Goal: Information Seeking & Learning: Learn about a topic

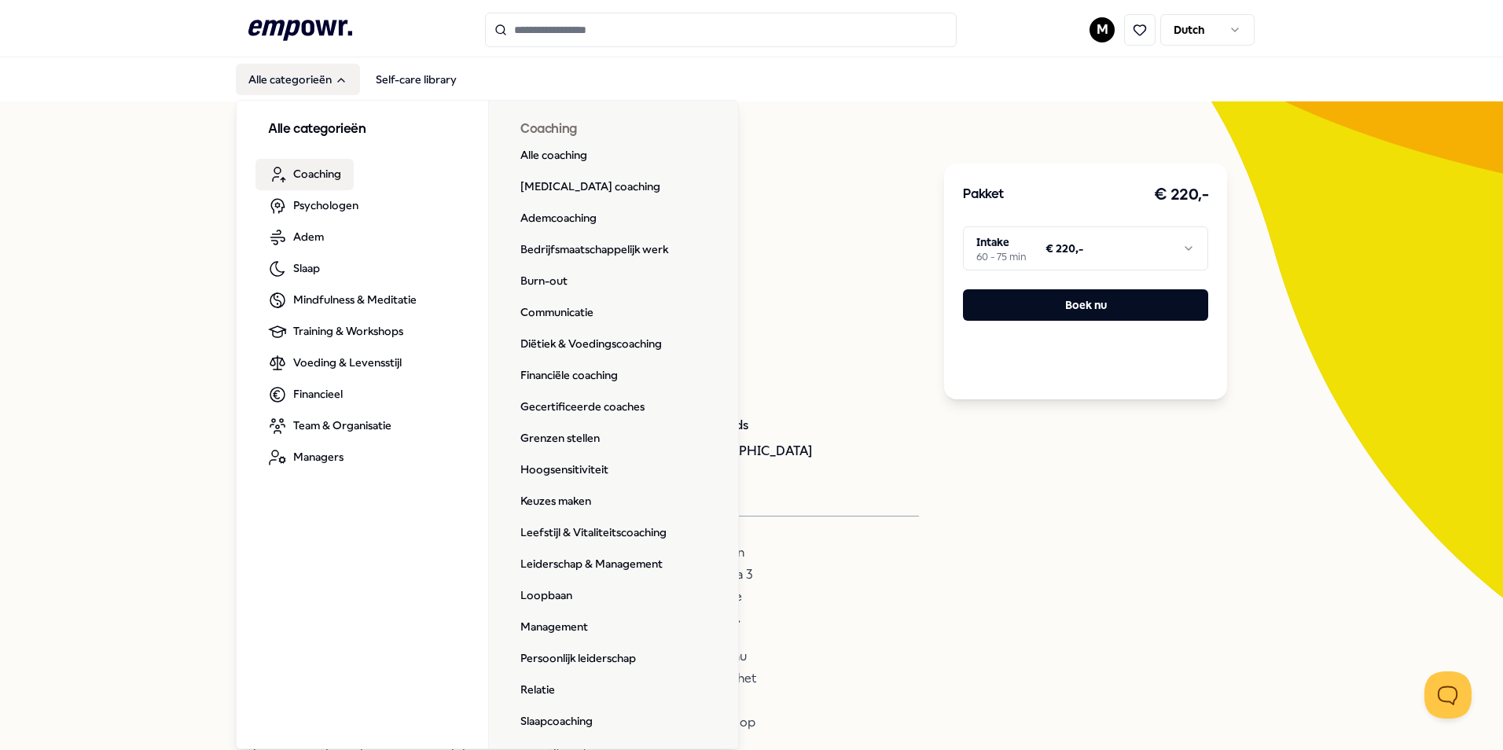
click at [316, 167] on span "Coaching" at bounding box center [317, 173] width 48 height 17
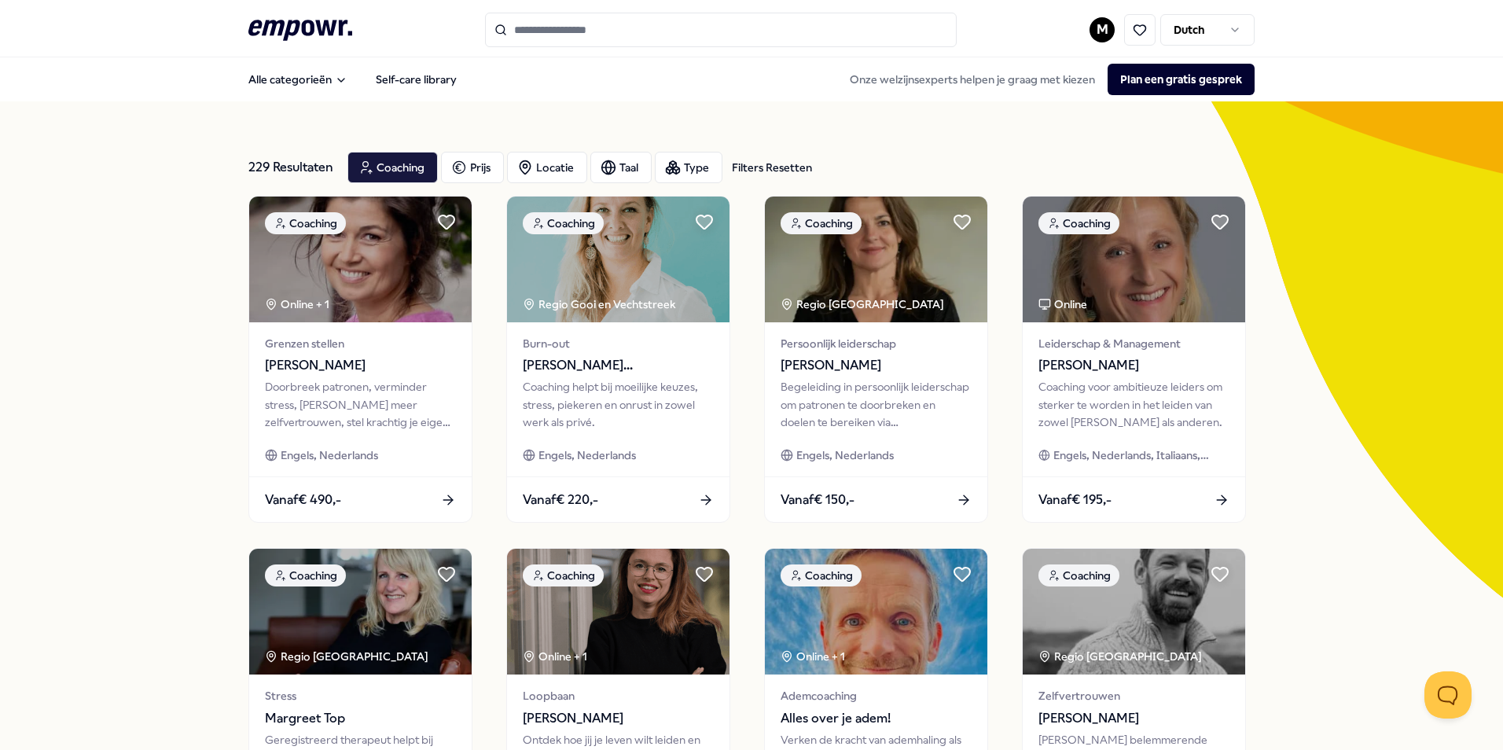
click at [598, 25] on input "Search for products, categories or subcategories" at bounding box center [721, 30] width 472 height 35
paste input "**********"
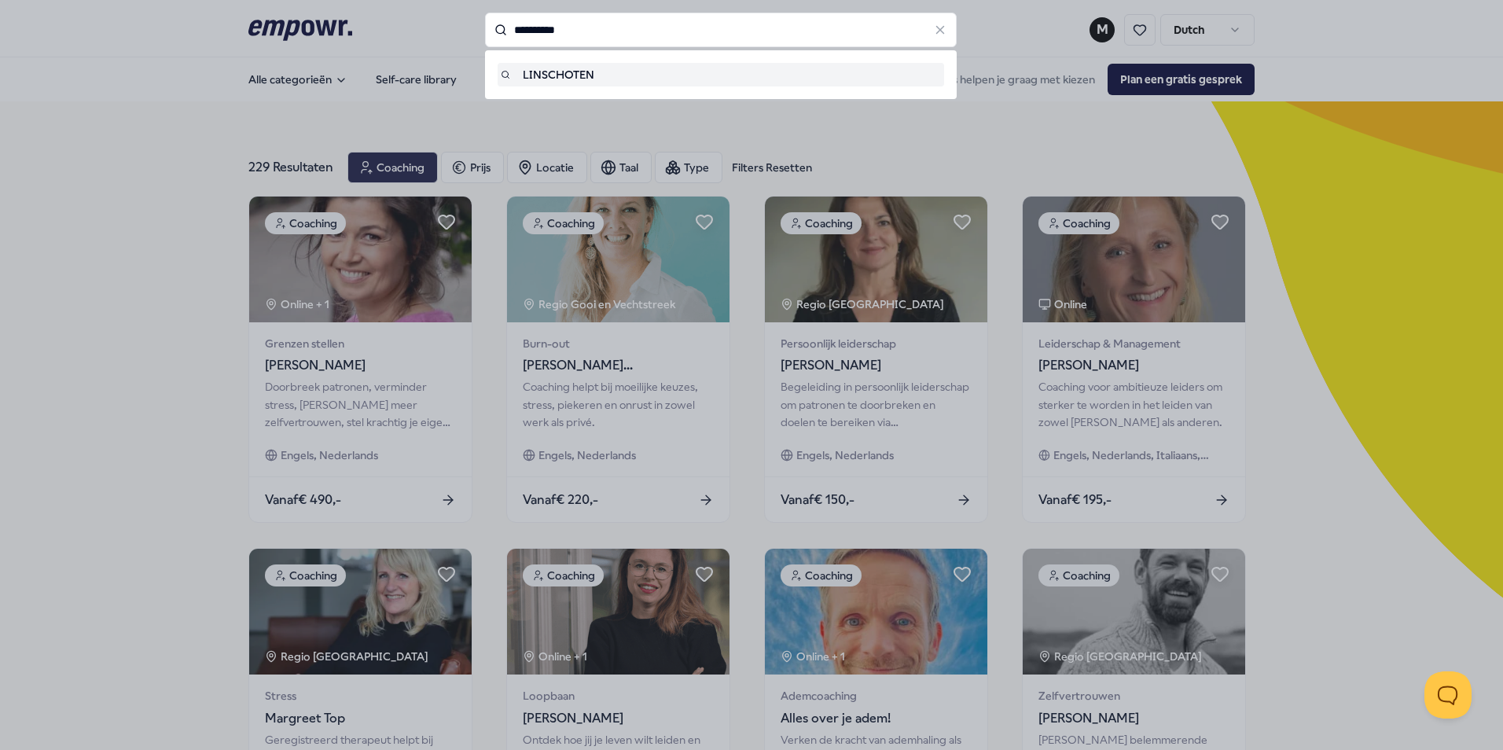
click at [605, 83] on div "LINSCHOTEN" at bounding box center [721, 74] width 440 height 17
type input "**********"
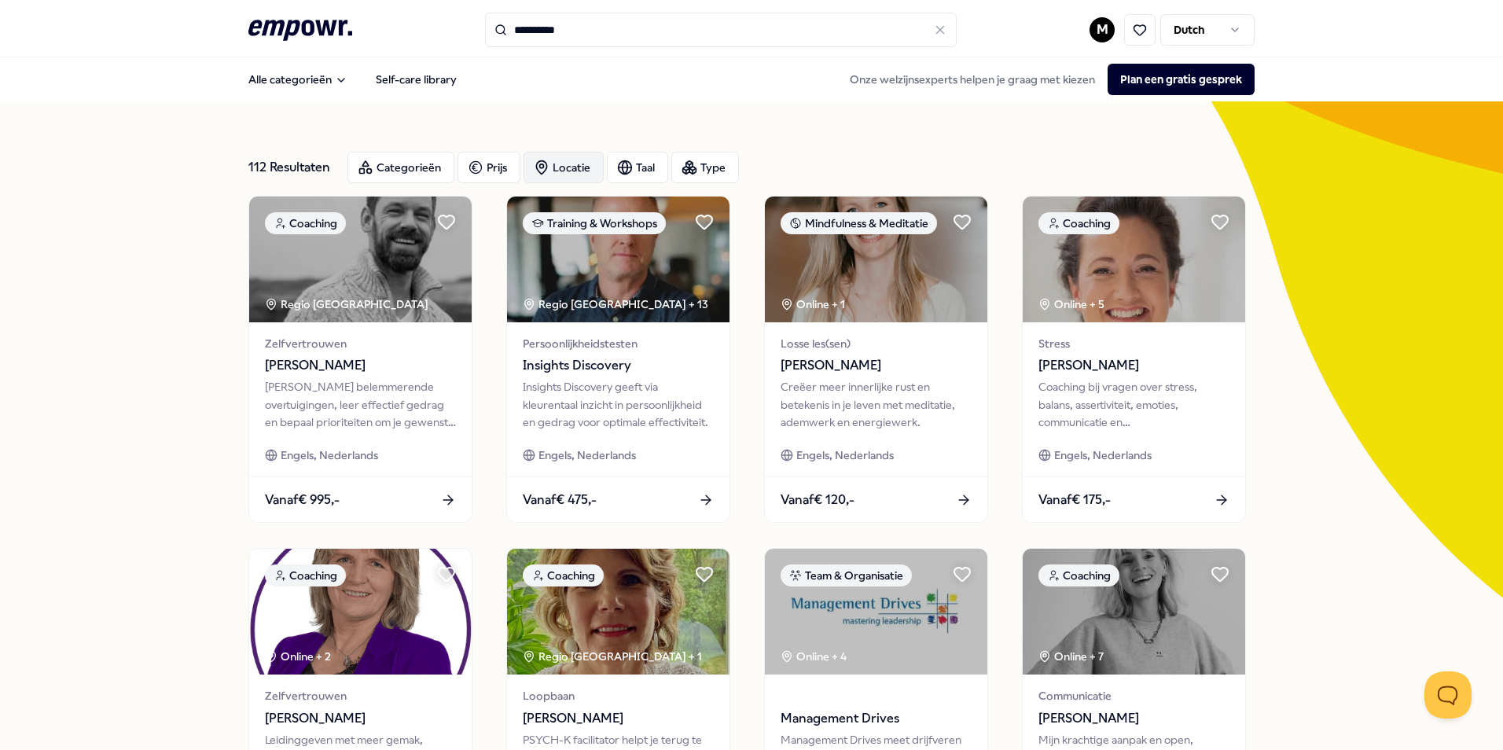
click at [563, 169] on div "Locatie" at bounding box center [563, 167] width 80 height 31
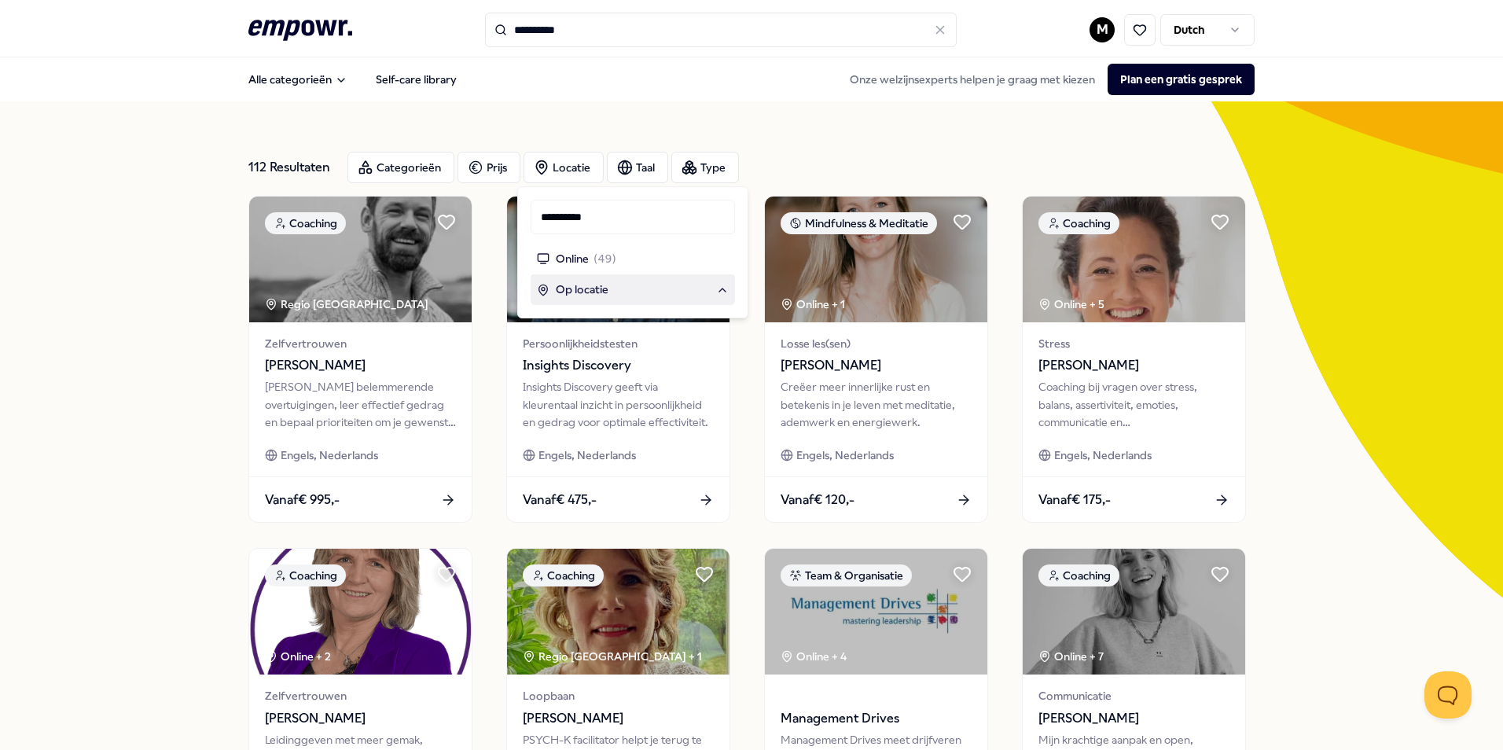
type input "**********"
click at [600, 291] on span "Op locatie" at bounding box center [582, 289] width 53 height 17
drag, startPoint x: 623, startPoint y: 214, endPoint x: 523, endPoint y: 213, distance: 99.8
click at [523, 213] on div "**********" at bounding box center [632, 252] width 231 height 132
click at [602, 295] on span "Op locatie" at bounding box center [582, 289] width 53 height 17
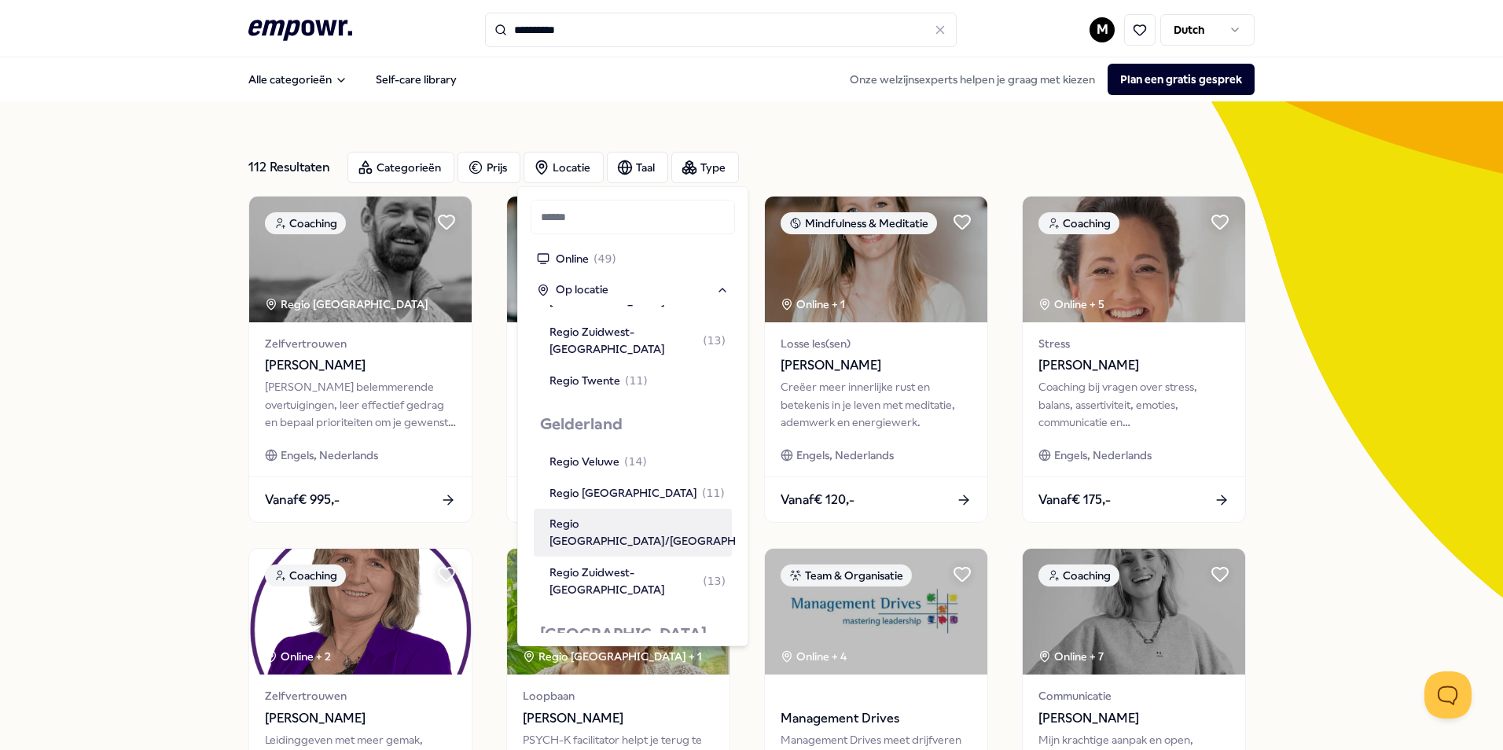
scroll to position [629, 0]
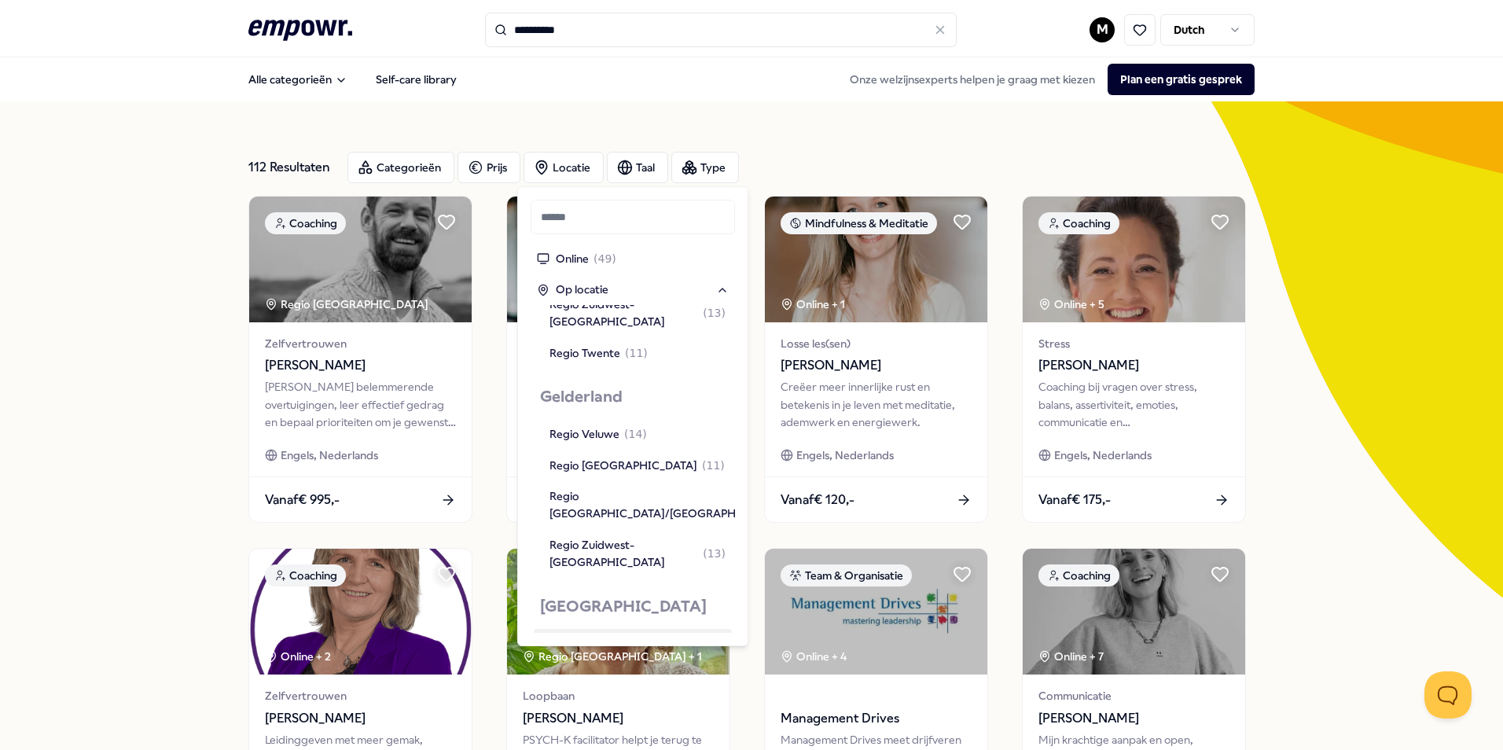
click at [608, 635] on div "Regio [GEOGRAPHIC_DATA] ( 88 )" at bounding box center [636, 643] width 175 height 17
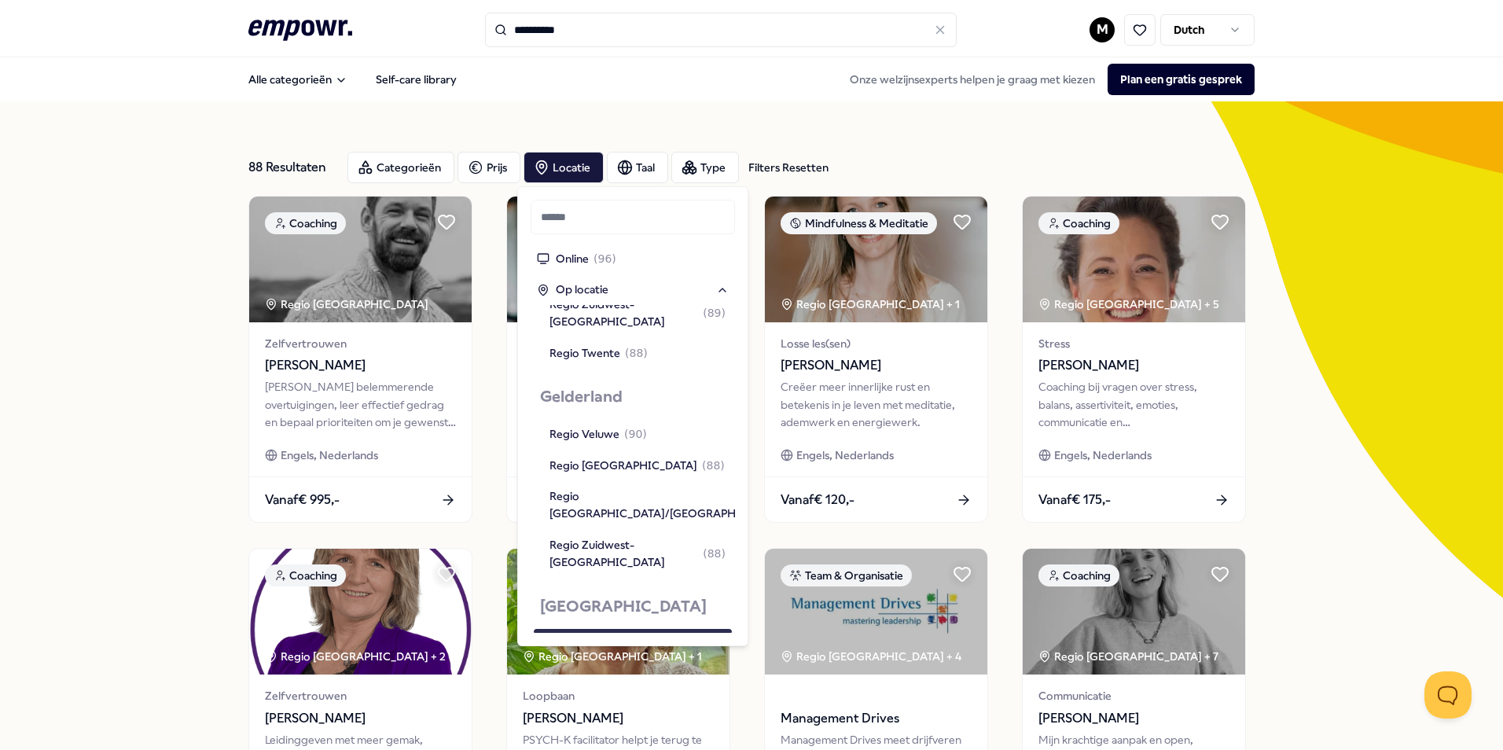
scroll to position [646, 0]
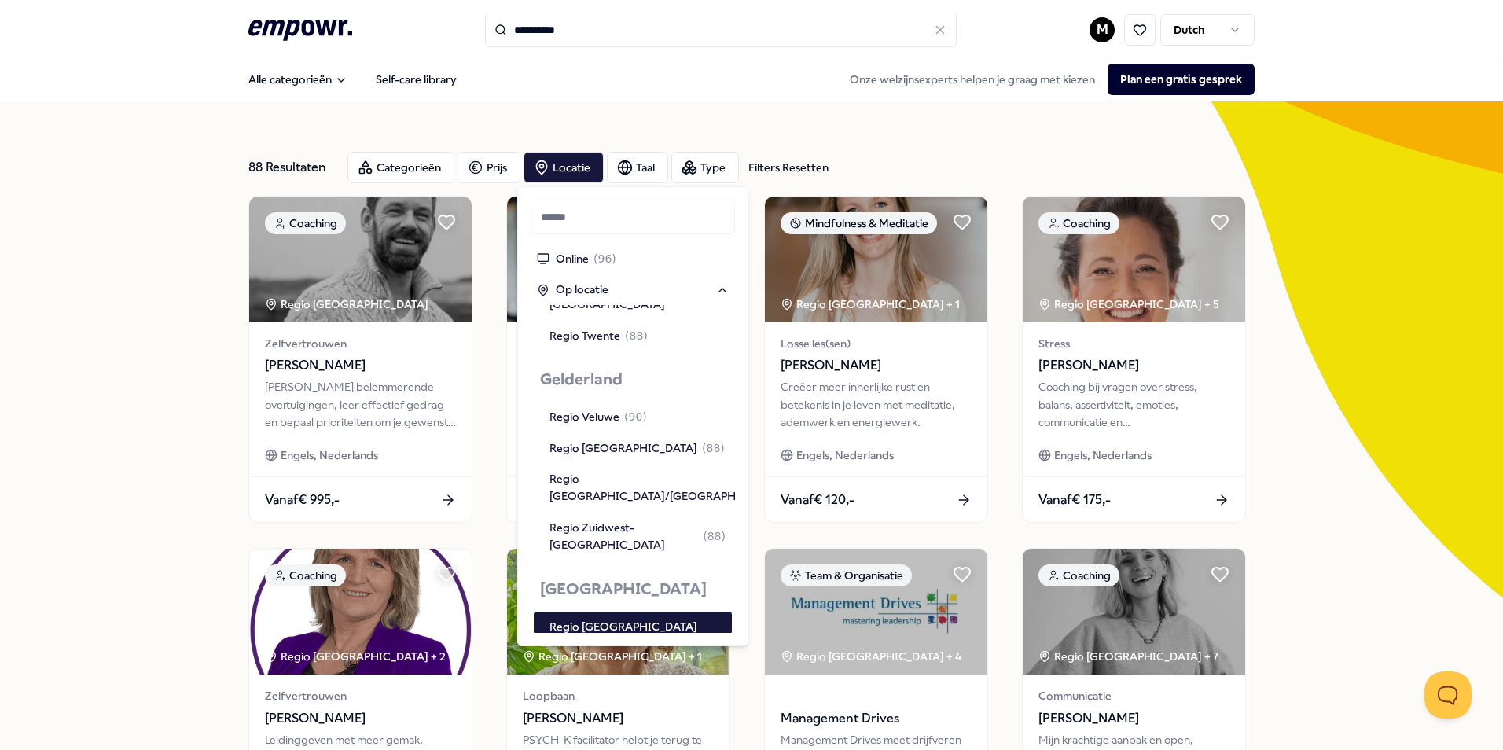
click at [112, 213] on div "88 Resultaten Filters Resetten Categorieën Prijs Locatie Taal Type Filters Rese…" at bounding box center [751, 714] width 1503 height 1227
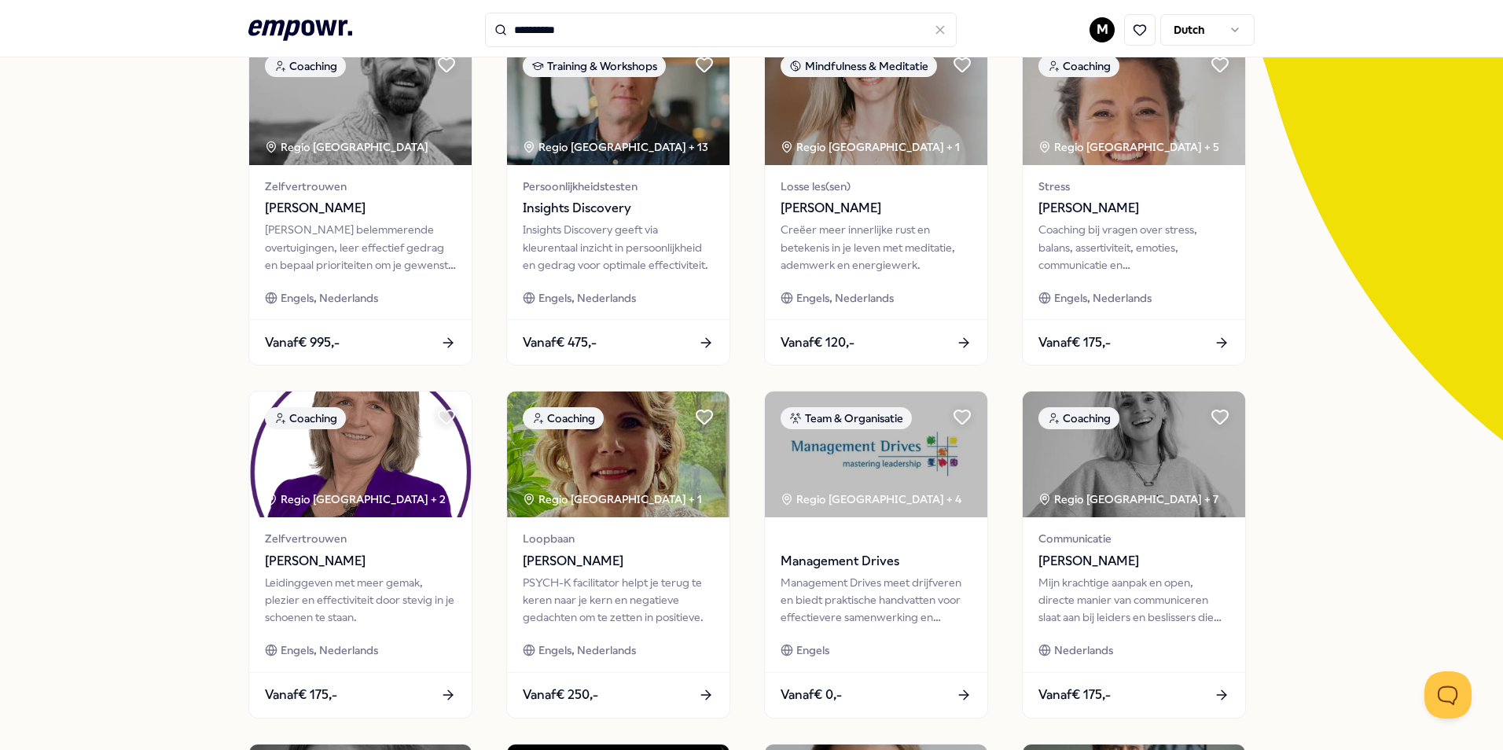
scroll to position [79, 0]
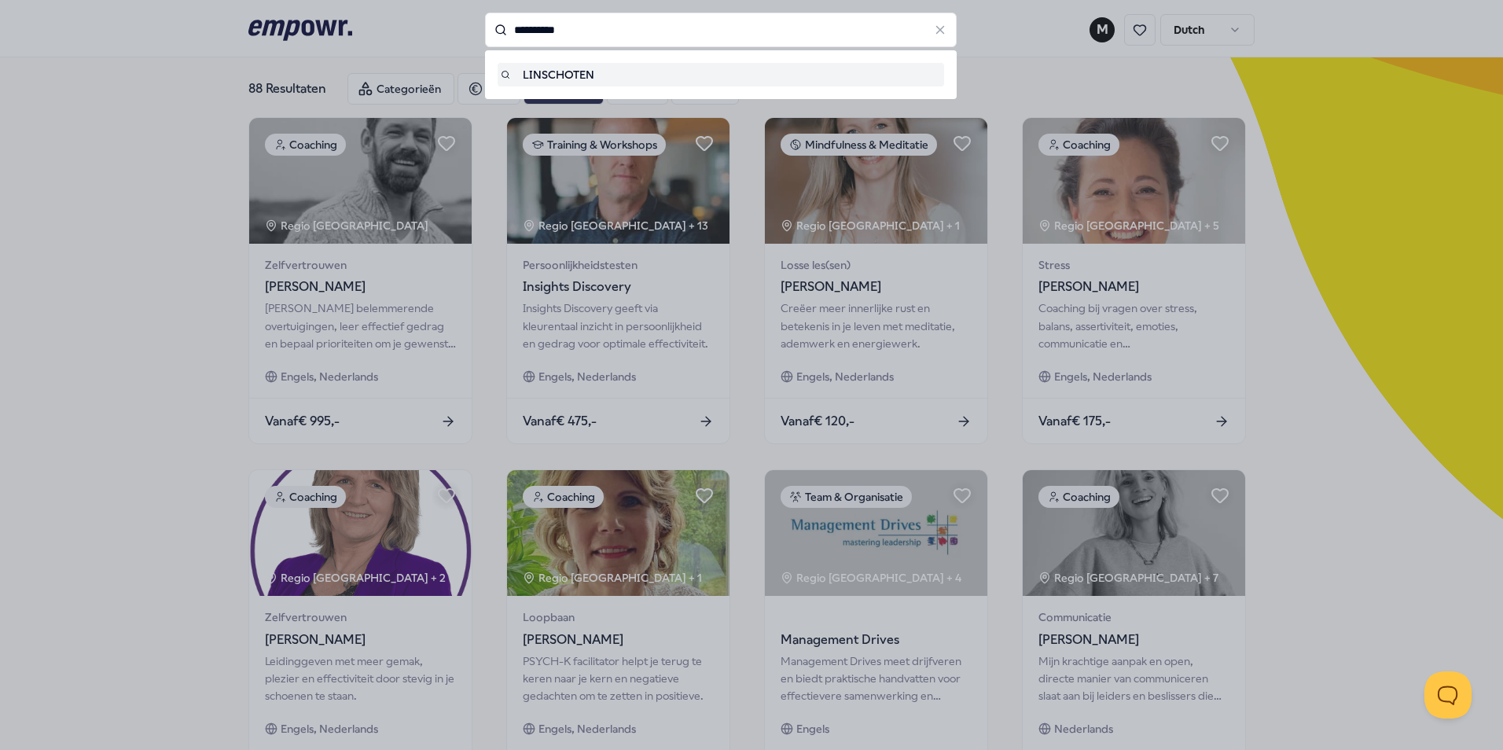
drag, startPoint x: 600, startPoint y: 26, endPoint x: 505, endPoint y: 16, distance: 95.6
click at [505, 16] on input "**********" at bounding box center [721, 30] width 472 height 35
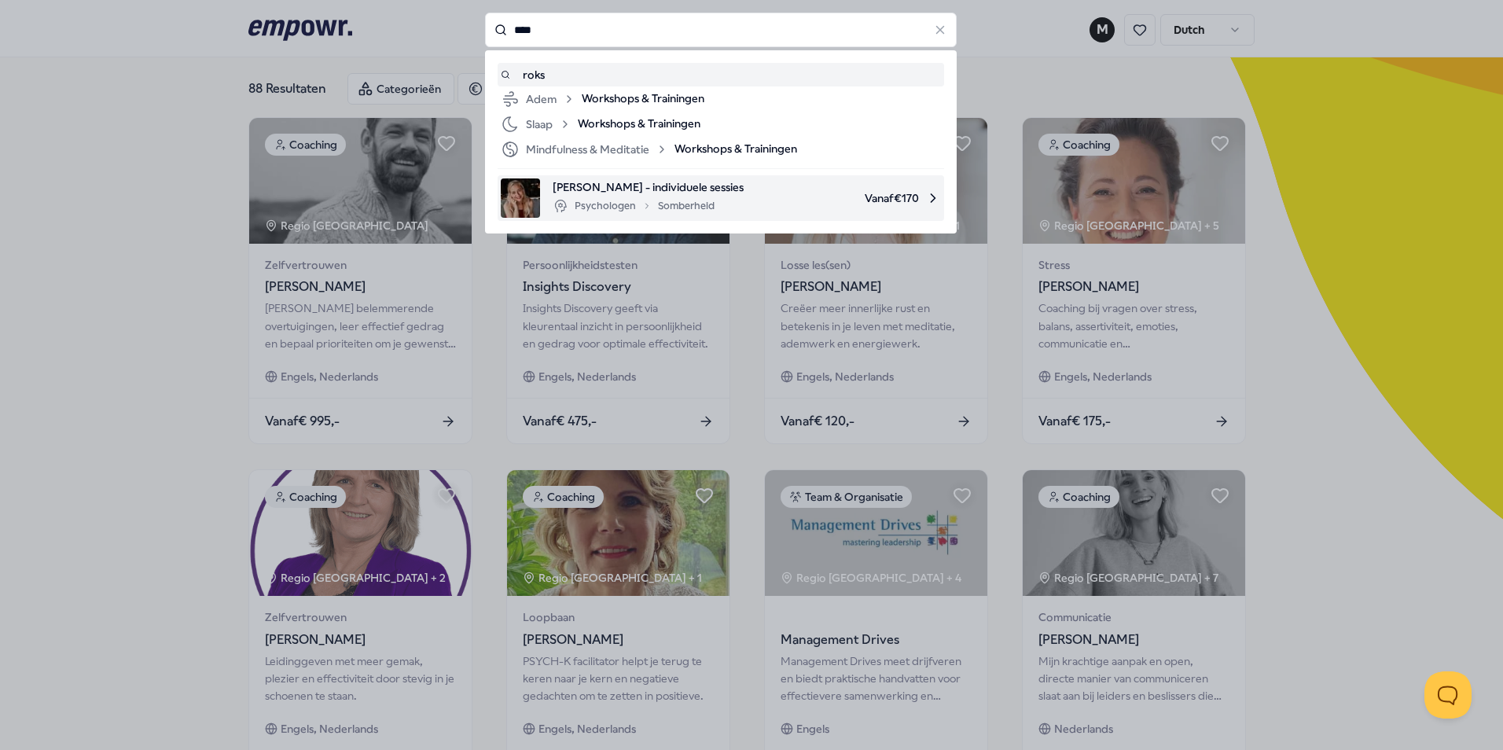
click at [654, 181] on span "[PERSON_NAME] - individuele sessies" at bounding box center [647, 186] width 191 height 17
type input "****"
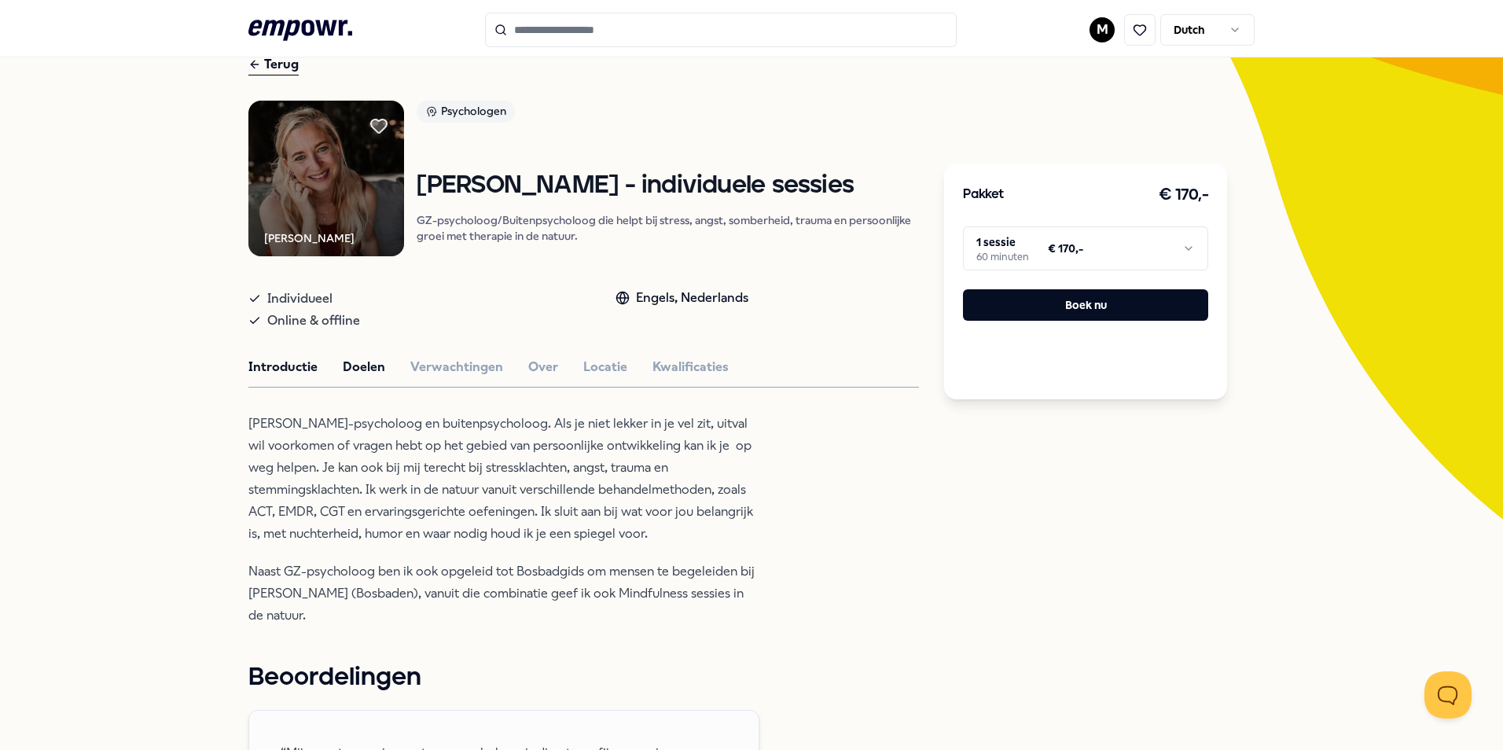
click at [358, 370] on button "Doelen" at bounding box center [364, 367] width 42 height 20
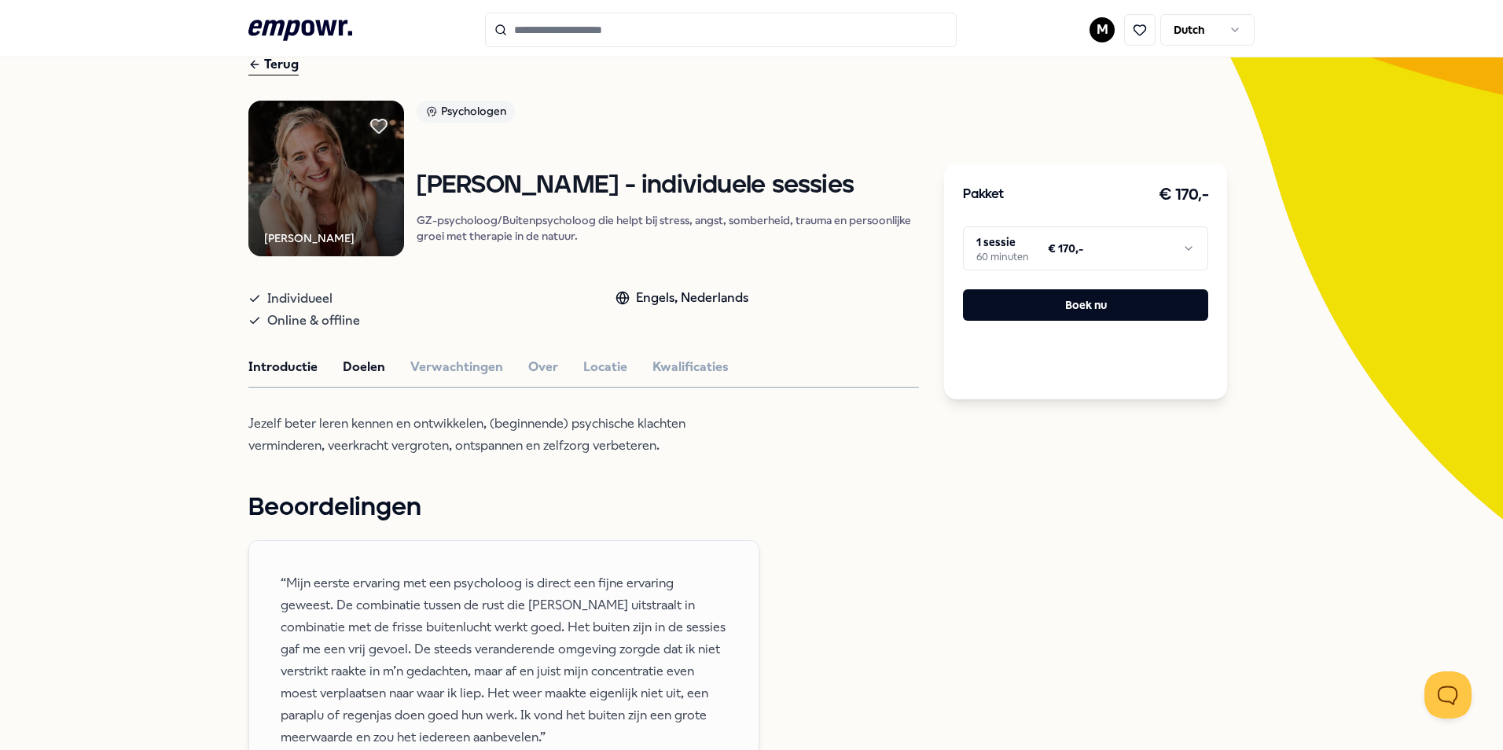
click at [289, 371] on button "Introductie" at bounding box center [282, 367] width 69 height 20
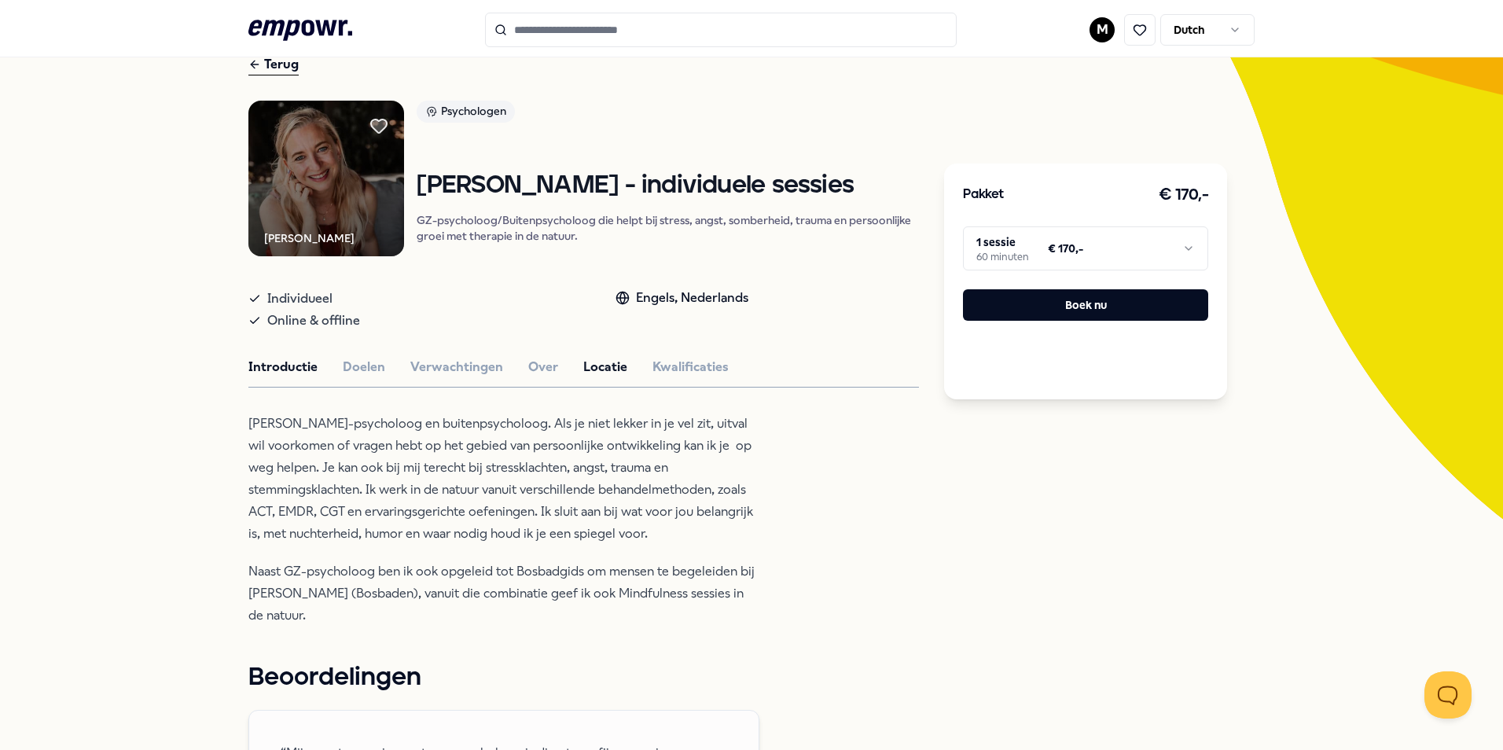
click at [593, 369] on button "Locatie" at bounding box center [605, 367] width 44 height 20
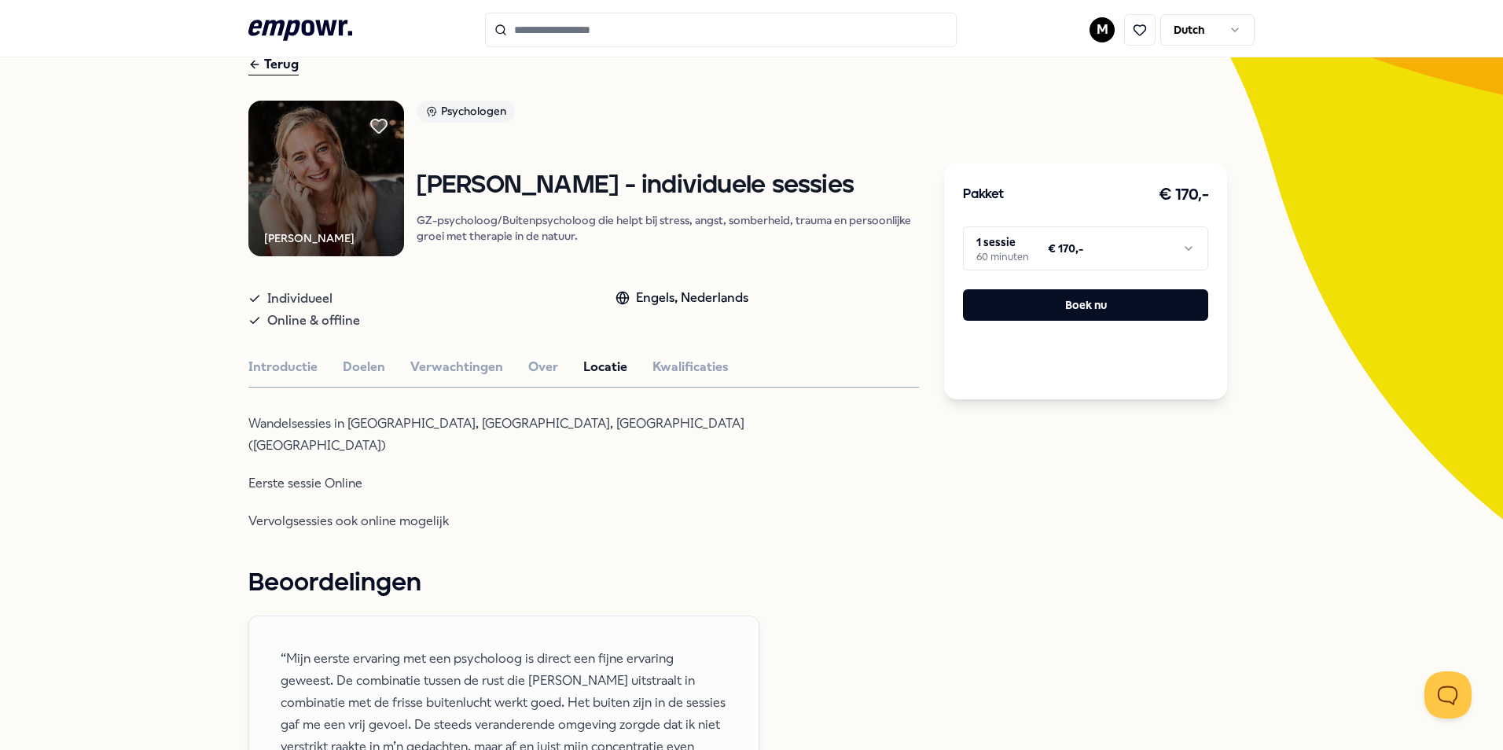
type input "**********"
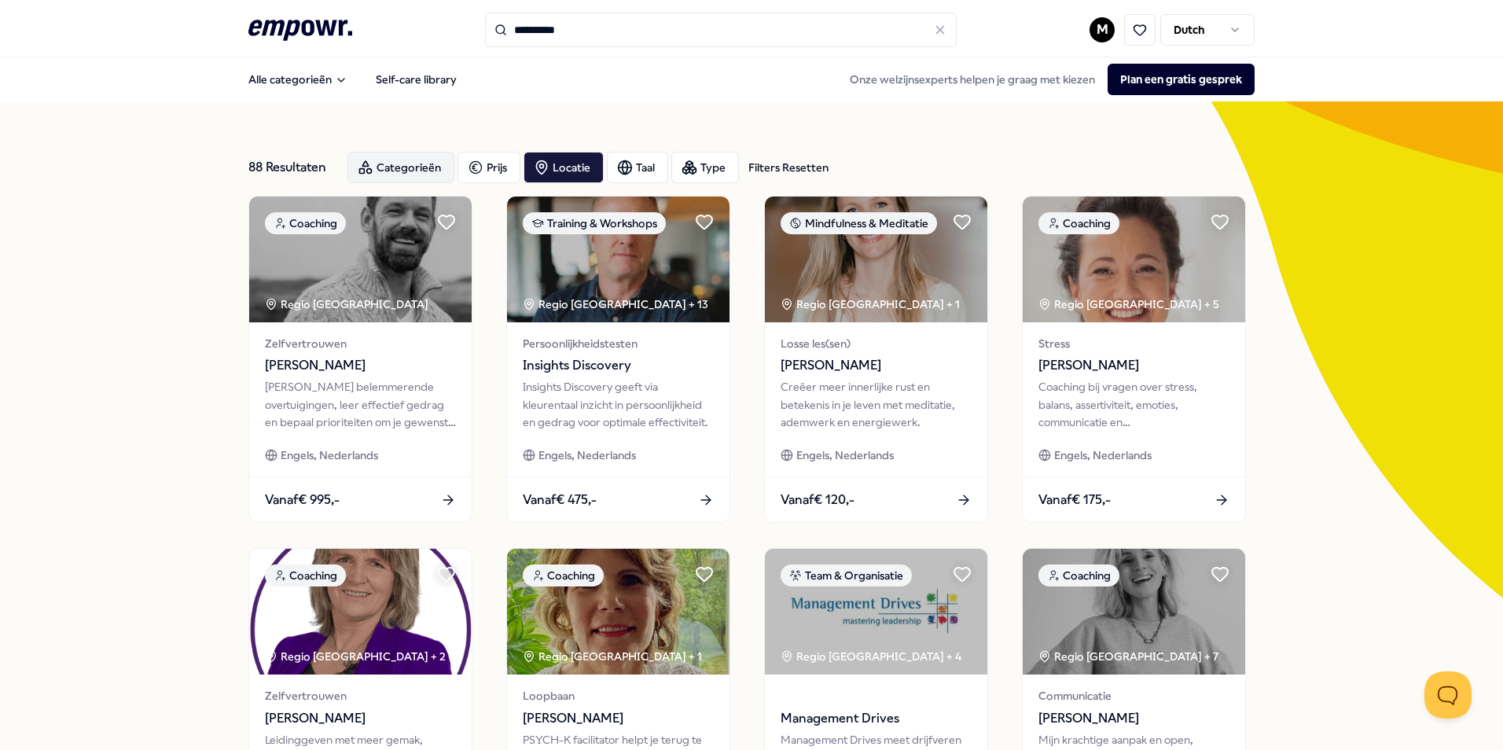
click at [390, 160] on div "Categorieën" at bounding box center [400, 167] width 107 height 31
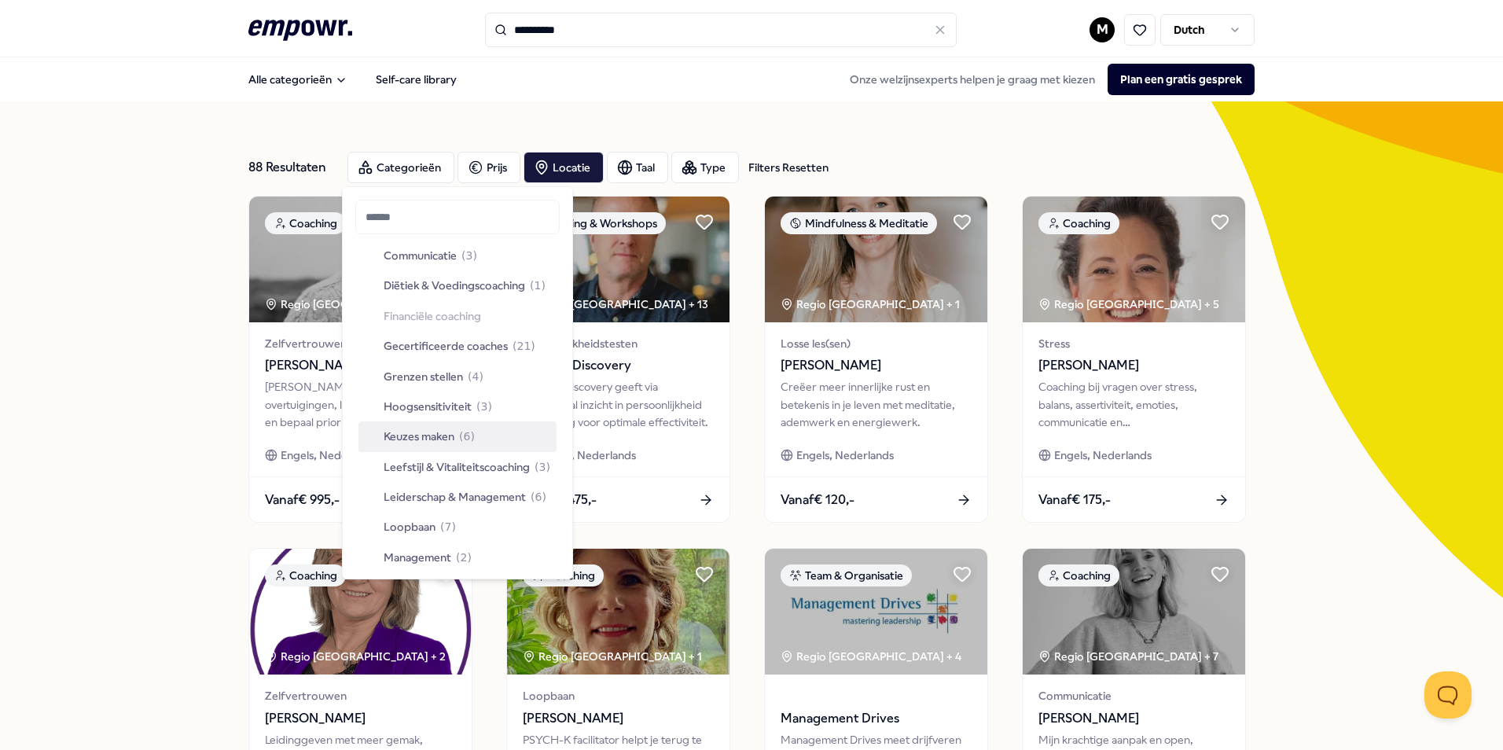
scroll to position [236, 0]
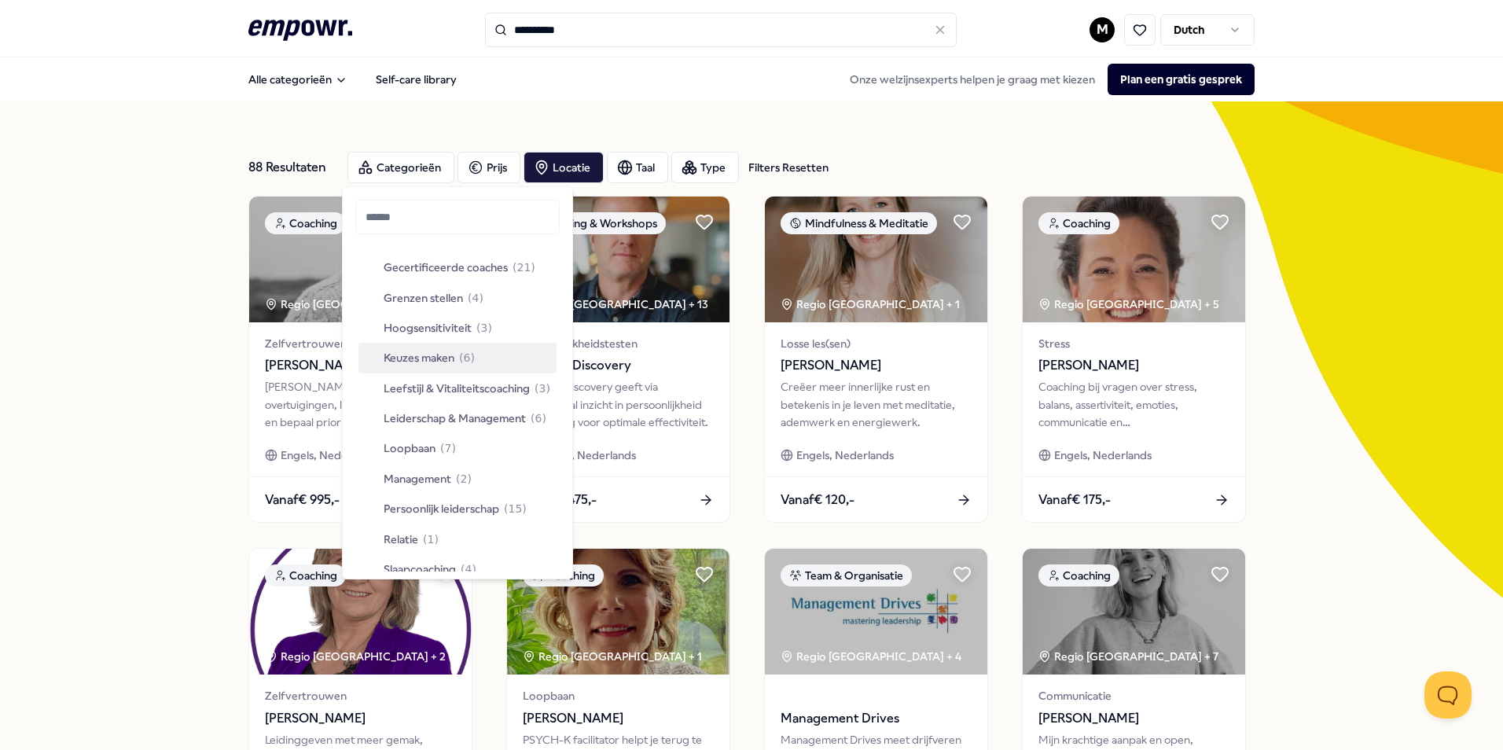
click at [438, 363] on span "Keuzes maken" at bounding box center [419, 357] width 71 height 17
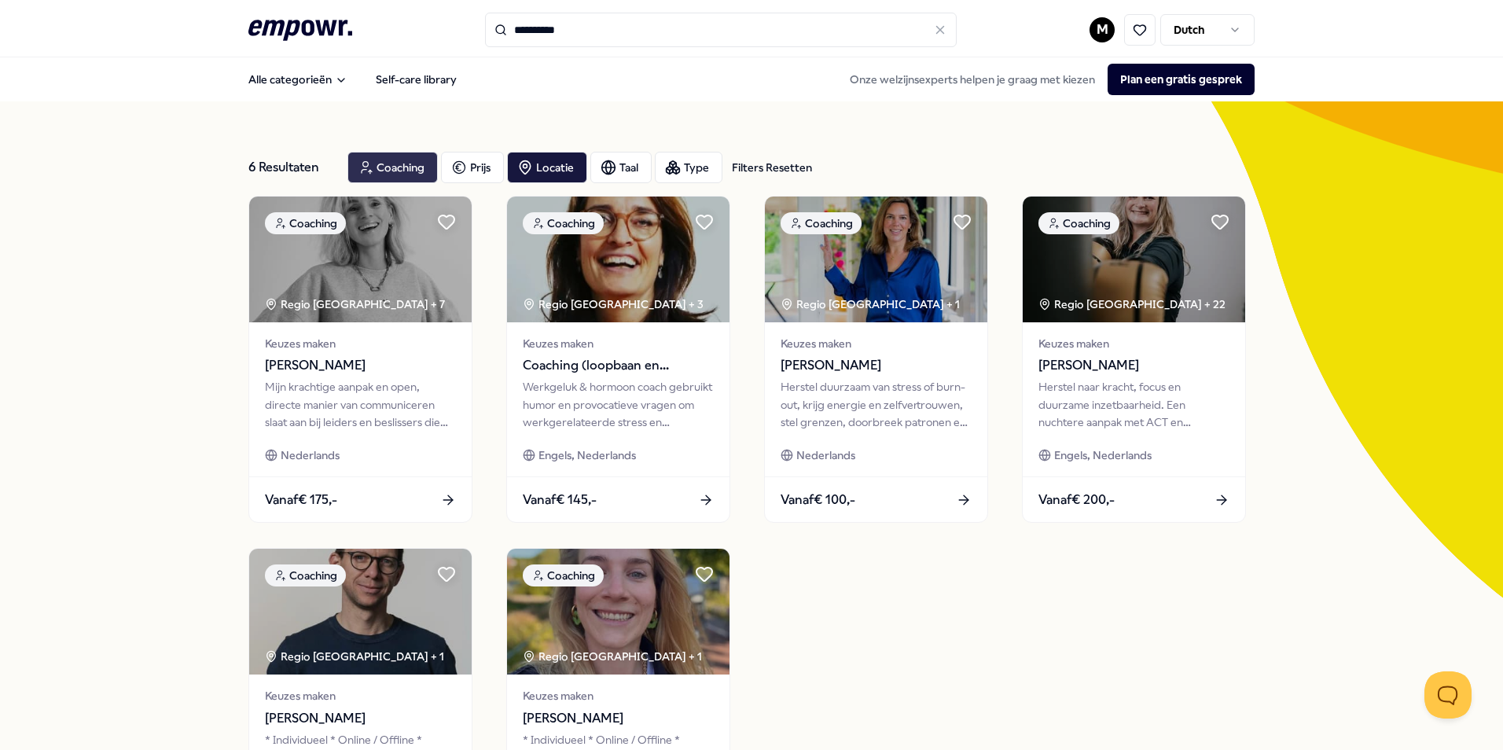
click at [400, 171] on div "Coaching" at bounding box center [392, 167] width 90 height 31
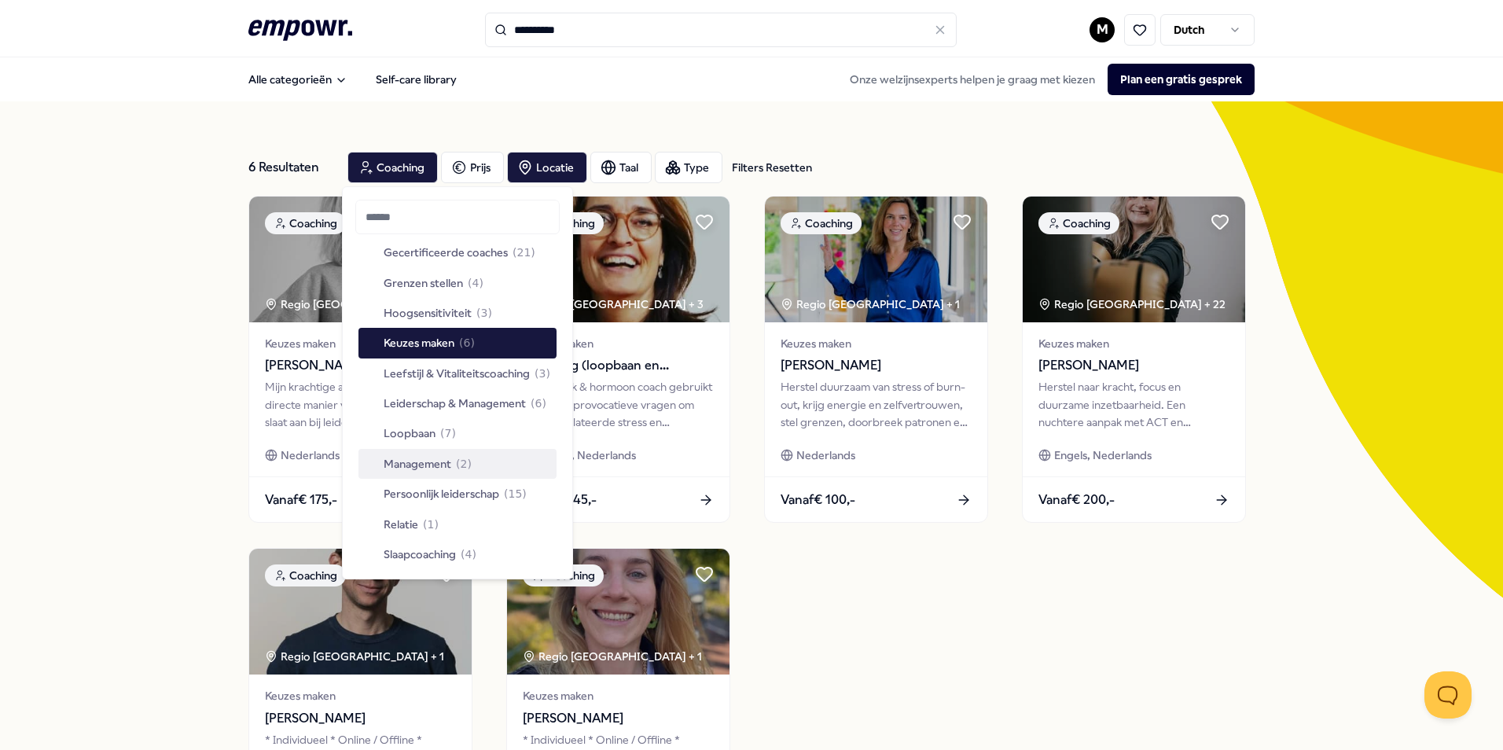
scroll to position [157, 0]
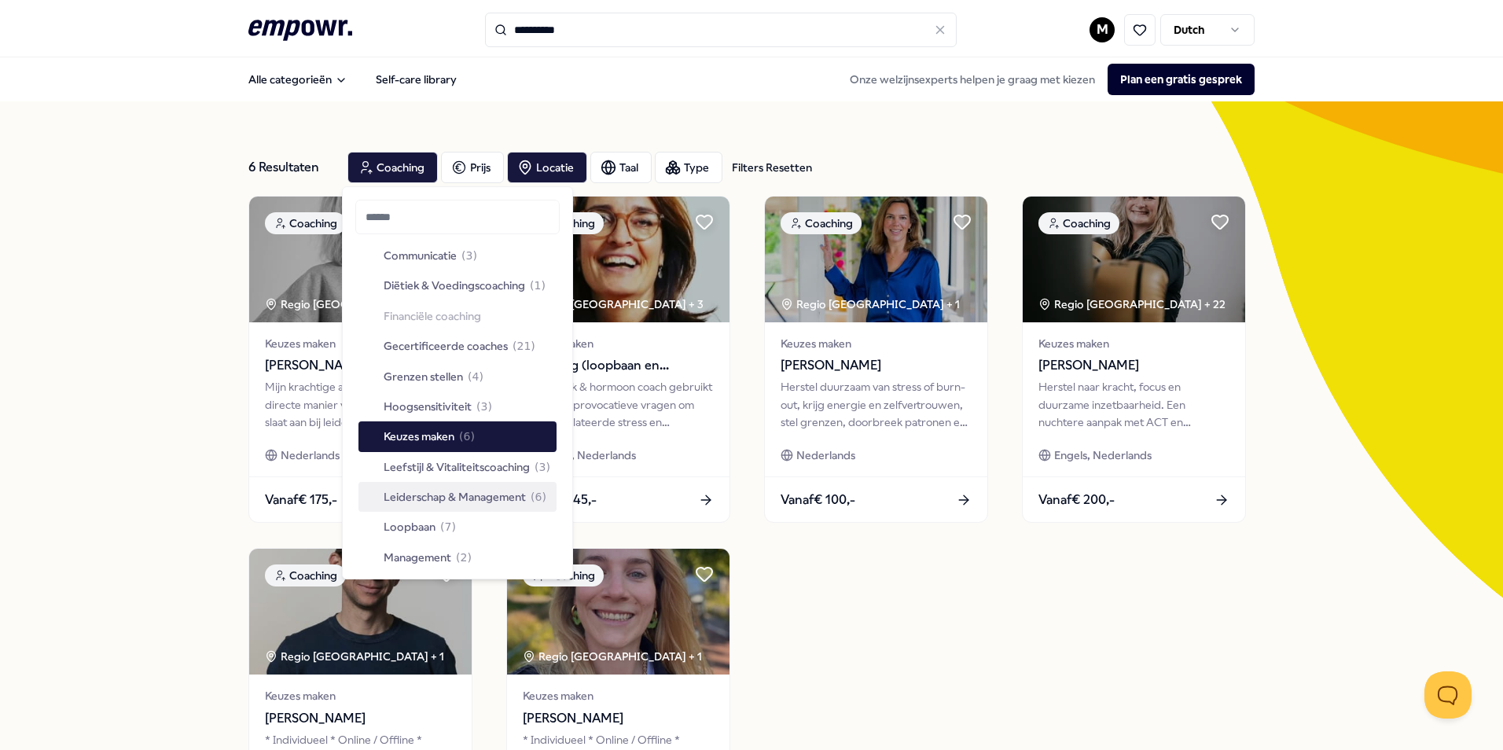
click at [446, 495] on span "Leiderschap & Management" at bounding box center [455, 496] width 142 height 17
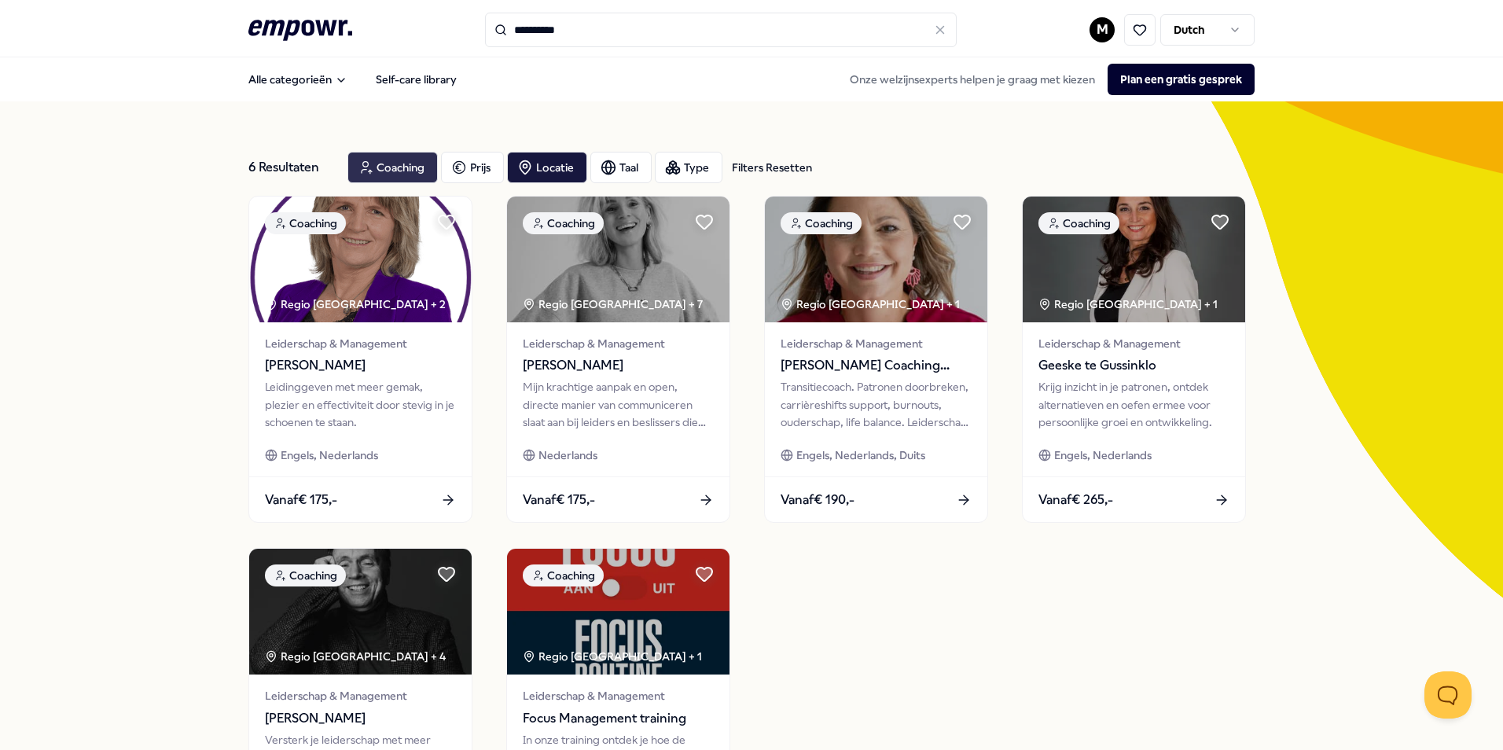
click at [410, 167] on div "Coaching" at bounding box center [392, 167] width 90 height 31
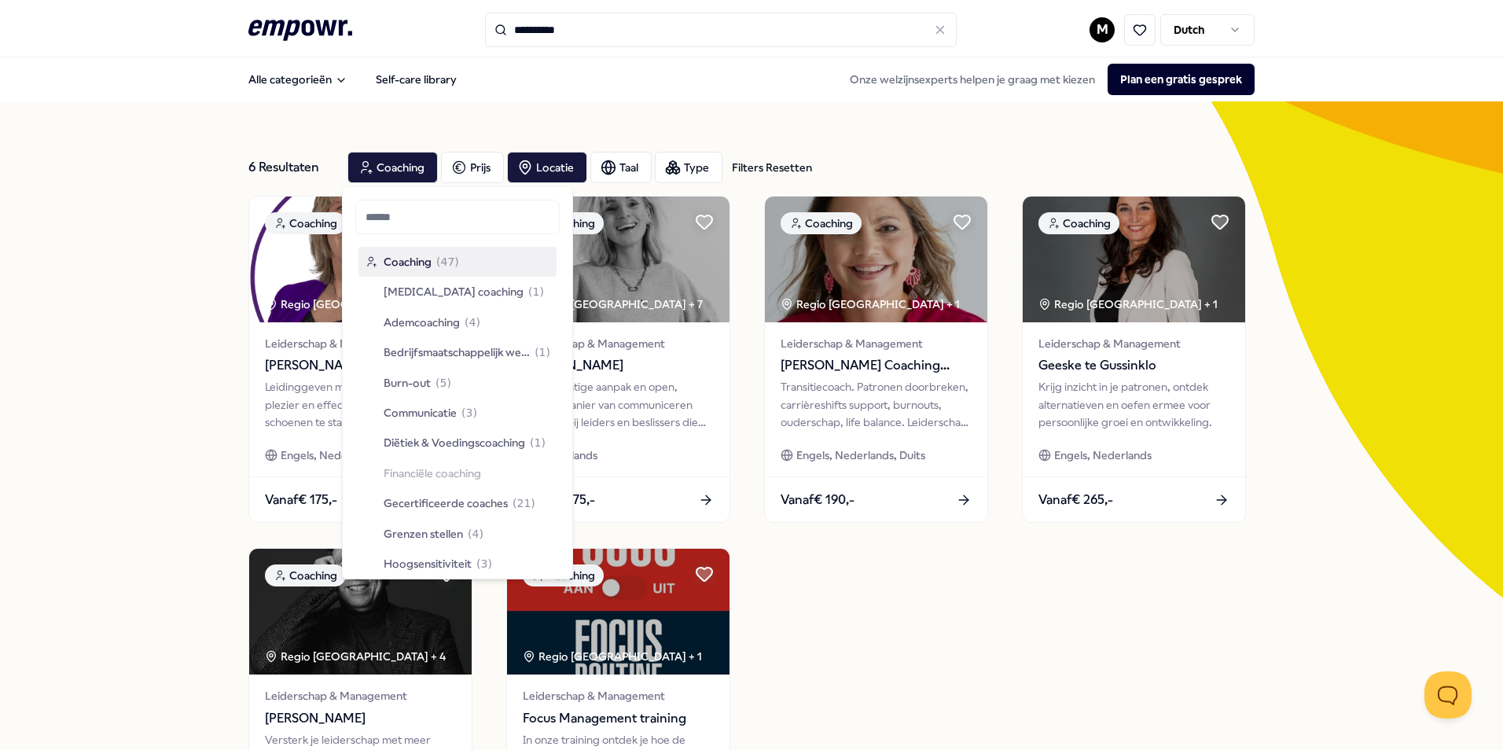
click at [412, 215] on input "text" at bounding box center [457, 217] width 204 height 35
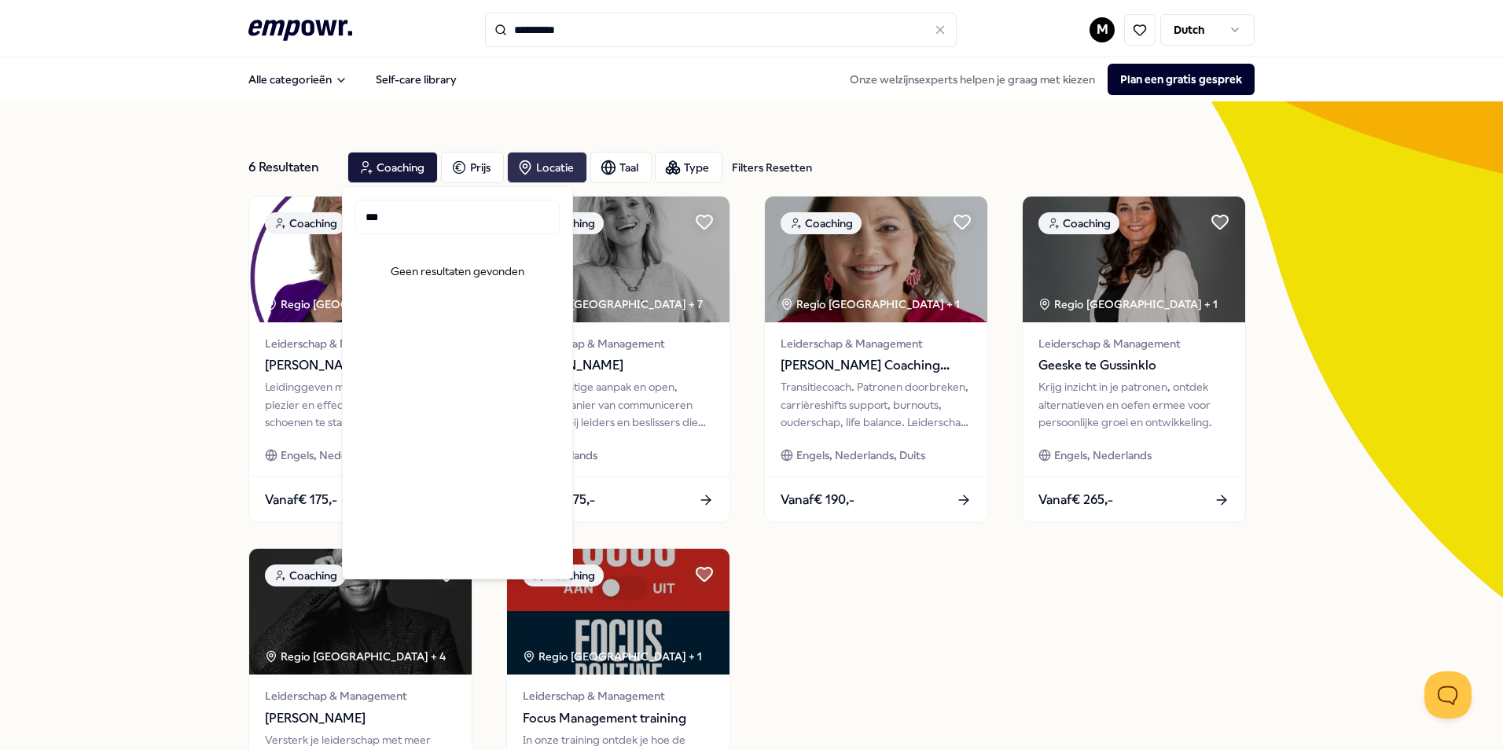
type input "***"
click at [522, 172] on icon "button" at bounding box center [525, 168] width 16 height 16
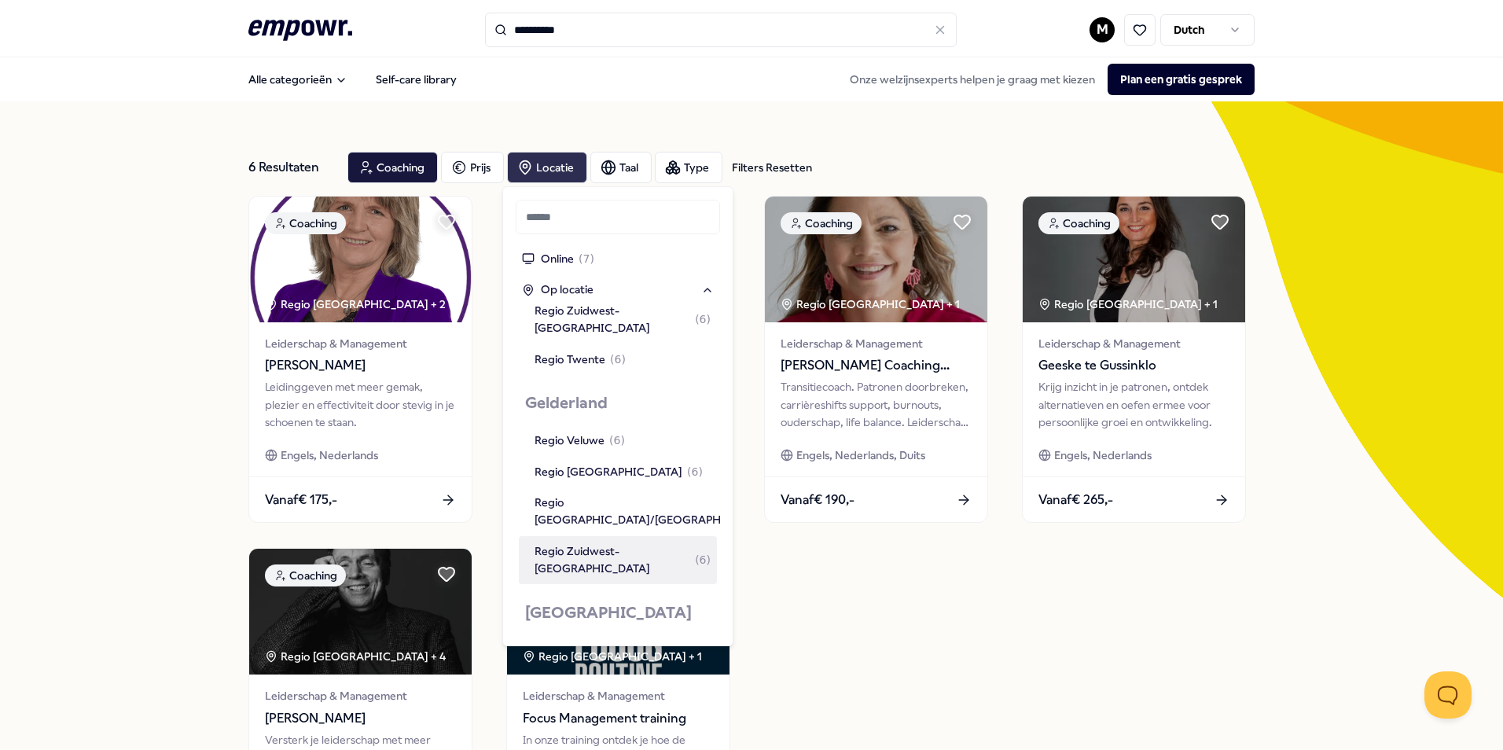
scroll to position [629, 0]
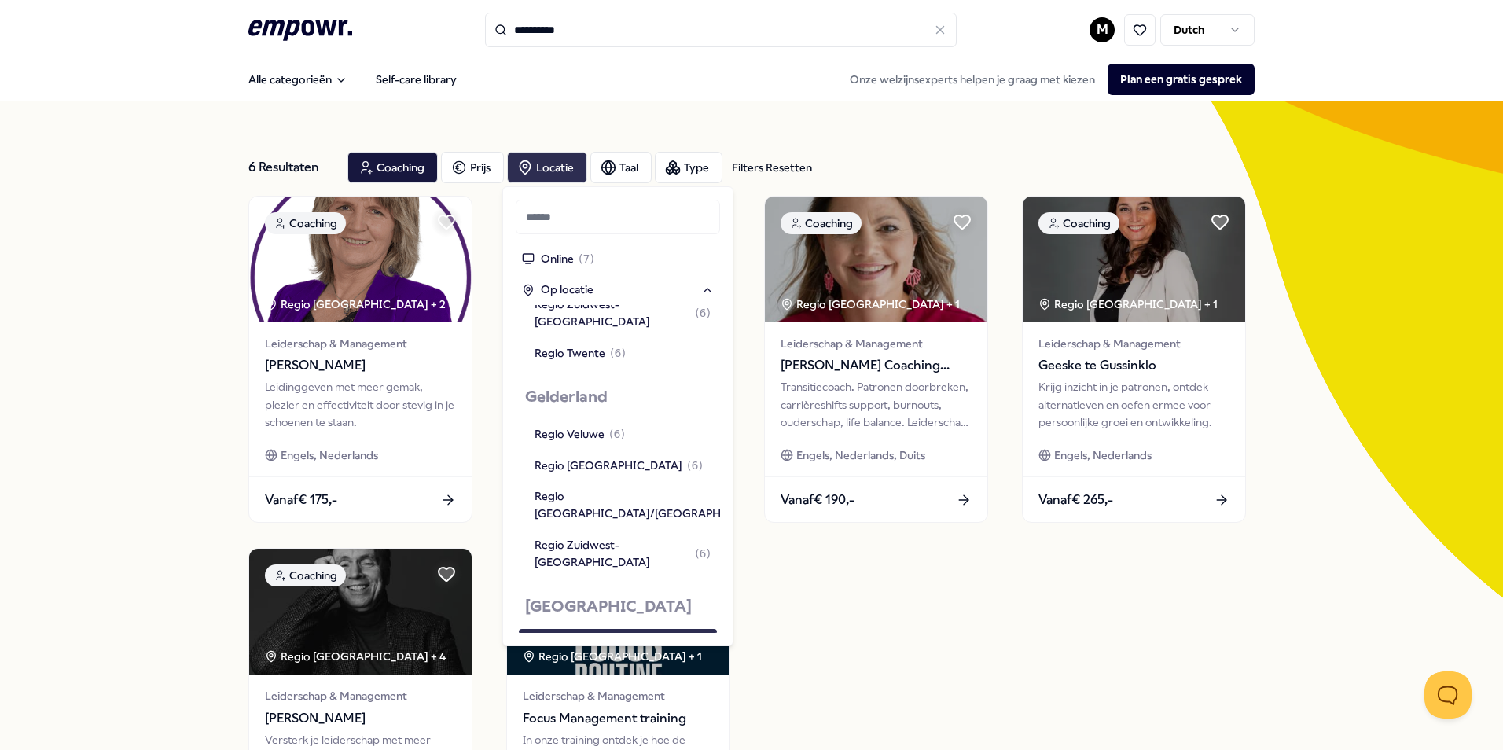
click at [575, 635] on div "Regio [GEOGRAPHIC_DATA]" at bounding box center [608, 643] width 148 height 17
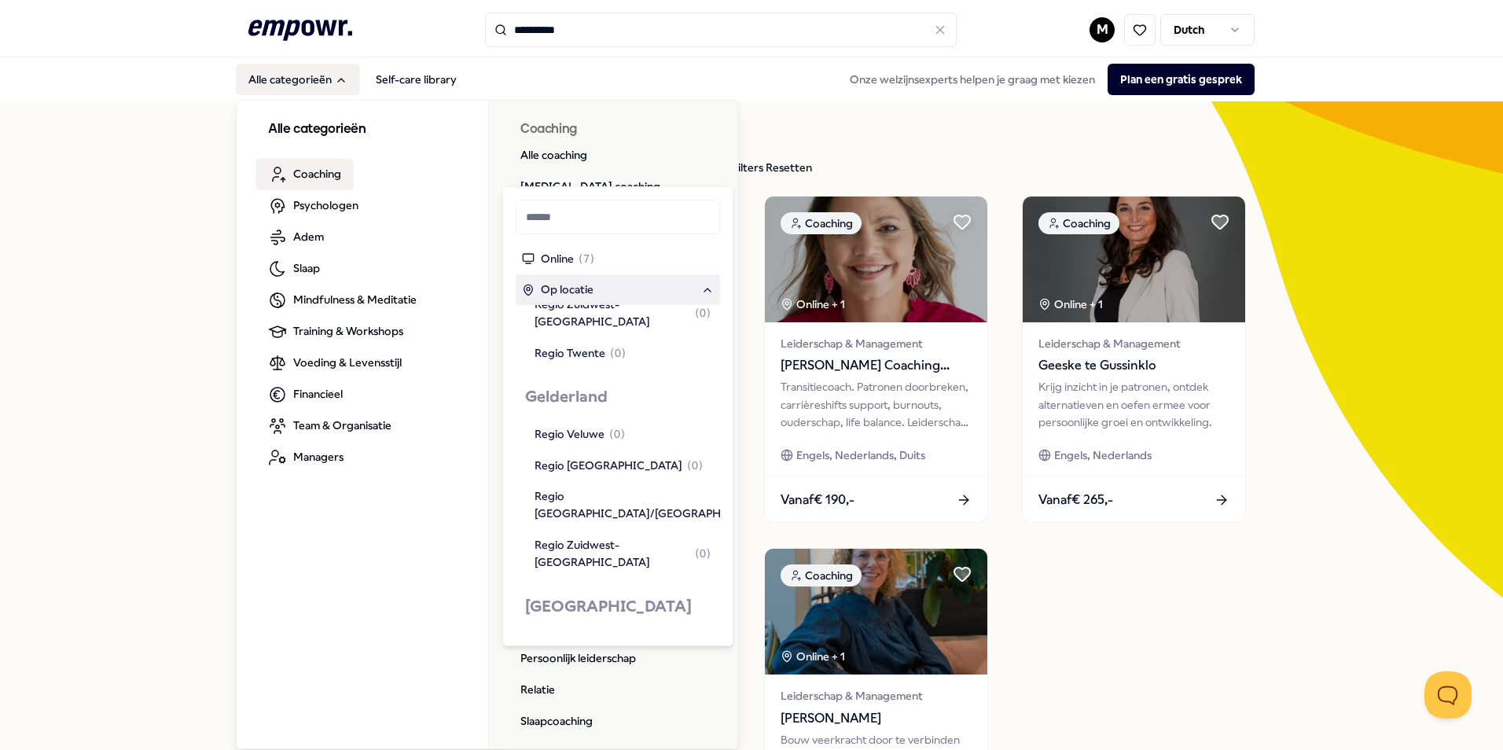
click at [293, 168] on span "Coaching" at bounding box center [317, 173] width 48 height 17
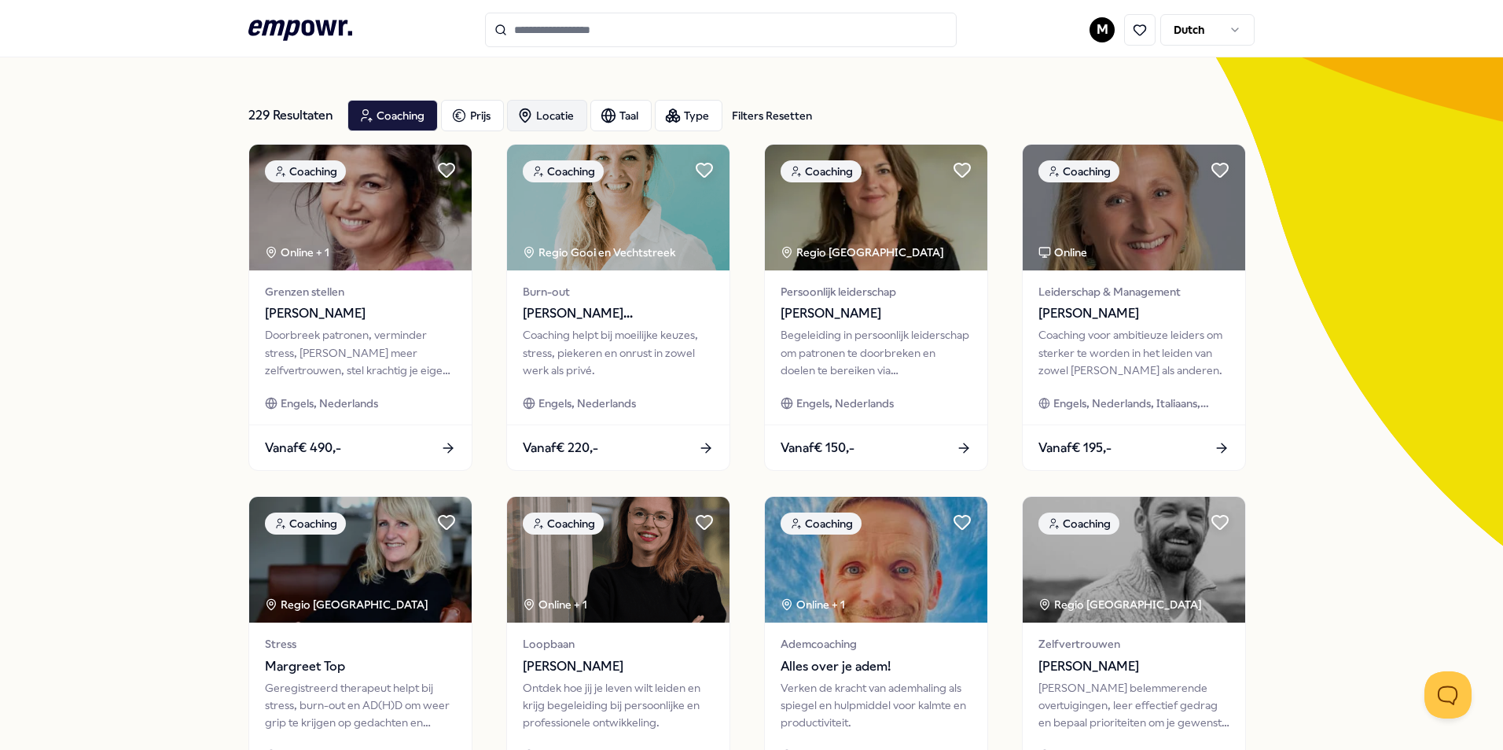
scroll to position [79, 0]
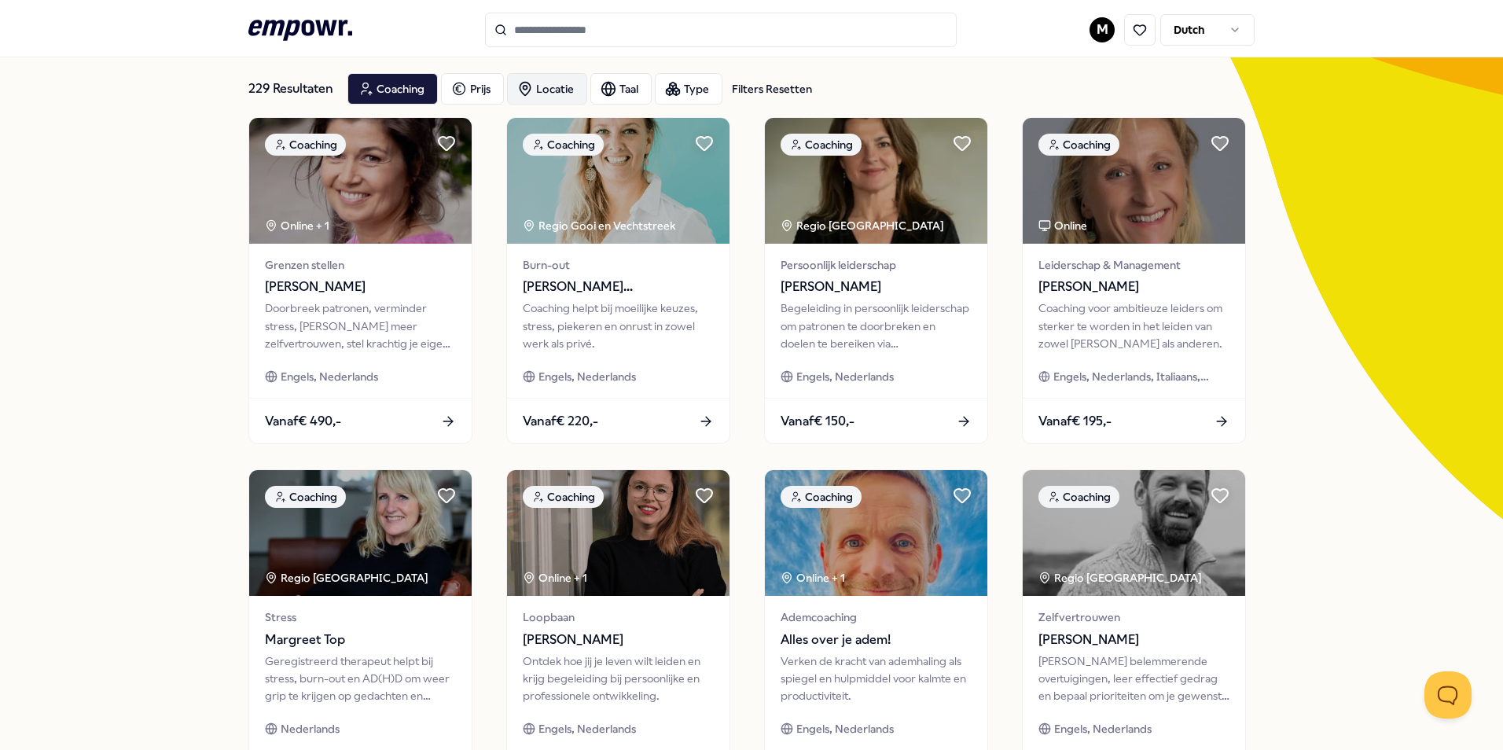
click at [743, 39] on input "Search for products, categories or subcategories" at bounding box center [721, 30] width 472 height 35
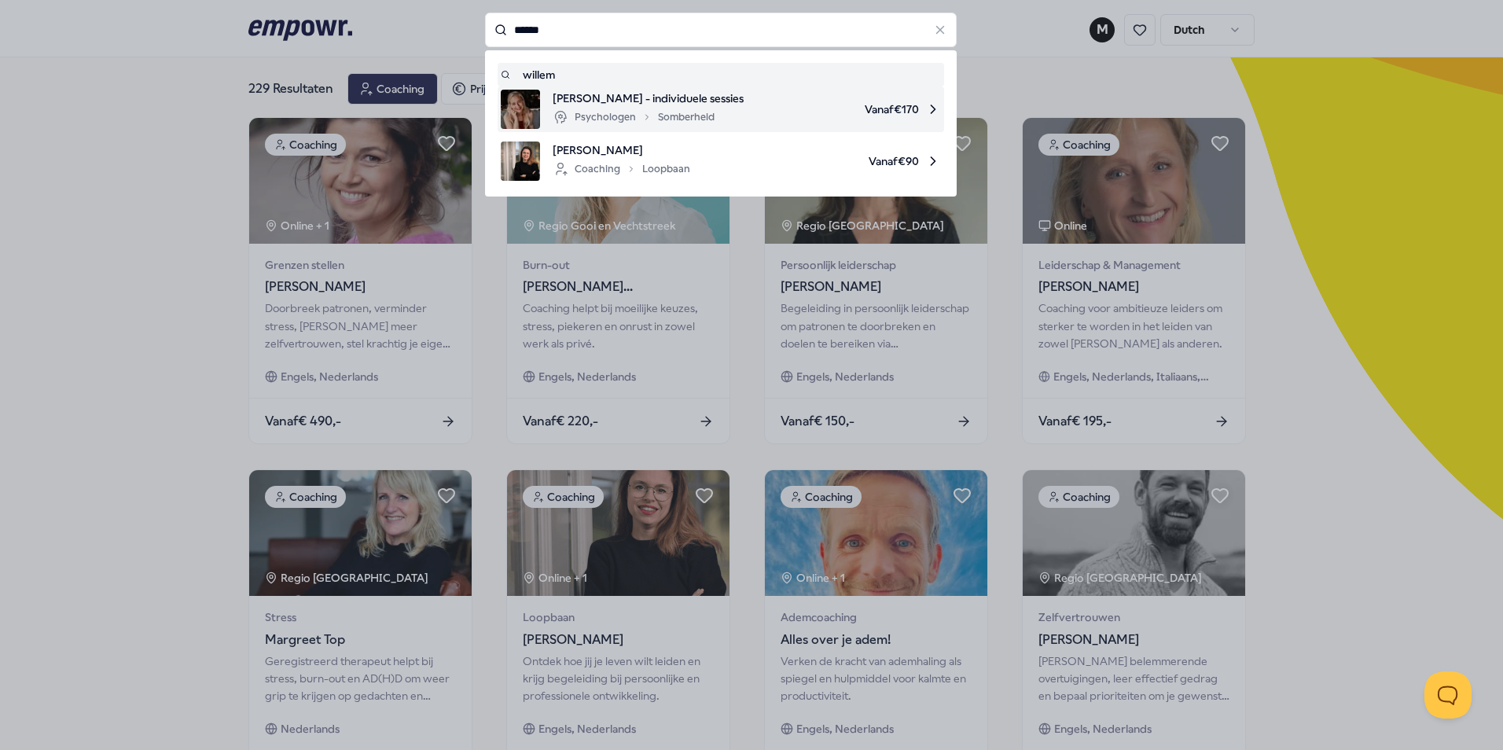
click at [735, 96] on div "[PERSON_NAME] - individuele sessies Psychologen [PERSON_NAME] Vanaf € 170" at bounding box center [721, 109] width 440 height 39
type input "******"
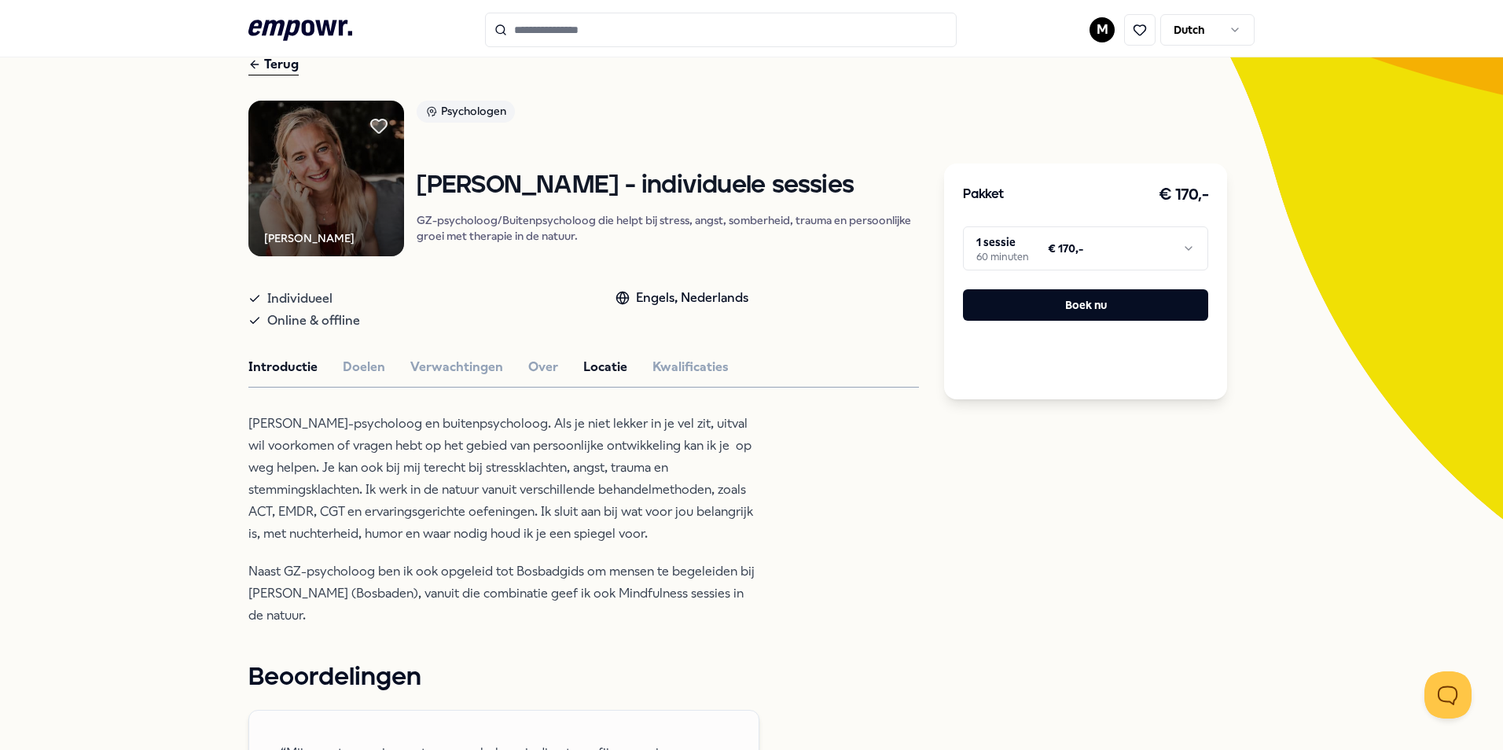
click at [590, 376] on button "Locatie" at bounding box center [605, 367] width 44 height 20
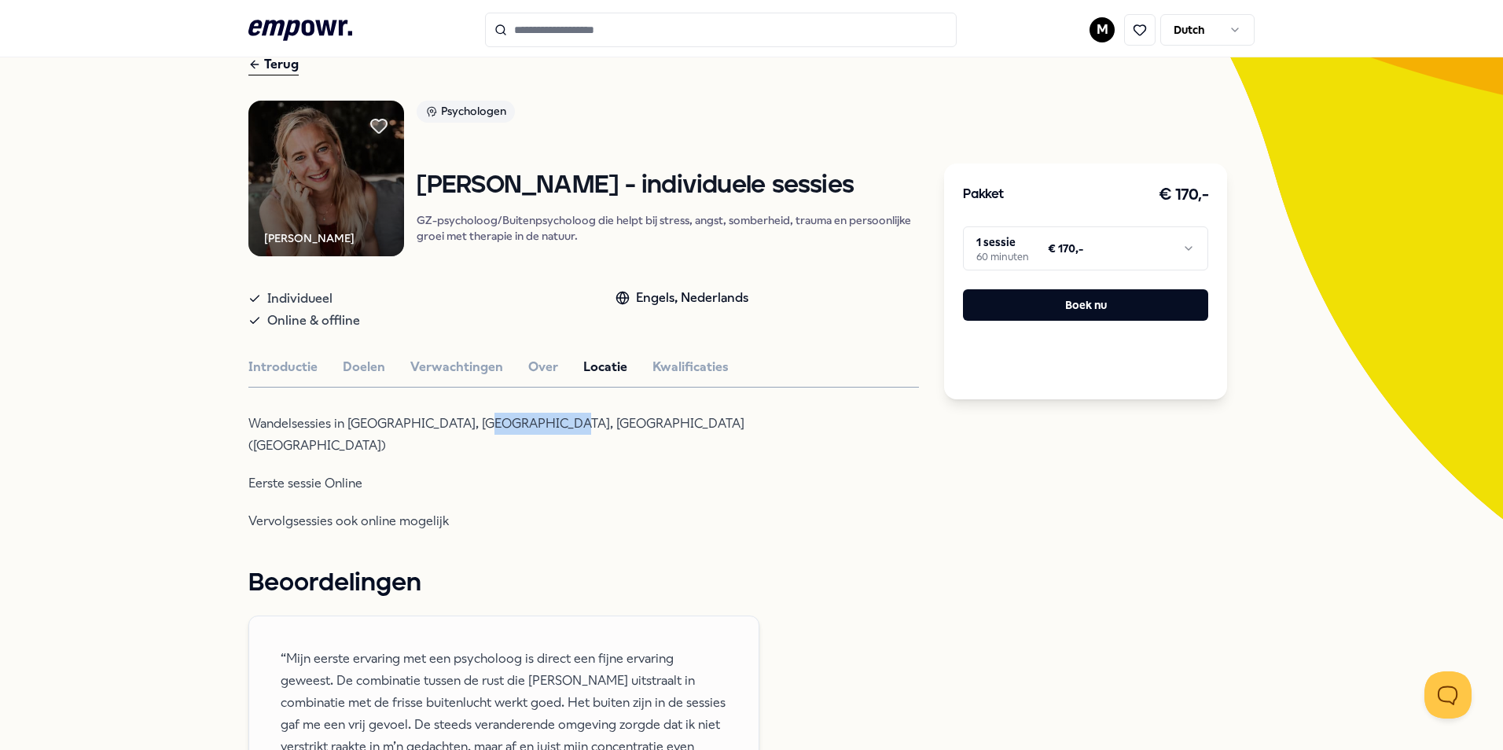
drag, startPoint x: 463, startPoint y: 424, endPoint x: 539, endPoint y: 417, distance: 76.5
click at [539, 417] on p "Wandelsessies in [GEOGRAPHIC_DATA], [GEOGRAPHIC_DATA], [GEOGRAPHIC_DATA] ([GEOG…" at bounding box center [503, 435] width 511 height 44
click at [371, 443] on div "Wandelsessies in [GEOGRAPHIC_DATA], Zeist, [GEOGRAPHIC_DATA] (Bunnik) Eerste se…" at bounding box center [503, 472] width 511 height 119
click at [256, 61] on div "Terug" at bounding box center [273, 64] width 50 height 21
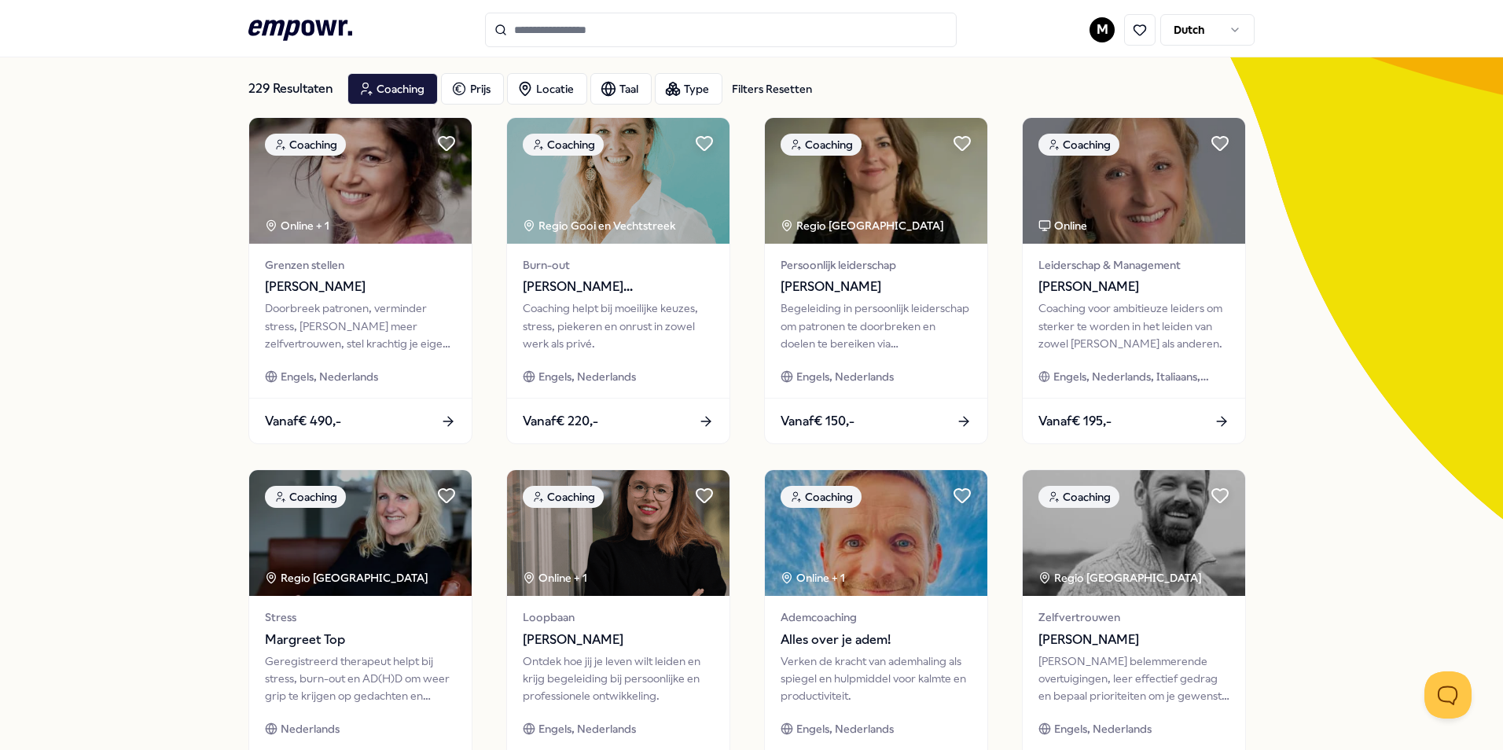
click at [287, 31] on icon ".empowr-logo_svg__cls-1{fill:#03032f}" at bounding box center [300, 30] width 104 height 29
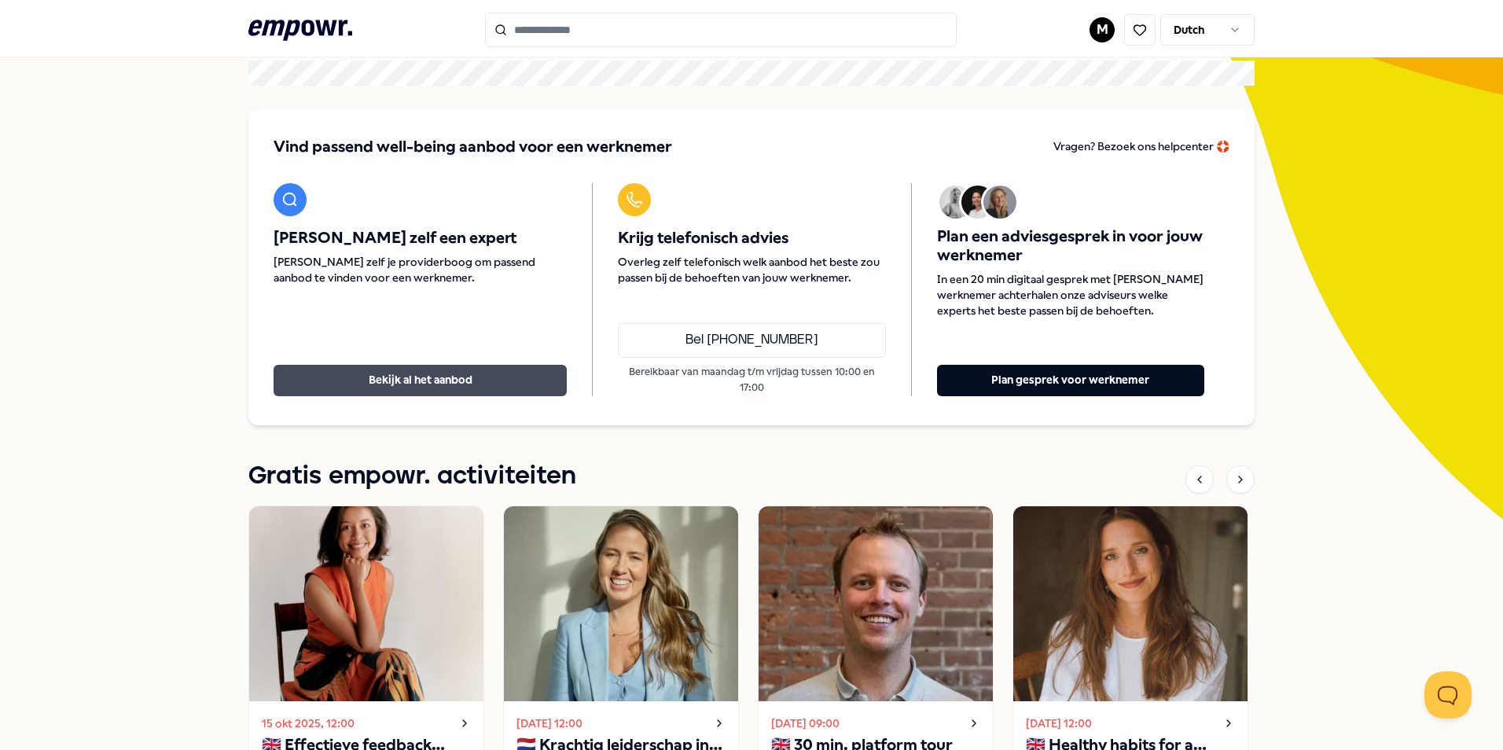
click at [429, 372] on button "Bekijk al het aanbod" at bounding box center [419, 380] width 293 height 31
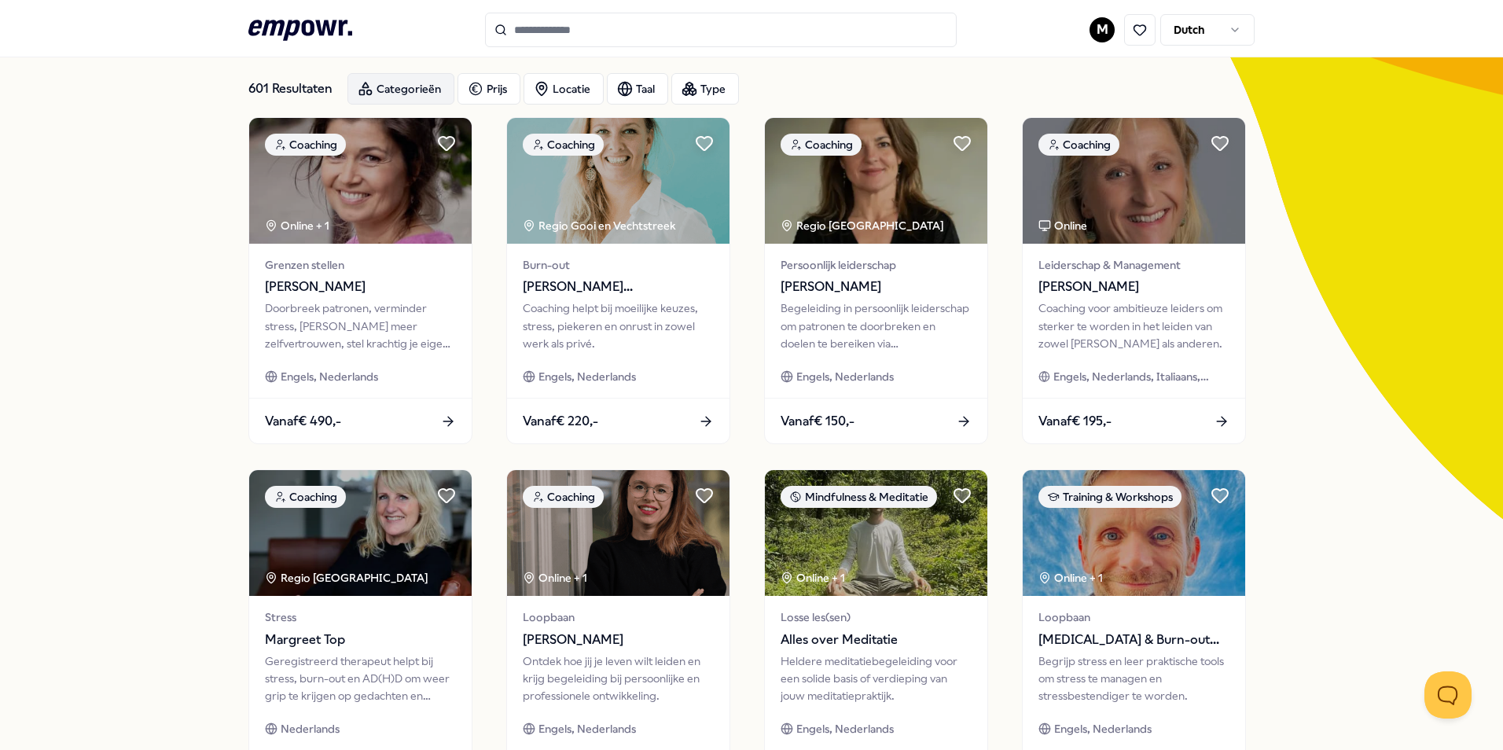
click at [402, 99] on div "Categorieën" at bounding box center [400, 88] width 107 height 31
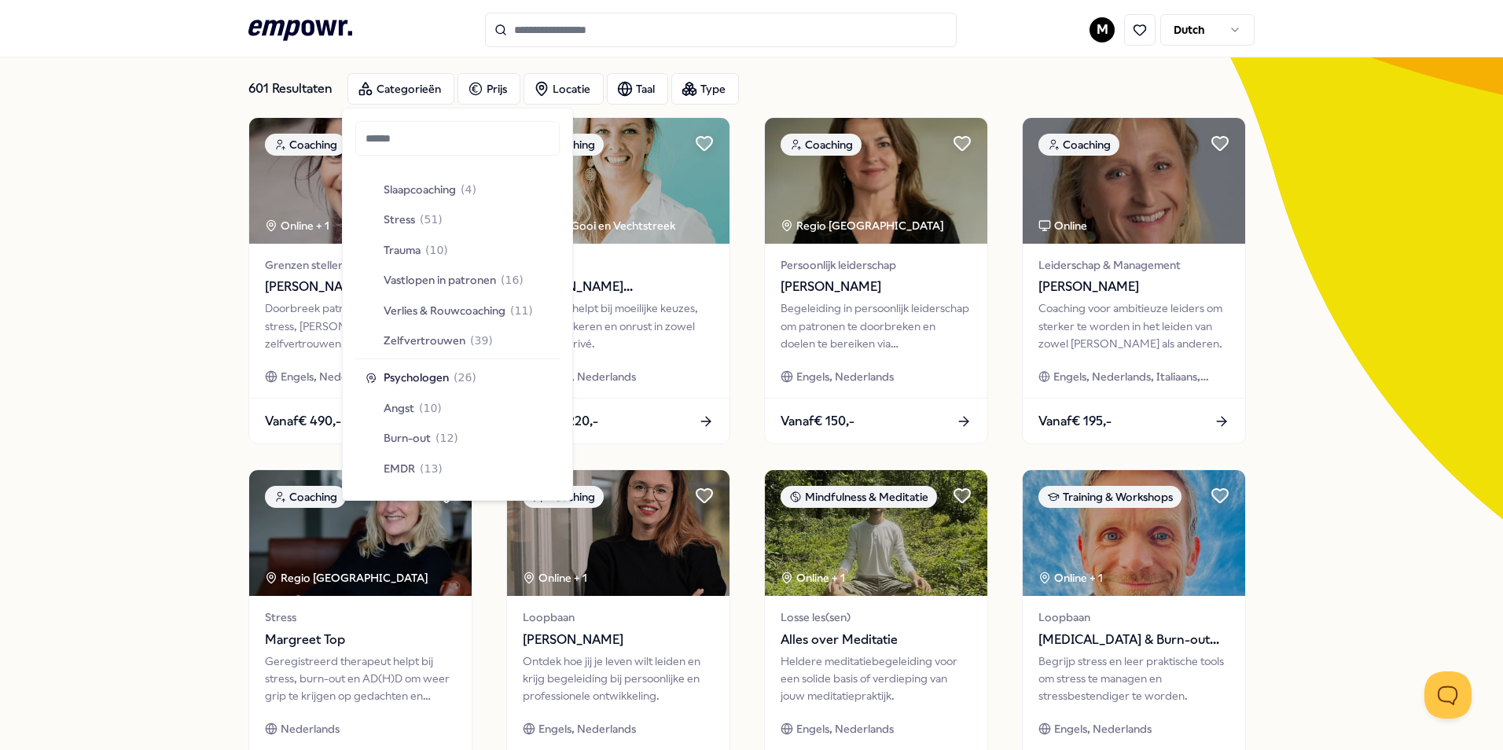
scroll to position [550, 0]
click at [446, 365] on span "Psychologen" at bounding box center [416, 363] width 65 height 17
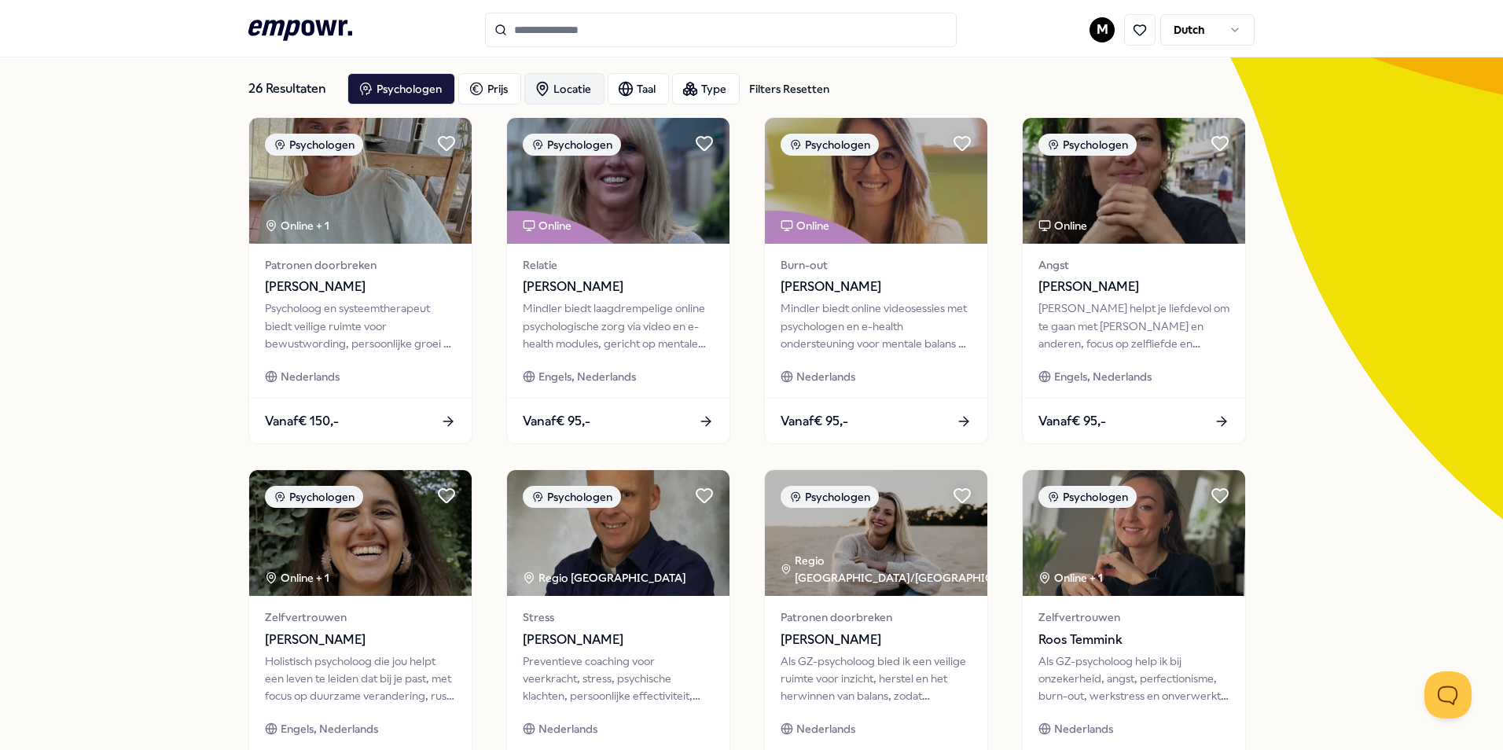
click at [569, 93] on div "Locatie" at bounding box center [564, 88] width 80 height 31
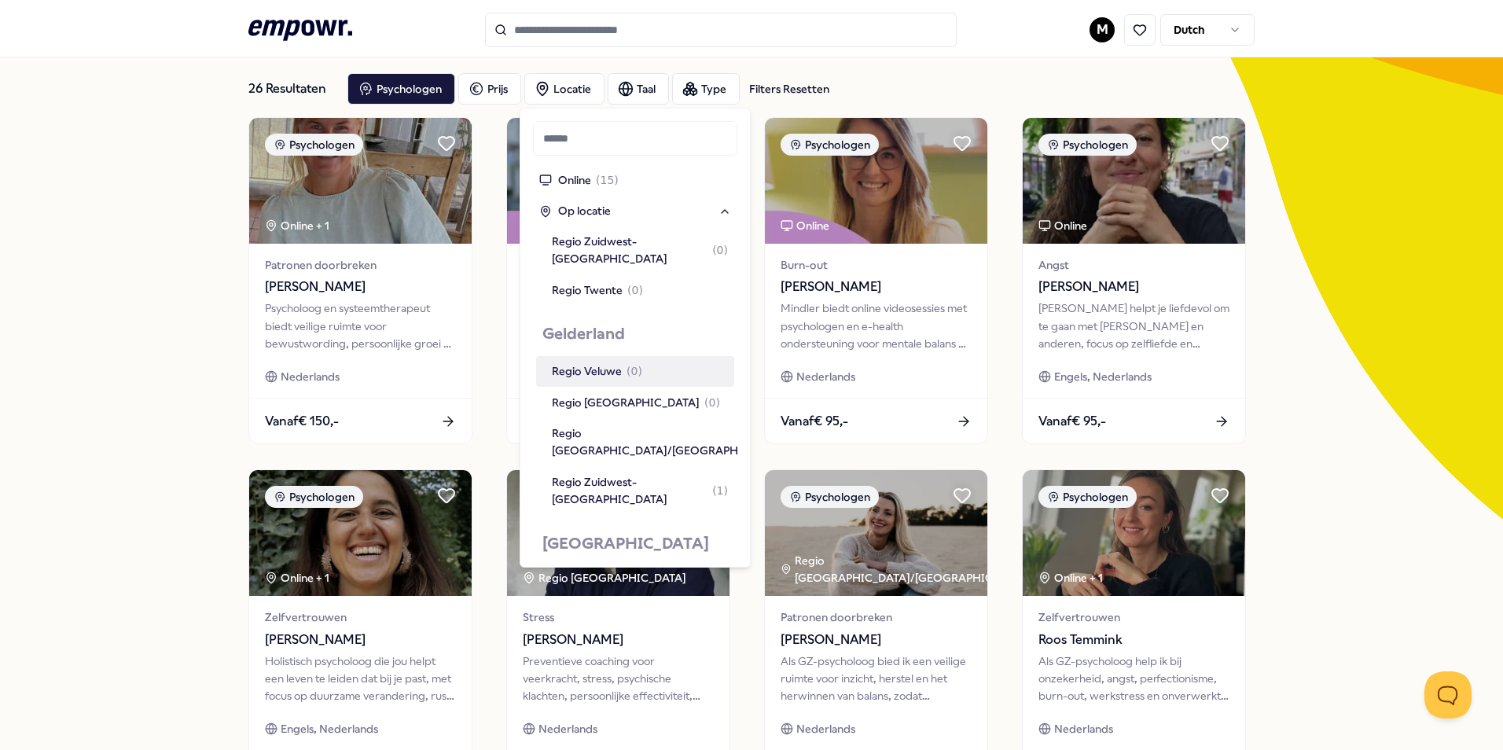
scroll to position [629, 0]
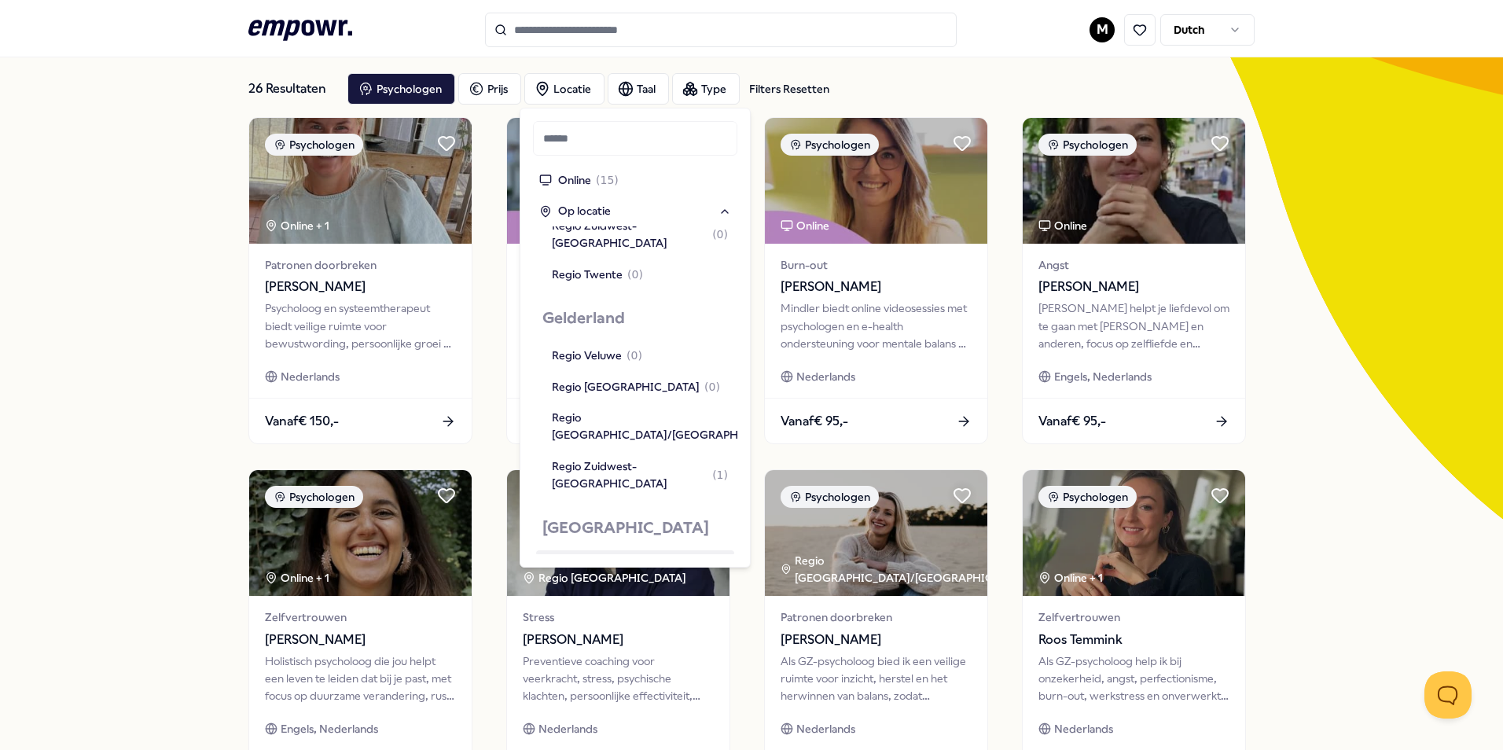
click at [593, 556] on div "Regio [GEOGRAPHIC_DATA] ( 6 )" at bounding box center [636, 564] width 168 height 17
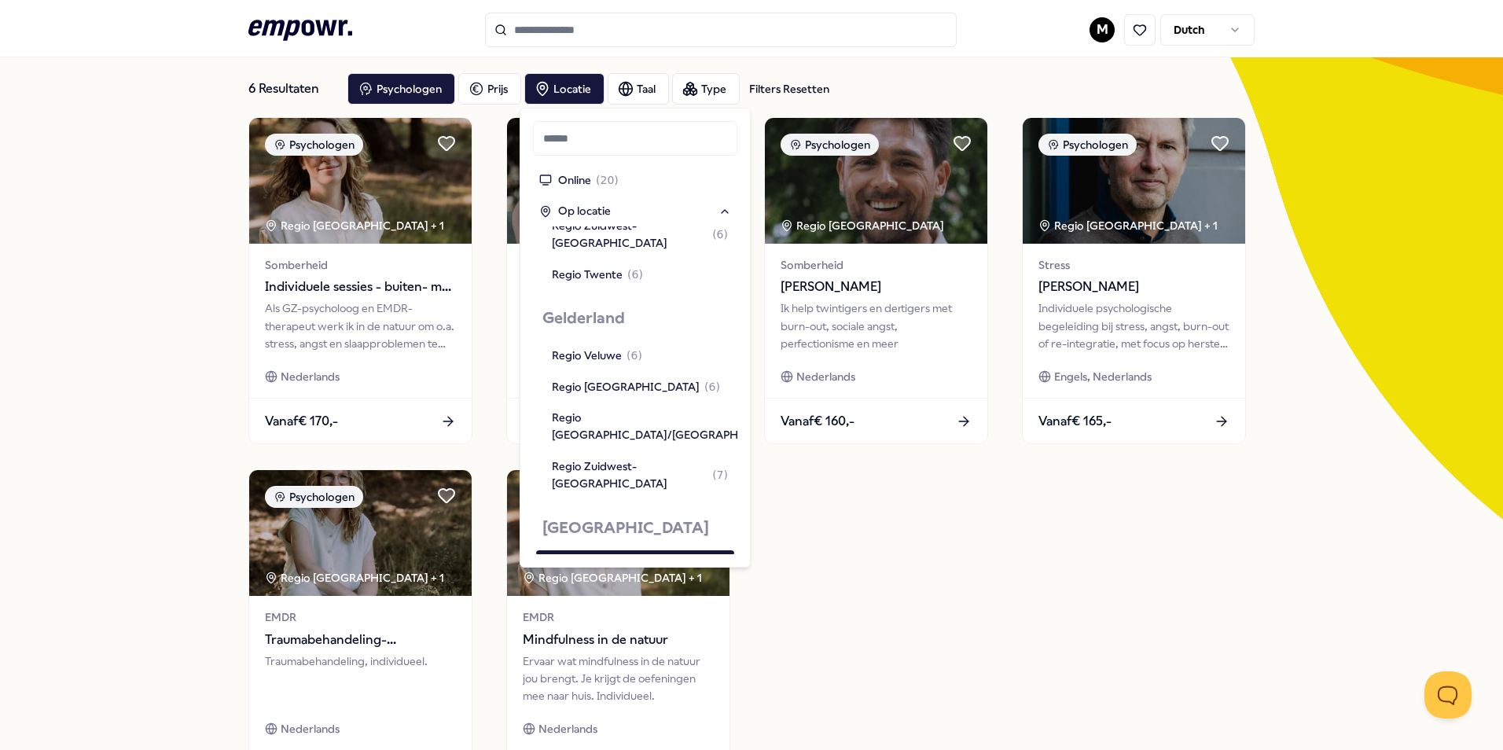
click at [1163, 578] on div "Psychologen Regio [GEOGRAPHIC_DATA] + 1 Somberheid Individuele sessies - buiten…" at bounding box center [751, 457] width 1006 height 680
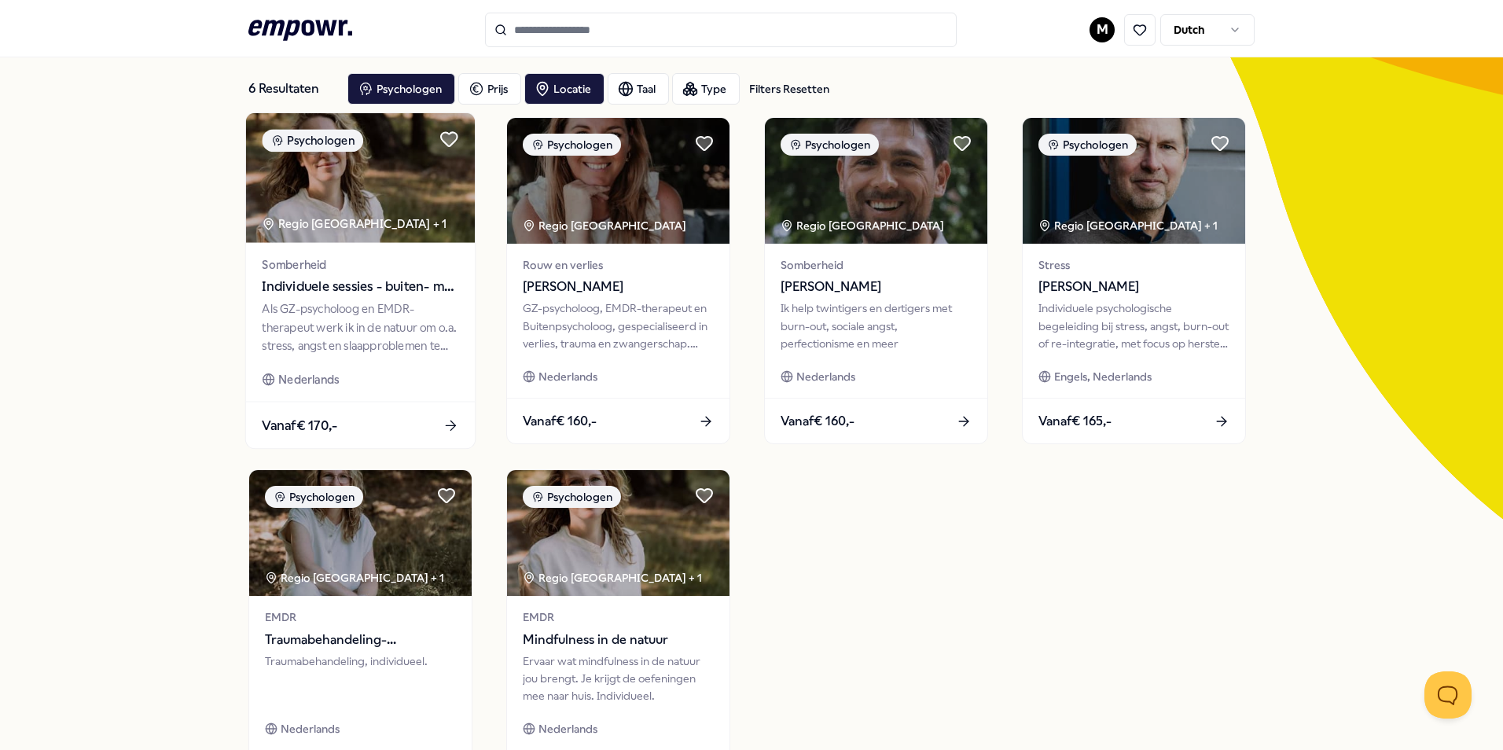
click at [349, 286] on span "Individuele sessies - buiten- met [PERSON_NAME]" at bounding box center [360, 287] width 196 height 20
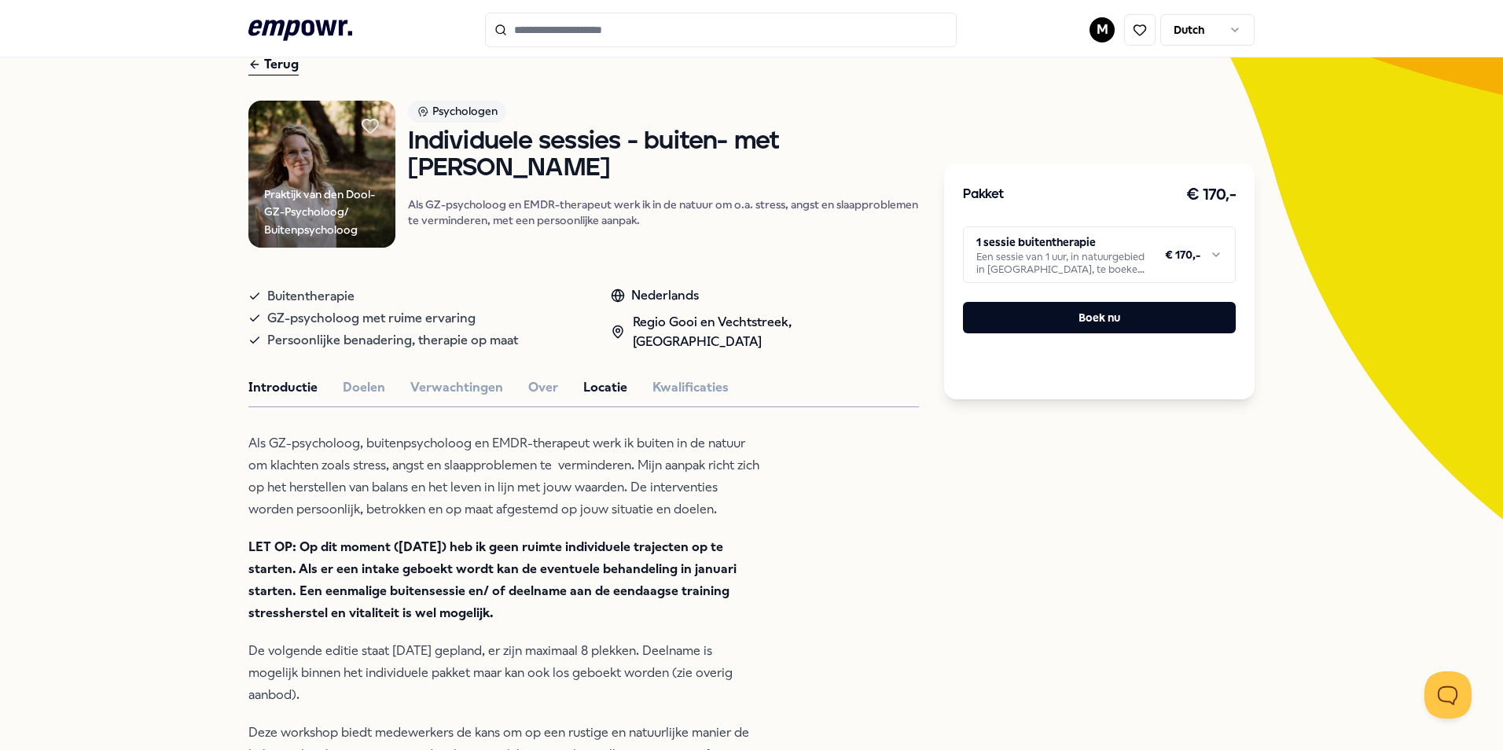
click at [589, 390] on button "Locatie" at bounding box center [605, 387] width 44 height 20
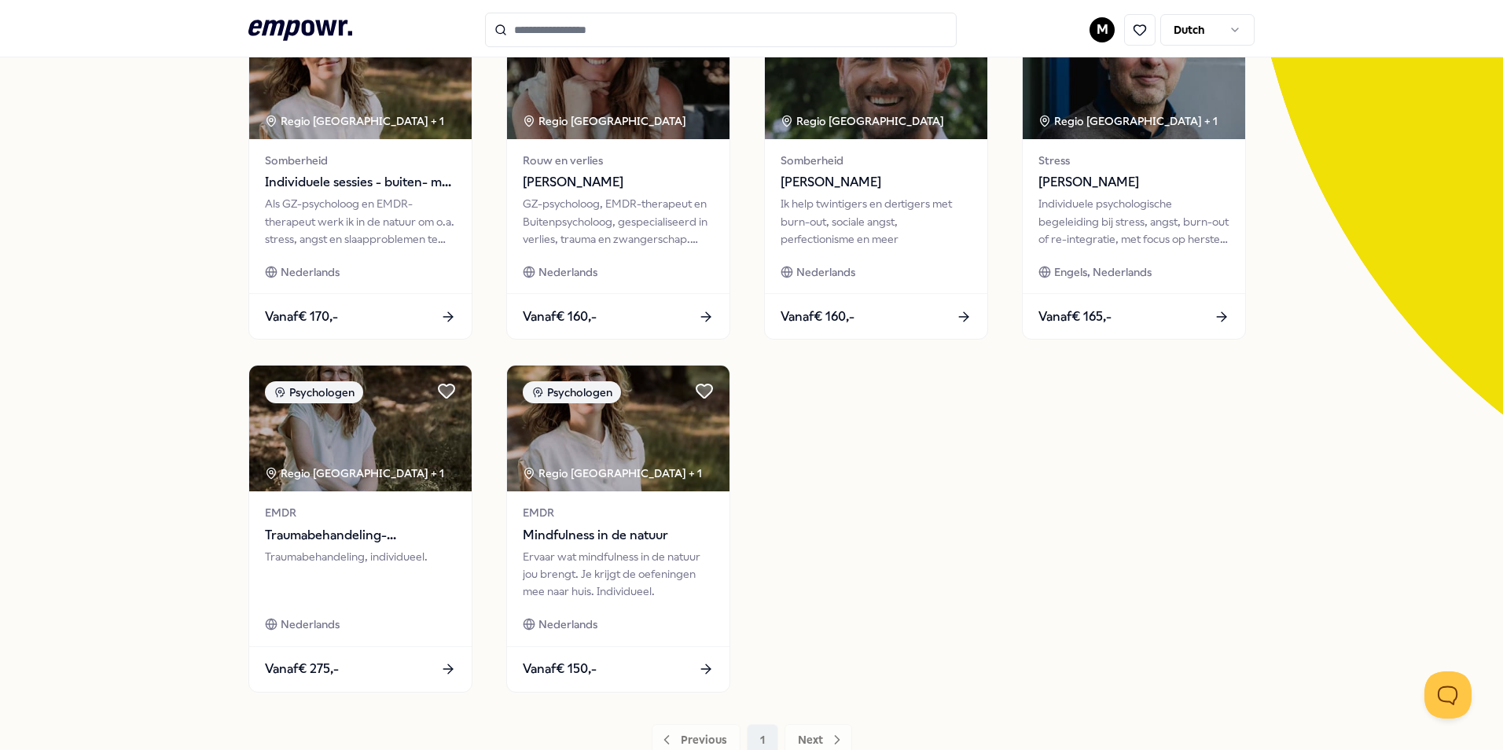
scroll to position [79, 0]
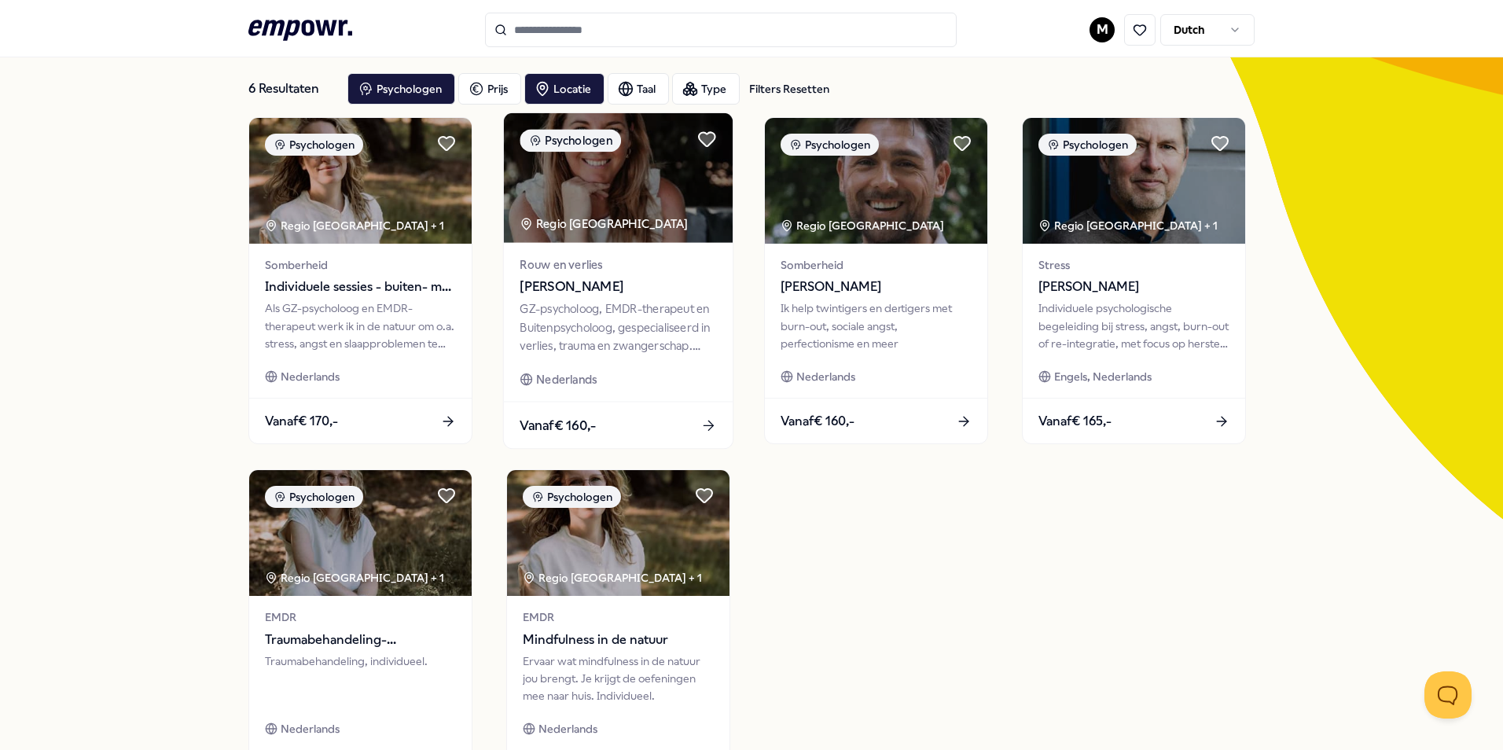
click at [653, 237] on img at bounding box center [618, 178] width 229 height 130
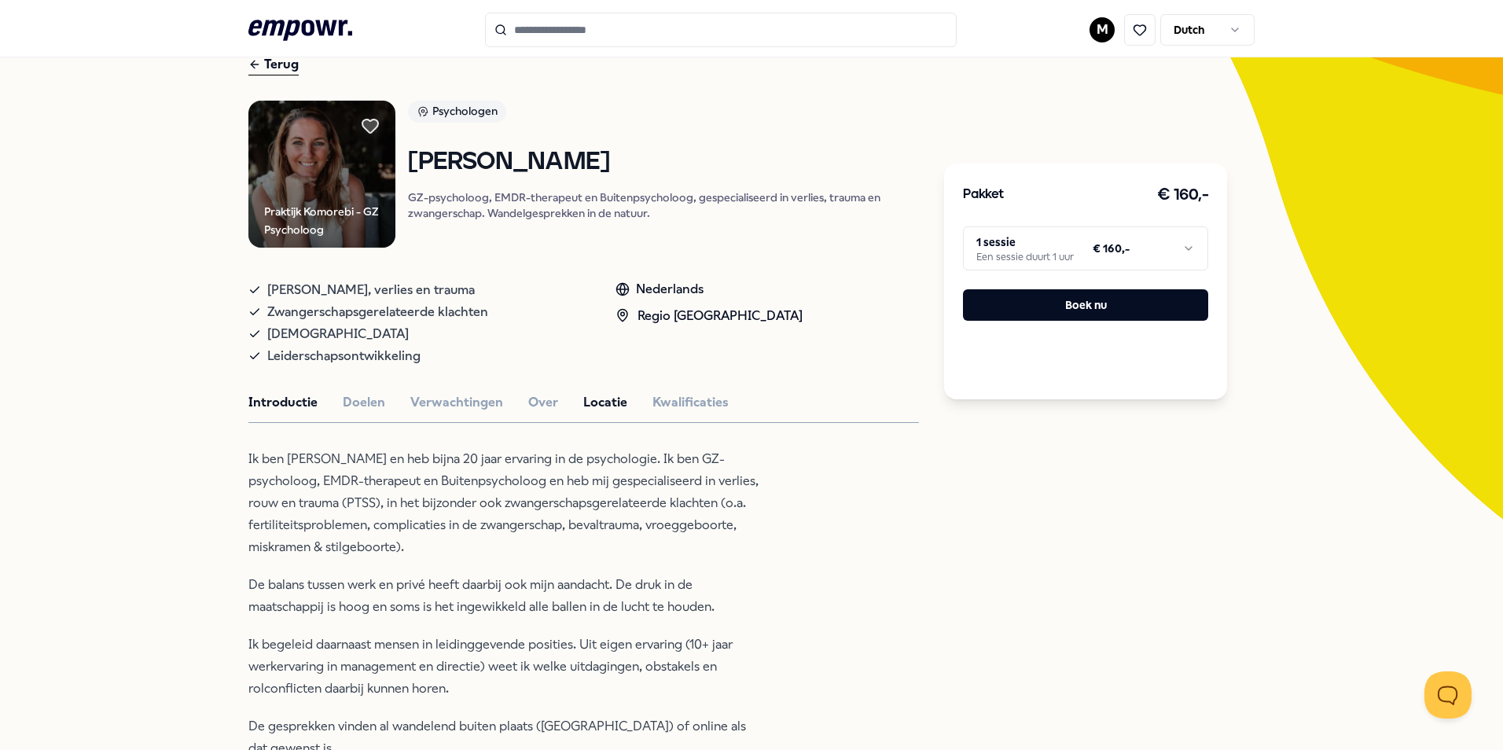
click at [600, 395] on button "Locatie" at bounding box center [605, 402] width 44 height 20
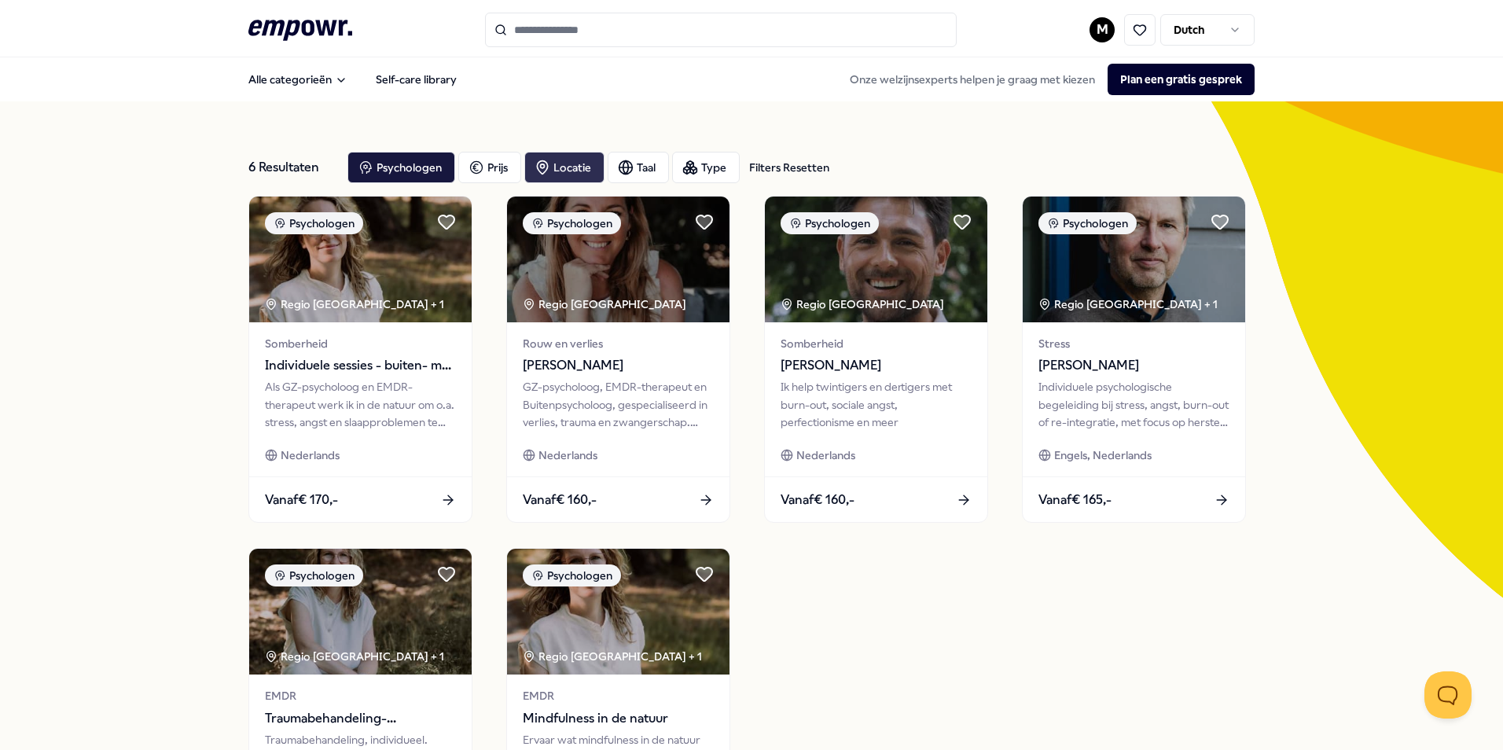
click at [527, 171] on div "Locatie" at bounding box center [564, 167] width 80 height 31
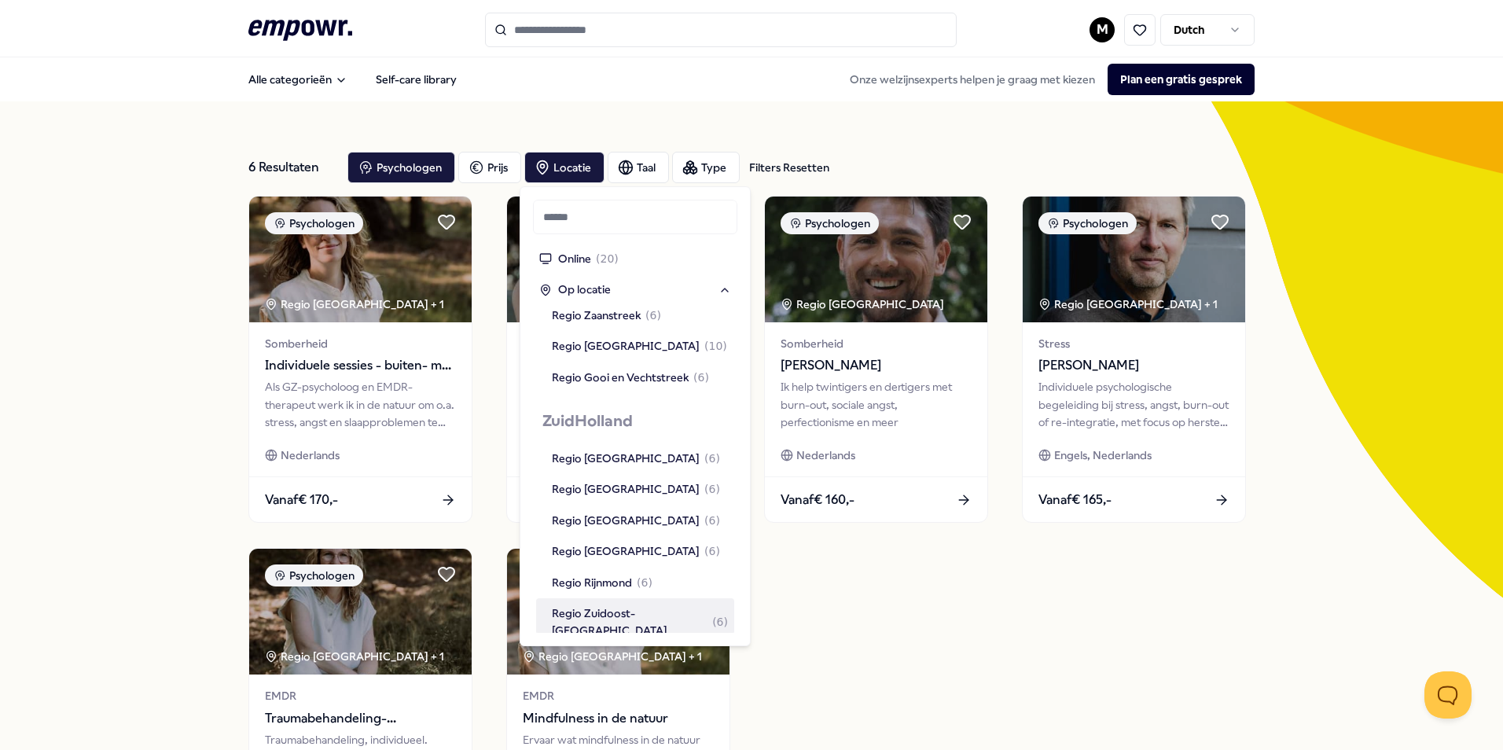
scroll to position [1179, 0]
click at [654, 575] on div "Regio Rijnmond ( 6 )" at bounding box center [640, 583] width 176 height 17
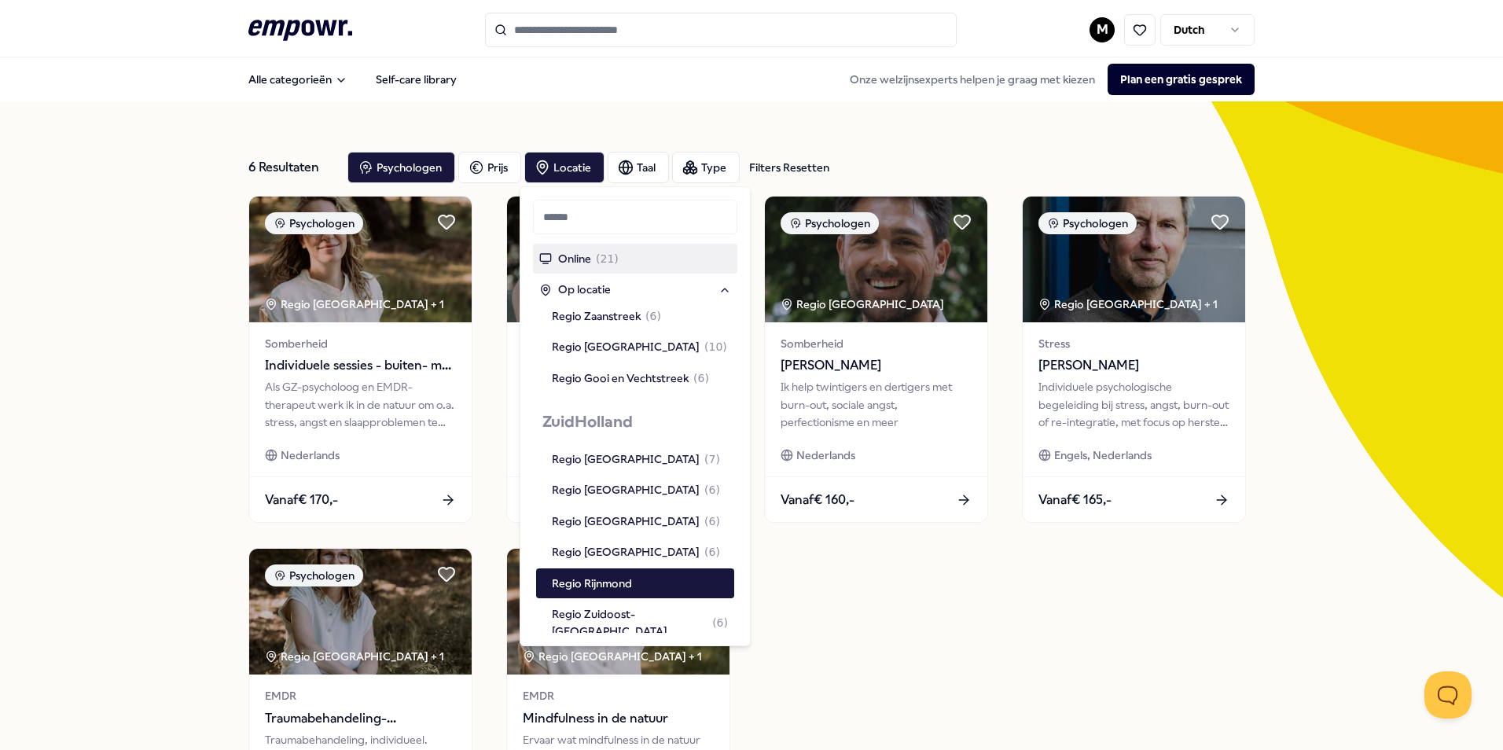
click at [578, 218] on input "text" at bounding box center [635, 217] width 204 height 35
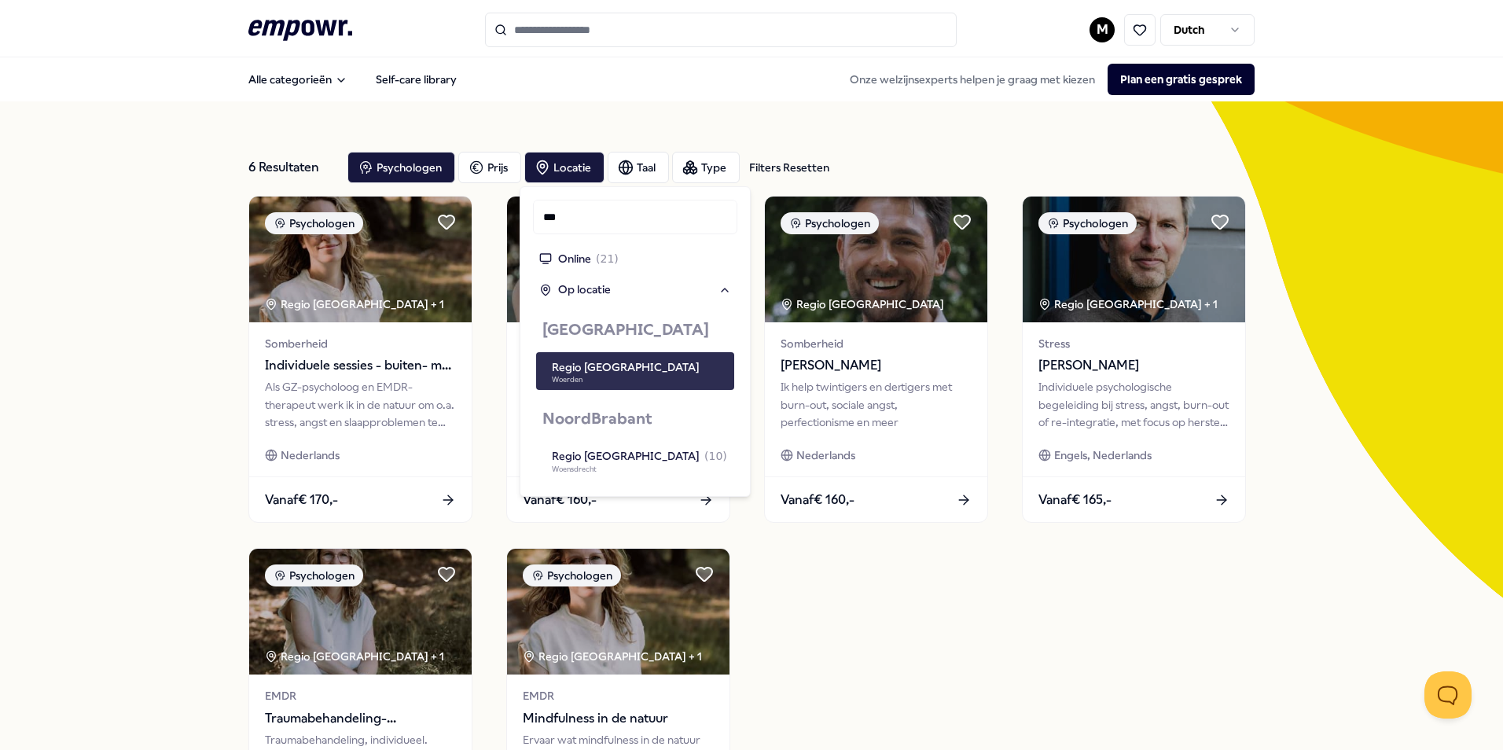
type input "***"
click at [589, 369] on div "Regio [GEOGRAPHIC_DATA]" at bounding box center [626, 366] width 148 height 17
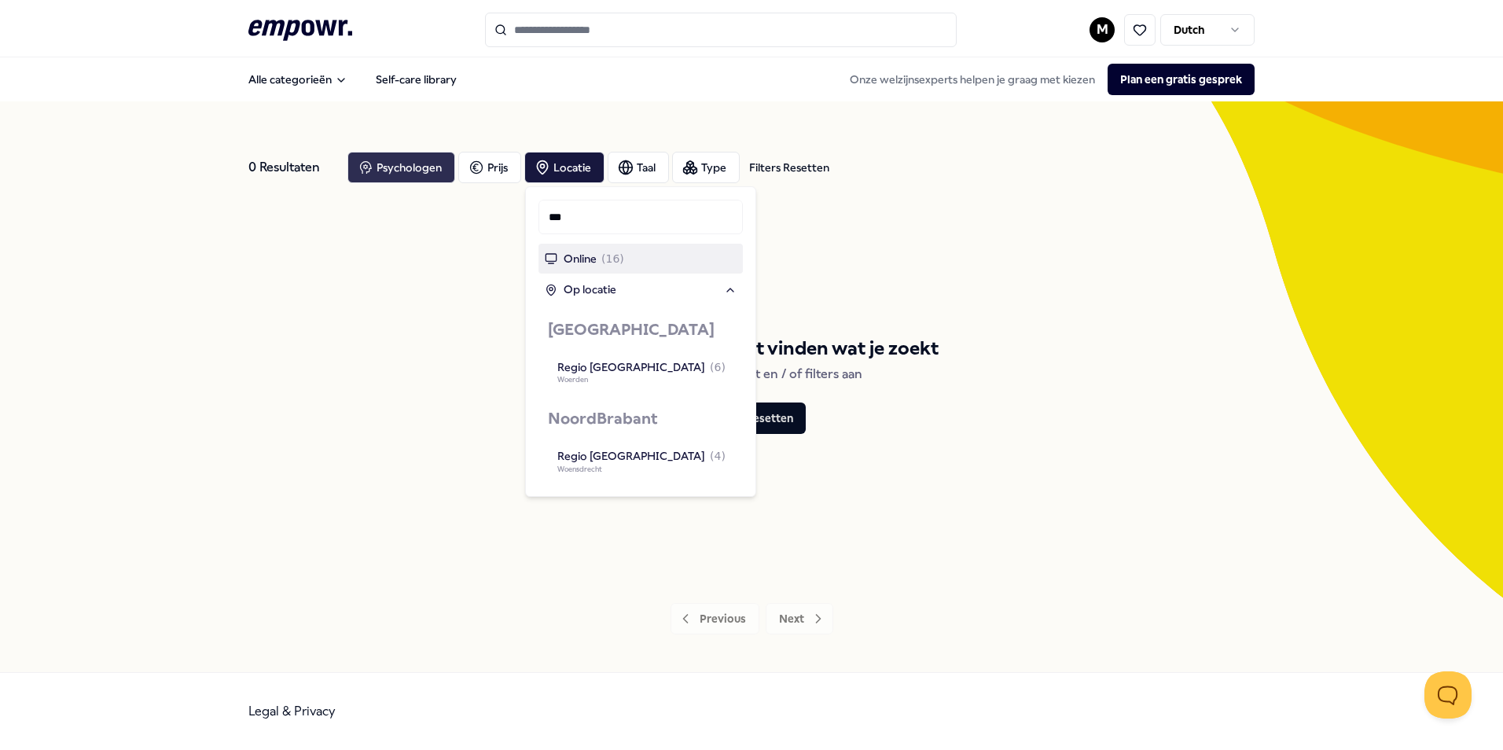
click at [396, 179] on div "Psychologen" at bounding box center [401, 167] width 108 height 31
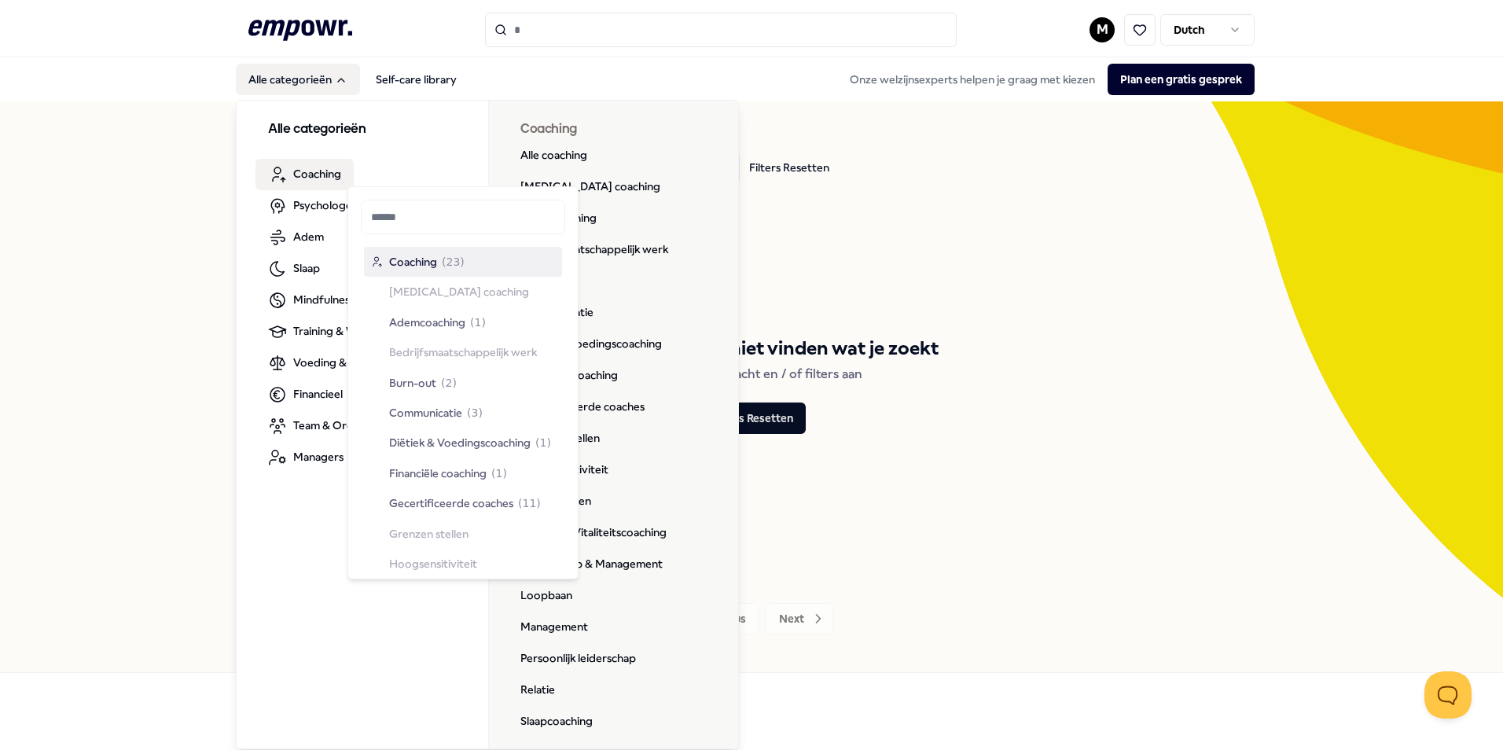
click at [310, 172] on span "Coaching" at bounding box center [317, 173] width 48 height 17
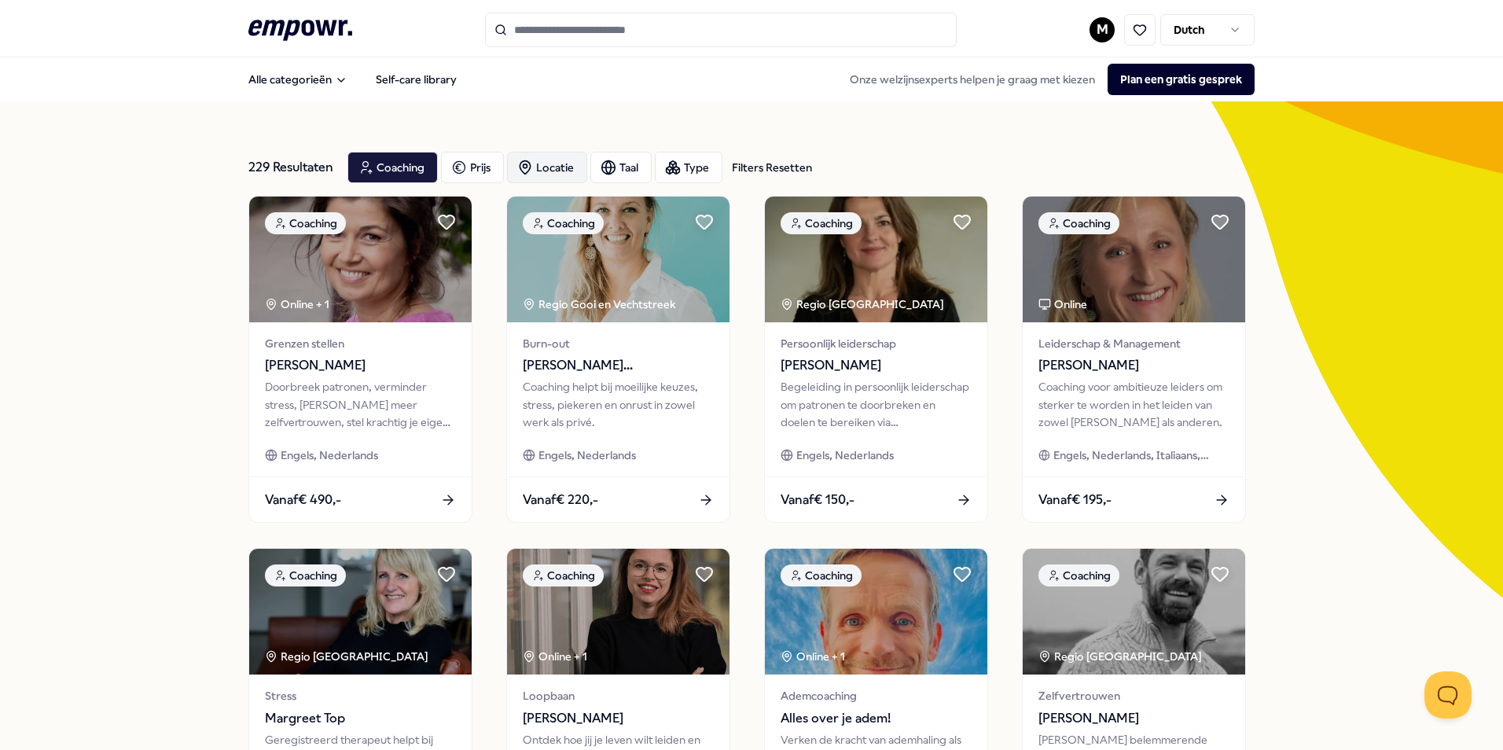
click at [549, 166] on div "Locatie" at bounding box center [547, 167] width 80 height 31
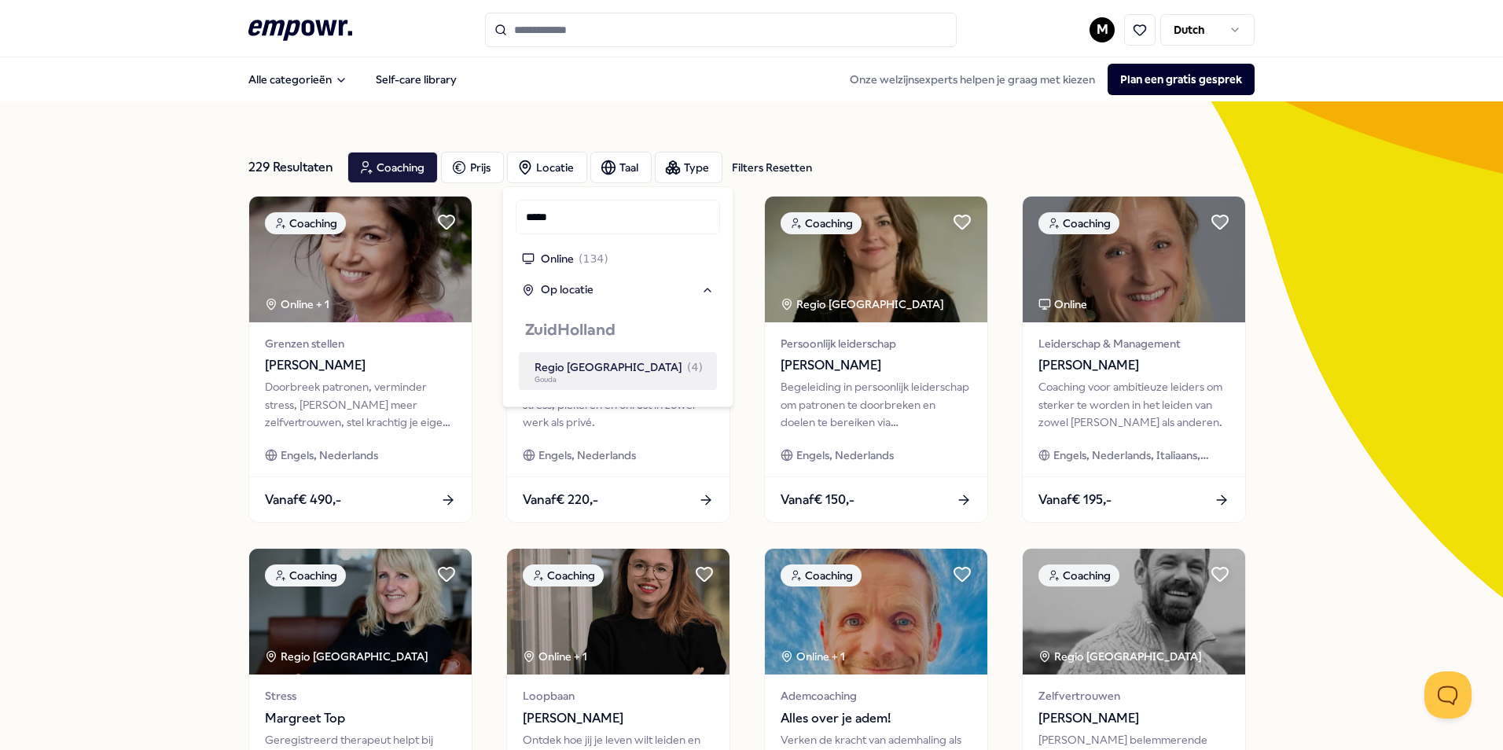
type input "*****"
click at [637, 373] on div "Regio [GEOGRAPHIC_DATA] ( 4 )" at bounding box center [618, 366] width 168 height 17
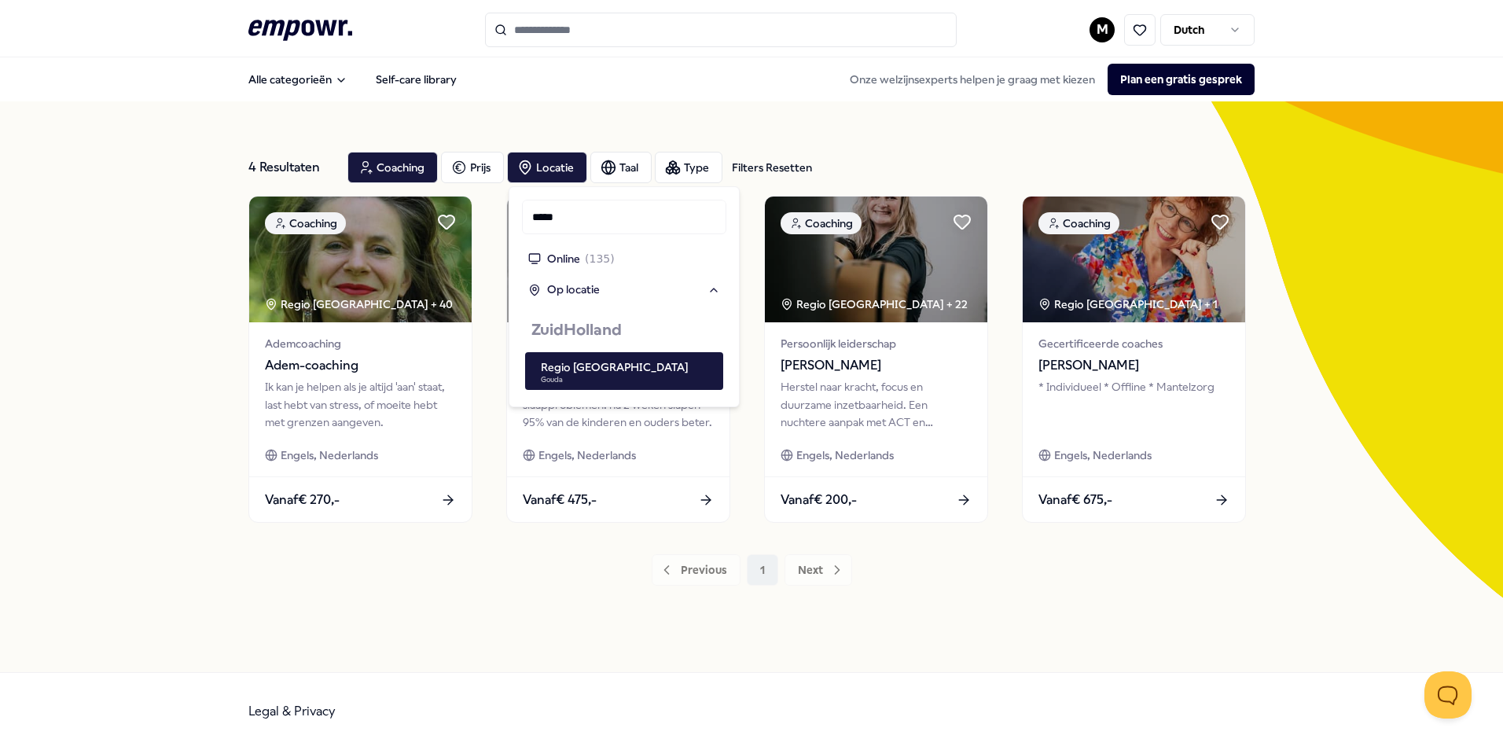
click at [823, 699] on div "Legal & Privacy" at bounding box center [751, 711] width 1006 height 77
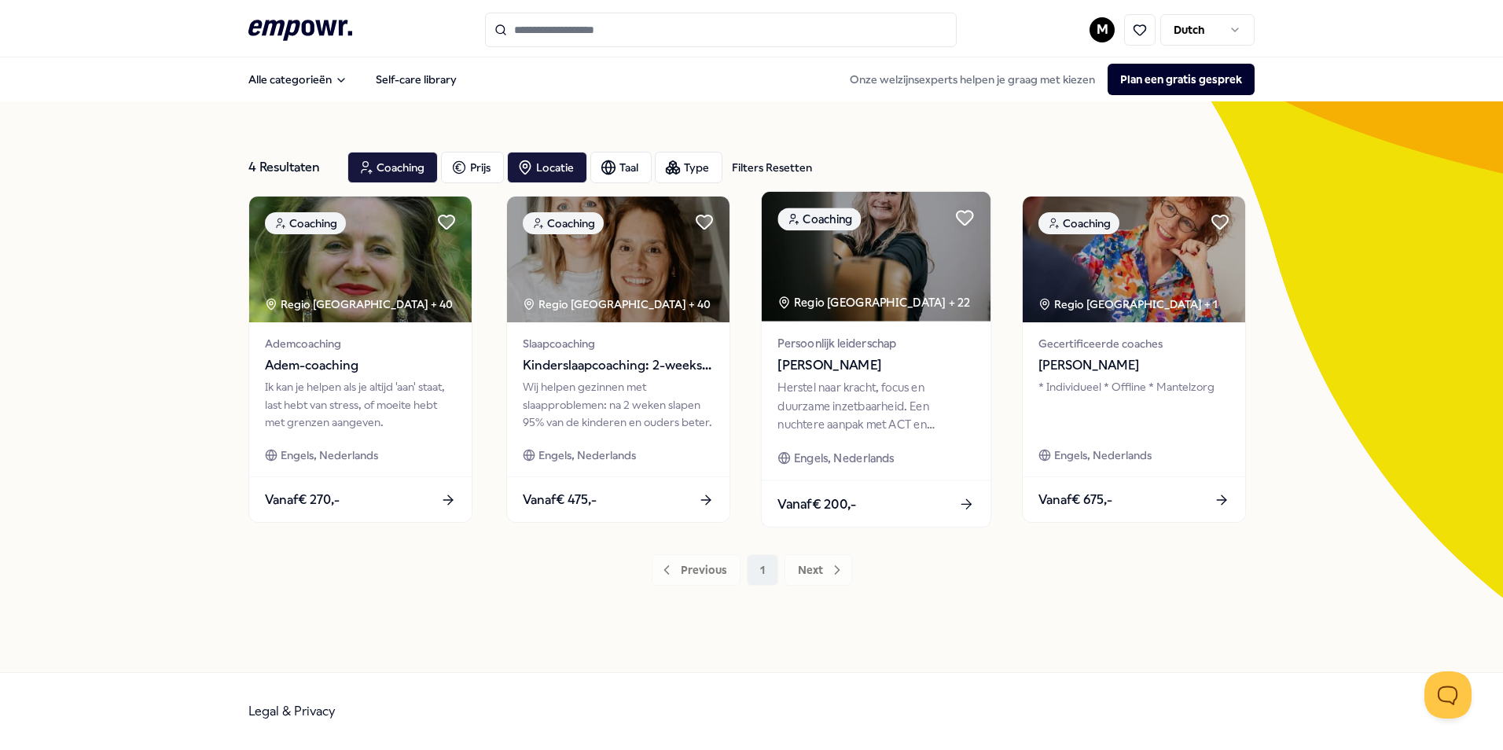
click at [828, 373] on span "[PERSON_NAME]" at bounding box center [875, 365] width 196 height 20
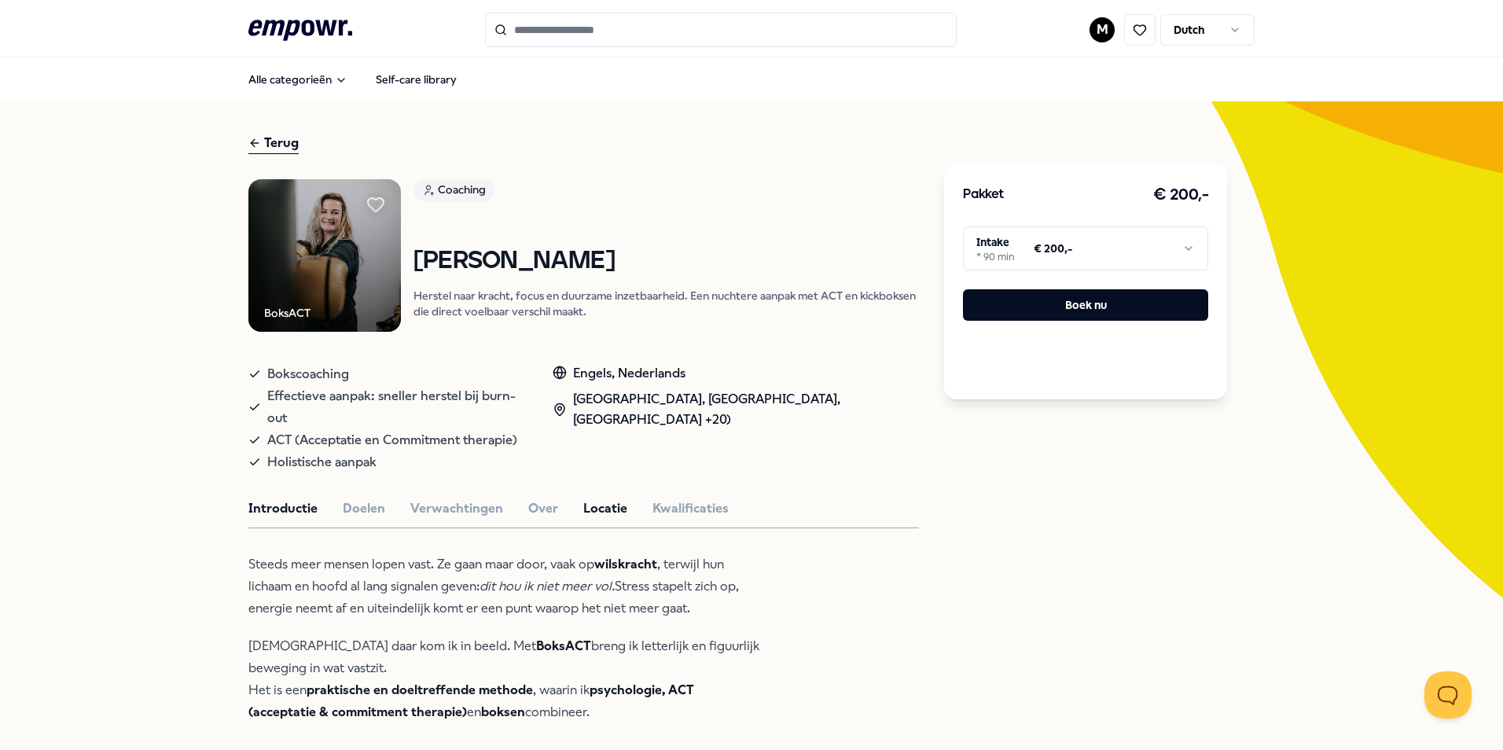
click at [589, 498] on button "Locatie" at bounding box center [605, 508] width 44 height 20
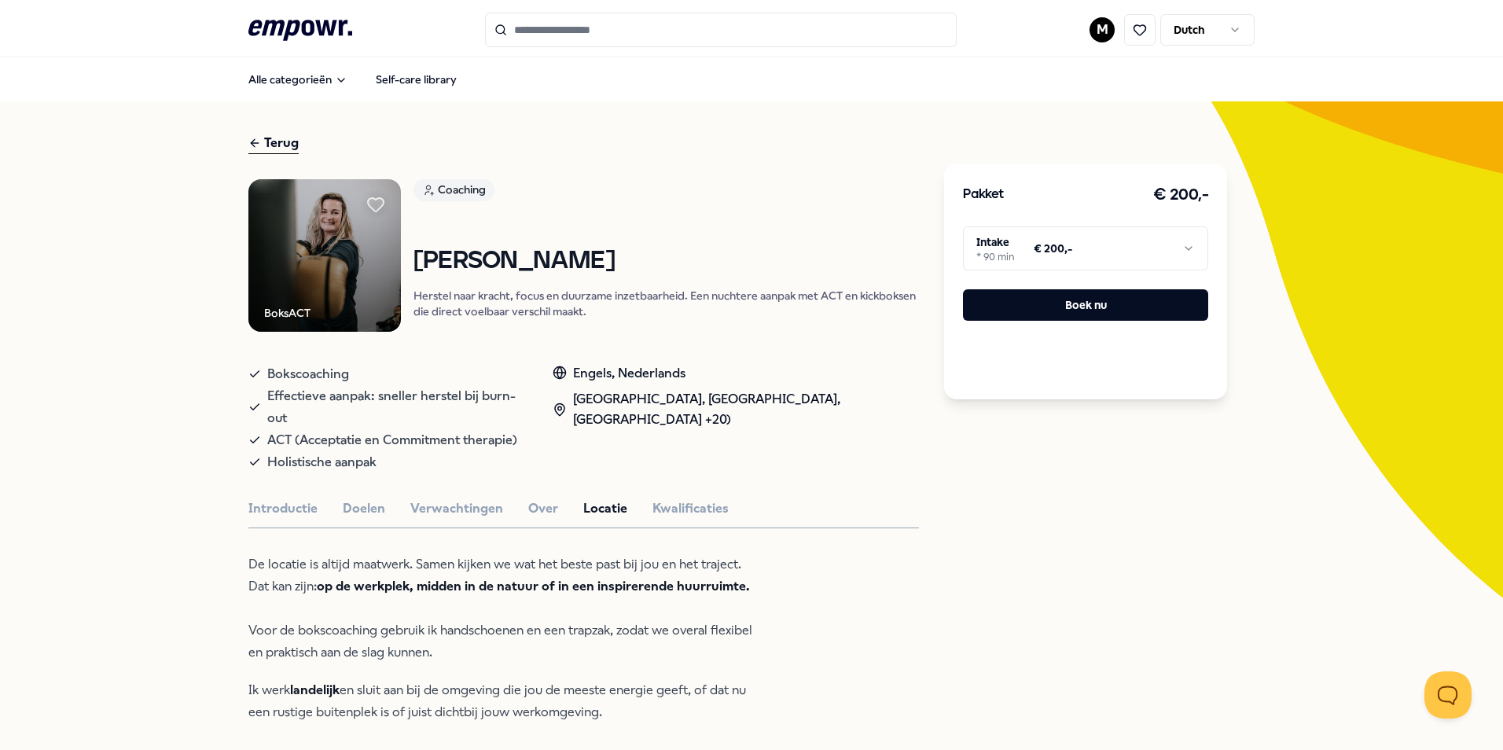
scroll to position [79, 0]
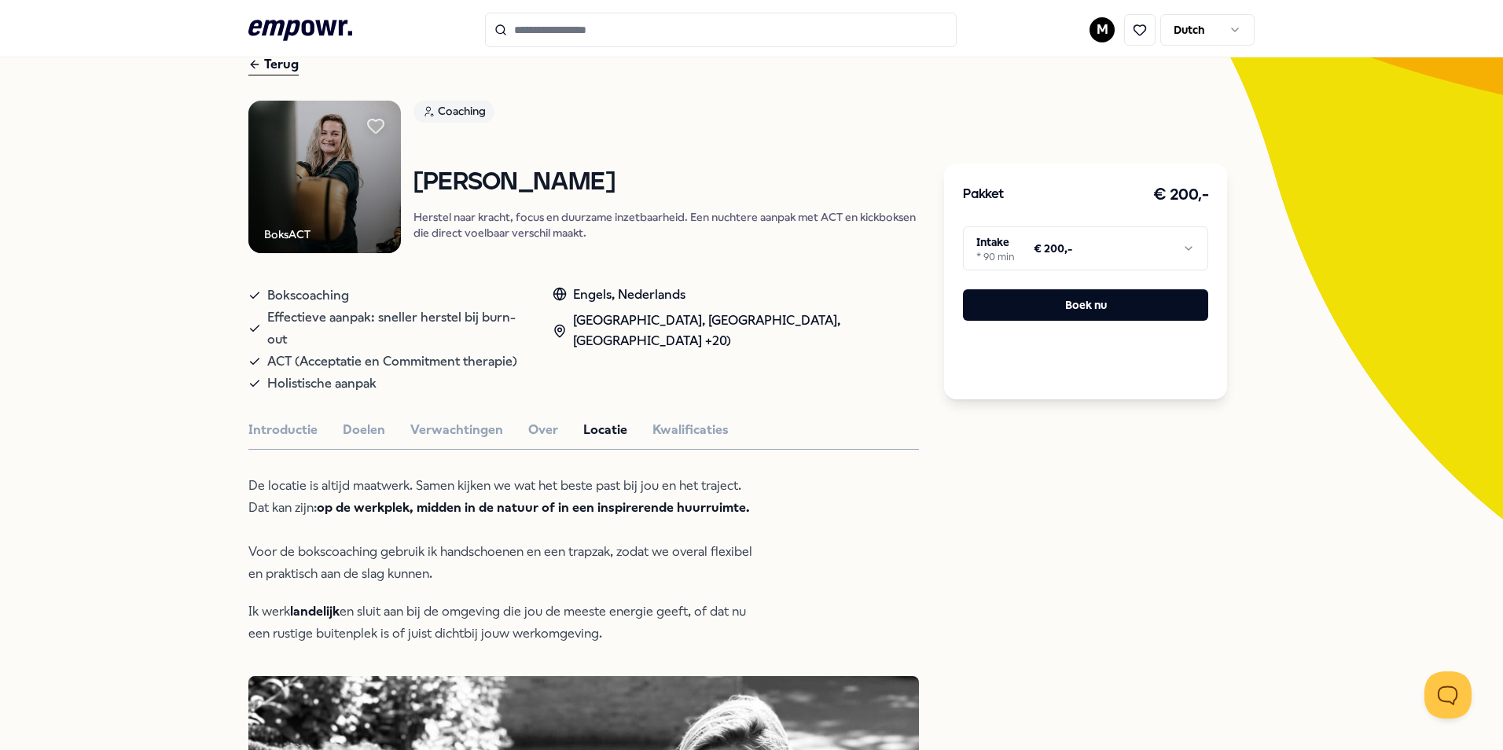
click at [635, 342] on div "[GEOGRAPHIC_DATA], [GEOGRAPHIC_DATA], [GEOGRAPHIC_DATA] +20)" at bounding box center [735, 330] width 366 height 40
click at [633, 322] on div "[GEOGRAPHIC_DATA], [GEOGRAPHIC_DATA], [GEOGRAPHIC_DATA] +20)" at bounding box center [735, 330] width 366 height 40
click at [273, 420] on button "Introductie" at bounding box center [282, 430] width 69 height 20
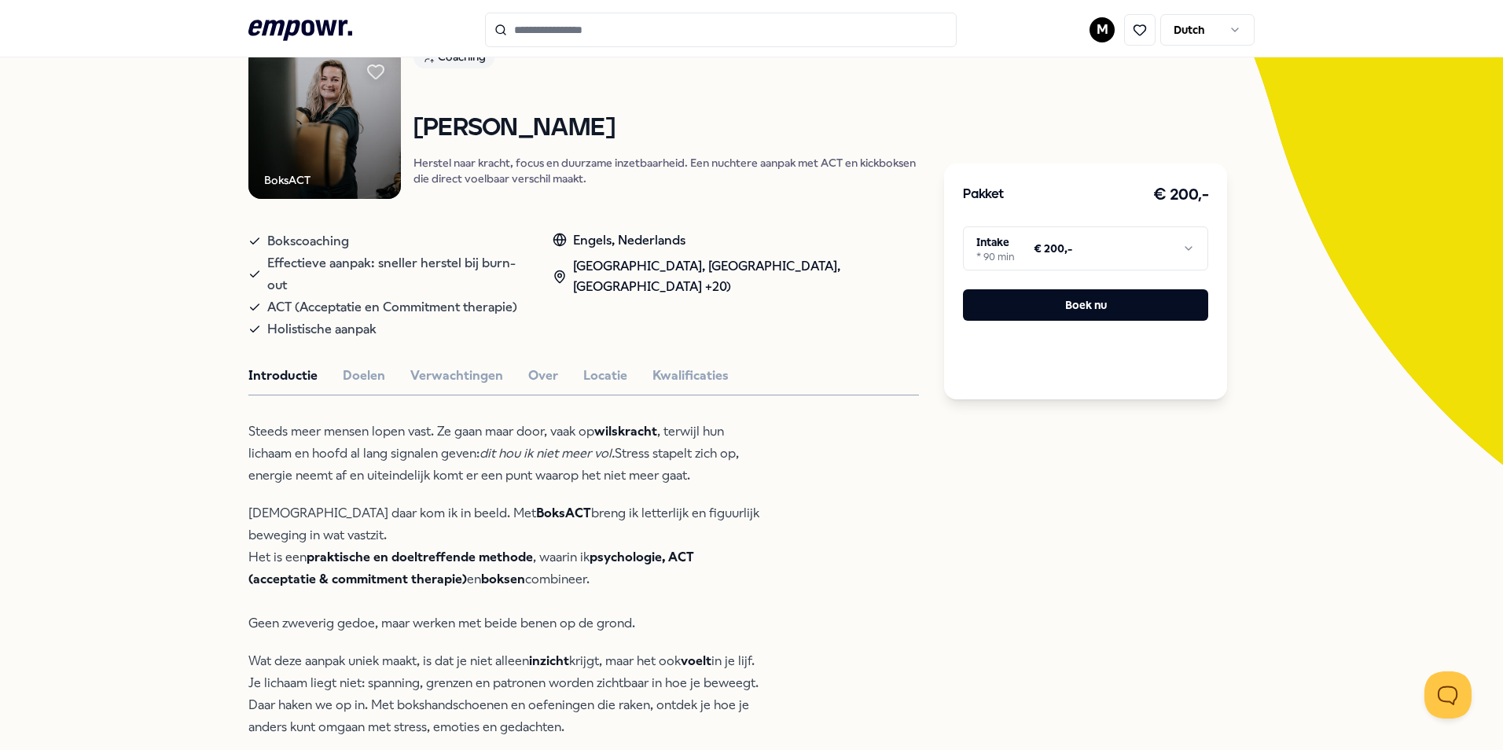
scroll to position [157, 0]
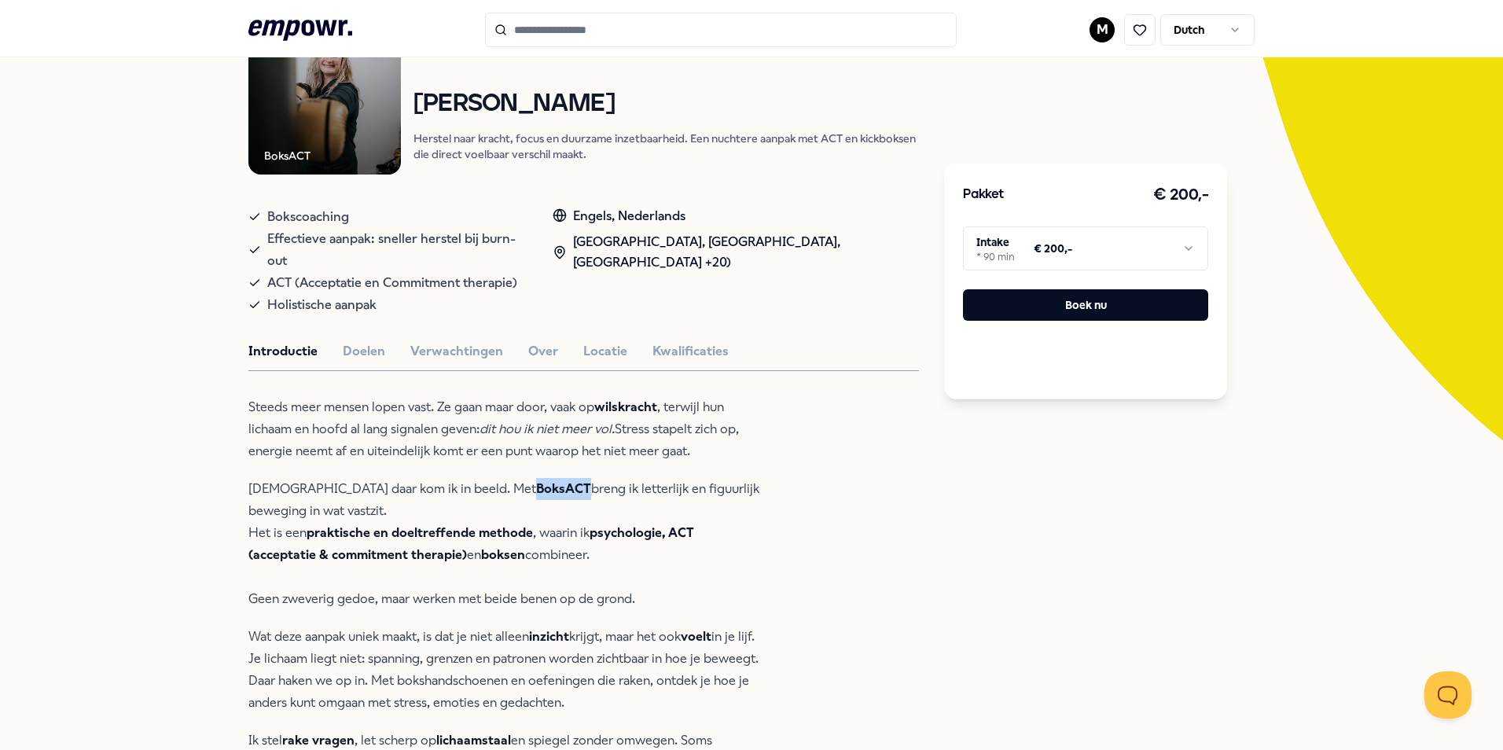
drag, startPoint x: 417, startPoint y: 468, endPoint x: 471, endPoint y: 466, distance: 53.5
click at [471, 478] on p "[DEMOGRAPHIC_DATA] daar kom ik in beeld. Met BoksACT breng ik letterlijk en fig…" at bounding box center [503, 544] width 511 height 132
click at [582, 558] on p "[DEMOGRAPHIC_DATA] daar kom ik in beeld. Met BoksACT breng ik letterlijk en fig…" at bounding box center [503, 544] width 511 height 132
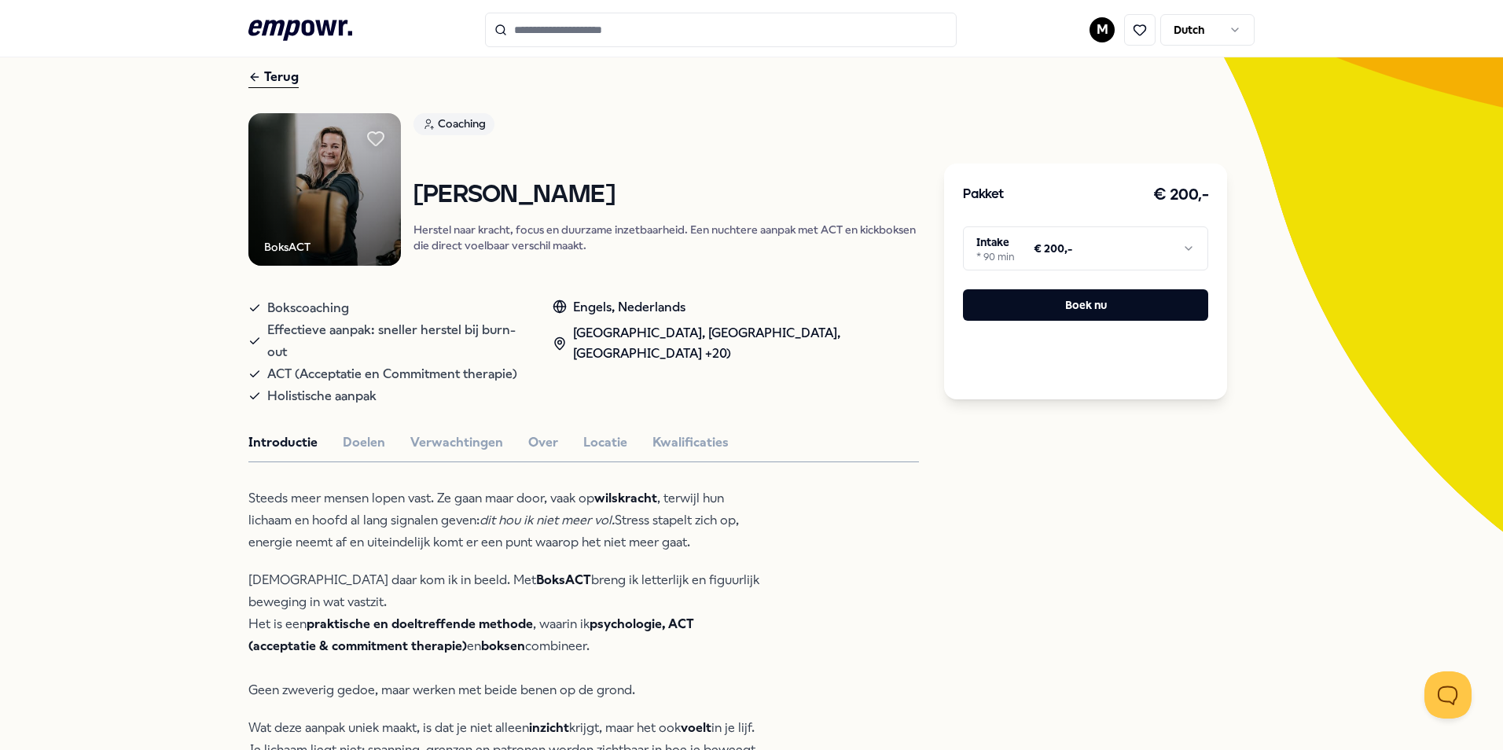
scroll to position [0, 0]
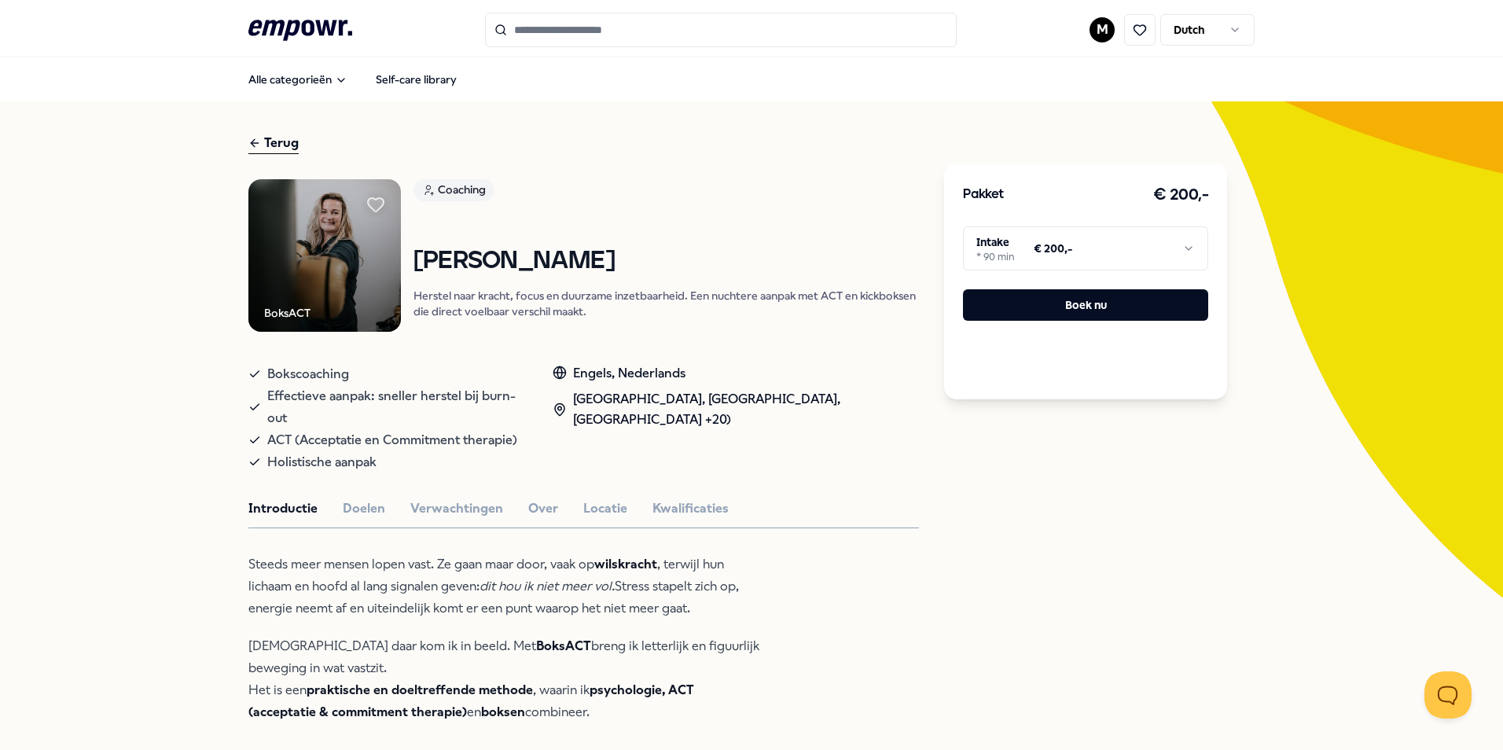
click at [274, 135] on div "Terug" at bounding box center [273, 143] width 50 height 21
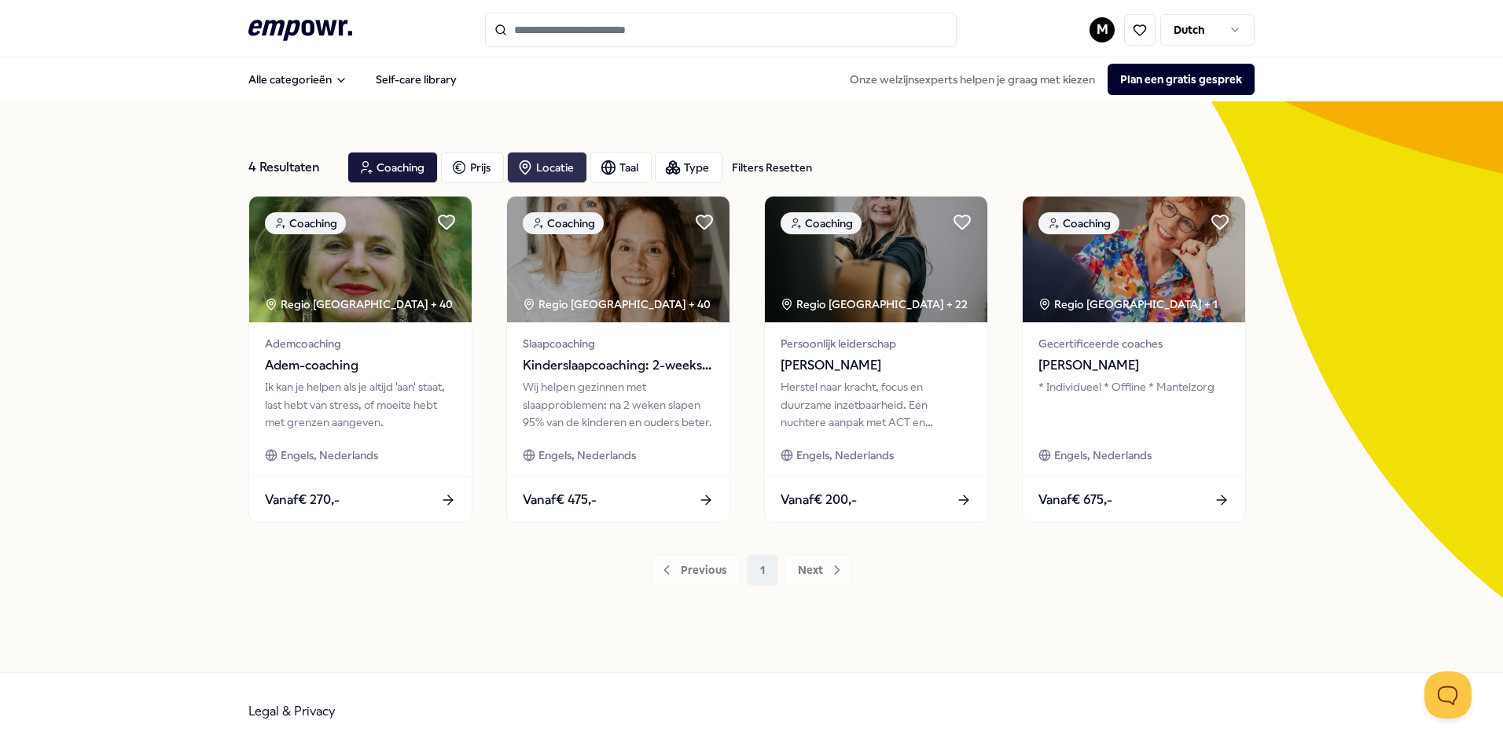
click at [536, 167] on div "Locatie" at bounding box center [547, 167] width 80 height 31
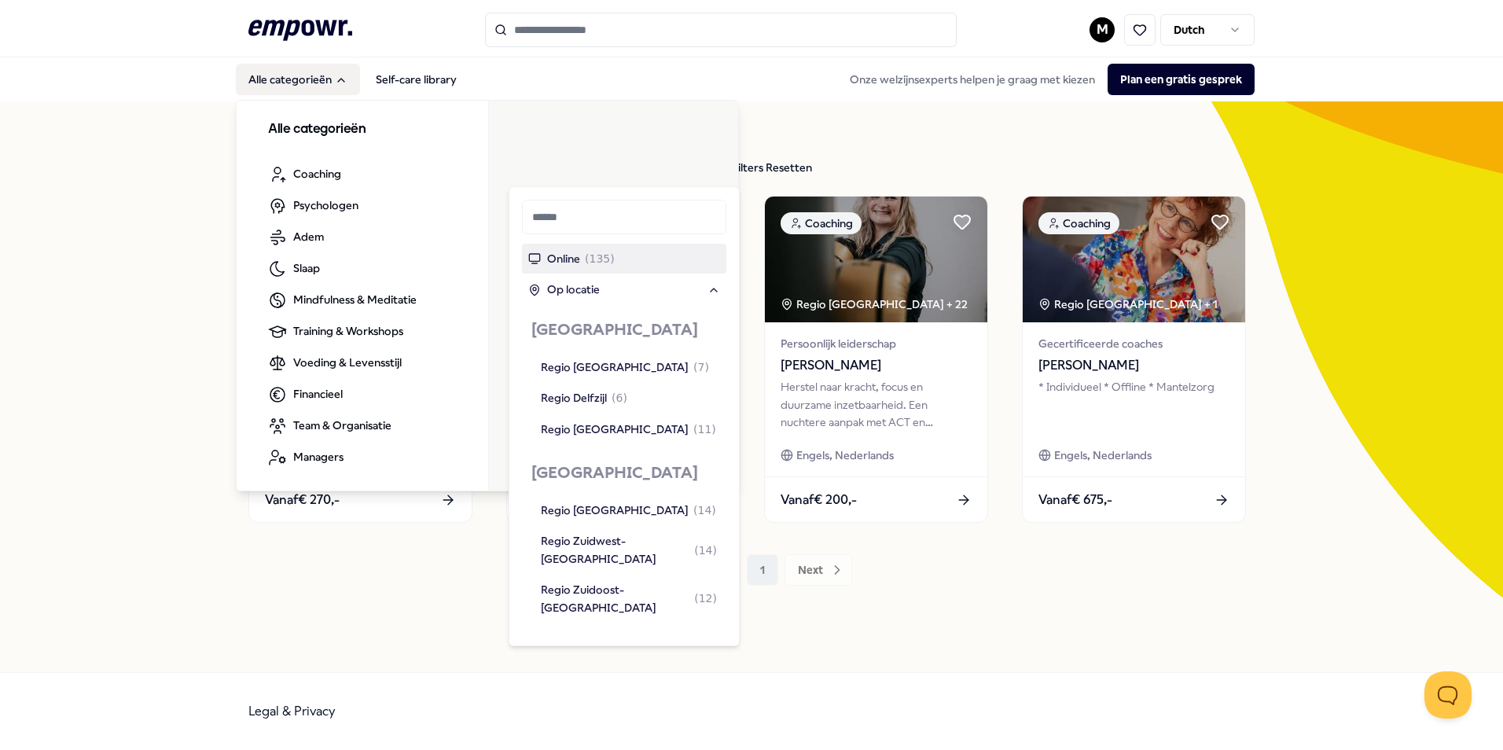
click at [294, 85] on button "Alle categorieën" at bounding box center [298, 79] width 124 height 31
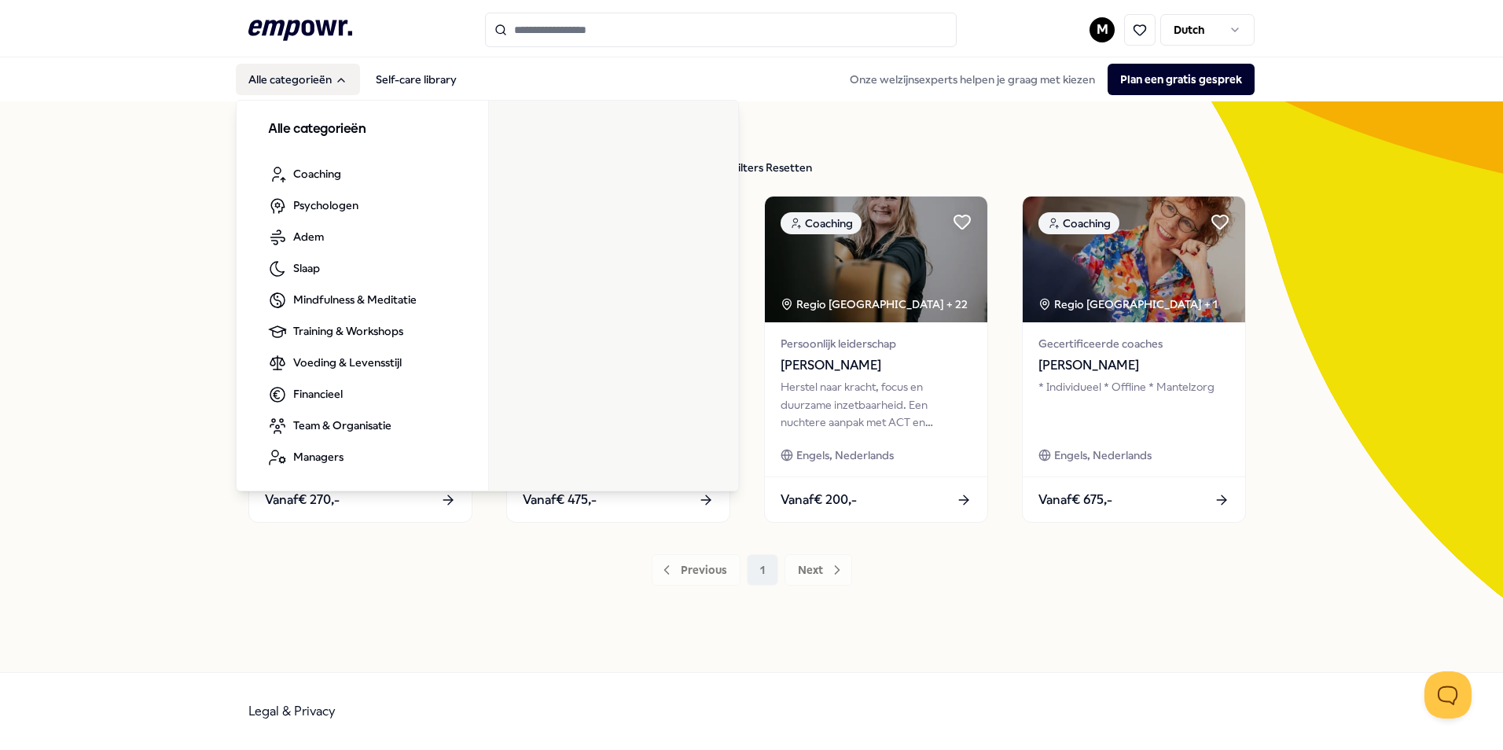
click at [288, 75] on button "Alle categorieën" at bounding box center [298, 79] width 124 height 31
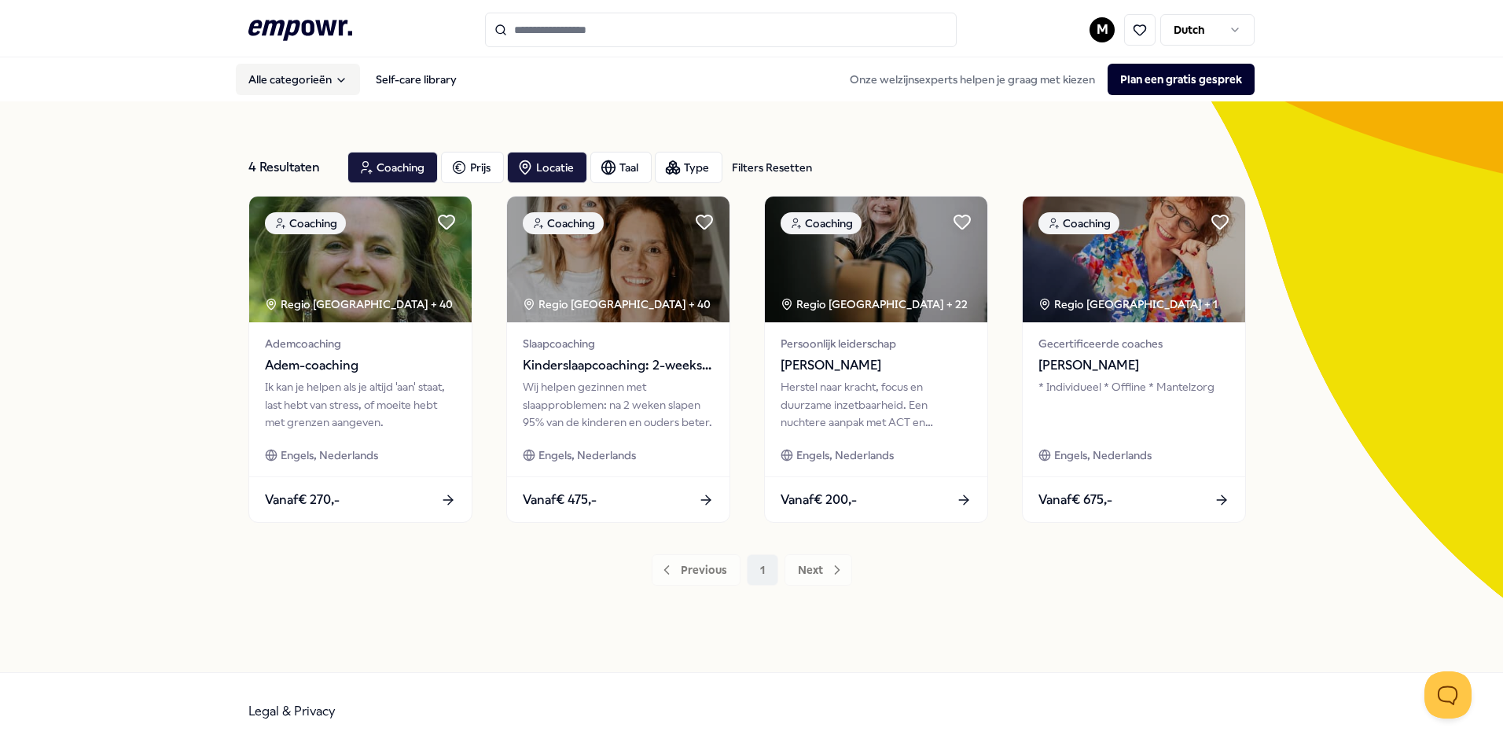
click at [285, 73] on button "Alle categorieën" at bounding box center [298, 79] width 124 height 31
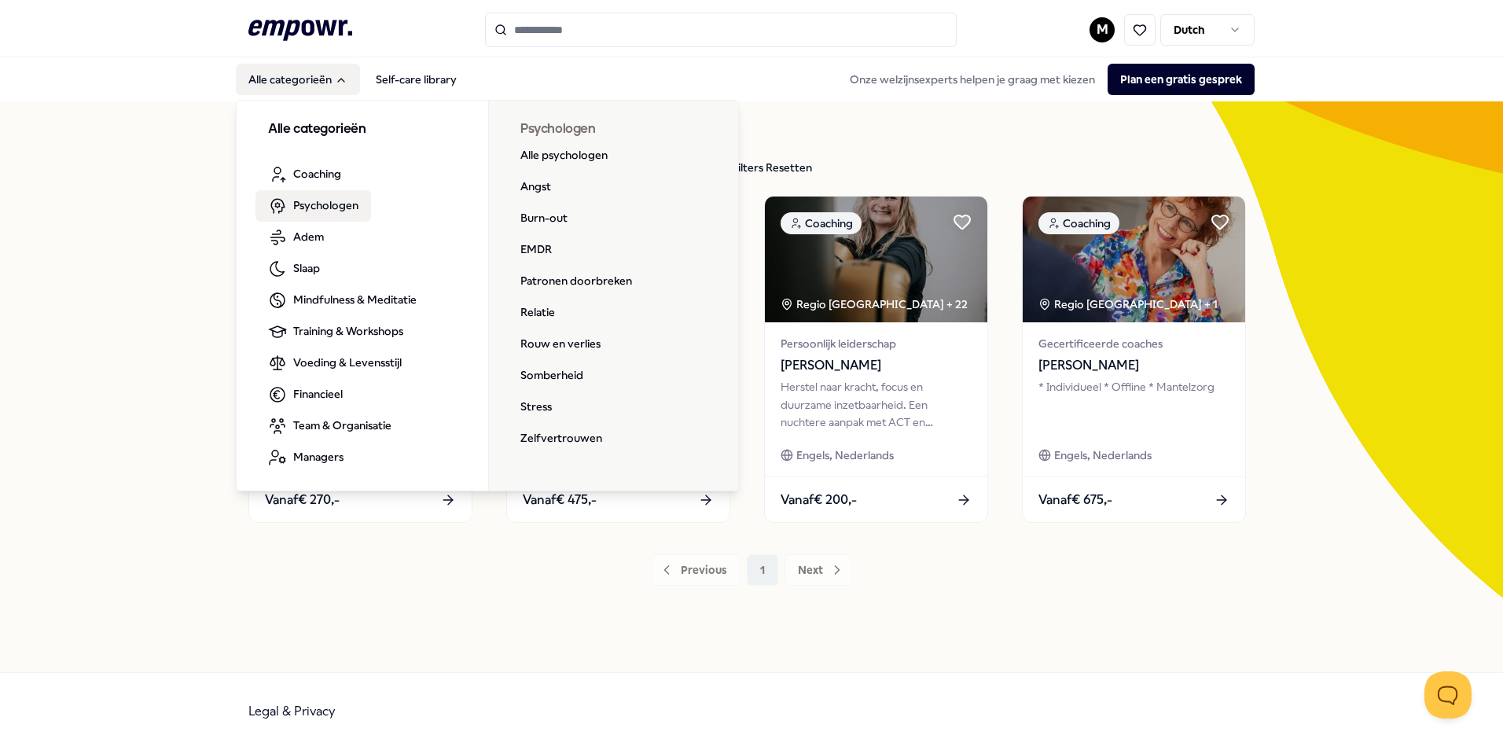
click at [314, 205] on span "Psychologen" at bounding box center [325, 204] width 65 height 17
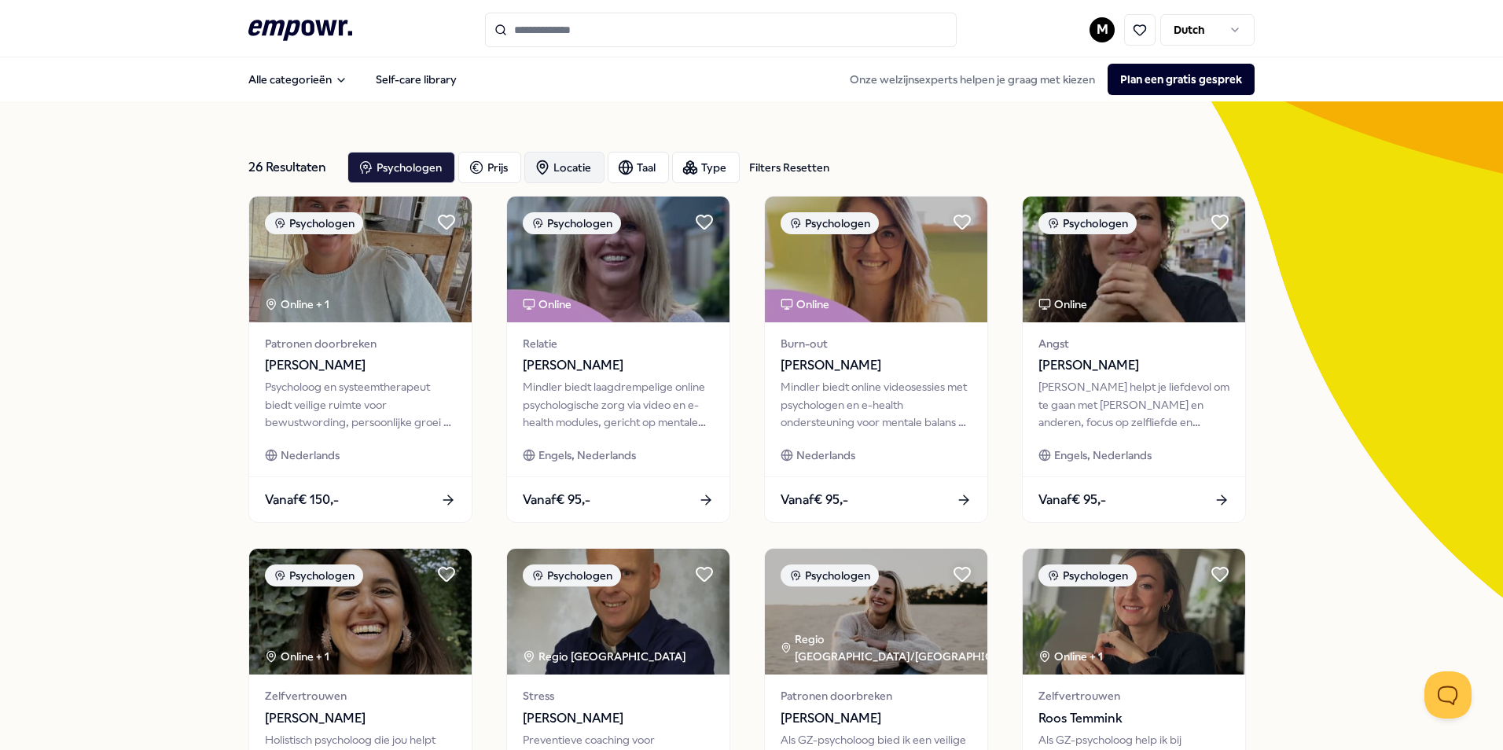
click at [574, 158] on div "Locatie" at bounding box center [564, 167] width 80 height 31
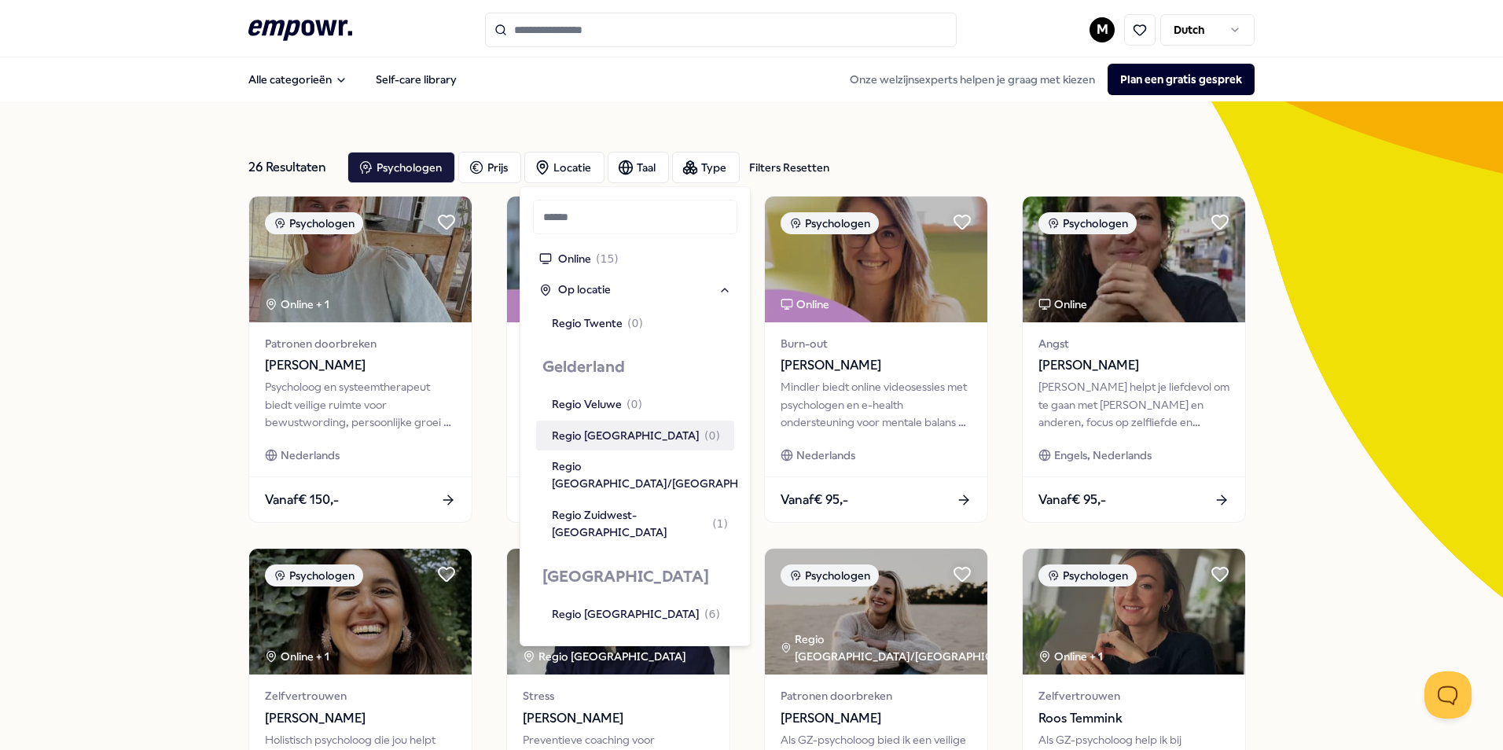
scroll to position [707, 0]
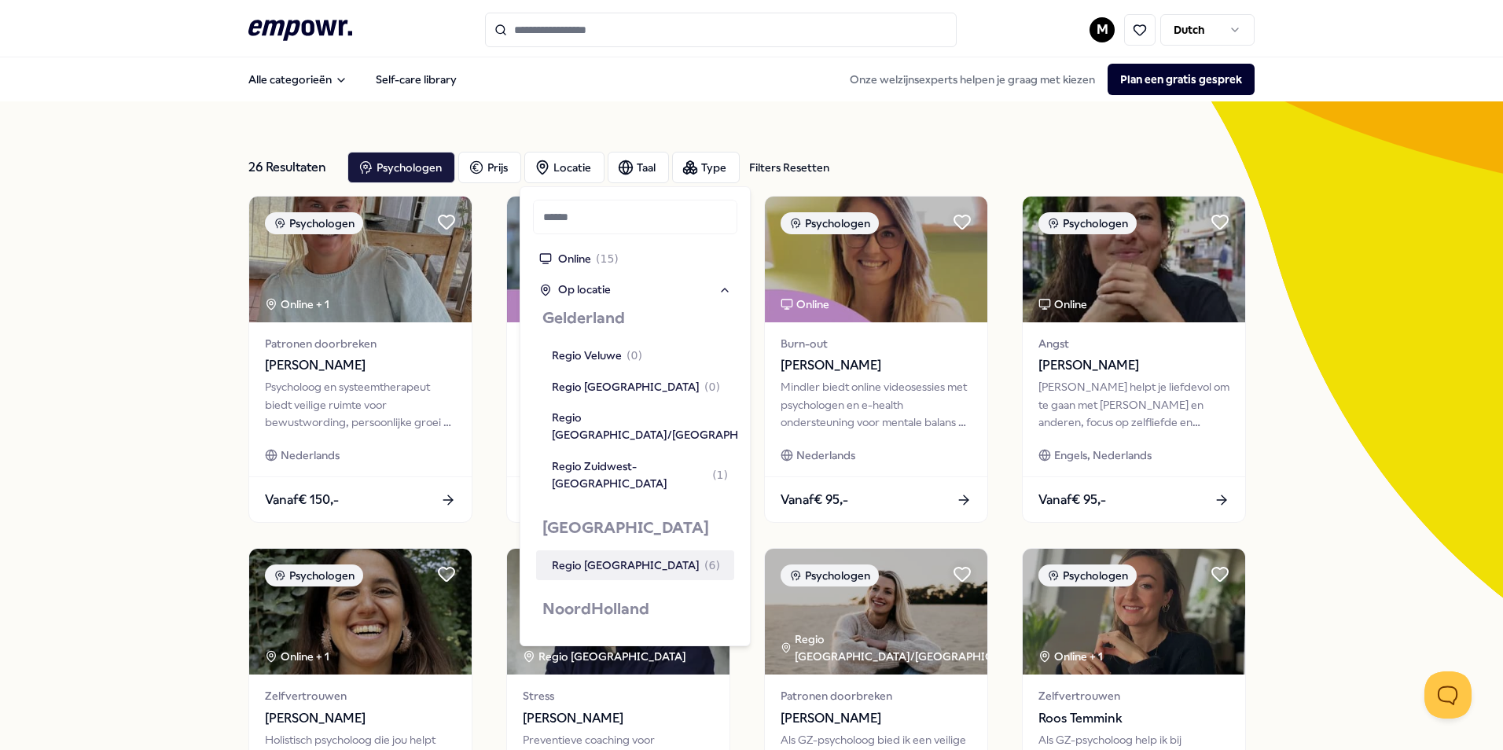
click at [604, 556] on div "Regio [GEOGRAPHIC_DATA] ( 6 )" at bounding box center [636, 564] width 168 height 17
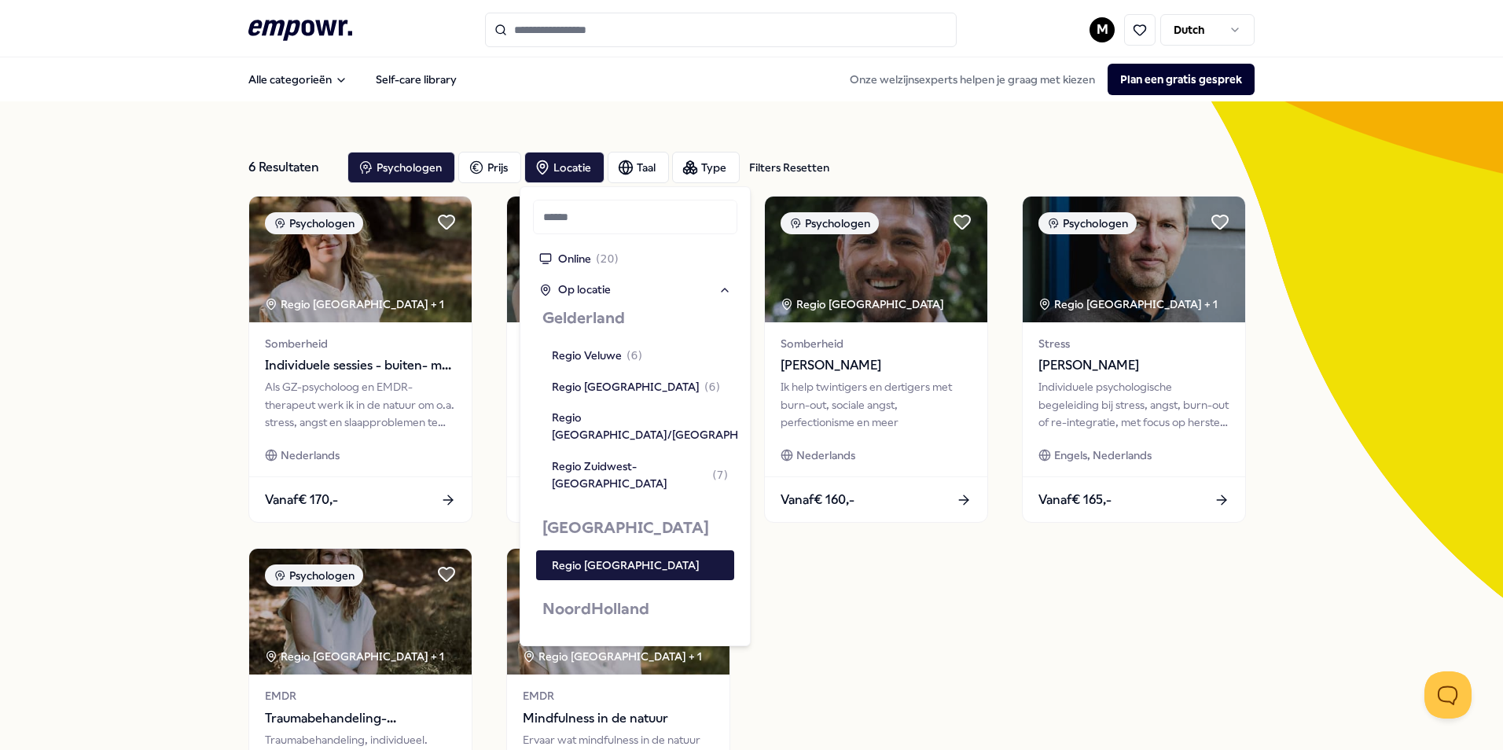
click at [182, 418] on div "6 Resultaten Filters Resetten Psychologen [PERSON_NAME] Taal Type Filters Reset…" at bounding box center [751, 538] width 1503 height 875
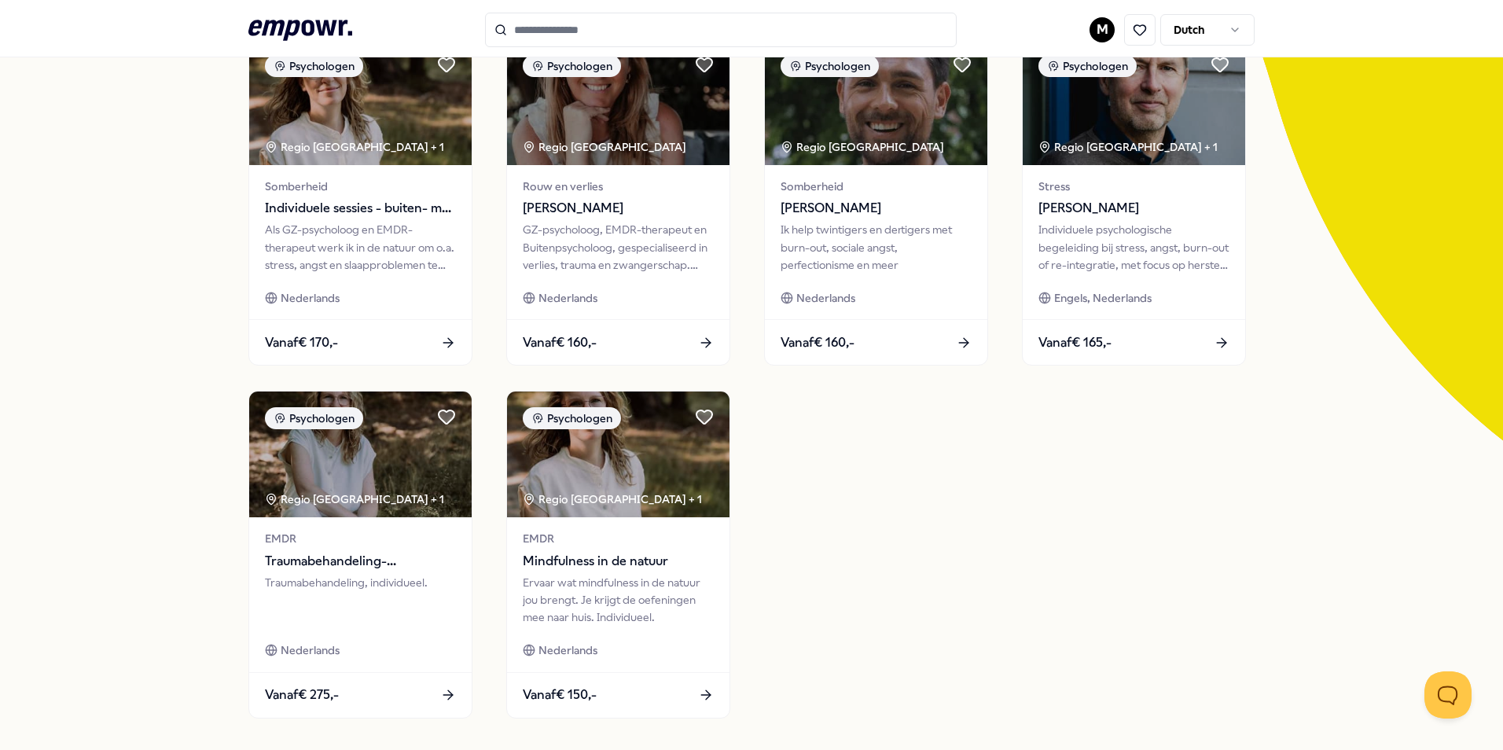
scroll to position [79, 0]
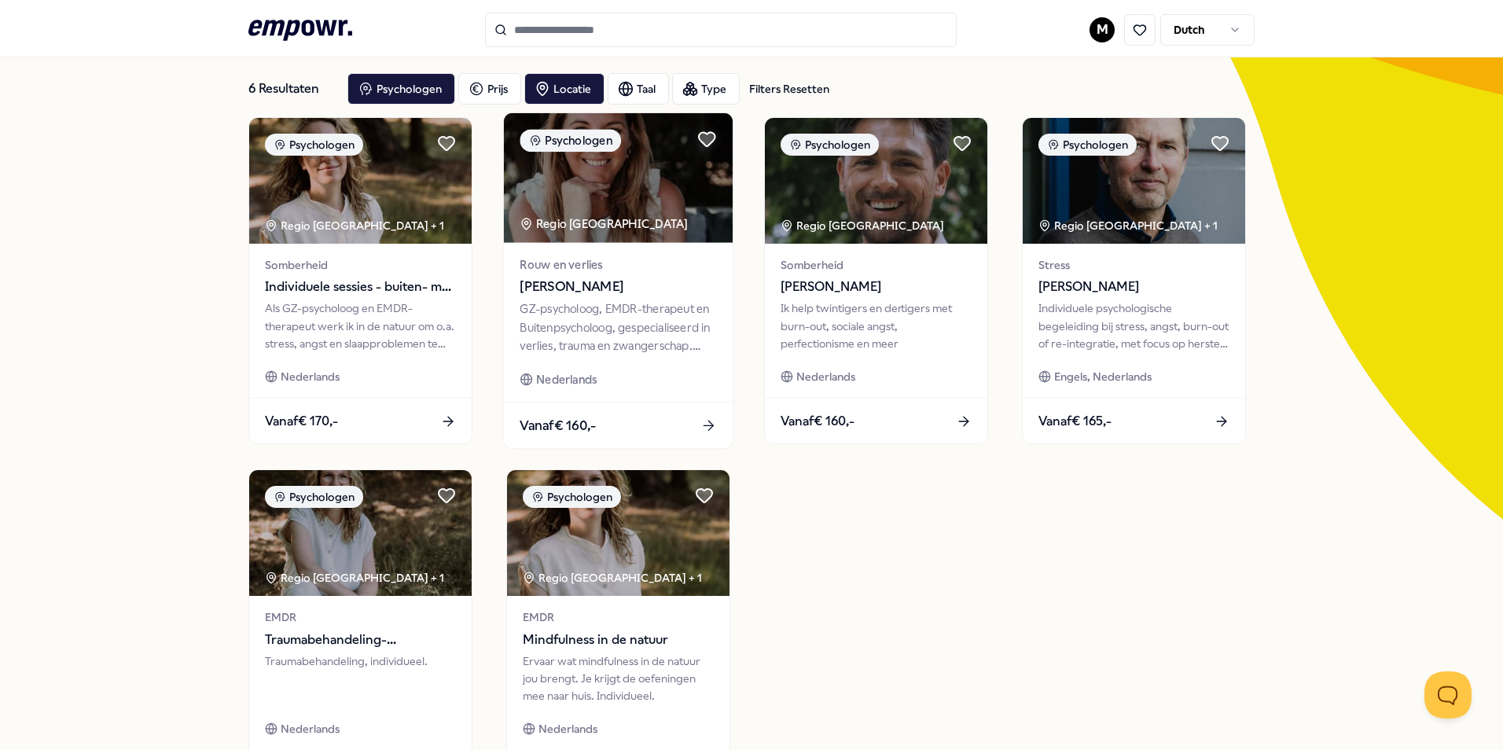
click at [616, 303] on div "GZ-psycholoog, EMDR-therapeut en Buitenpsycholoog, gespecialiseerd in verlies, …" at bounding box center [617, 327] width 196 height 54
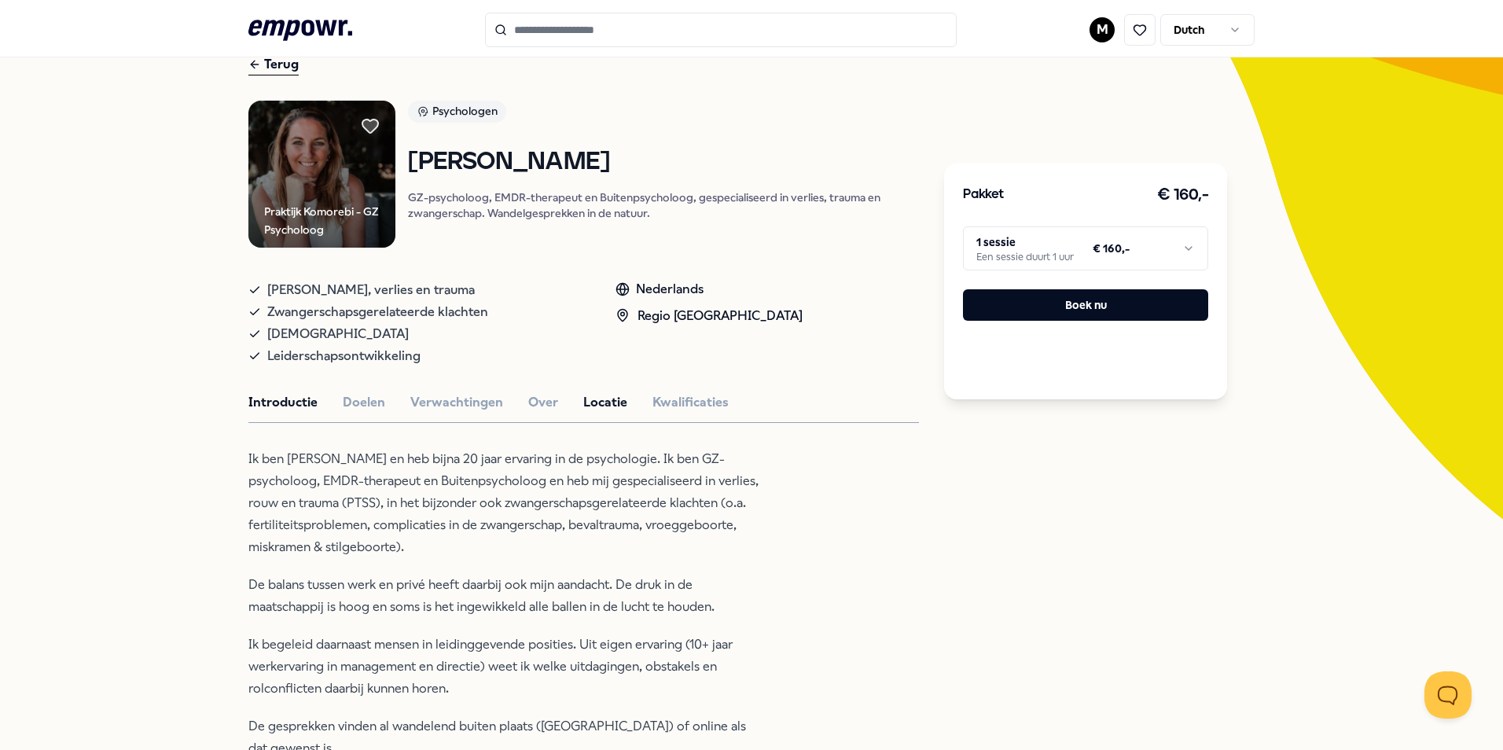
click at [599, 406] on button "Locatie" at bounding box center [605, 402] width 44 height 20
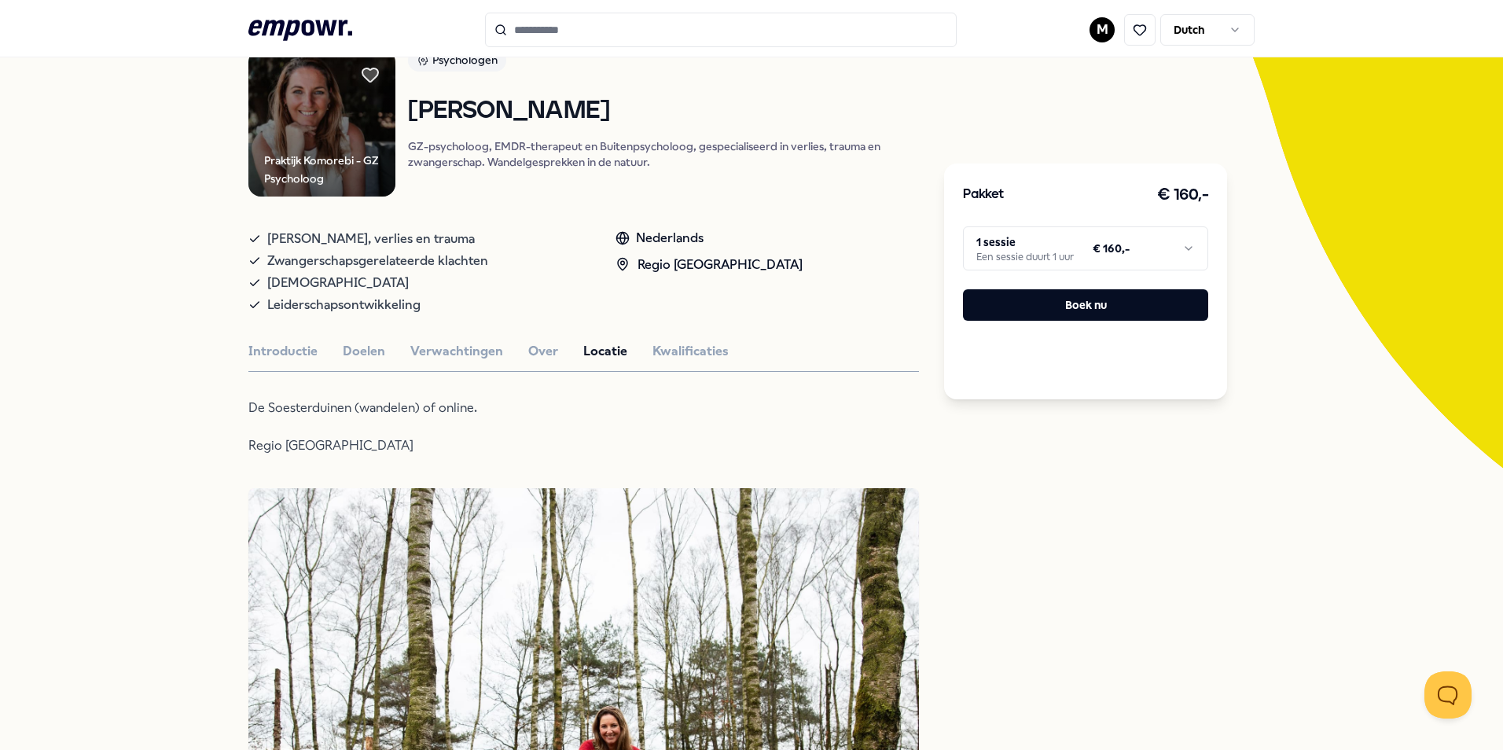
scroll to position [157, 0]
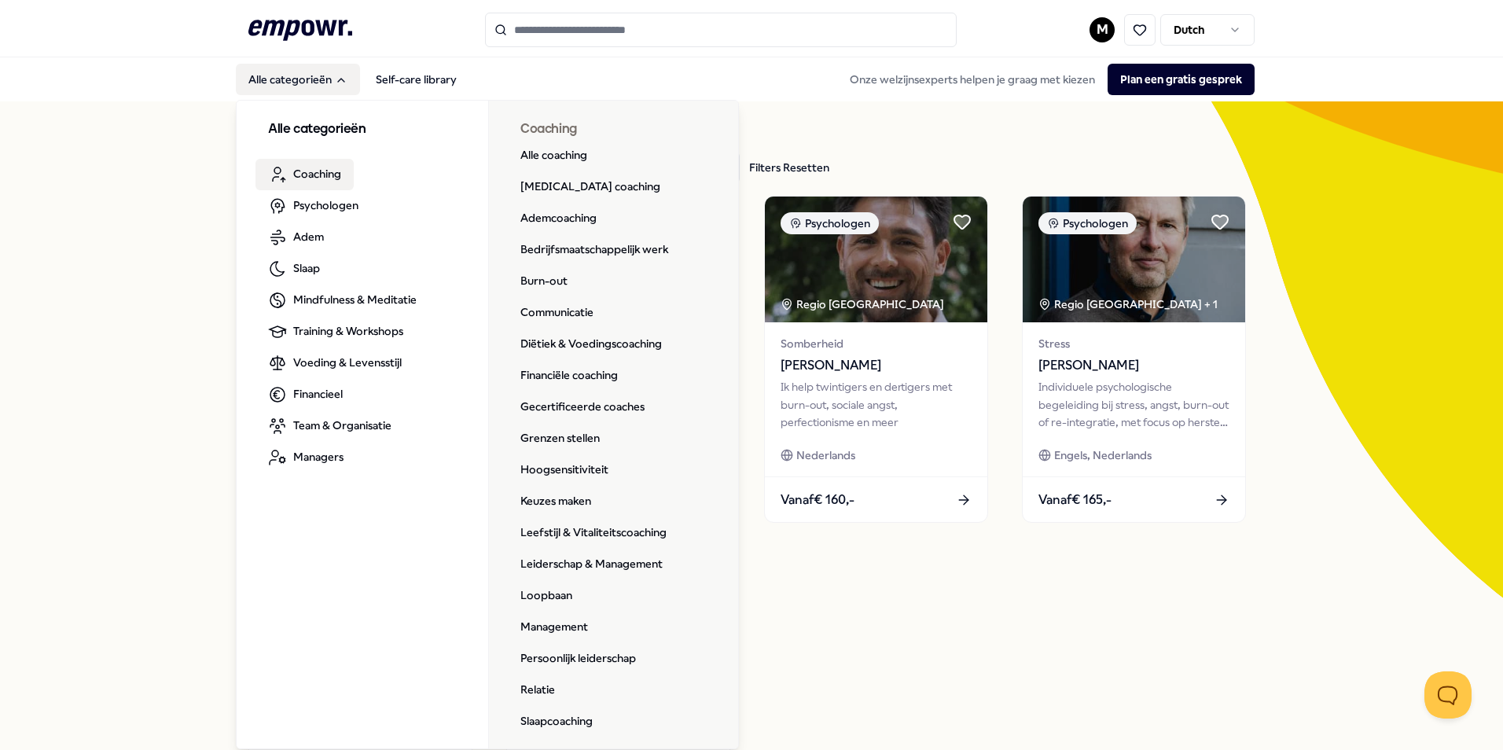
click at [313, 163] on link "Coaching" at bounding box center [304, 174] width 98 height 31
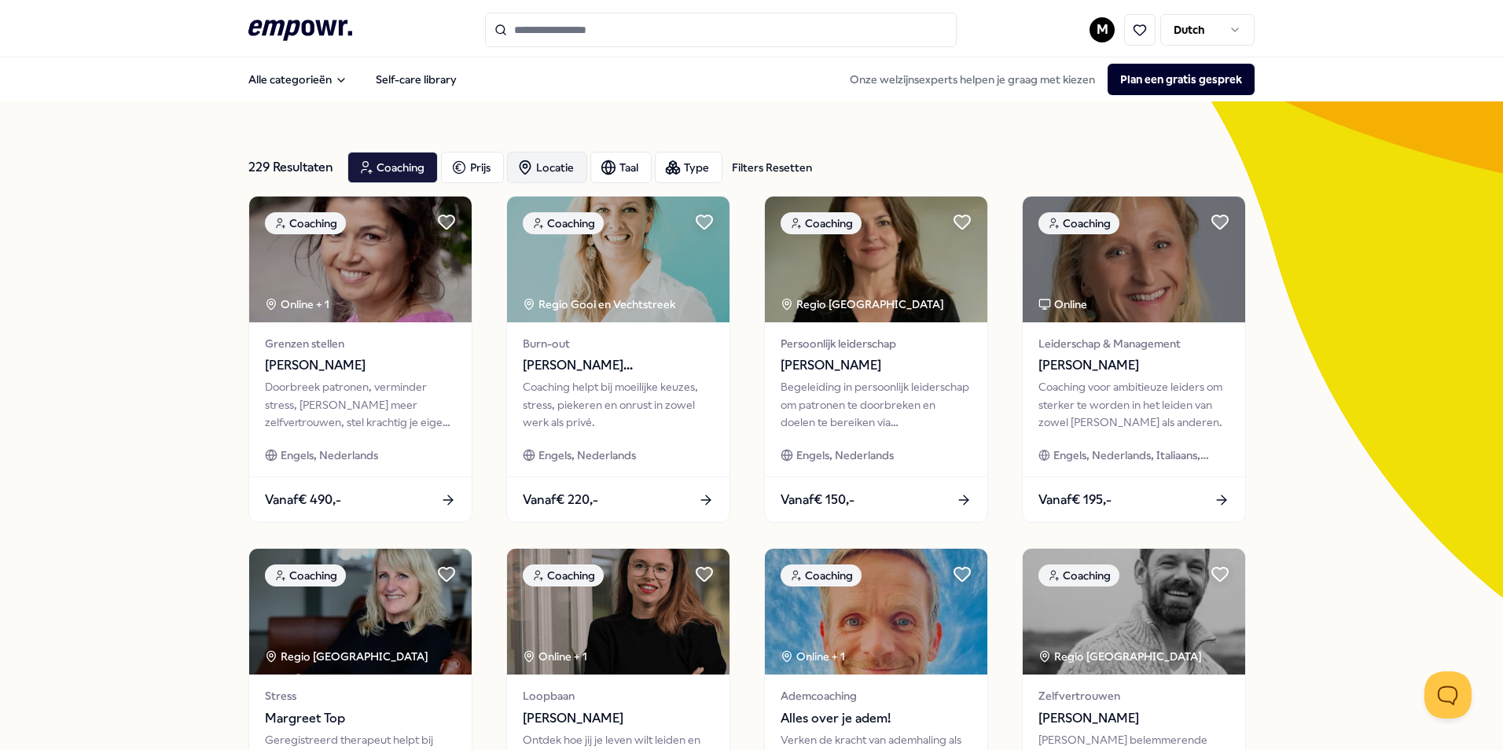
click at [566, 168] on div "Locatie" at bounding box center [547, 167] width 80 height 31
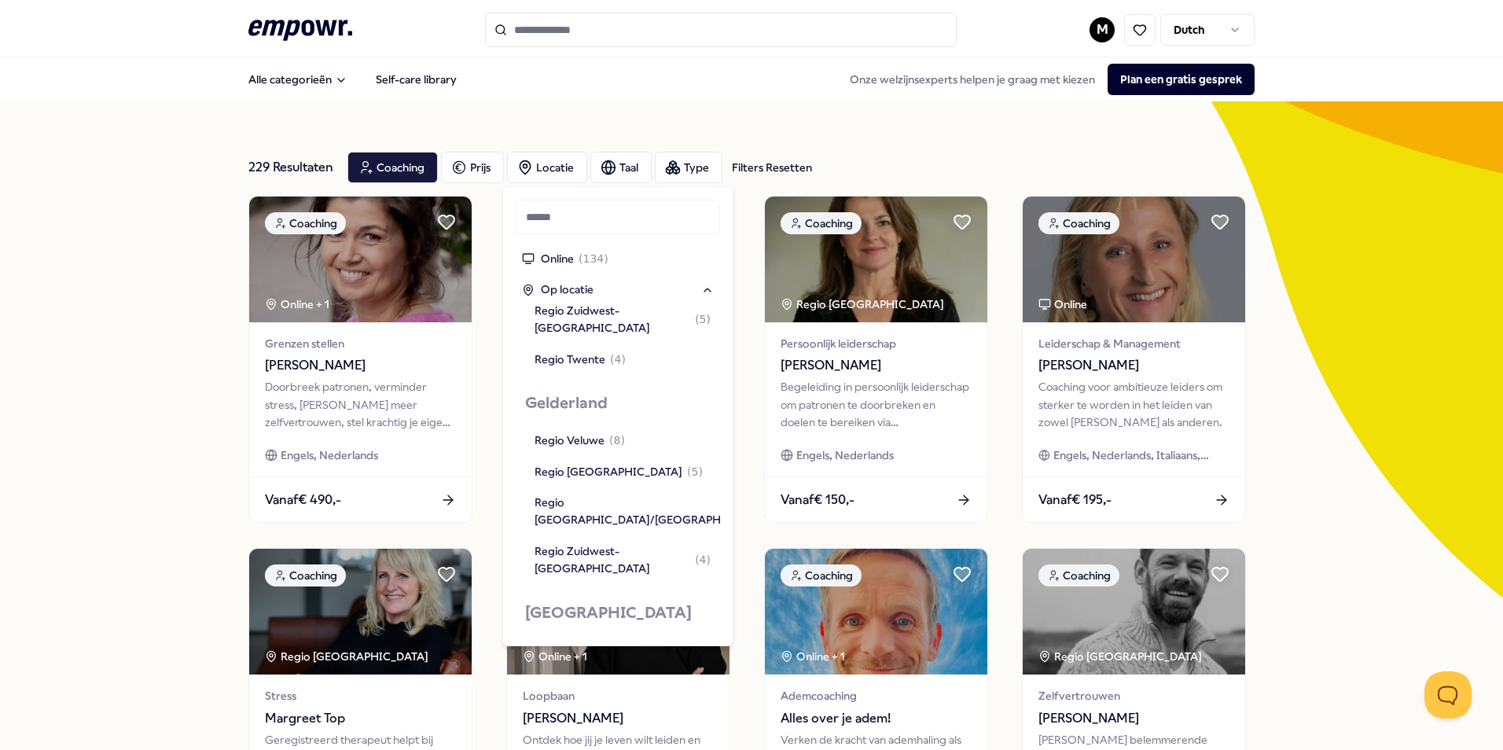
scroll to position [629, 0]
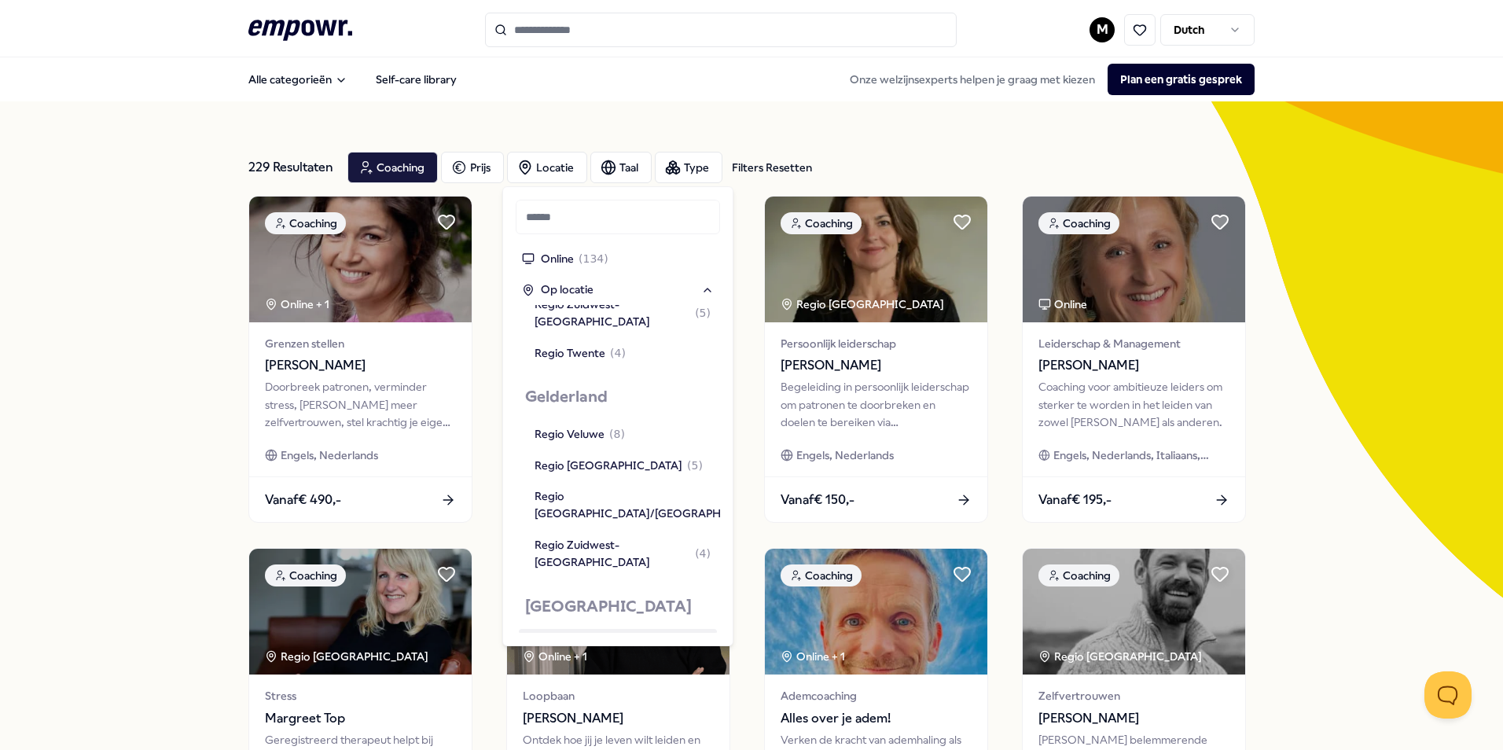
click at [593, 635] on div "Regio [GEOGRAPHIC_DATA] ( 47 )" at bounding box center [621, 643] width 175 height 17
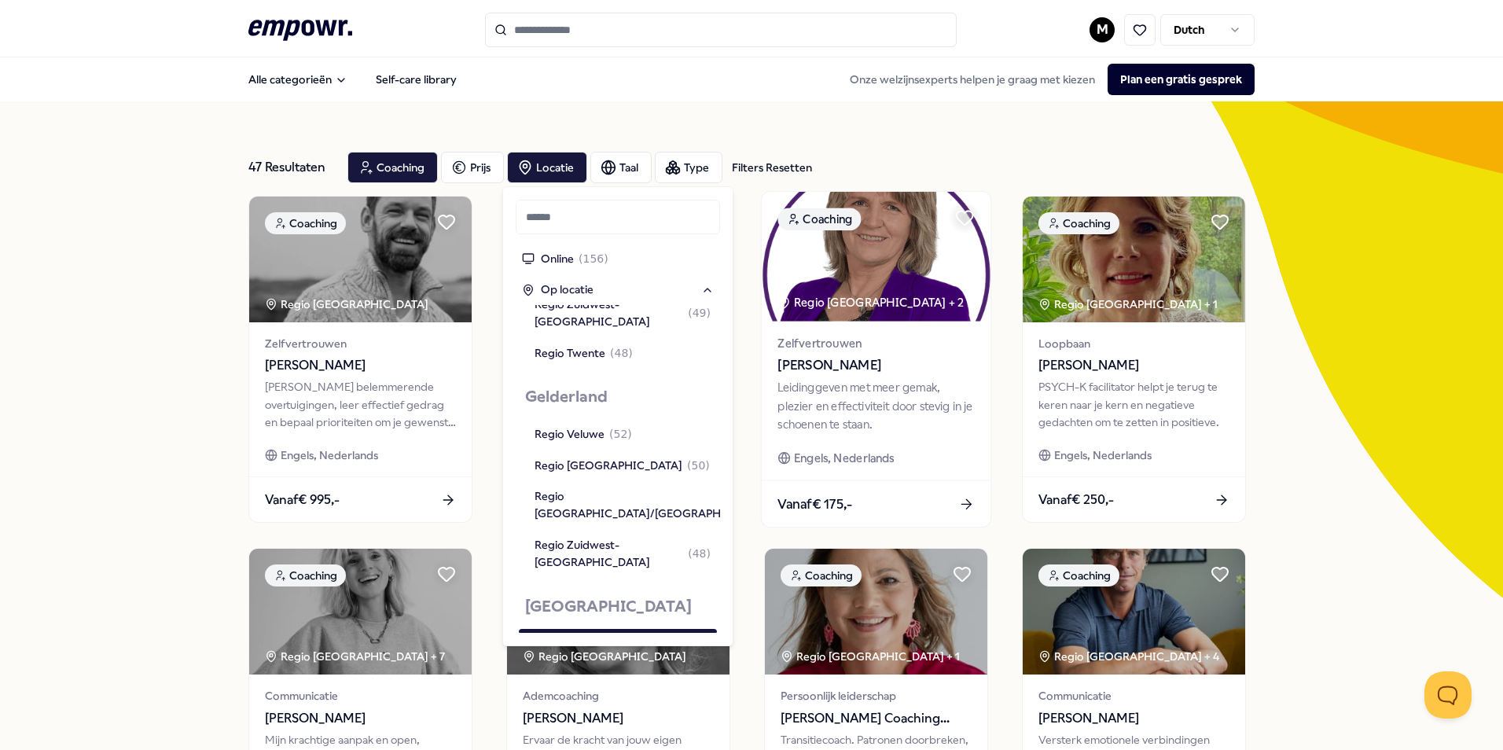
scroll to position [663, 0]
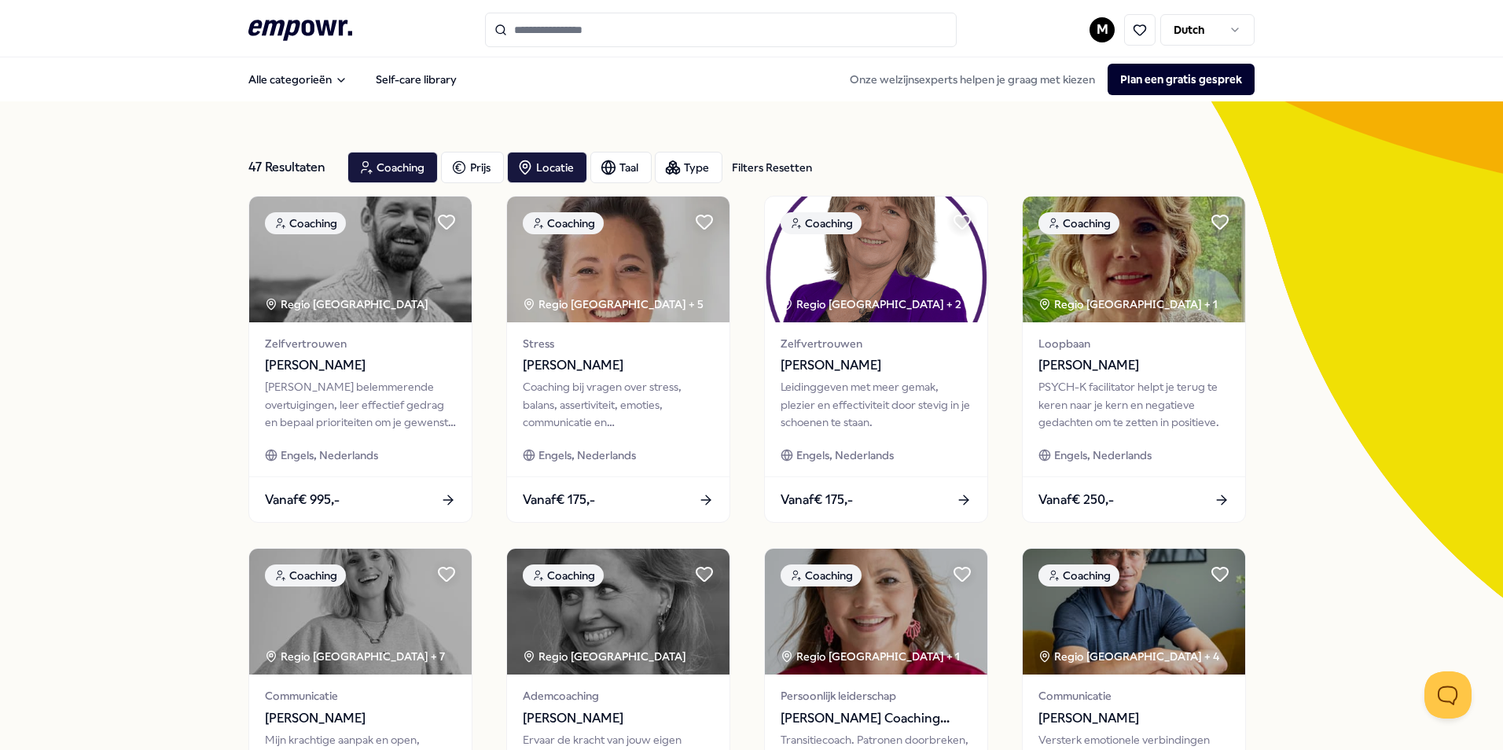
drag, startPoint x: 359, startPoint y: 27, endPoint x: 251, endPoint y: 38, distance: 108.2
click at [251, 38] on div ".empowr-logo_svg__cls-1{fill:#03032f} M Dutch" at bounding box center [751, 30] width 1006 height 35
click at [154, 282] on div "47 Resultaten Filters Resetten Coaching Prijs Locatie Taal Type Filters Resette…" at bounding box center [751, 714] width 1503 height 1227
click at [548, 163] on div "Locatie" at bounding box center [547, 167] width 80 height 31
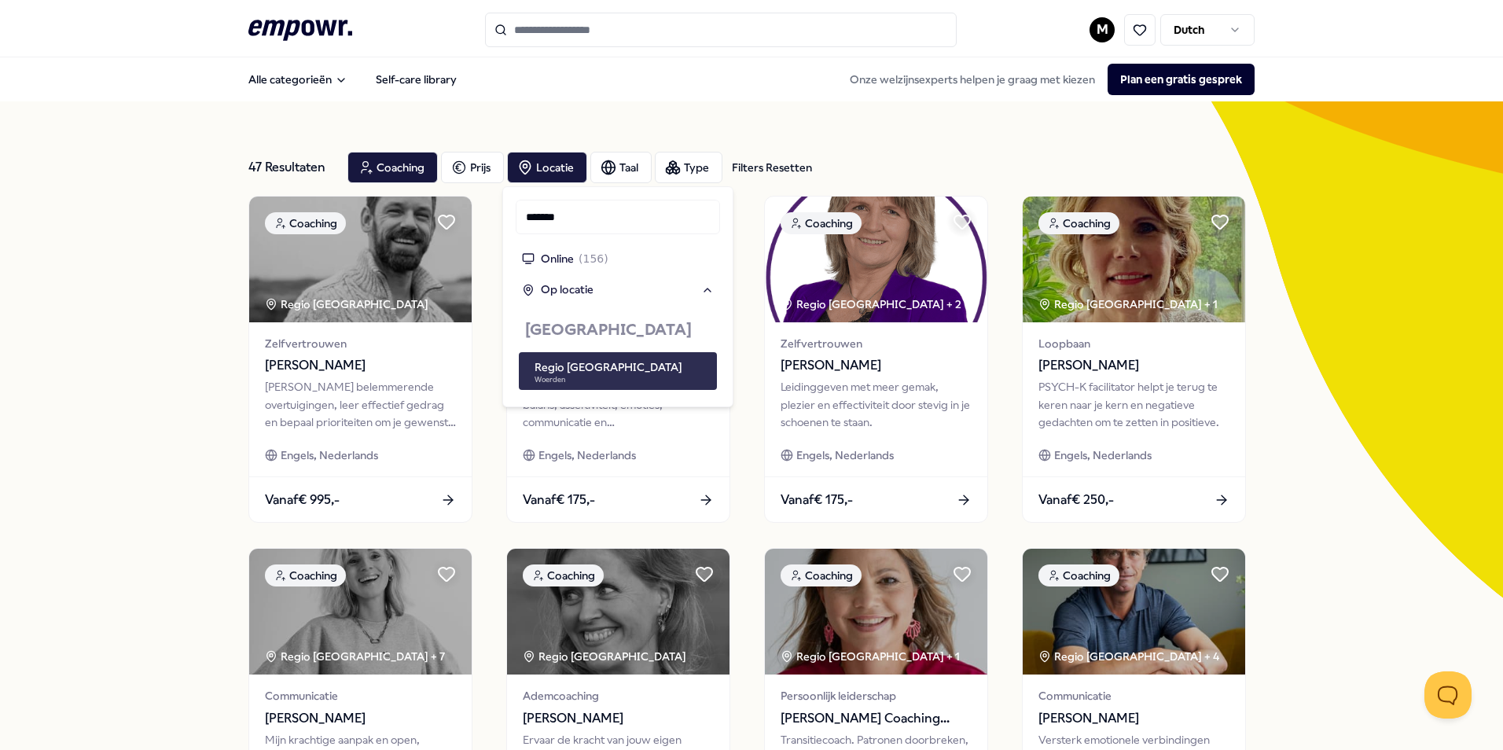
type input "*******"
click at [571, 359] on div "Regio [GEOGRAPHIC_DATA]" at bounding box center [608, 366] width 148 height 17
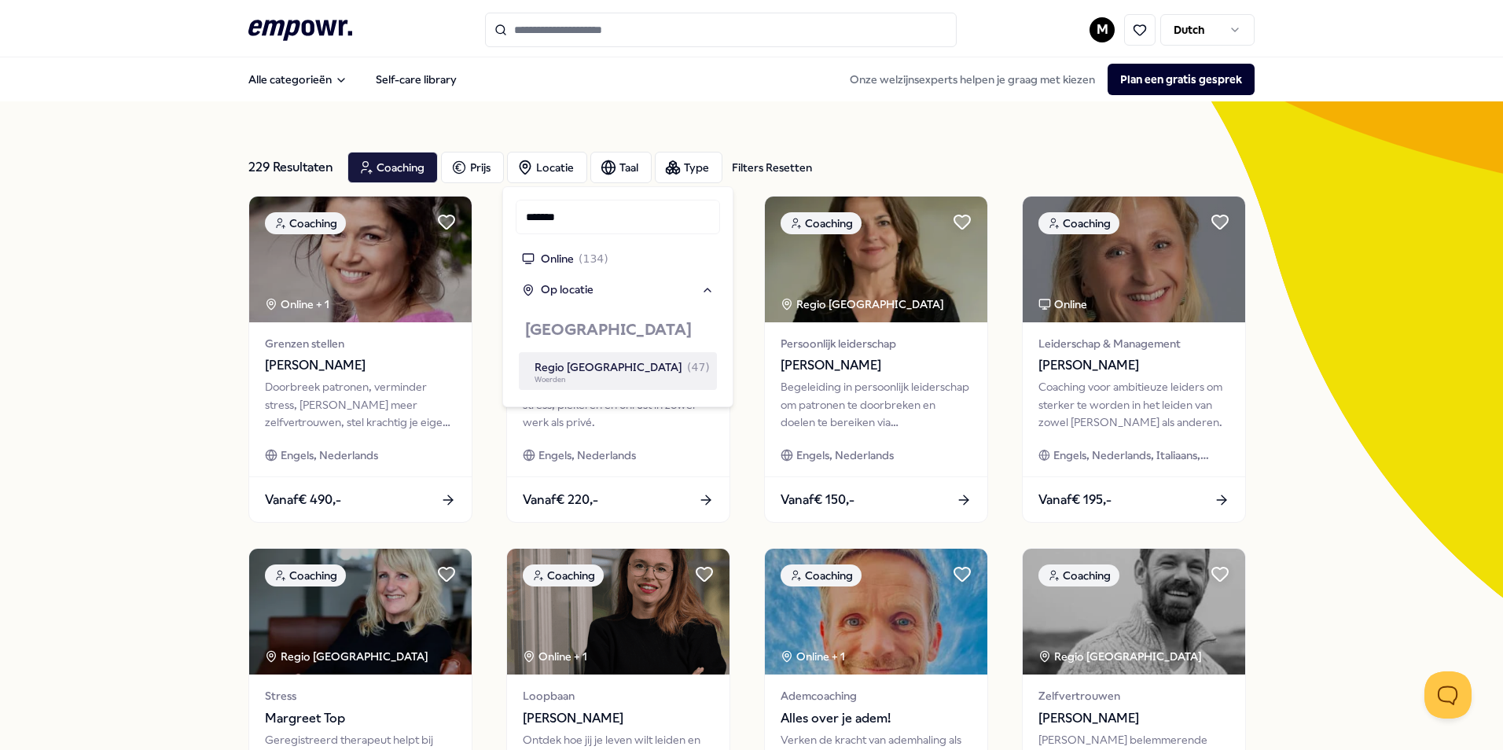
click at [675, 371] on div "Regio [GEOGRAPHIC_DATA] ( 47 ) [GEOGRAPHIC_DATA]" at bounding box center [622, 370] width 176 height 25
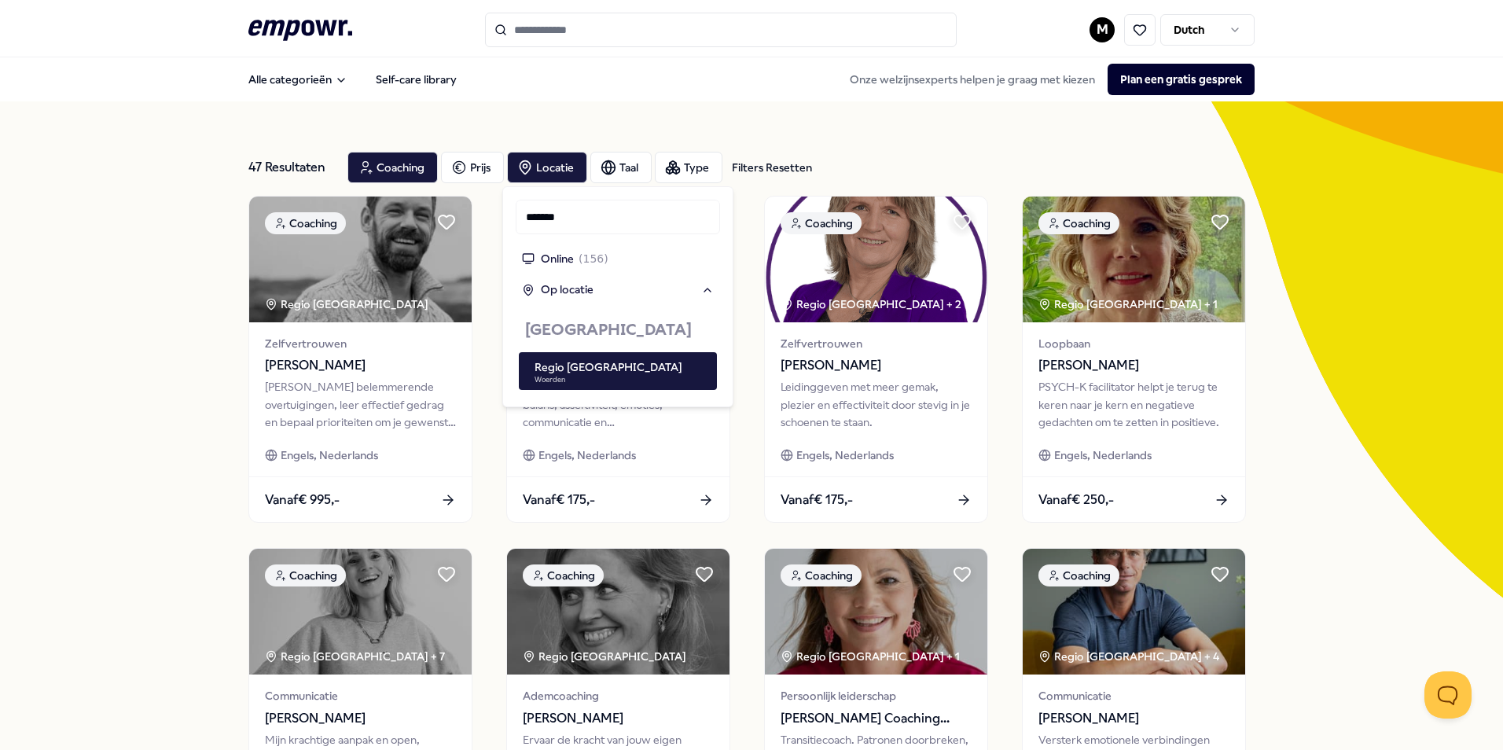
click at [131, 263] on div "47 Resultaten Filters Resetten Coaching Prijs Locatie Taal Type Filters Resette…" at bounding box center [751, 714] width 1503 height 1227
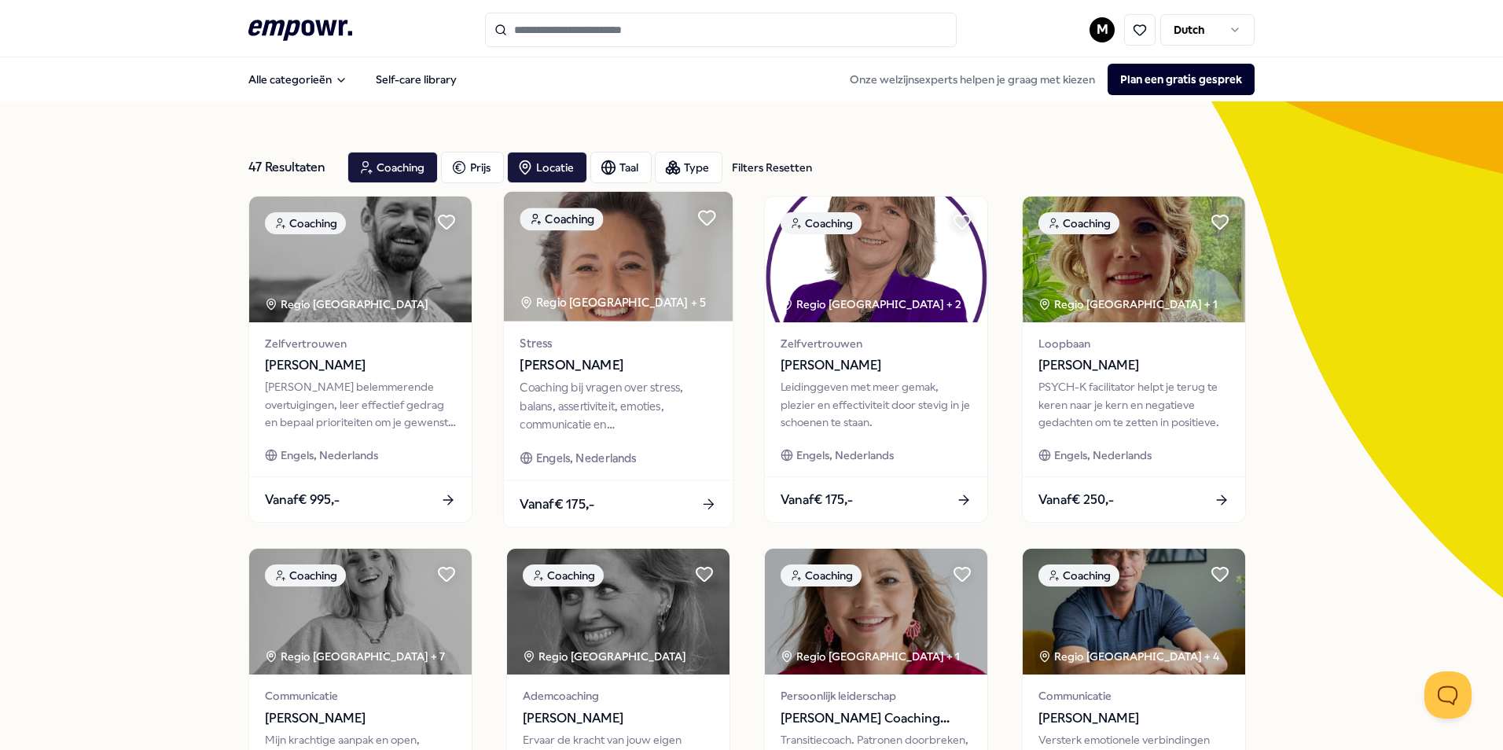
click at [654, 355] on span "[PERSON_NAME]" at bounding box center [617, 365] width 196 height 20
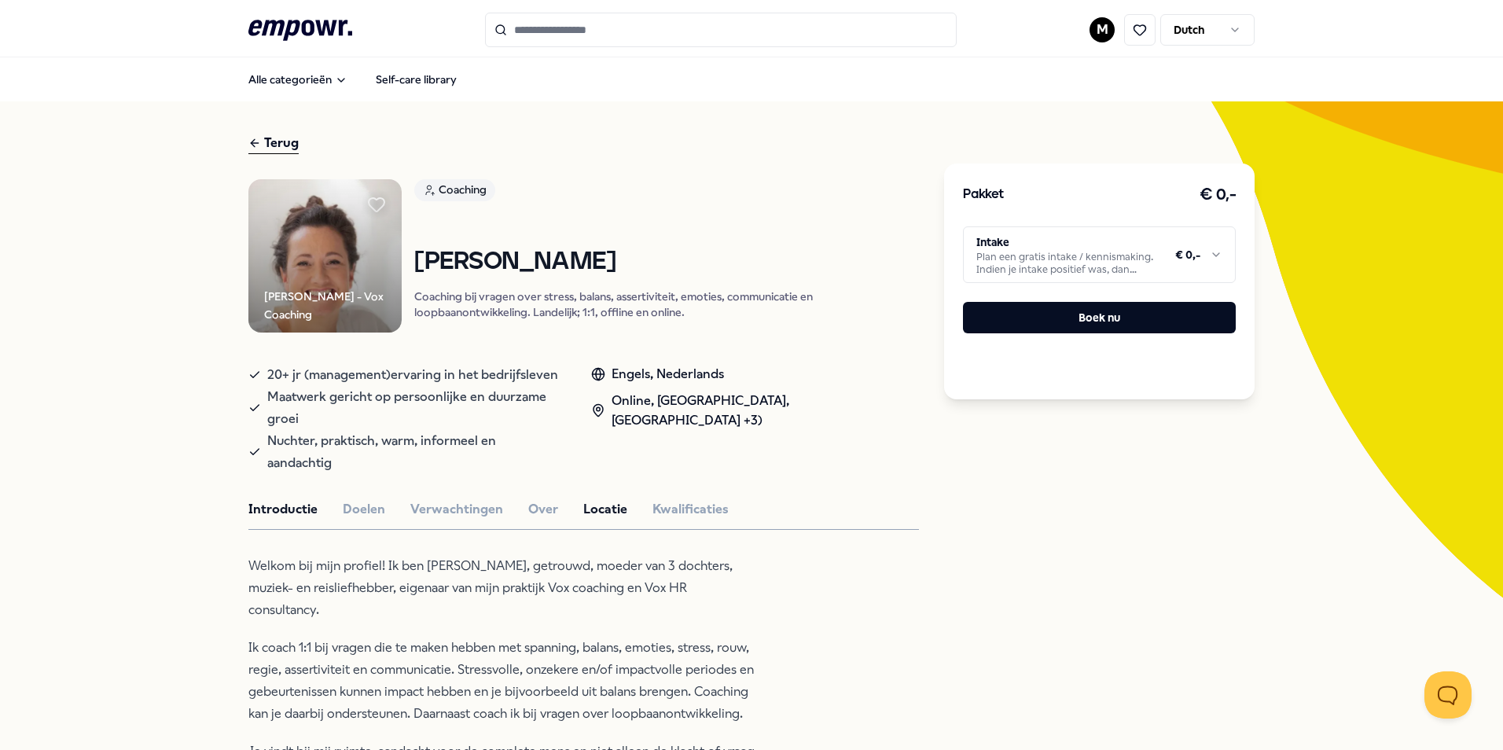
click at [609, 499] on button "Locatie" at bounding box center [605, 509] width 44 height 20
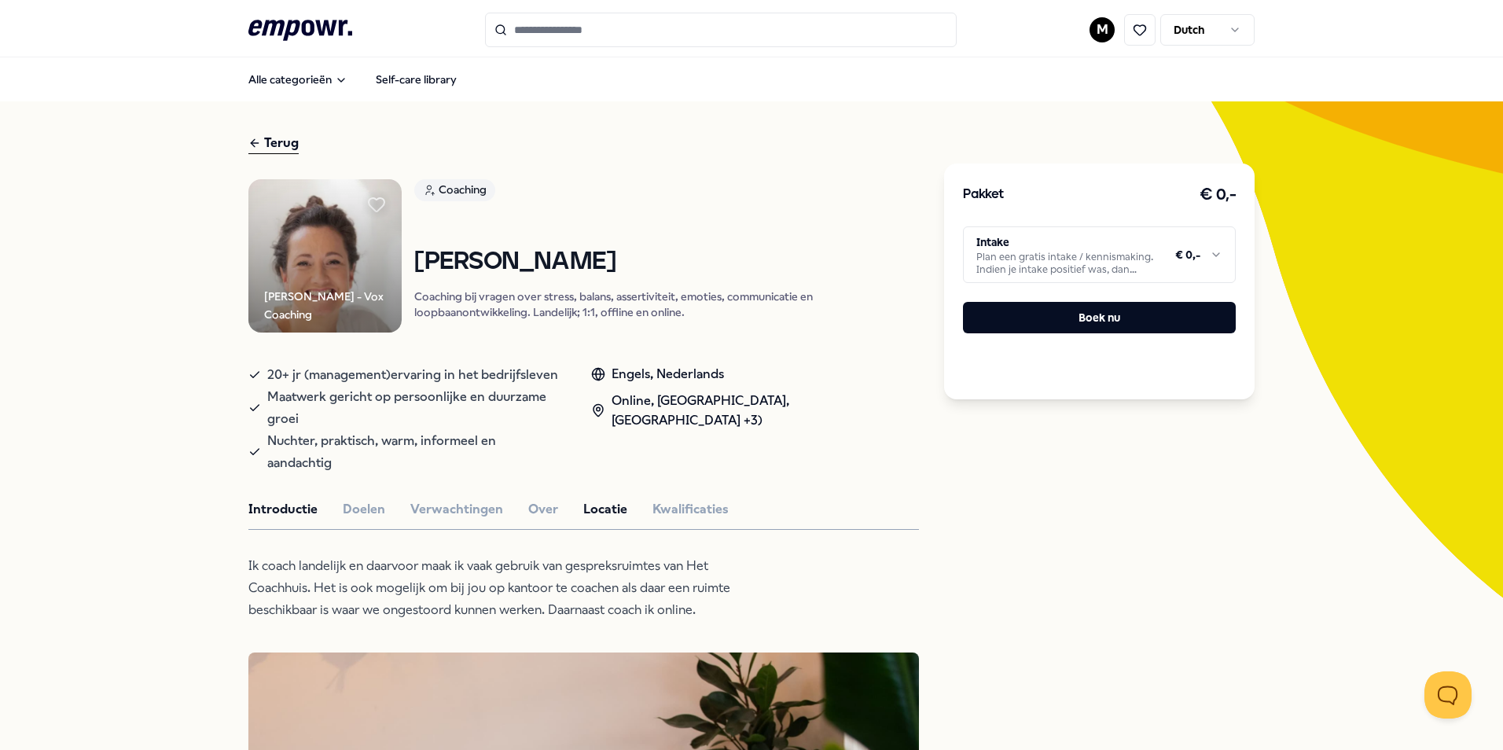
click at [283, 499] on button "Introductie" at bounding box center [282, 509] width 69 height 20
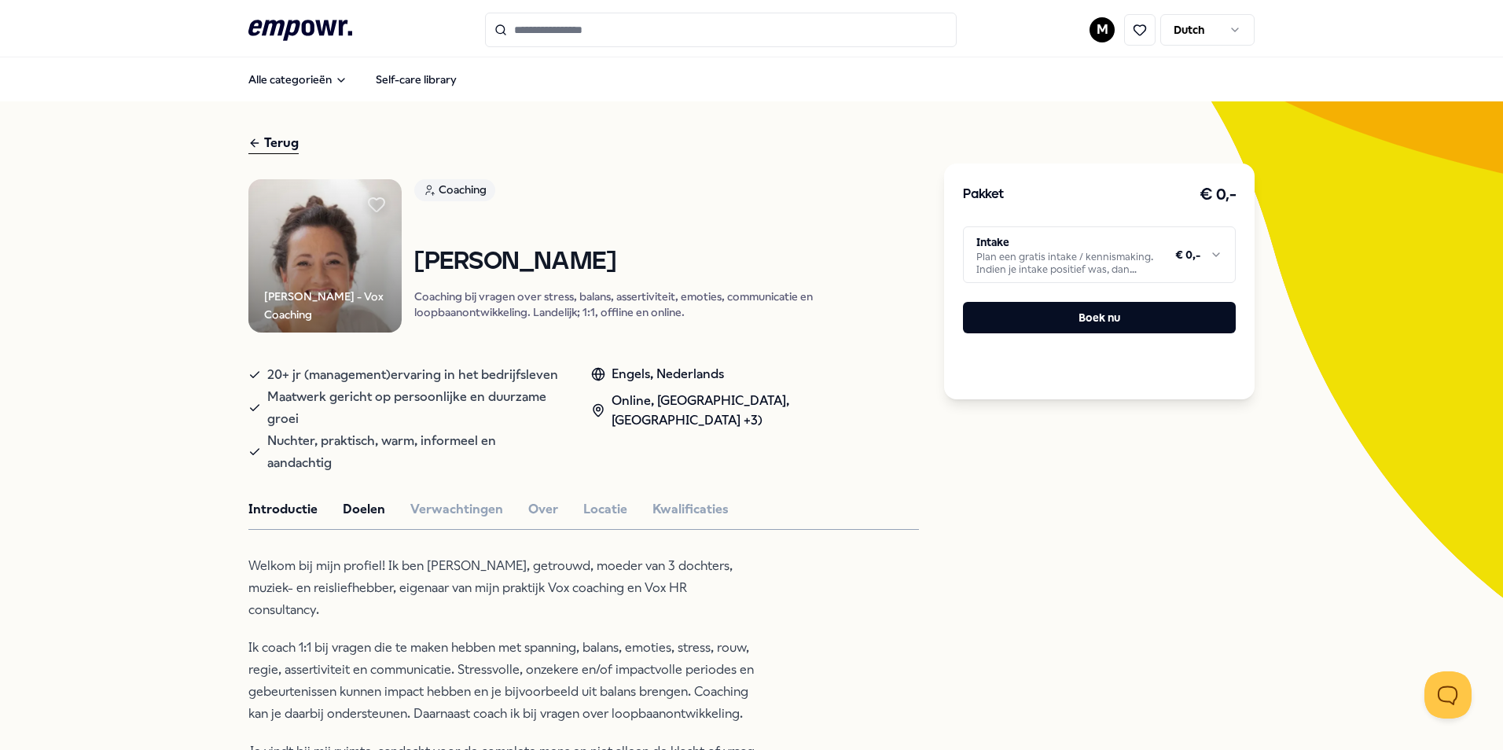
click at [366, 499] on button "Doelen" at bounding box center [364, 509] width 42 height 20
click at [583, 499] on button "Locatie" at bounding box center [605, 509] width 44 height 20
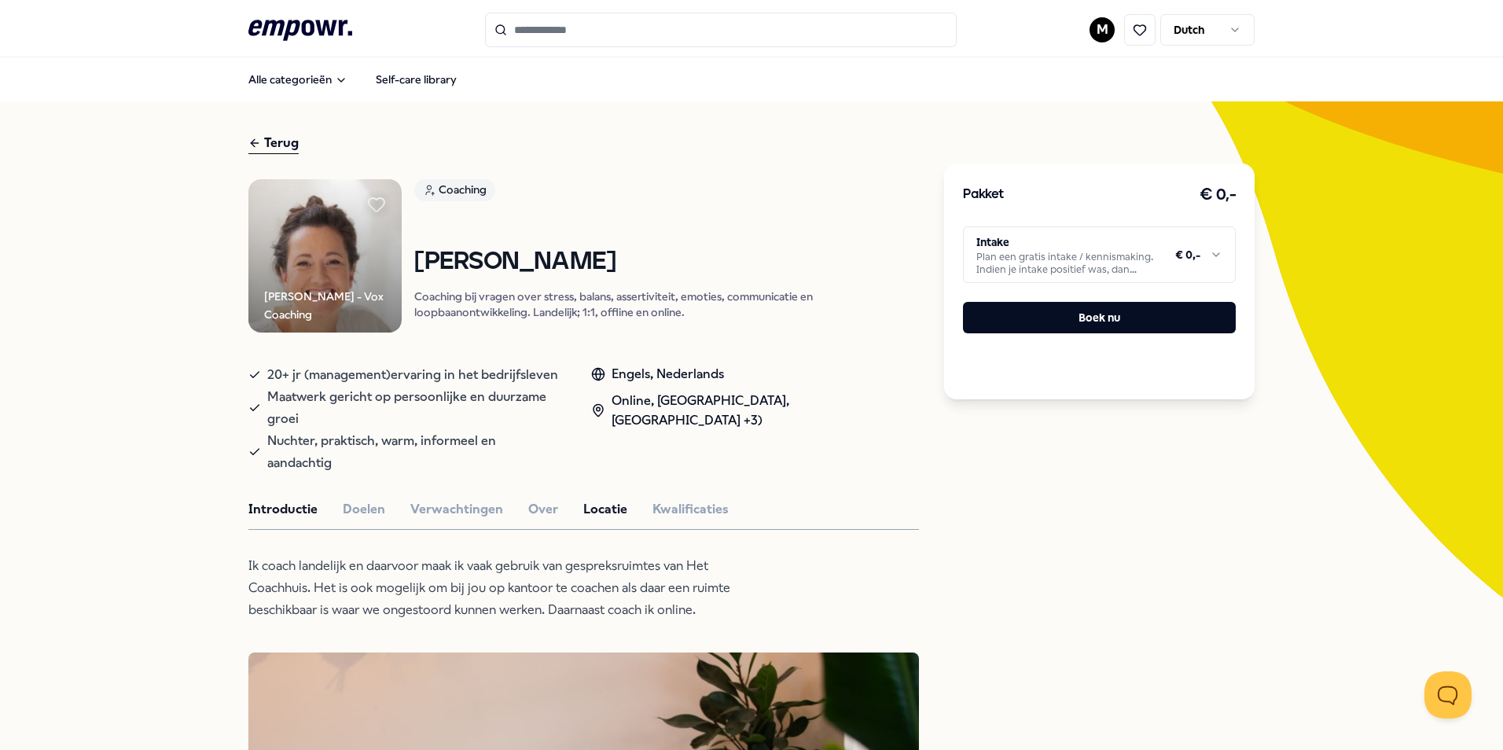
click at [273, 499] on button "Introductie" at bounding box center [282, 509] width 69 height 20
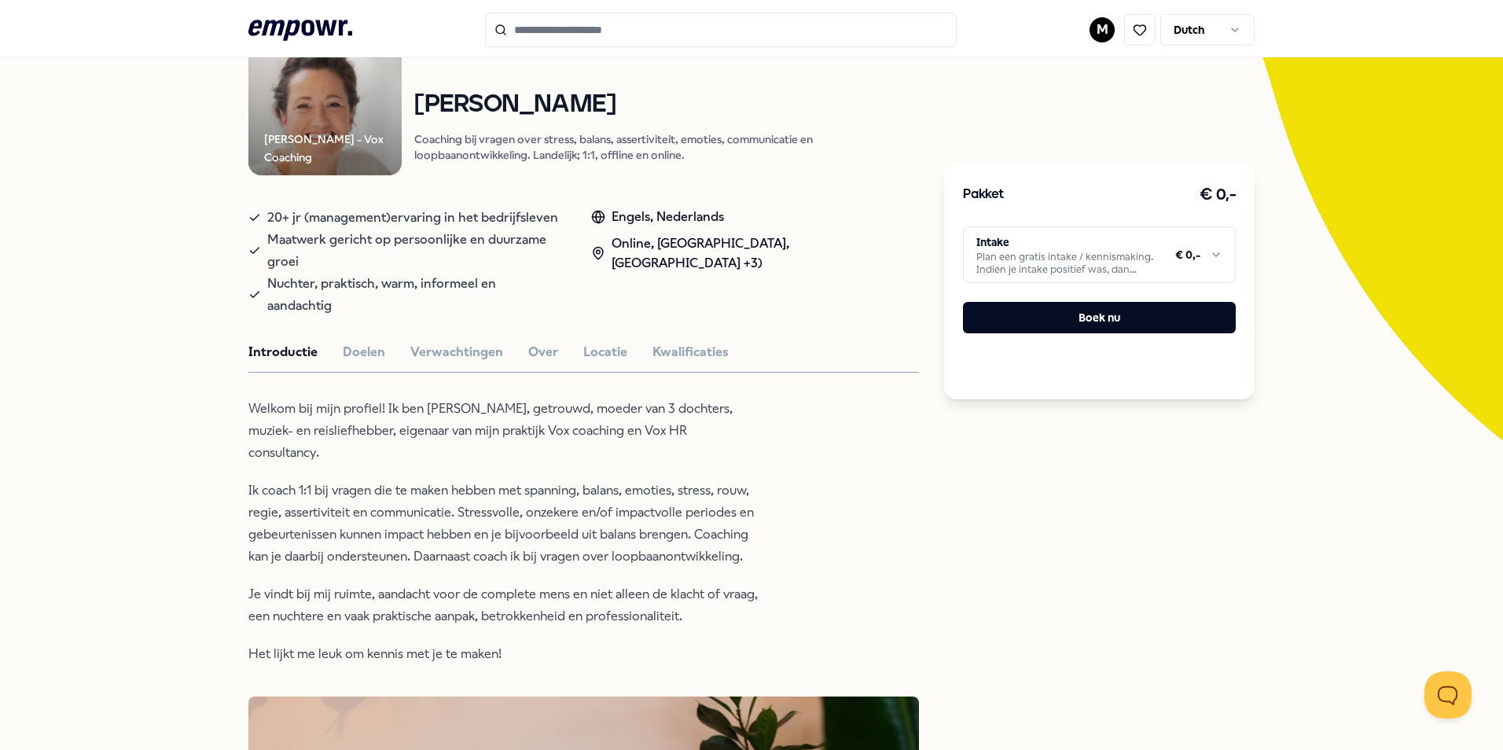
scroll to position [79, 0]
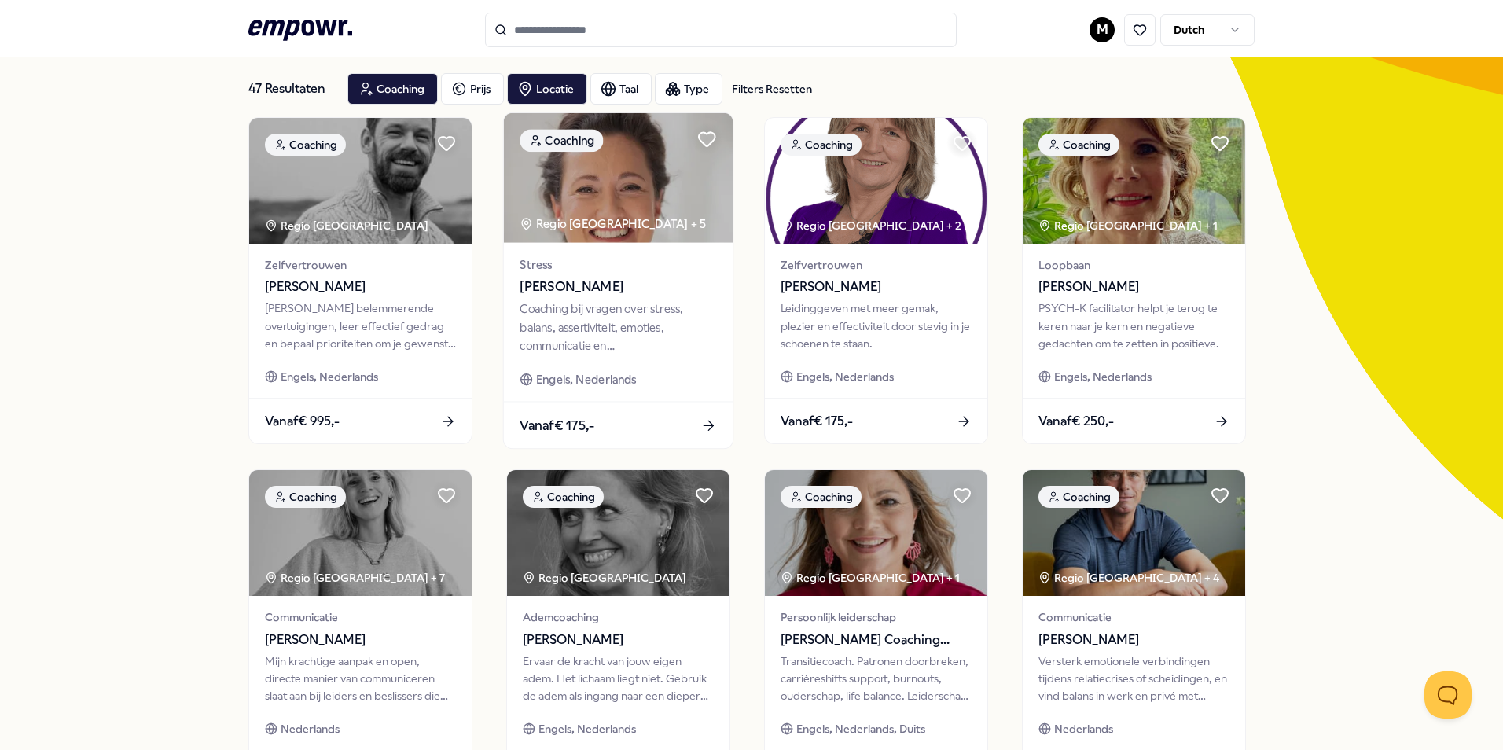
click at [606, 318] on div "Coaching bij vragen over stress, balans, assertiviteit, emoties, communicatie e…" at bounding box center [617, 327] width 196 height 54
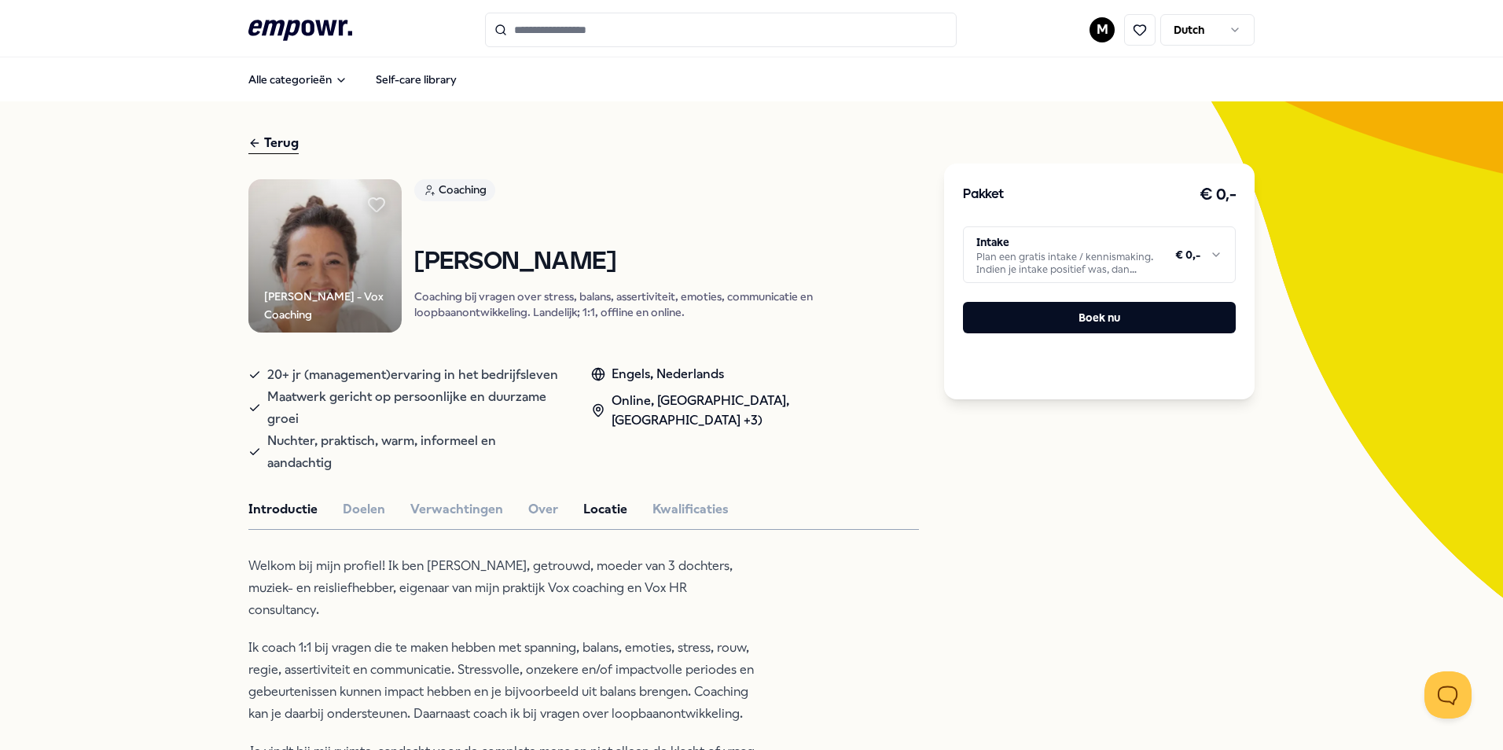
click at [586, 499] on button "Locatie" at bounding box center [605, 509] width 44 height 20
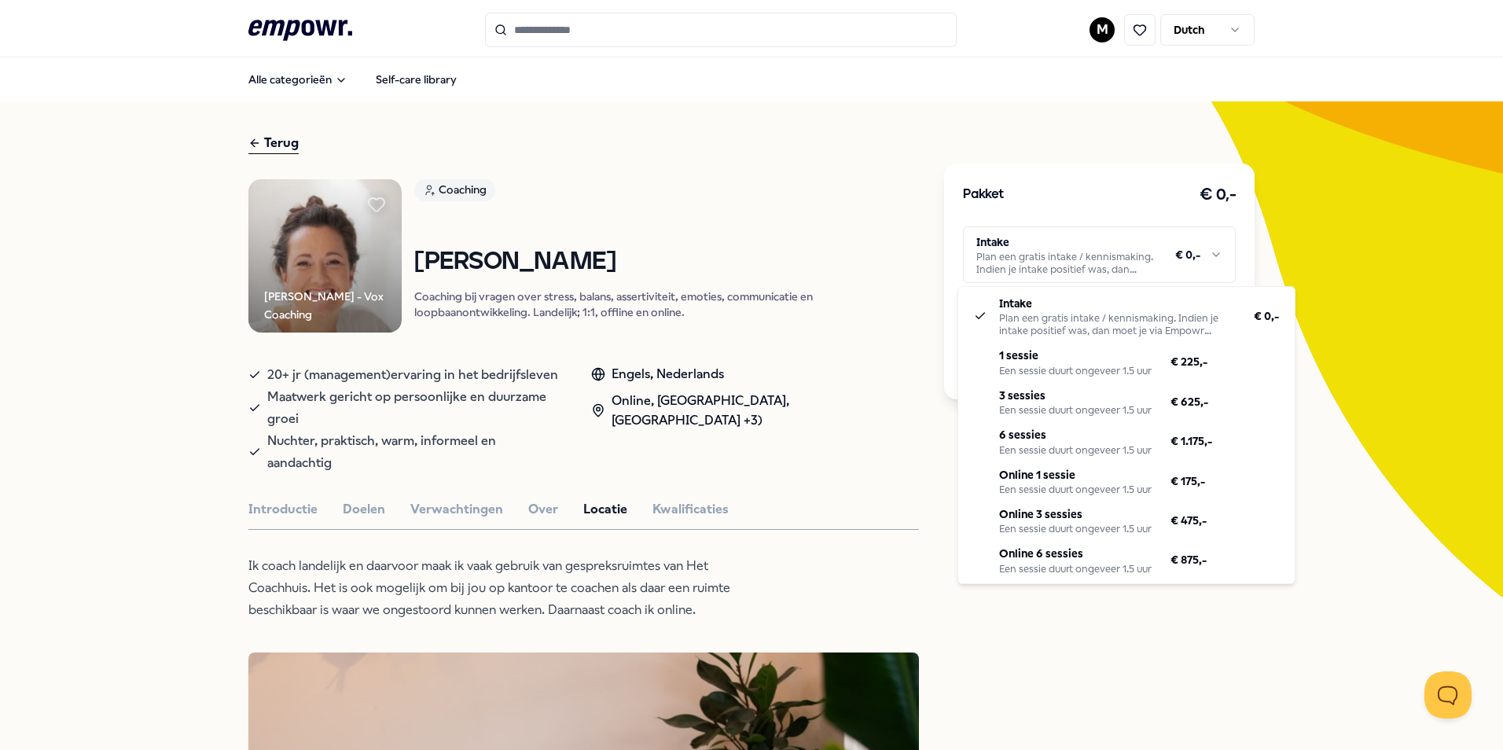
click at [1096, 246] on html ".empowr-logo_svg__cls-1{fill:#03032f} M Dutch Alle categorieën Self-care librar…" at bounding box center [751, 375] width 1503 height 750
click at [835, 251] on html ".empowr-logo_svg__cls-1{fill:#03032f} M Dutch Alle categorieën Self-care librar…" at bounding box center [751, 375] width 1503 height 750
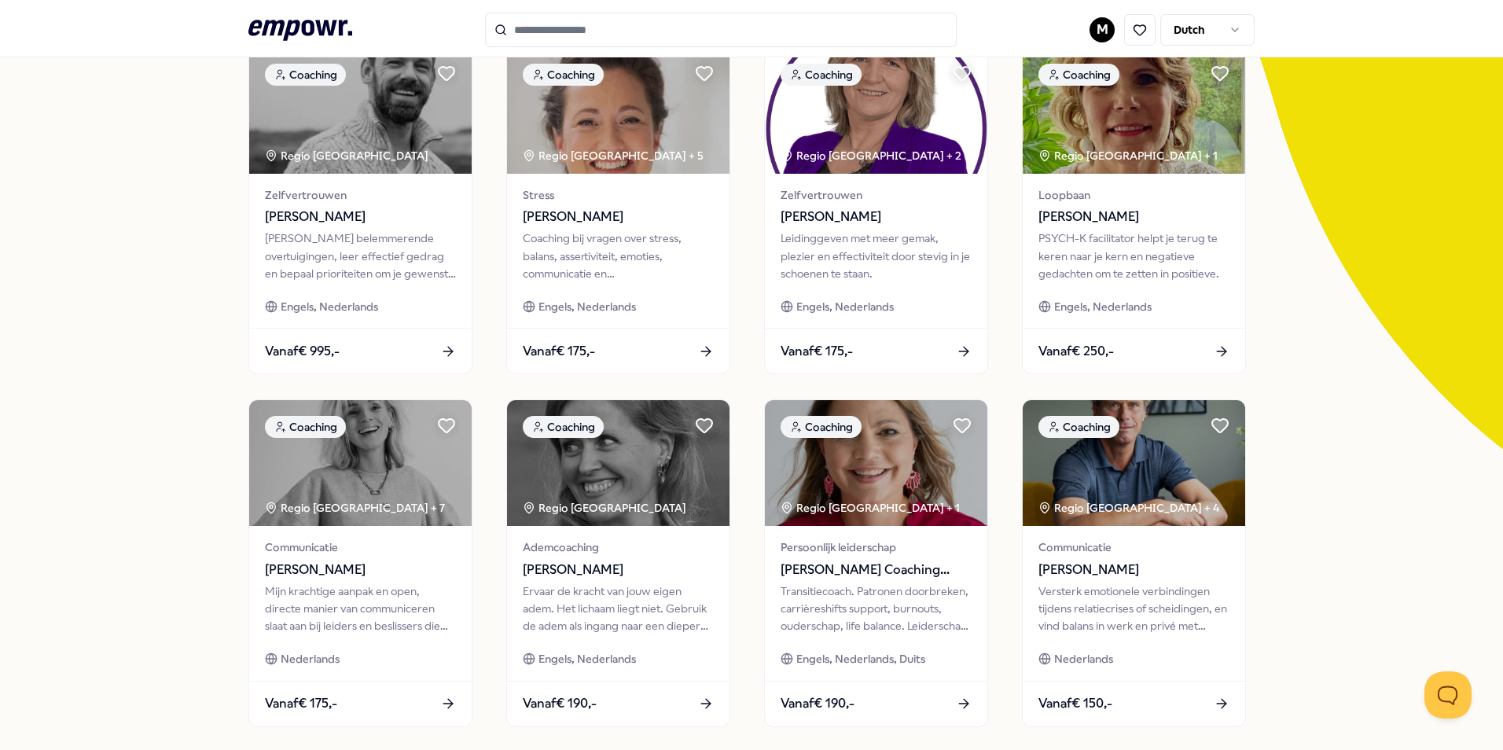
scroll to position [157, 0]
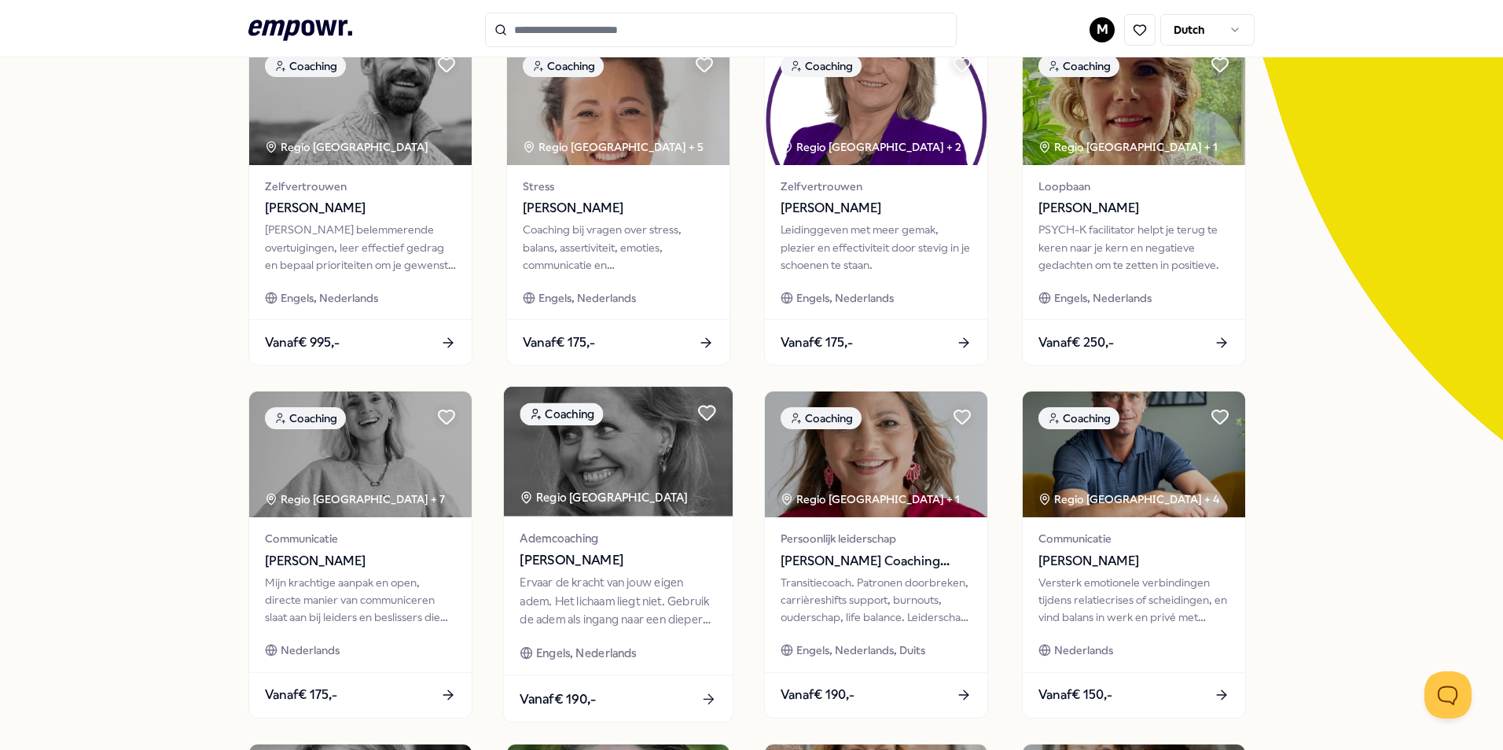
click at [592, 588] on div "Ervaar de kracht van jouw eigen adem. Het lichaam liegt niet. Gebruik de adem a…" at bounding box center [617, 601] width 196 height 54
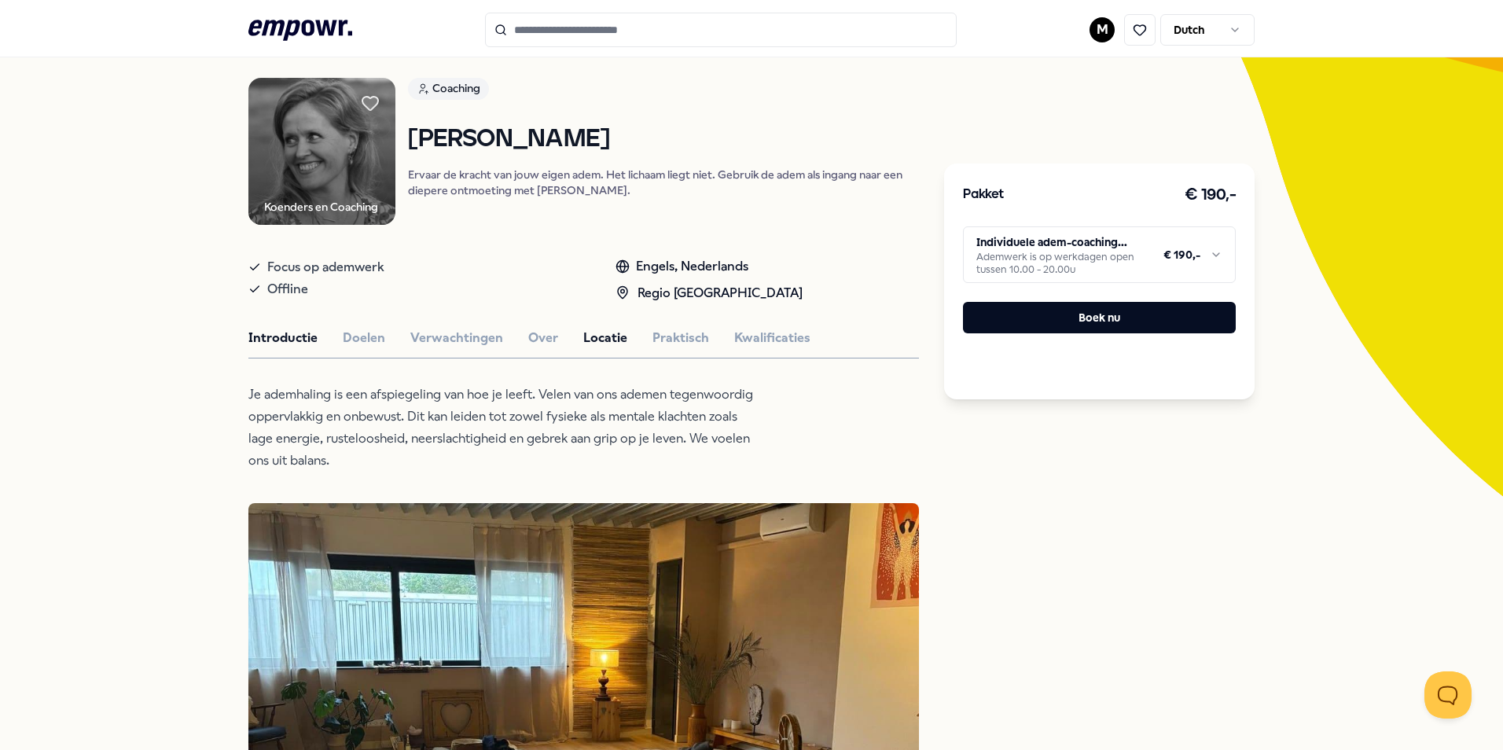
click at [583, 348] on button "Locatie" at bounding box center [605, 338] width 44 height 20
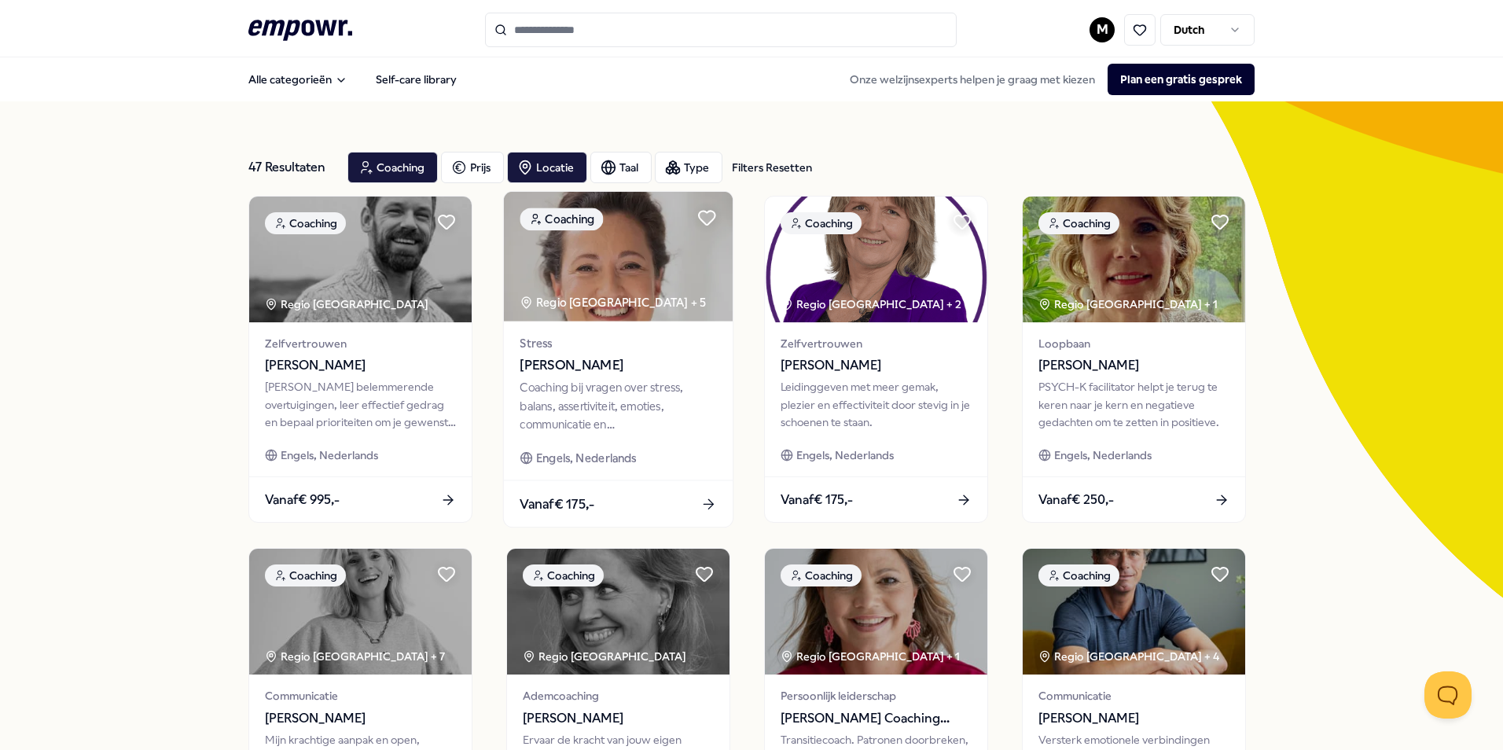
click at [582, 397] on div "Coaching bij vragen over stress, balans, assertiviteit, emoties, communicatie e…" at bounding box center [617, 406] width 196 height 54
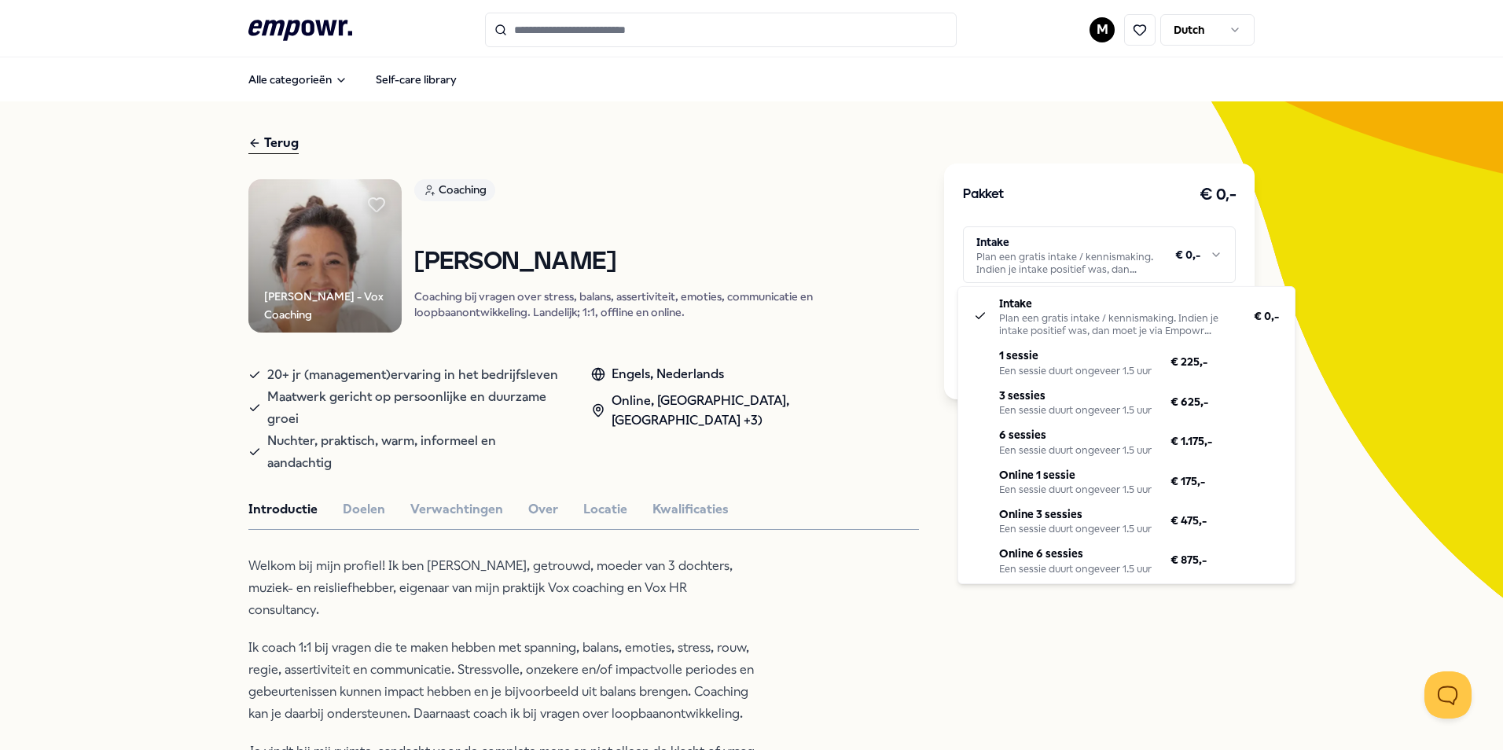
click at [1153, 261] on html ".empowr-logo_svg__cls-1{fill:#03032f} M Dutch Alle categorieën Self-care librar…" at bounding box center [751, 375] width 1503 height 750
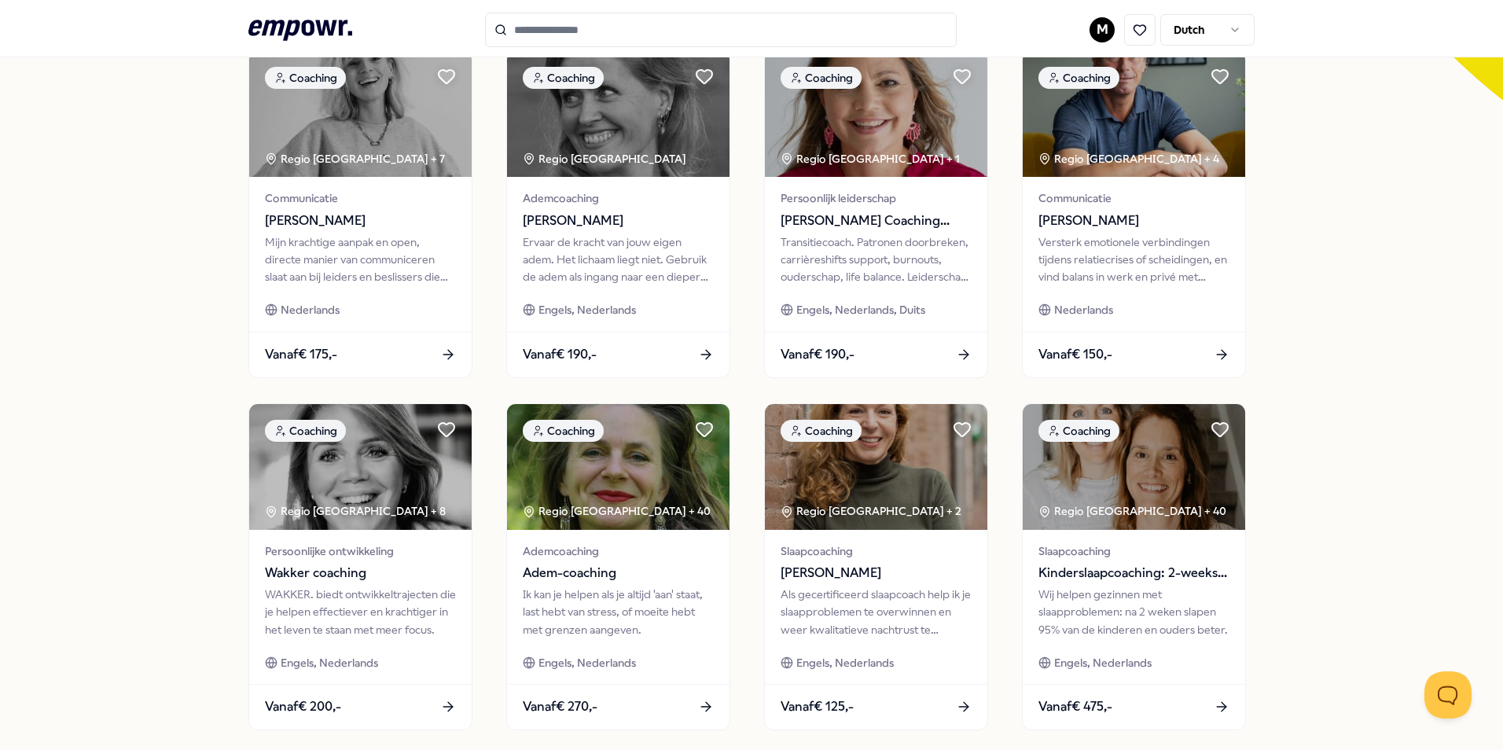
scroll to position [629, 0]
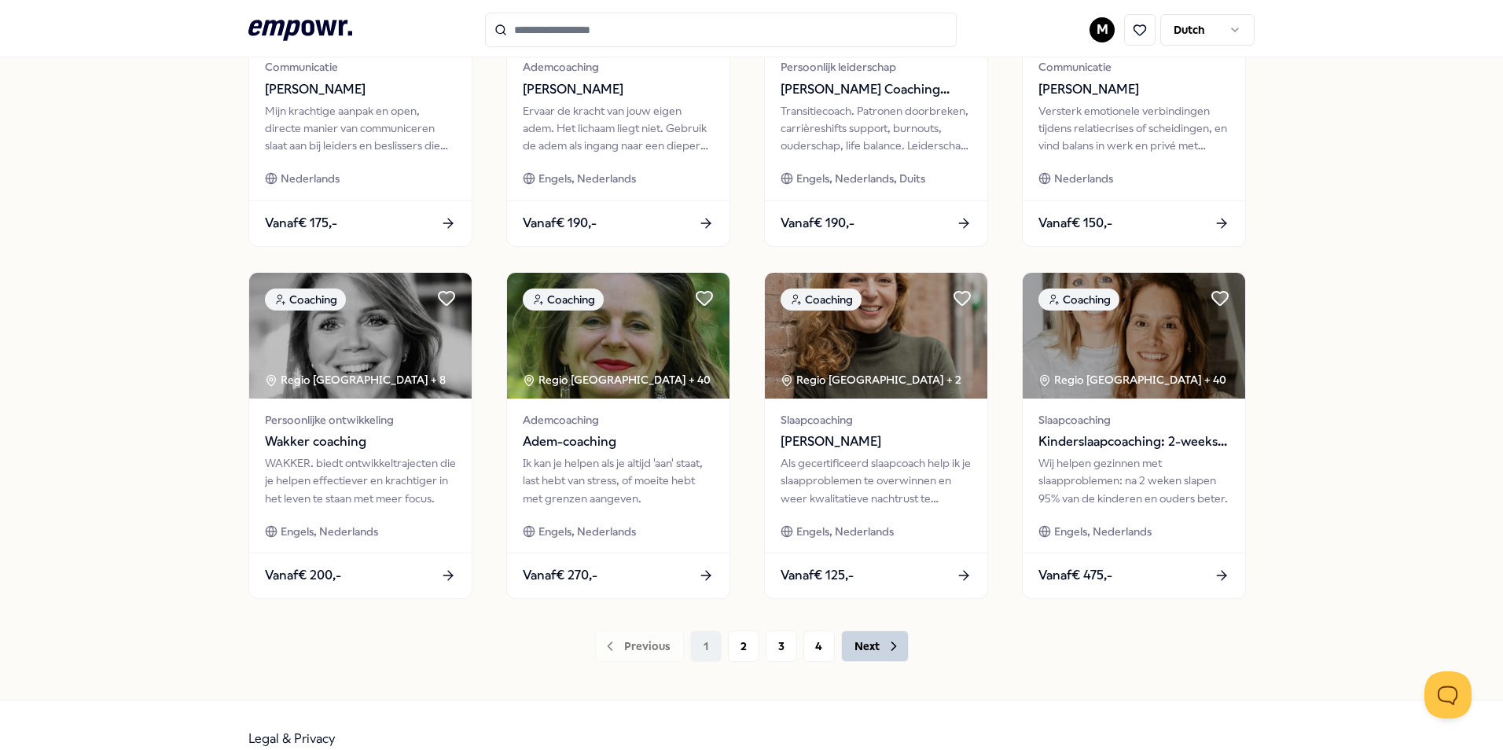
click at [870, 652] on button "Next" at bounding box center [875, 645] width 68 height 31
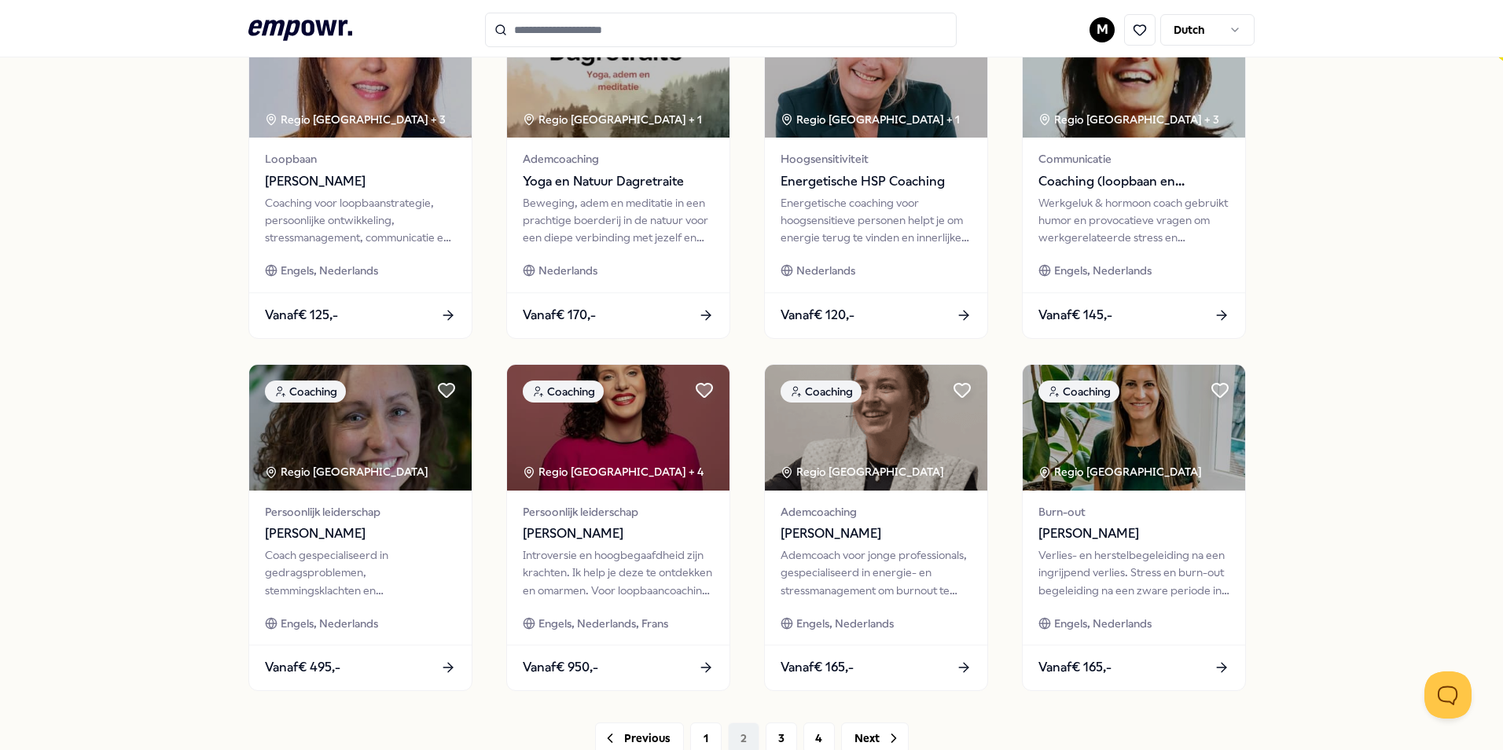
scroll to position [550, 0]
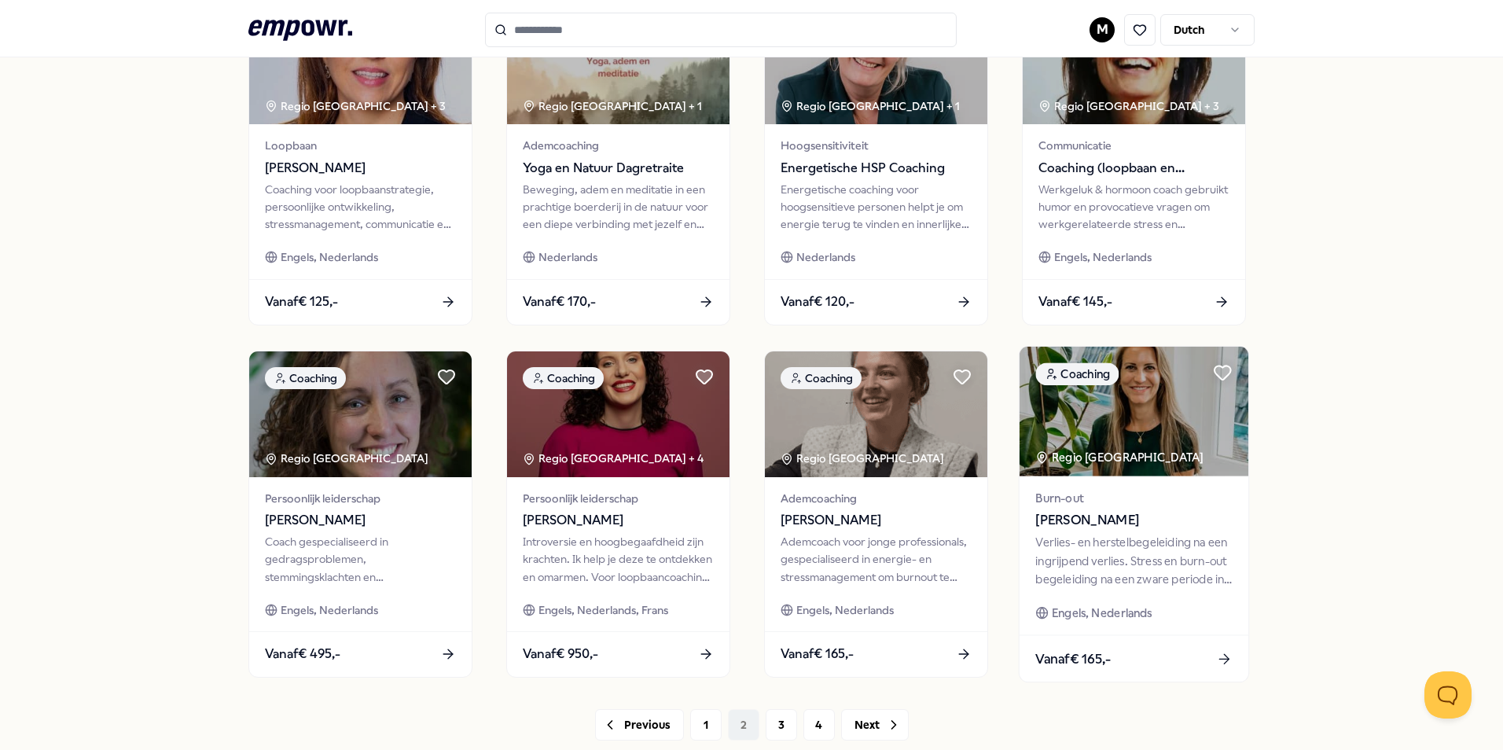
click at [1116, 540] on div "Verlies- en herstelbegeleiding na een ingrijpend verlies. Stress en burn-out be…" at bounding box center [1133, 561] width 196 height 54
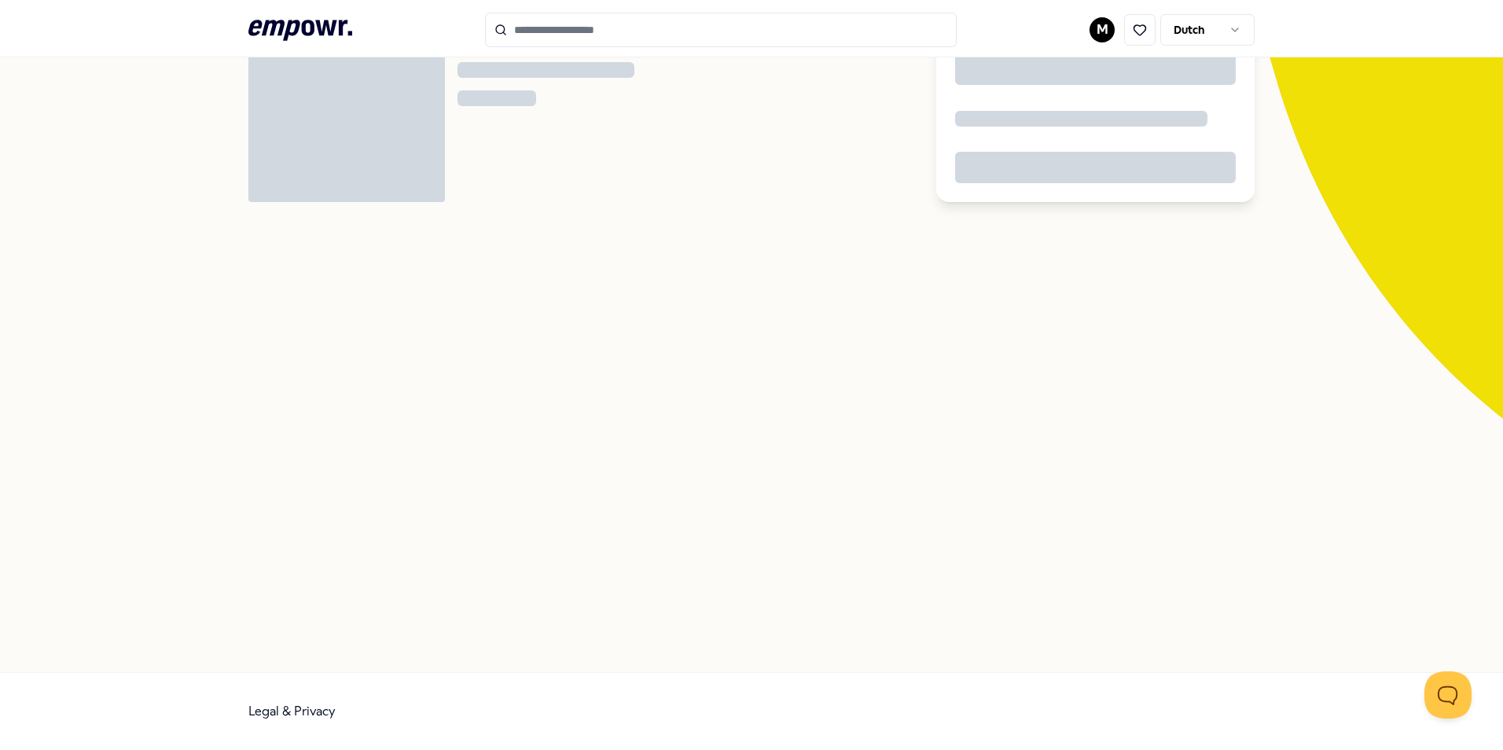
scroll to position [101, 0]
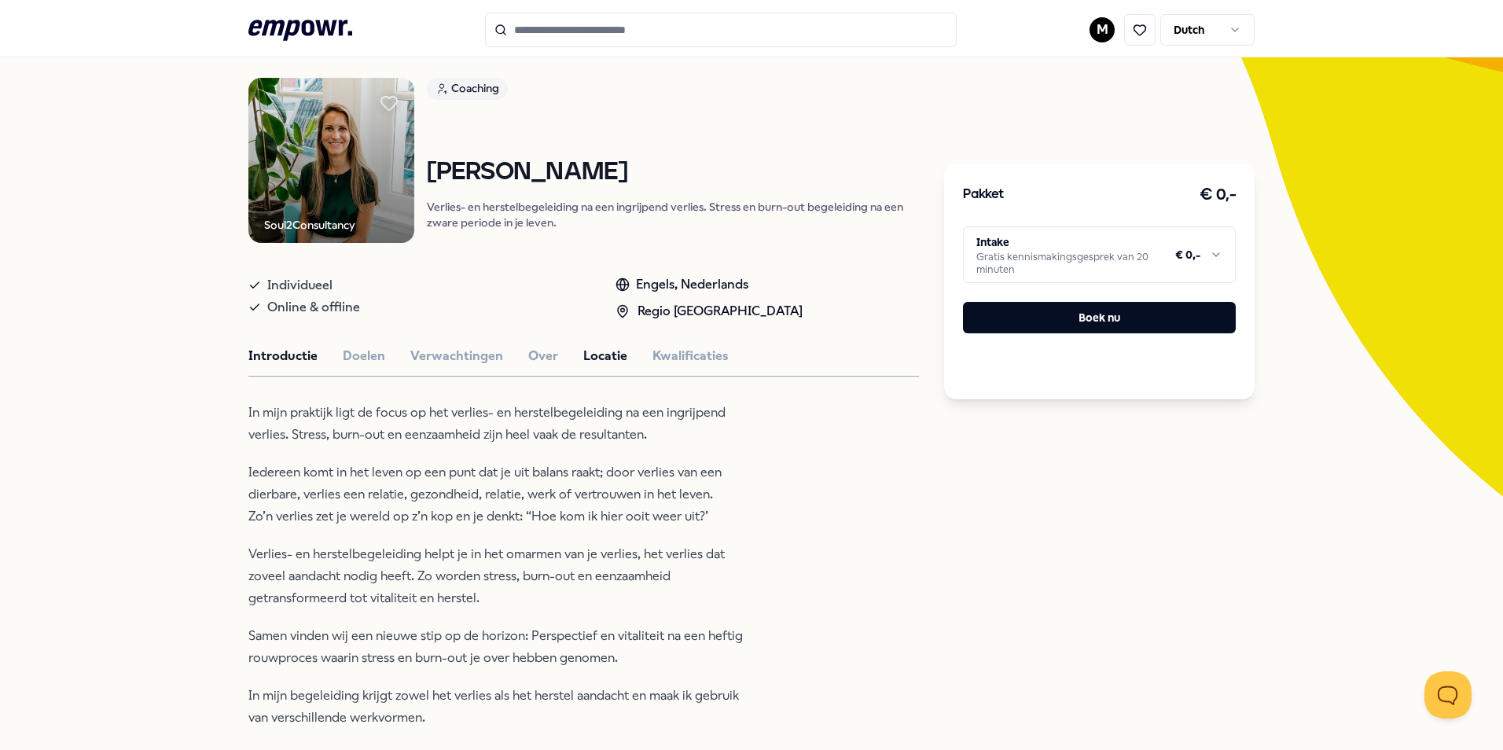
click at [585, 354] on button "Locatie" at bounding box center [605, 356] width 44 height 20
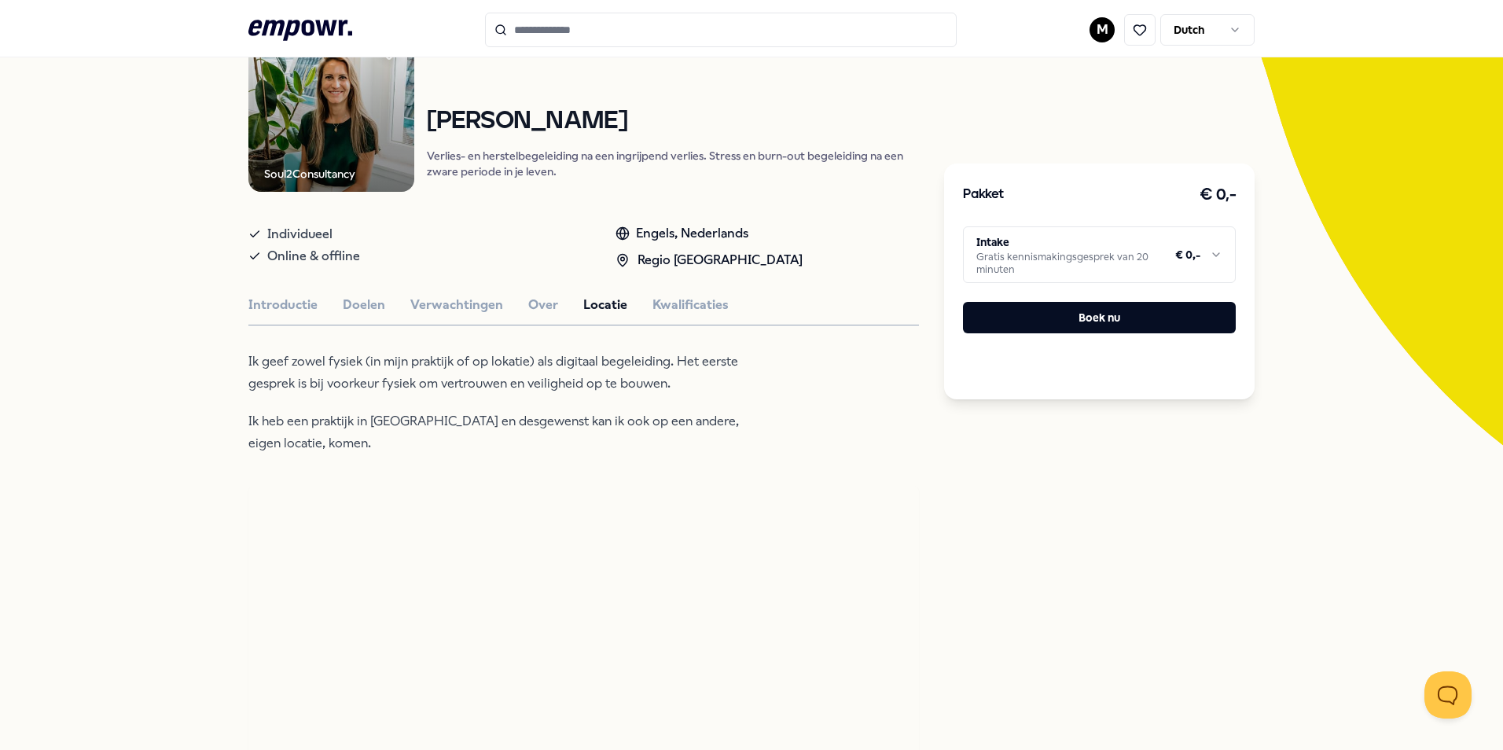
scroll to position [180, 0]
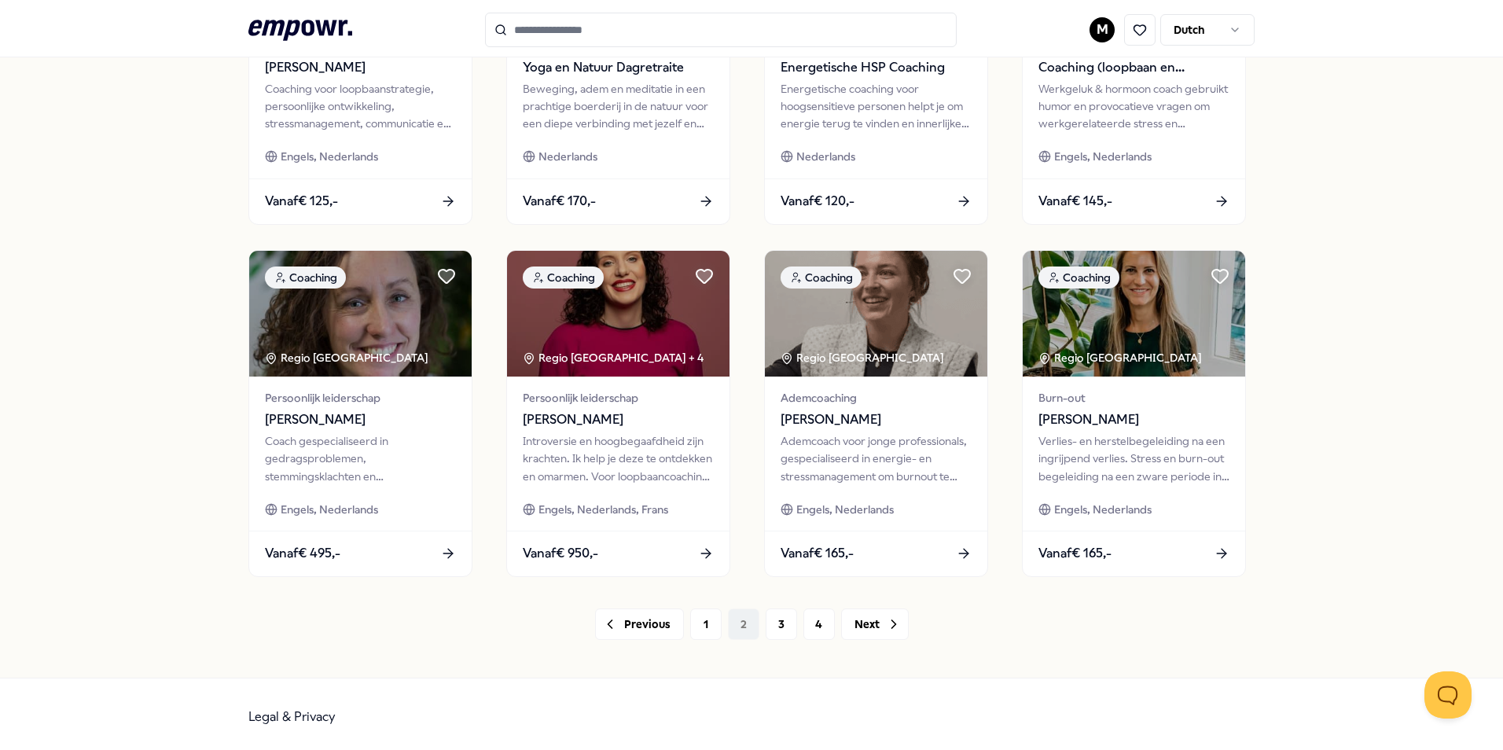
scroll to position [652, 0]
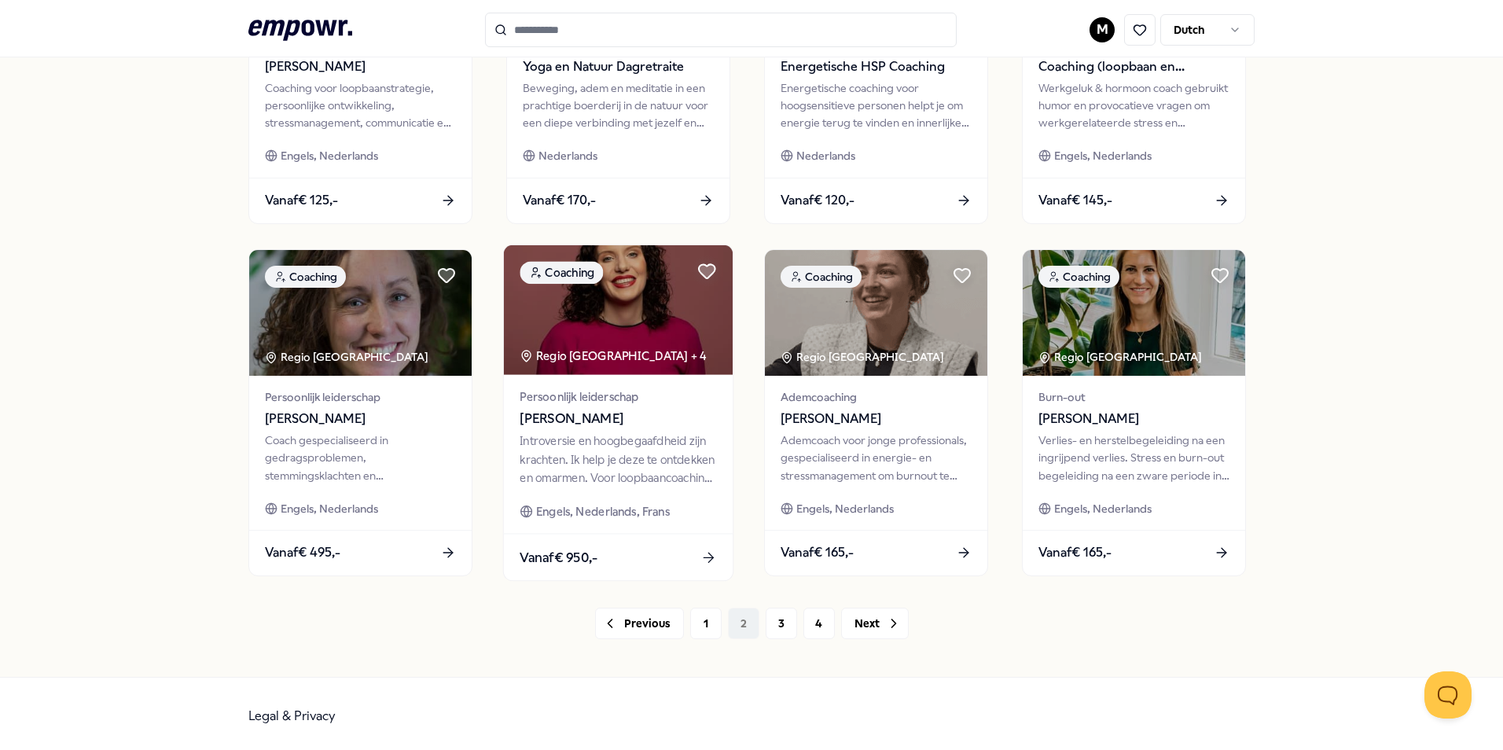
click at [590, 443] on div "Introversie en hoogbegaafdheid zijn krachten. Ik help je deze te ontdekken en o…" at bounding box center [617, 459] width 196 height 54
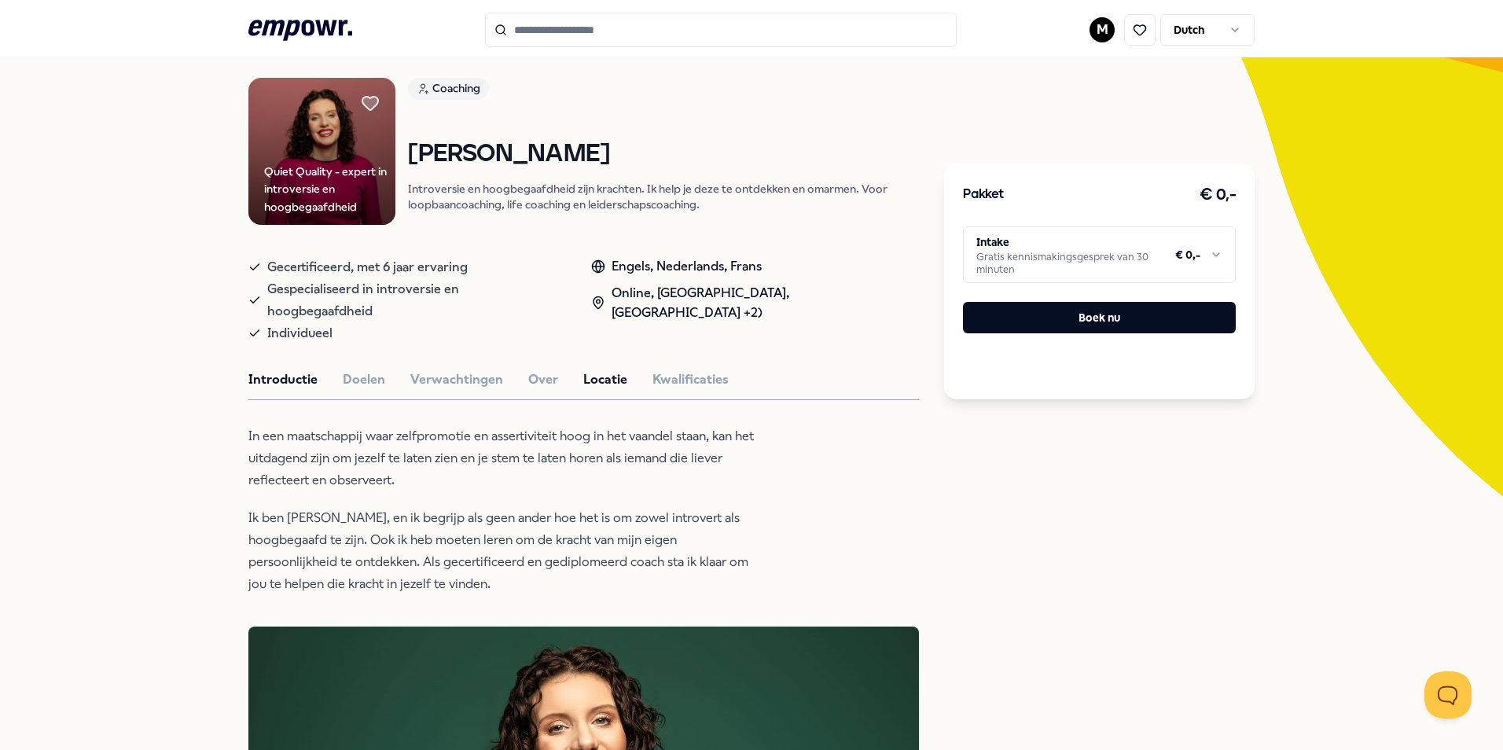
click at [600, 369] on button "Locatie" at bounding box center [605, 379] width 44 height 20
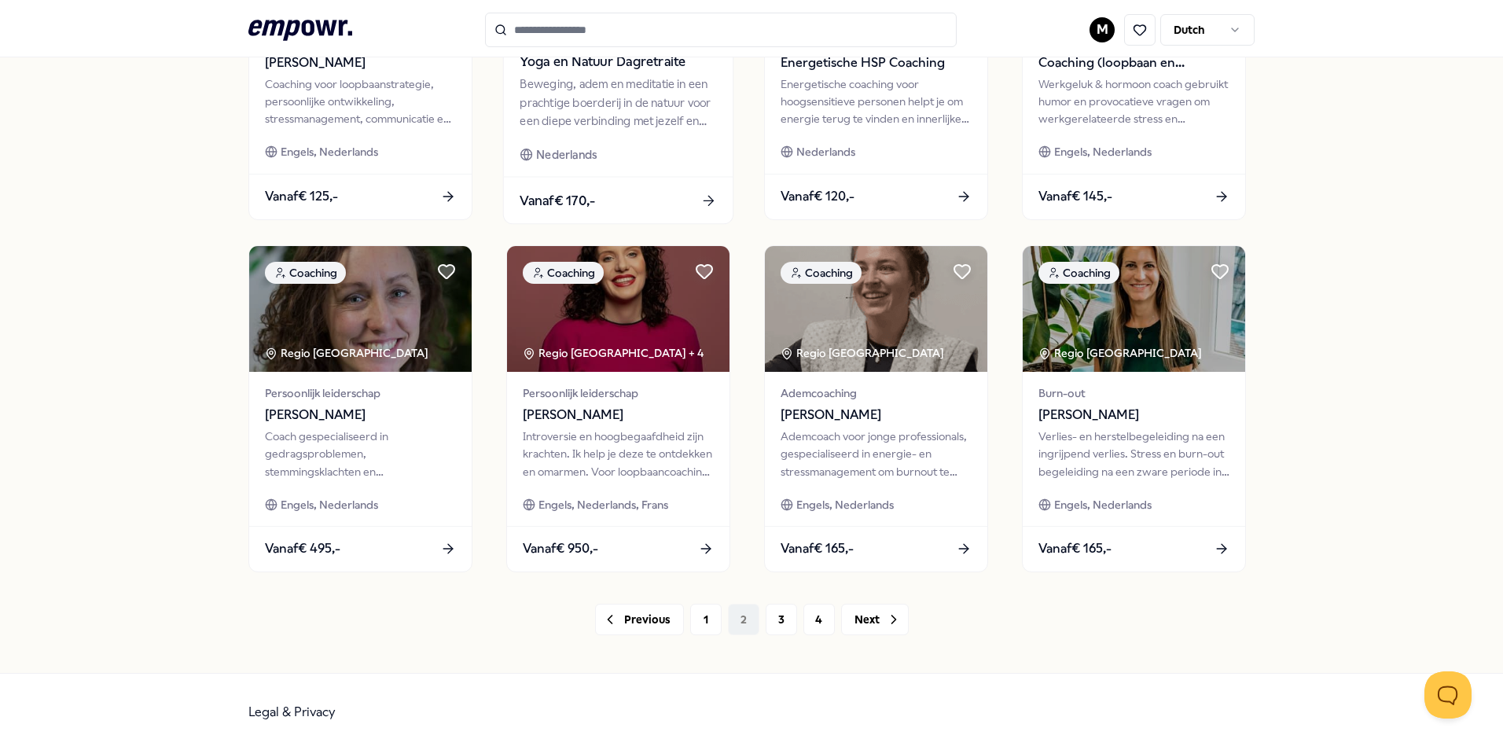
scroll to position [656, 0]
click at [765, 630] on button "3" at bounding box center [780, 618] width 31 height 31
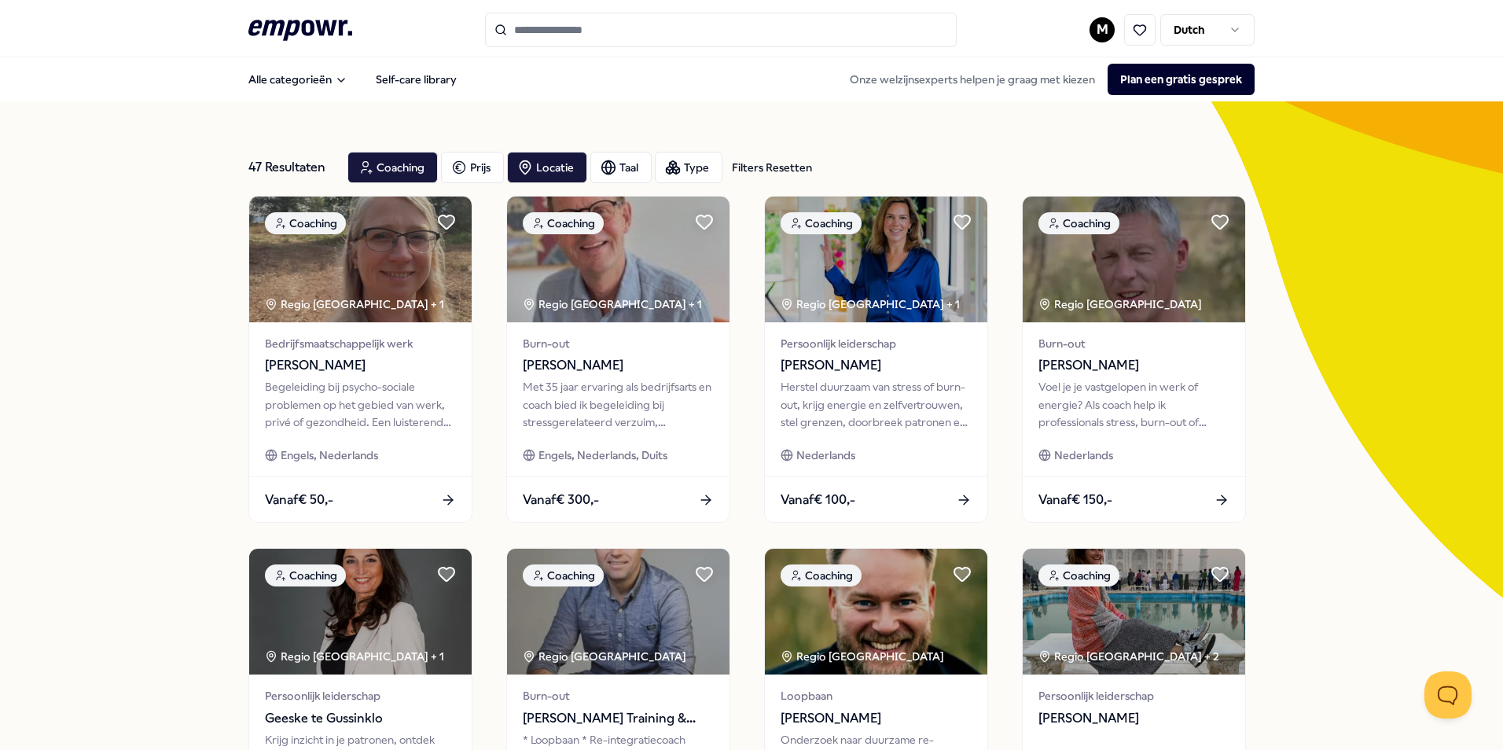
click at [567, 27] on input "Search for products, categories or subcategories" at bounding box center [721, 30] width 472 height 35
click at [372, 168] on div "Coaching" at bounding box center [392, 167] width 90 height 31
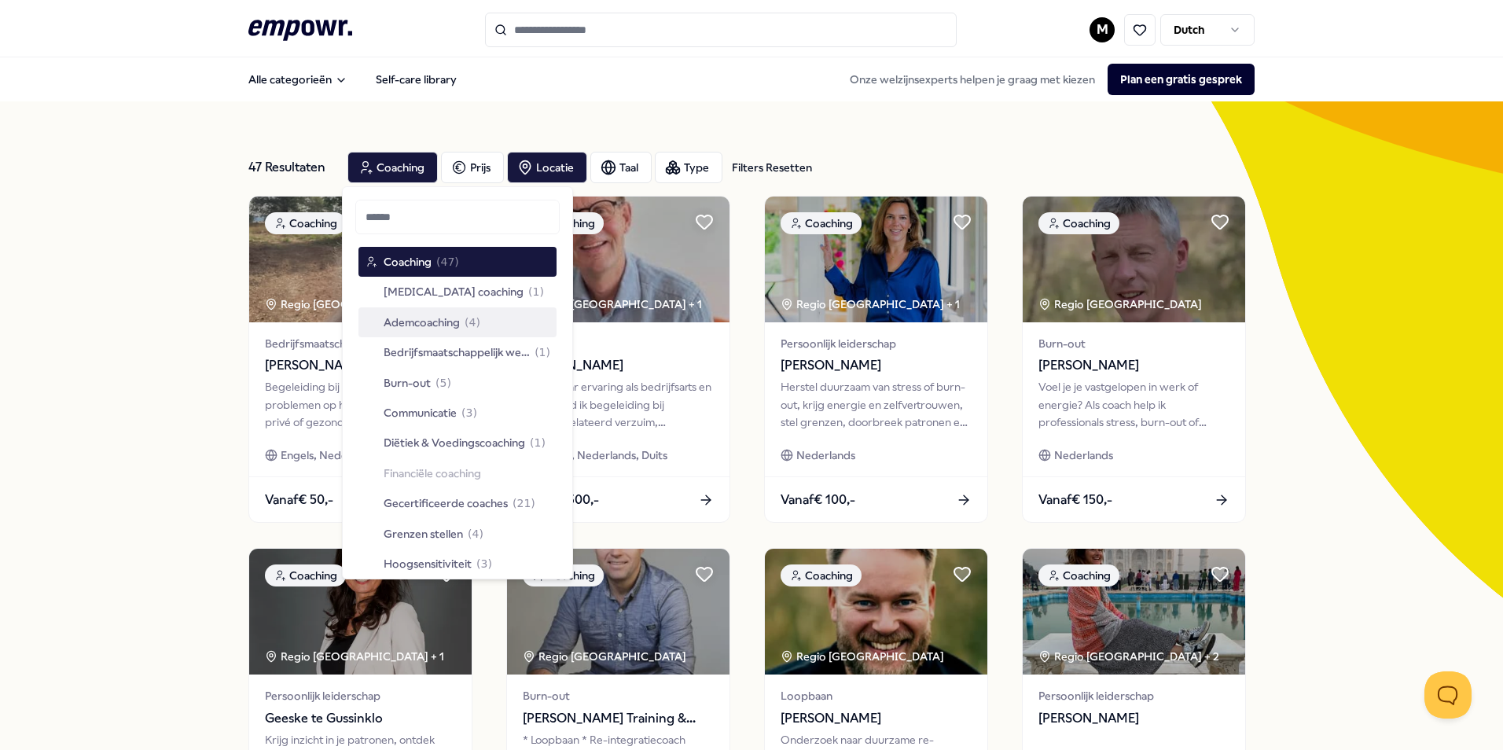
click at [395, 328] on span "Ademcoaching" at bounding box center [422, 322] width 76 height 17
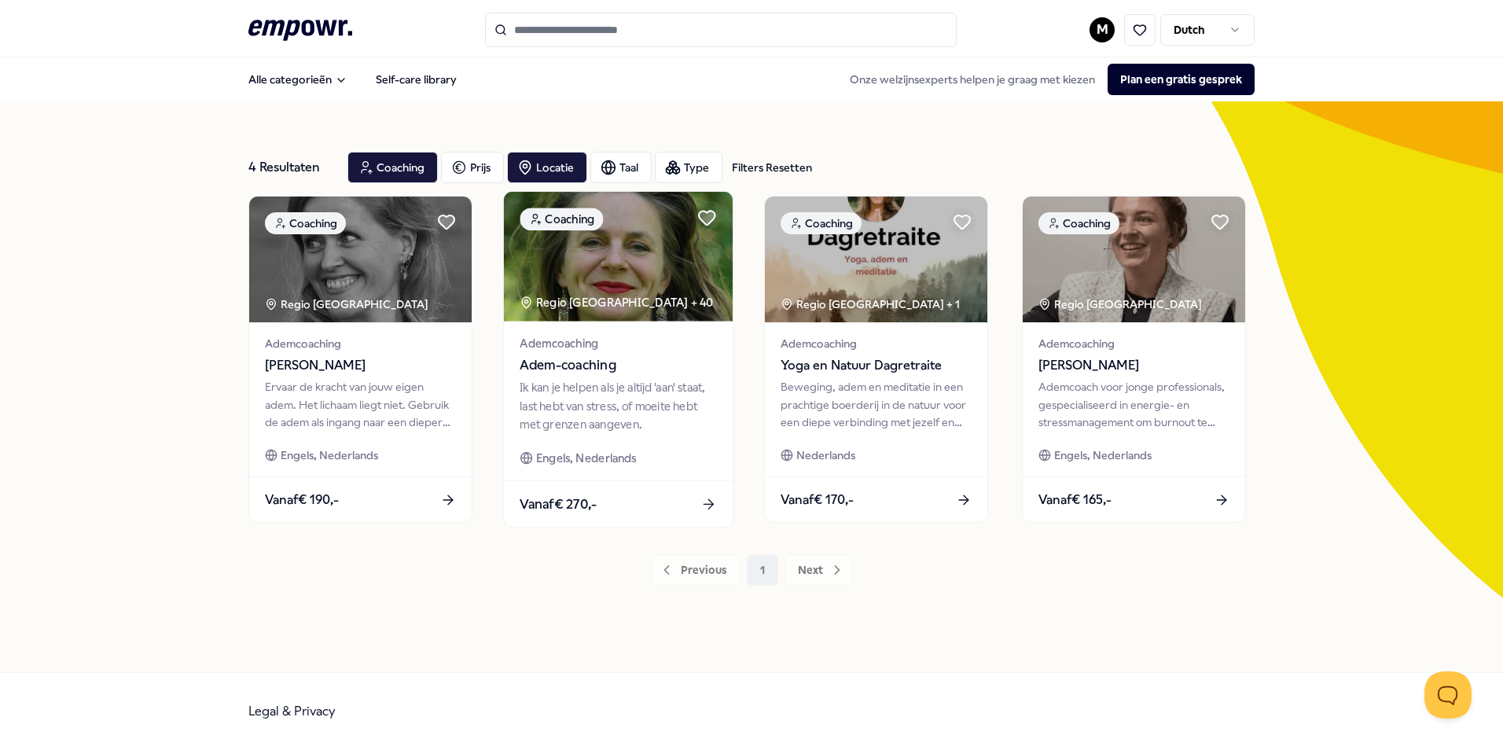
click at [645, 401] on div "Ik kan je helpen als je altijd 'aan' staat, last hebt van stress, of moeite heb…" at bounding box center [617, 406] width 196 height 54
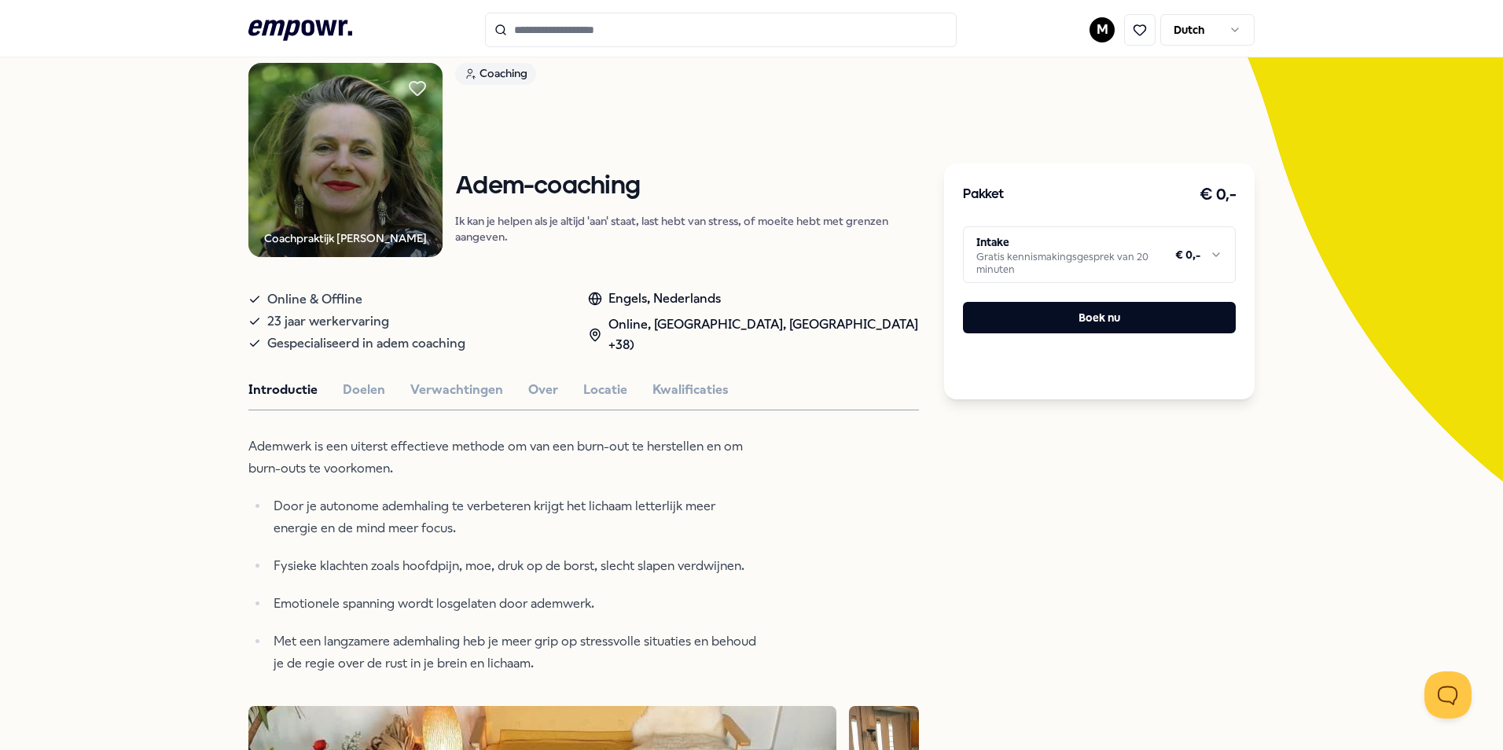
scroll to position [157, 0]
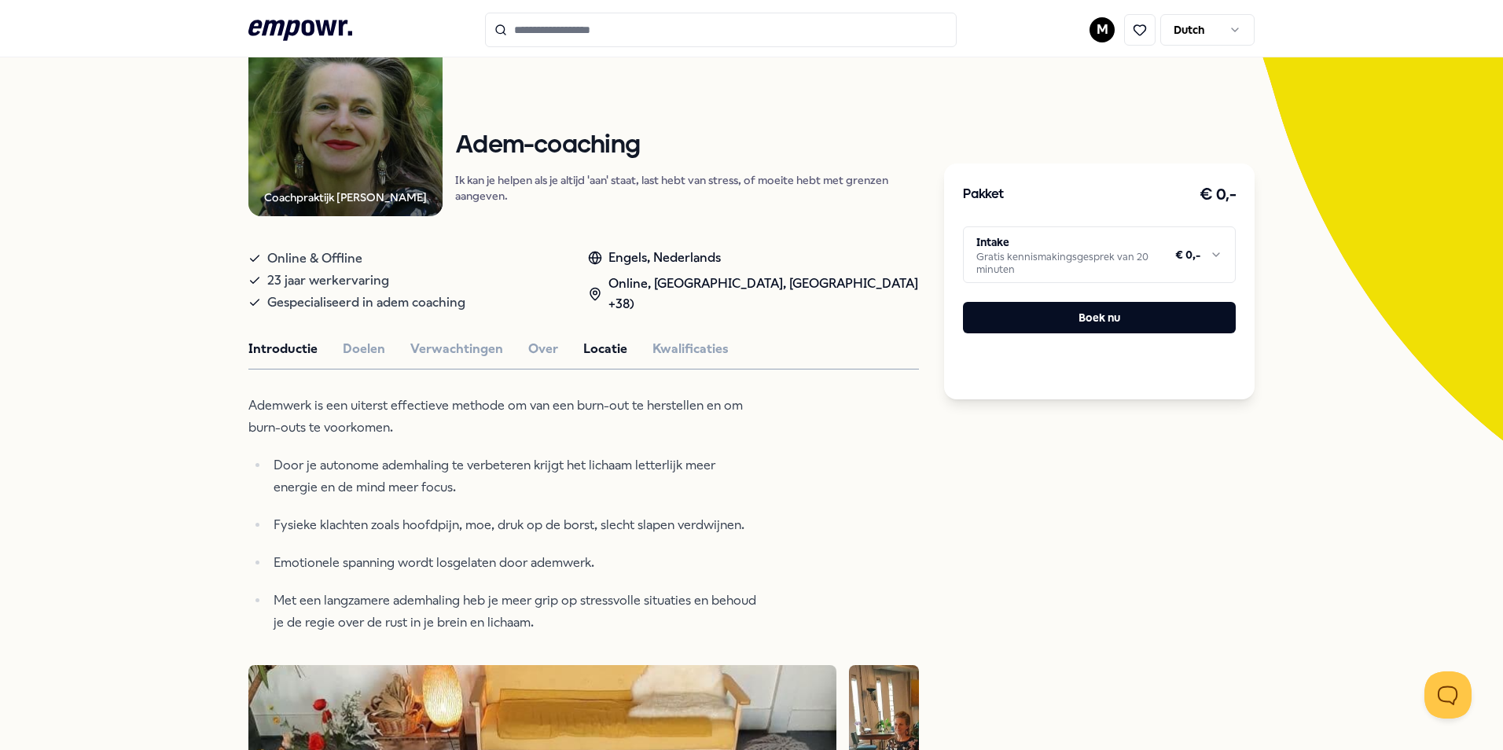
click at [593, 345] on button "Locatie" at bounding box center [605, 349] width 44 height 20
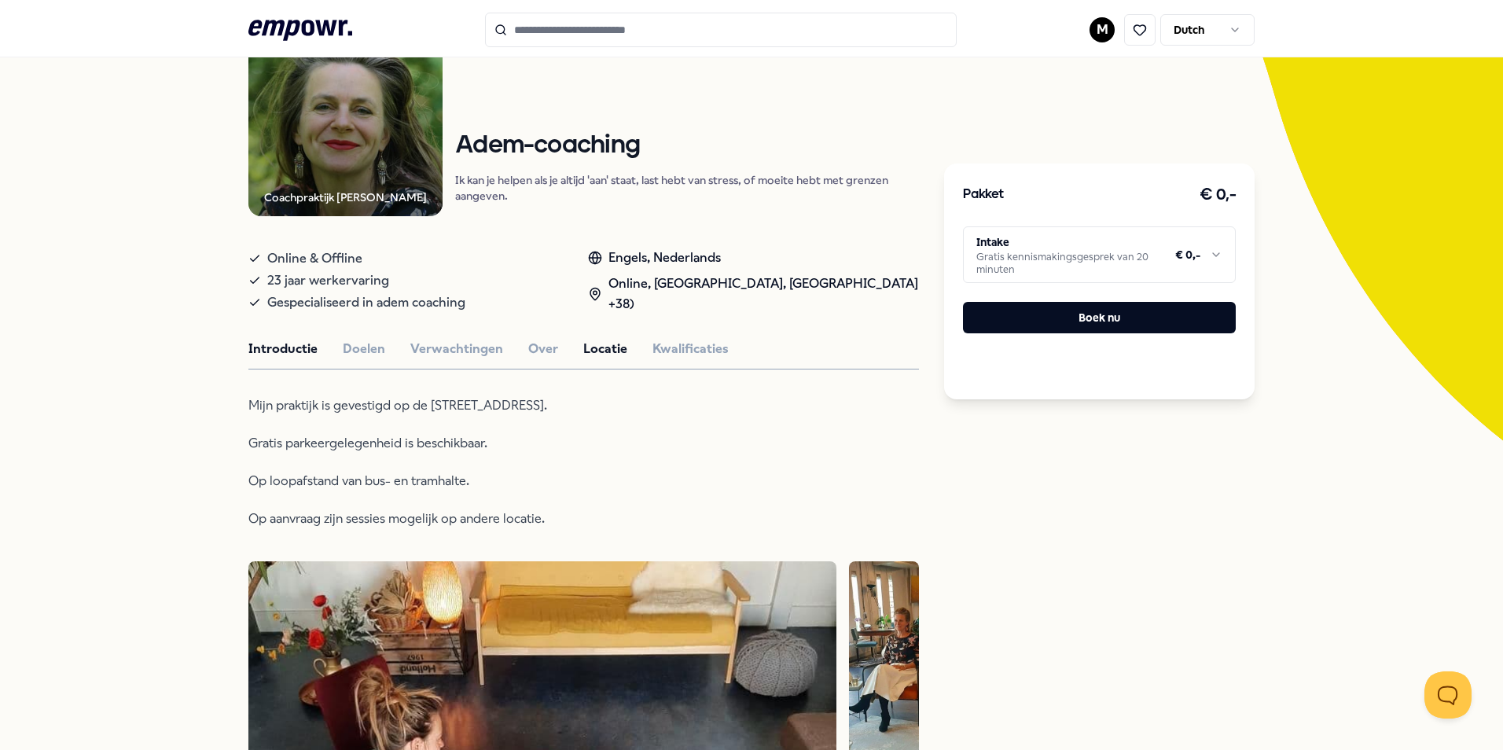
click at [290, 347] on button "Introductie" at bounding box center [282, 349] width 69 height 20
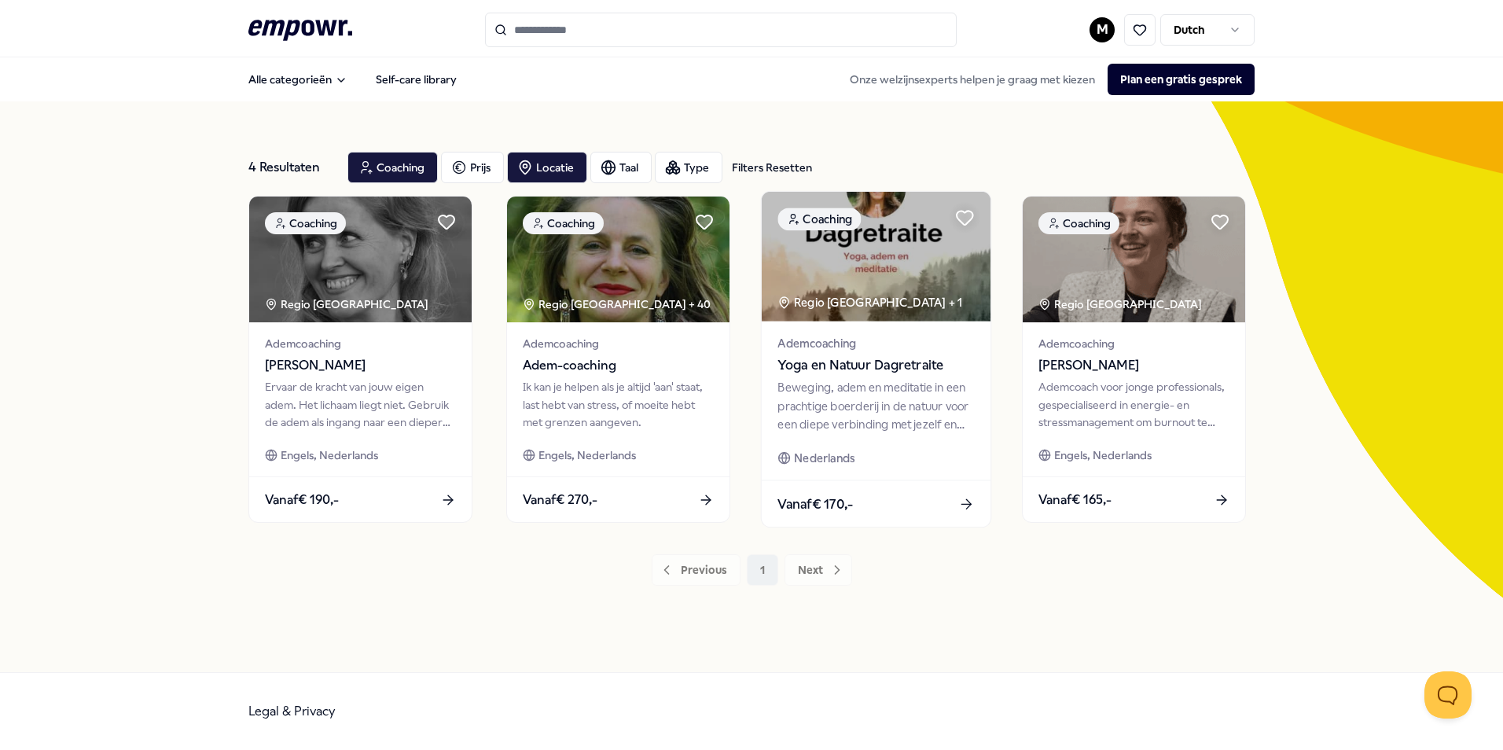
click at [924, 391] on div "Beweging, adem en meditatie in een prachtige boerderij in de natuur voor een di…" at bounding box center [875, 406] width 196 height 54
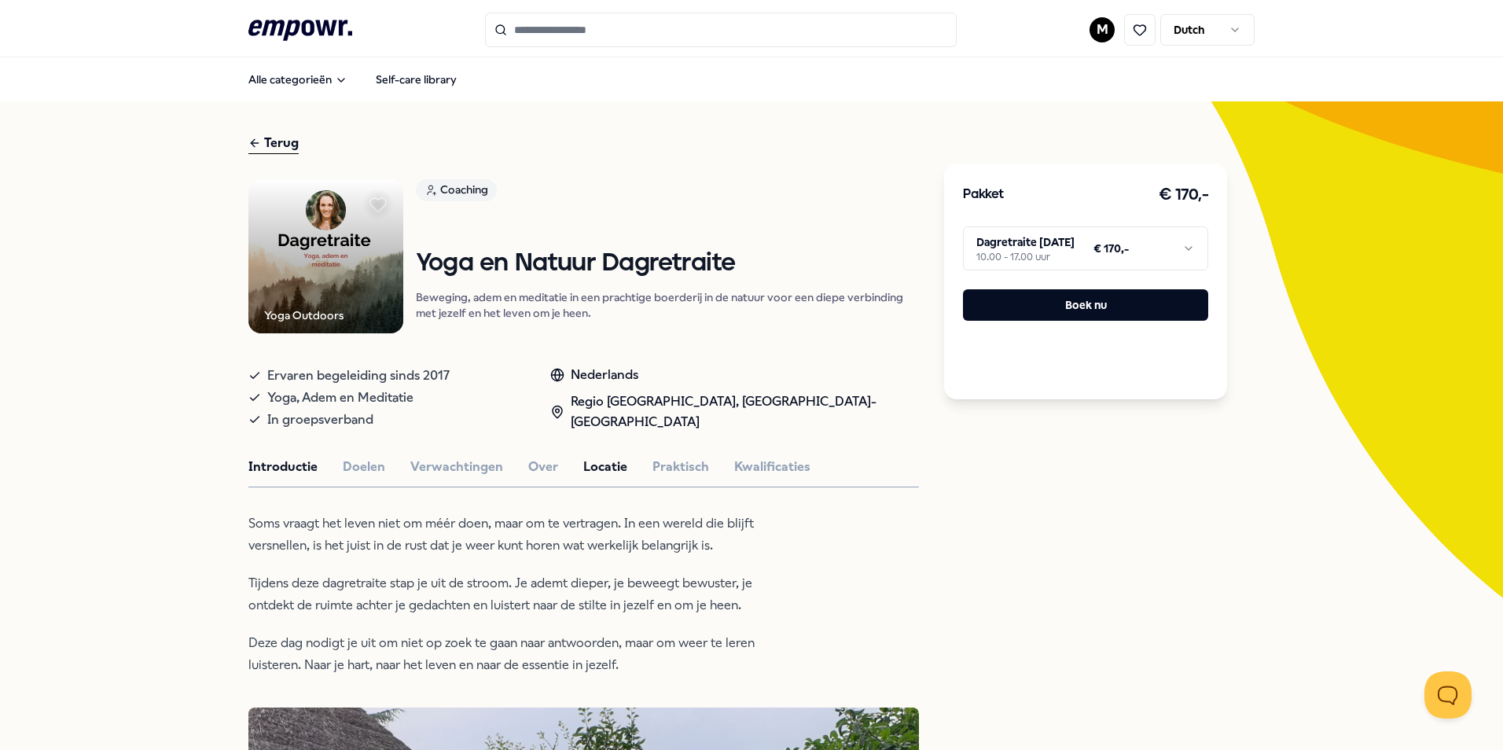
click at [608, 466] on button "Locatie" at bounding box center [605, 467] width 44 height 20
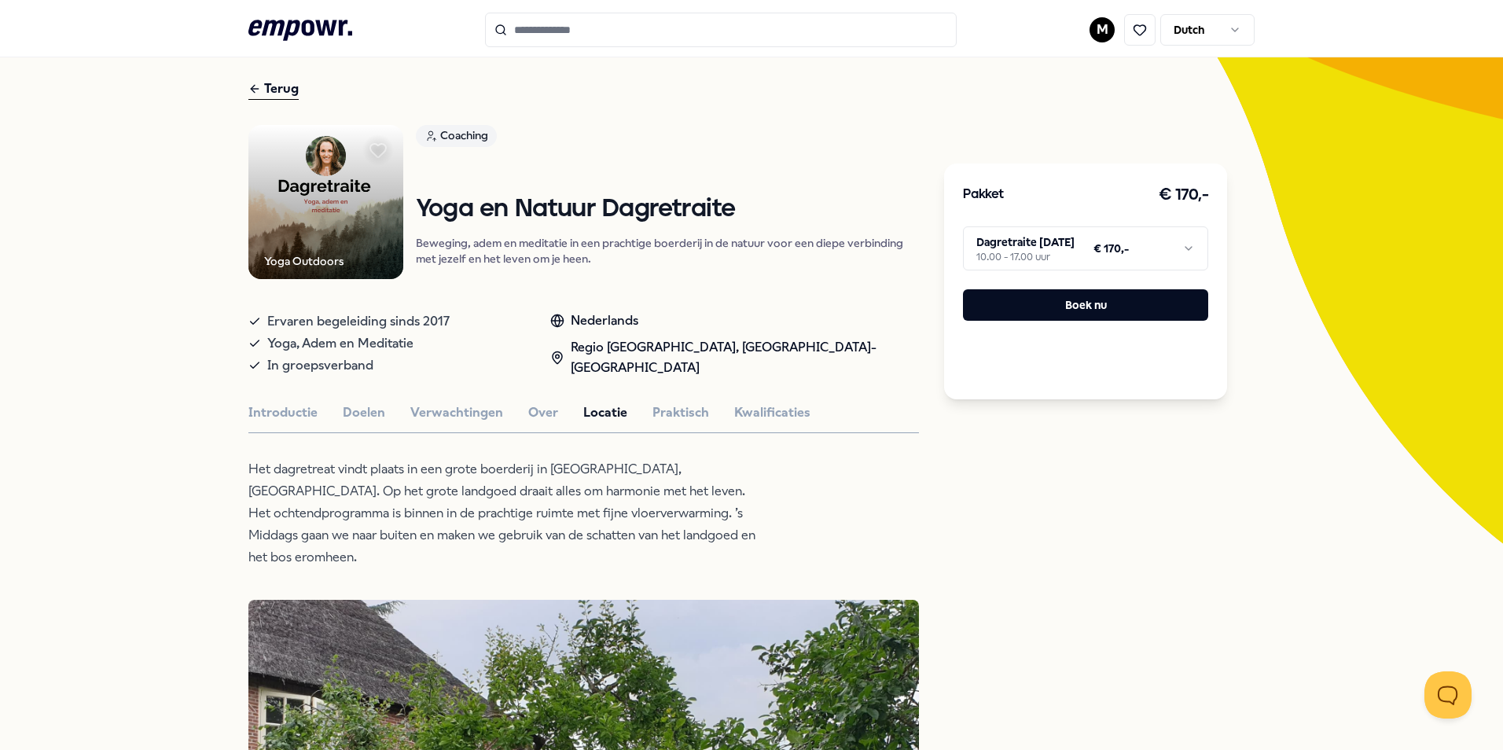
scroll to position [79, 0]
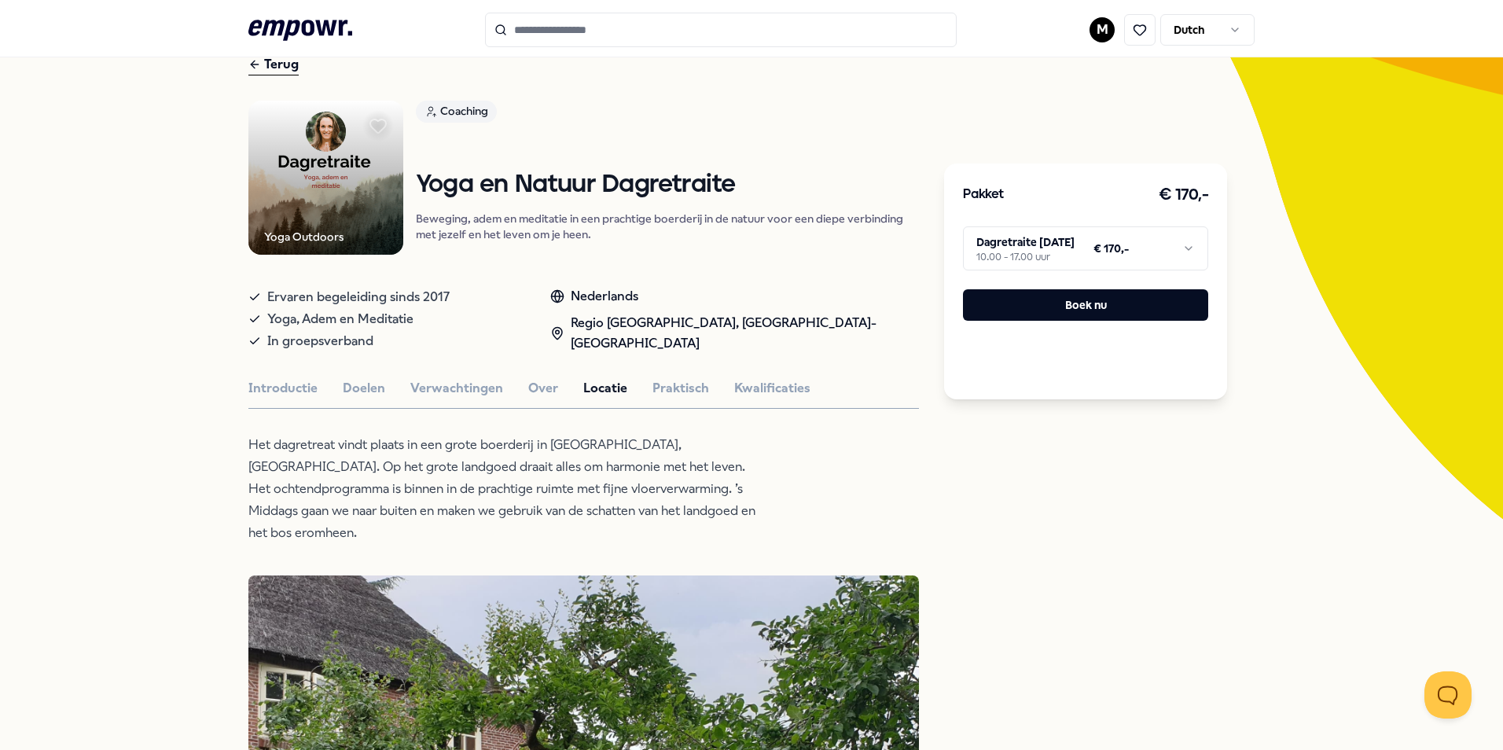
click at [1048, 255] on html ".empowr-logo_svg__cls-1{fill:#03032f} M Dutch Alle categorieën Self-care librar…" at bounding box center [751, 375] width 1503 height 750
click at [114, 180] on html ".empowr-logo_svg__cls-1{fill:#03032f} M Dutch Alle categorieën Self-care librar…" at bounding box center [751, 375] width 1503 height 750
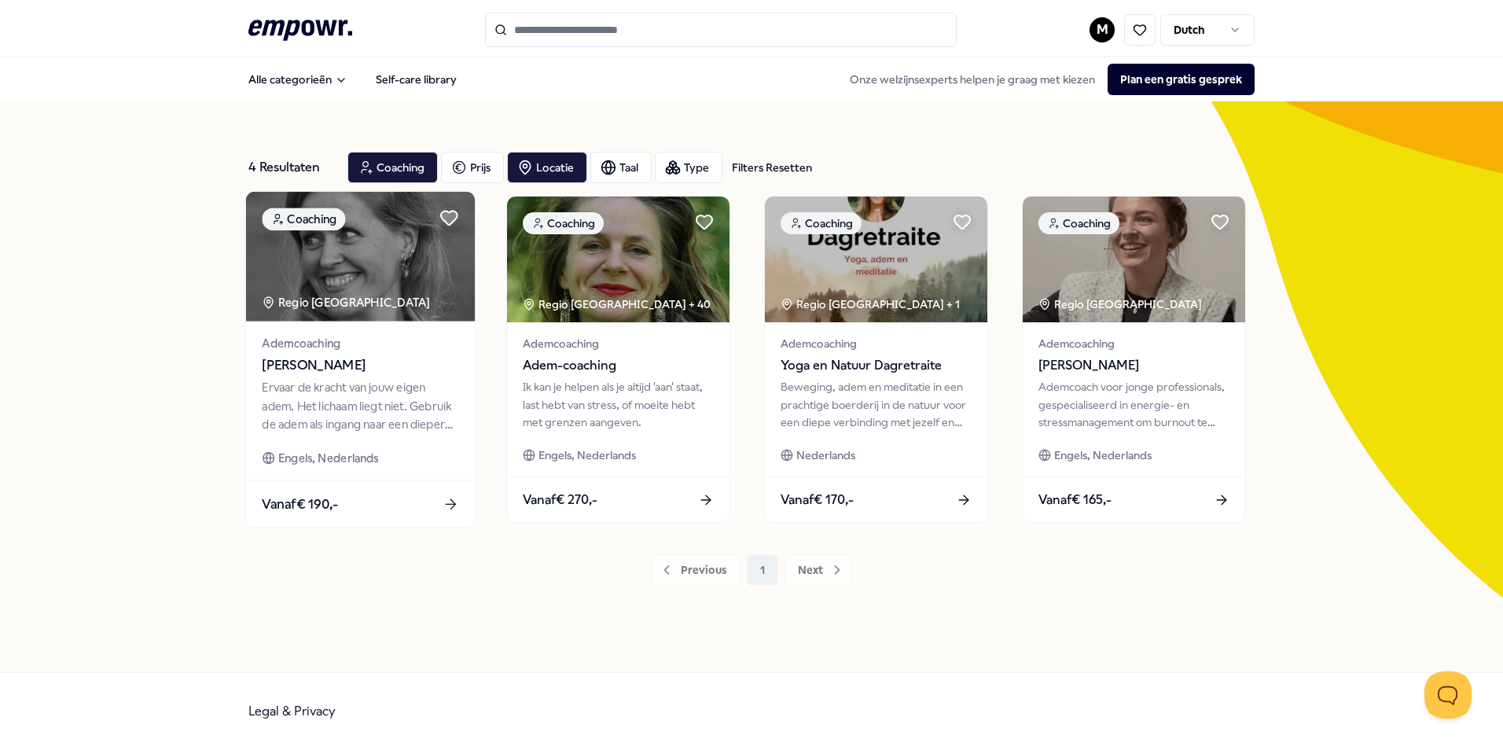
click at [309, 370] on span "[PERSON_NAME]" at bounding box center [360, 365] width 196 height 20
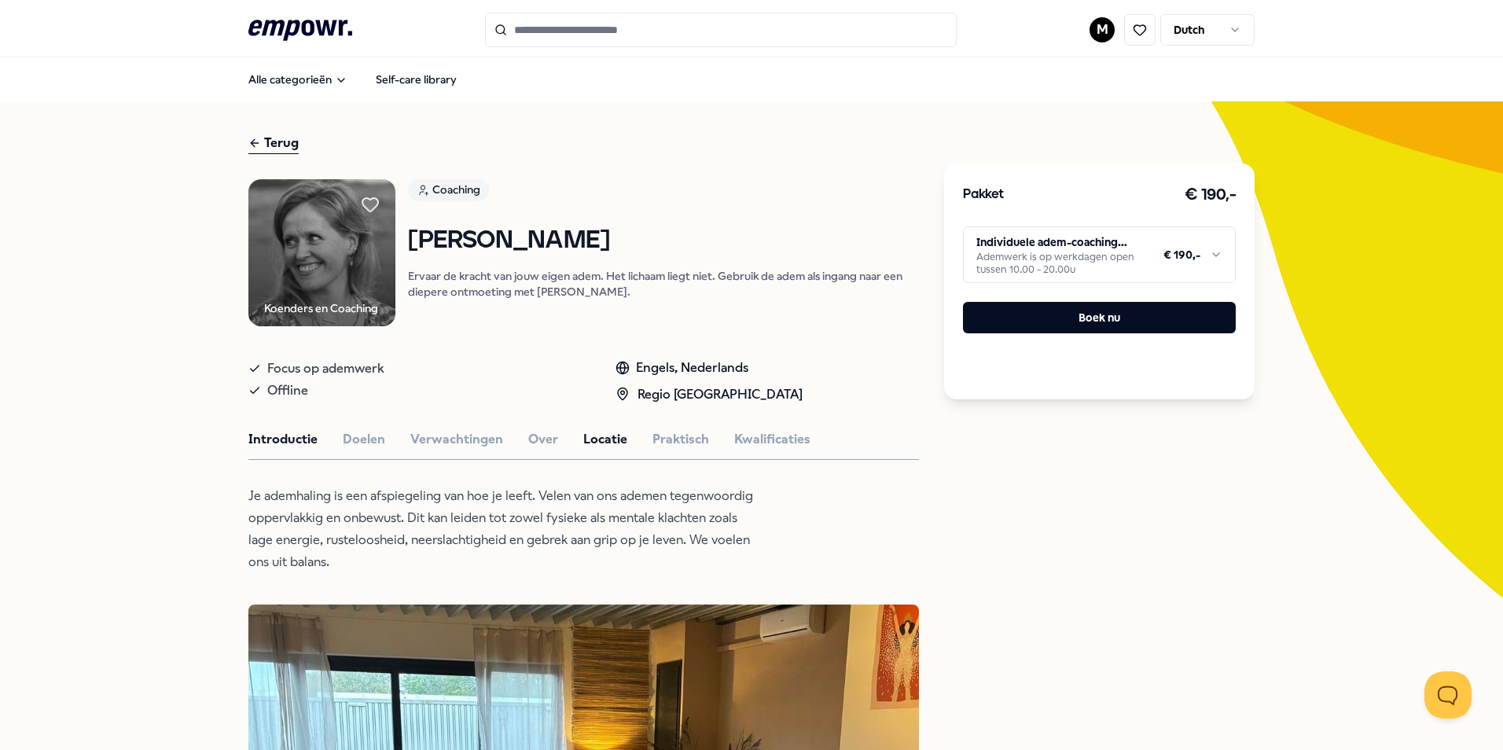
click at [586, 446] on button "Locatie" at bounding box center [605, 439] width 44 height 20
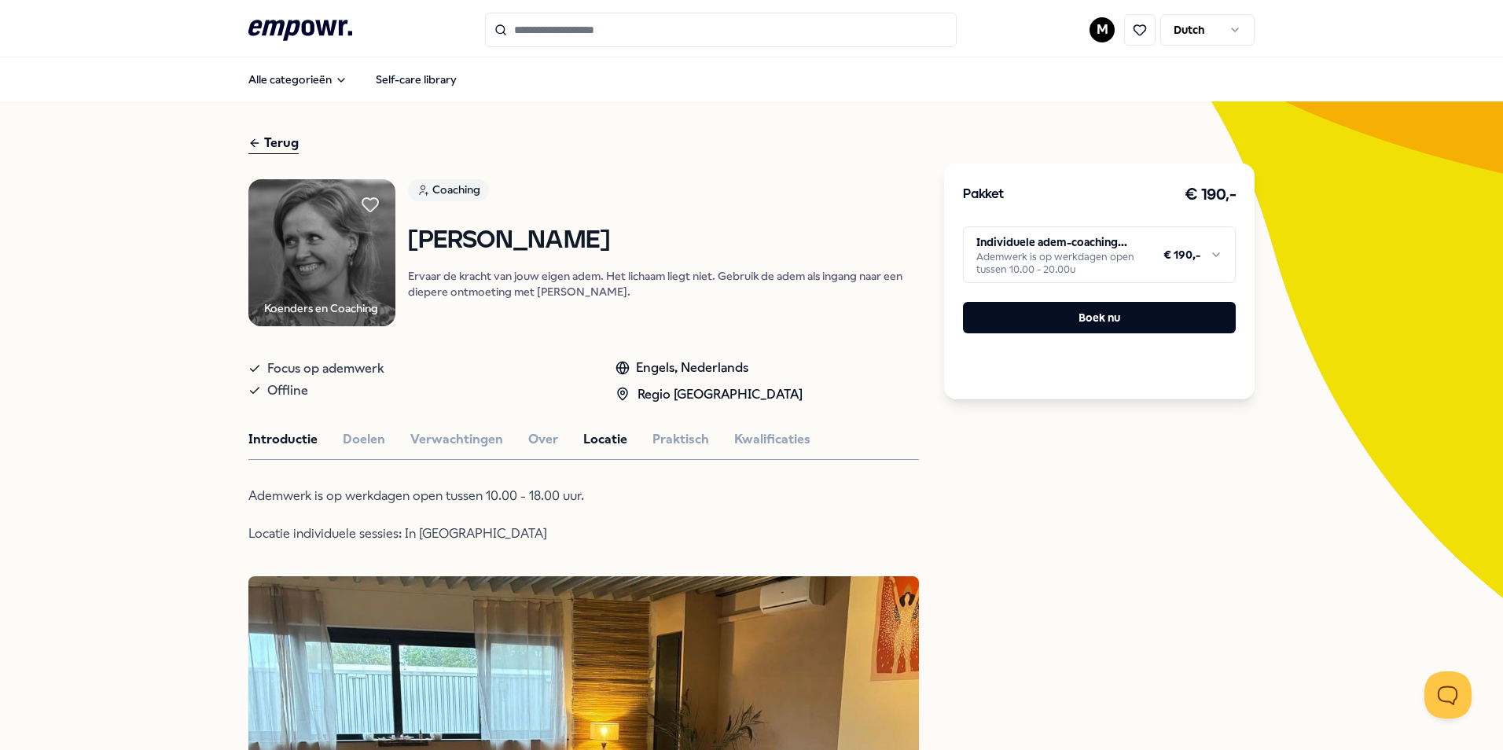
click at [282, 442] on button "Introductie" at bounding box center [282, 439] width 69 height 20
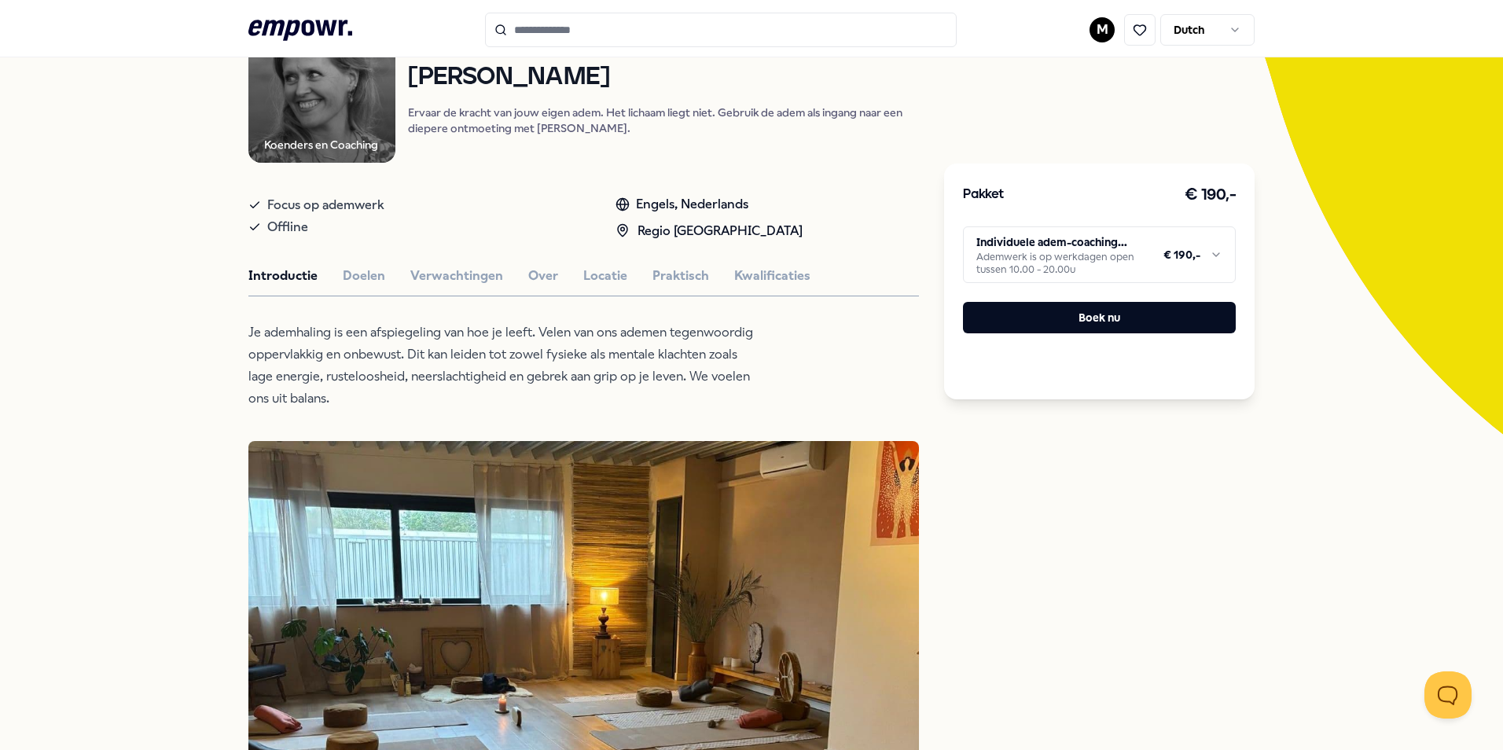
scroll to position [157, 0]
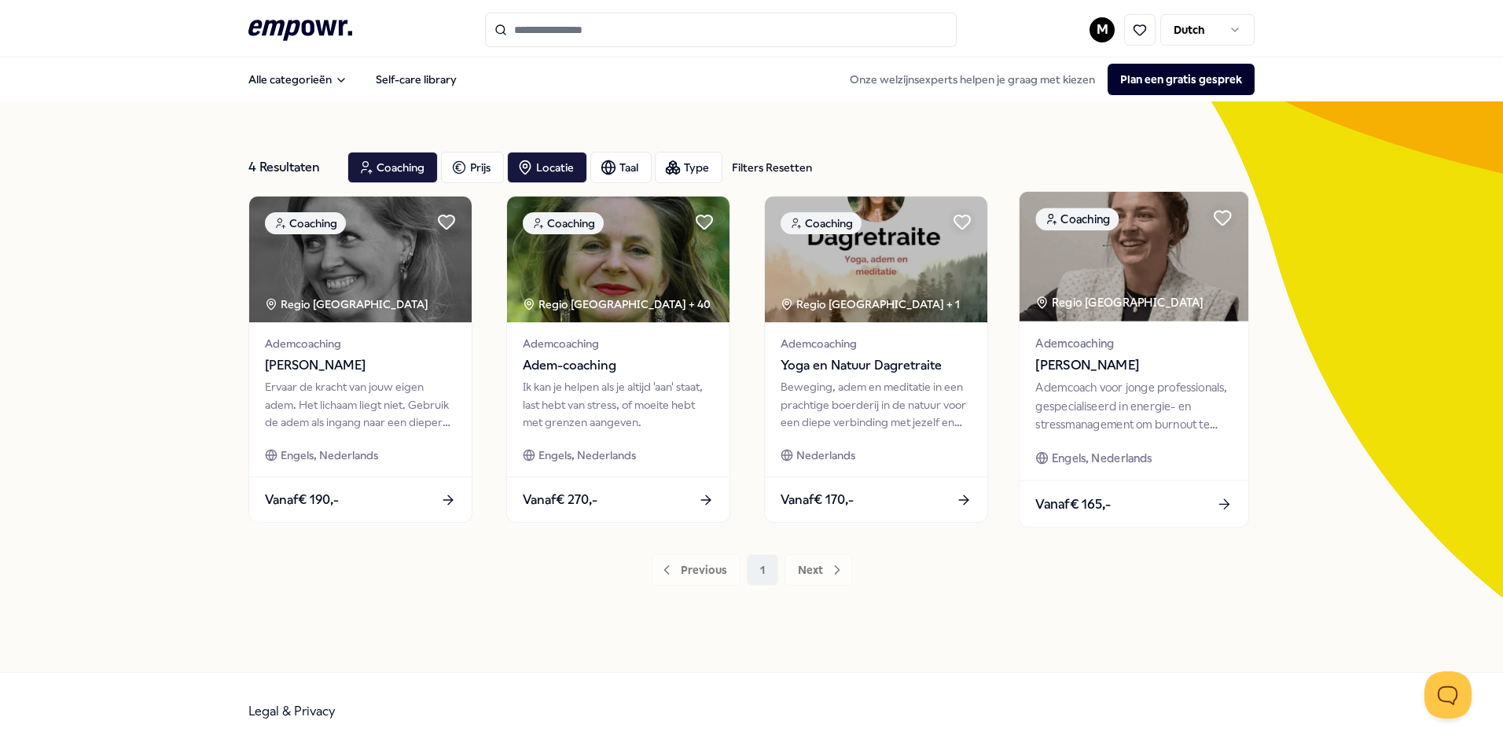
click at [1074, 389] on div "Ademcoach voor jonge professionals, gespecialiseerd in energie- en stressmanage…" at bounding box center [1133, 406] width 196 height 54
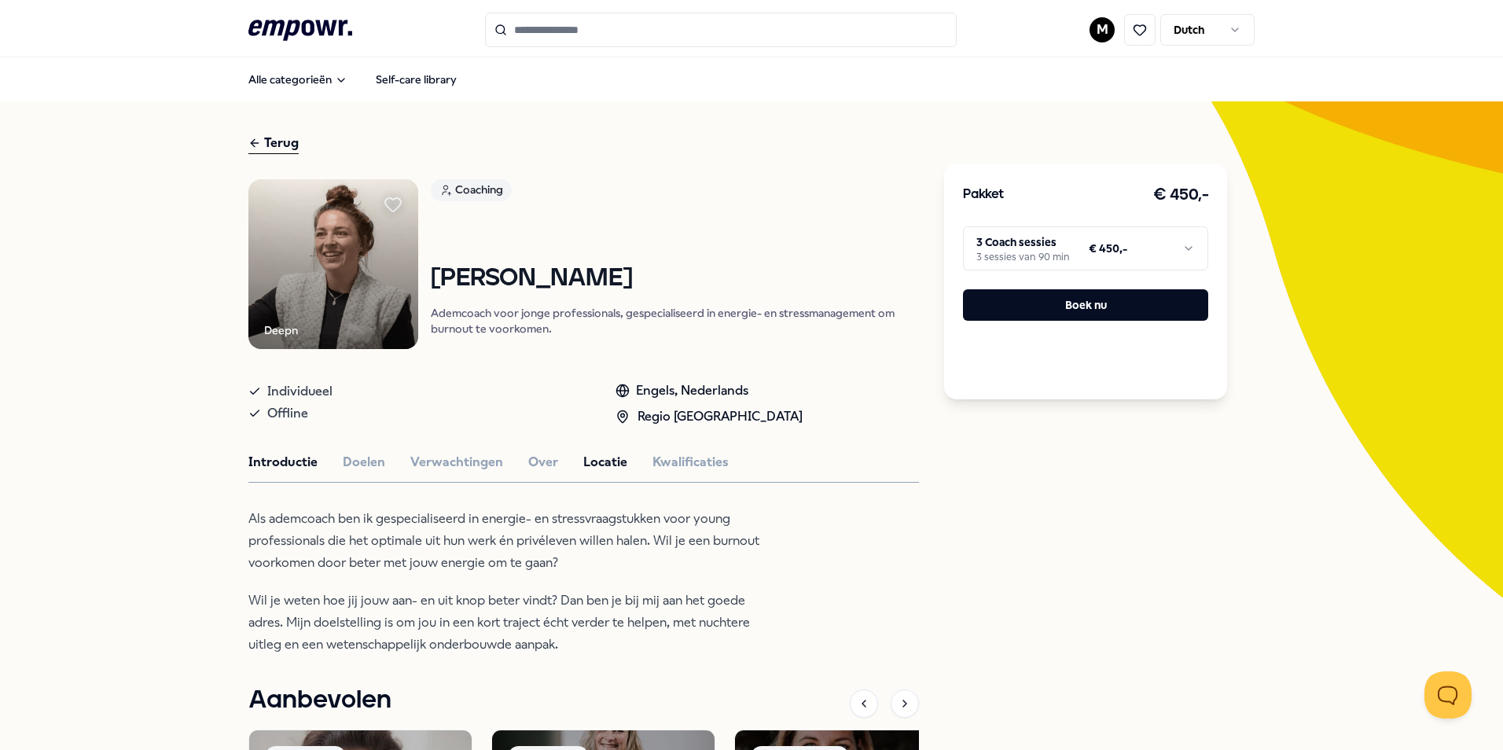
click at [583, 468] on button "Locatie" at bounding box center [605, 462] width 44 height 20
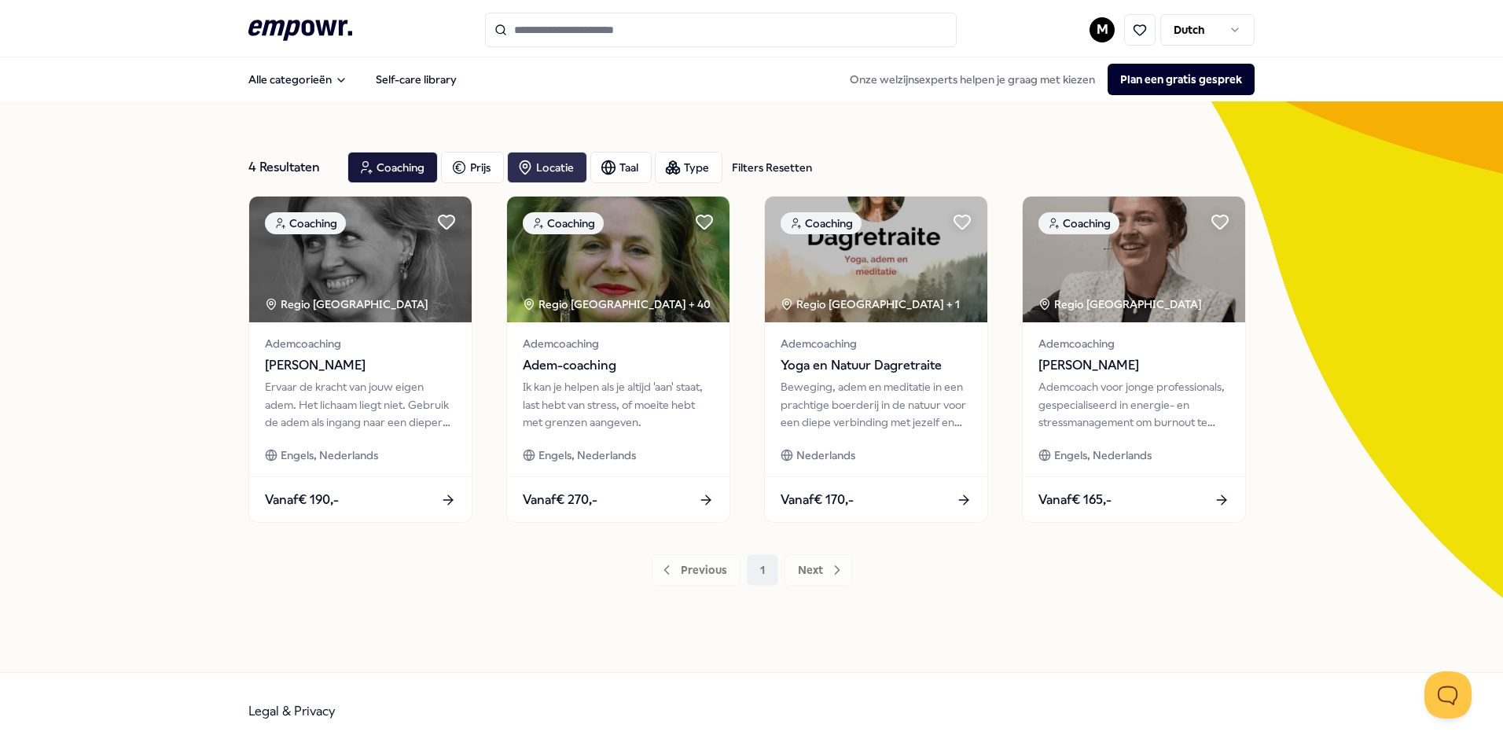
click at [527, 175] on div "Locatie" at bounding box center [547, 167] width 80 height 31
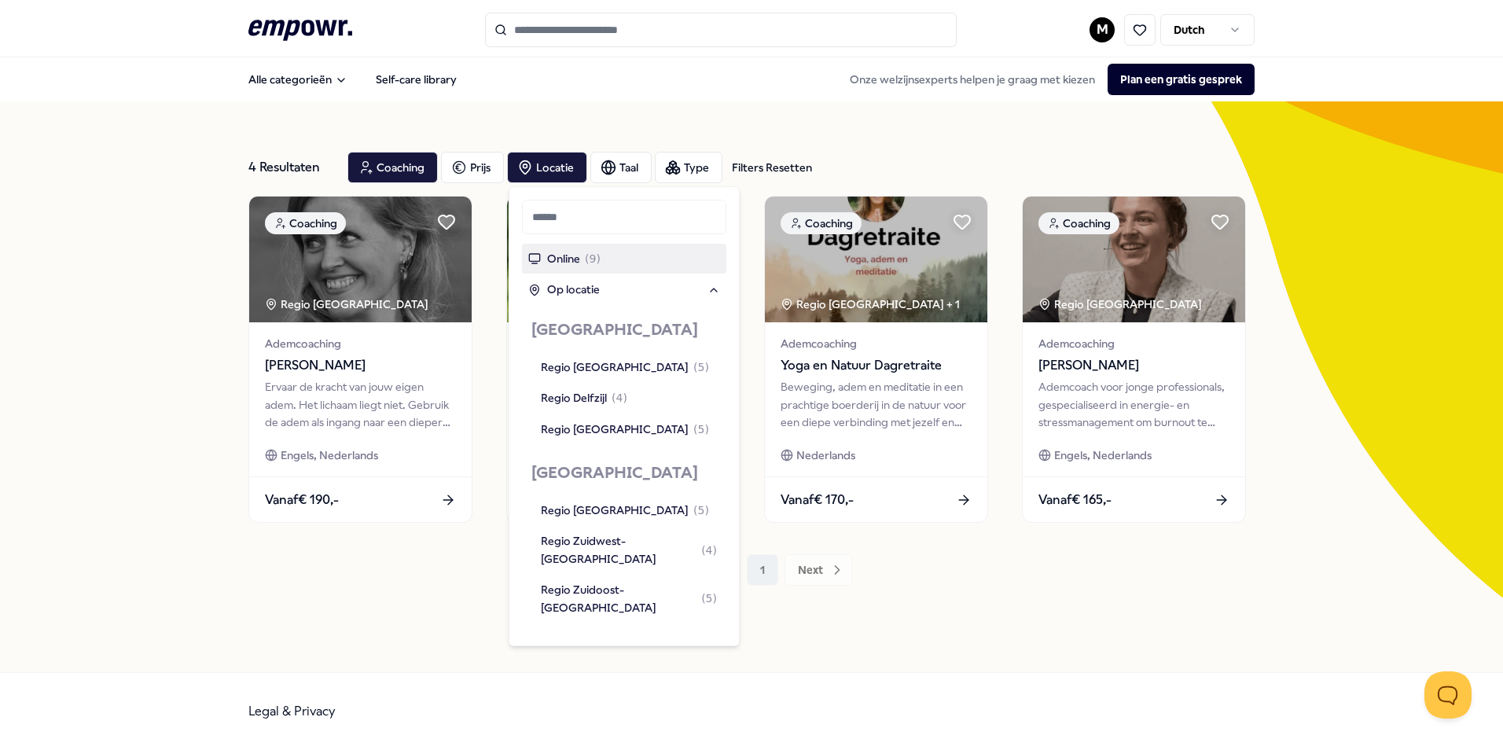
click at [608, 259] on div "Online ( 9 )" at bounding box center [624, 259] width 204 height 30
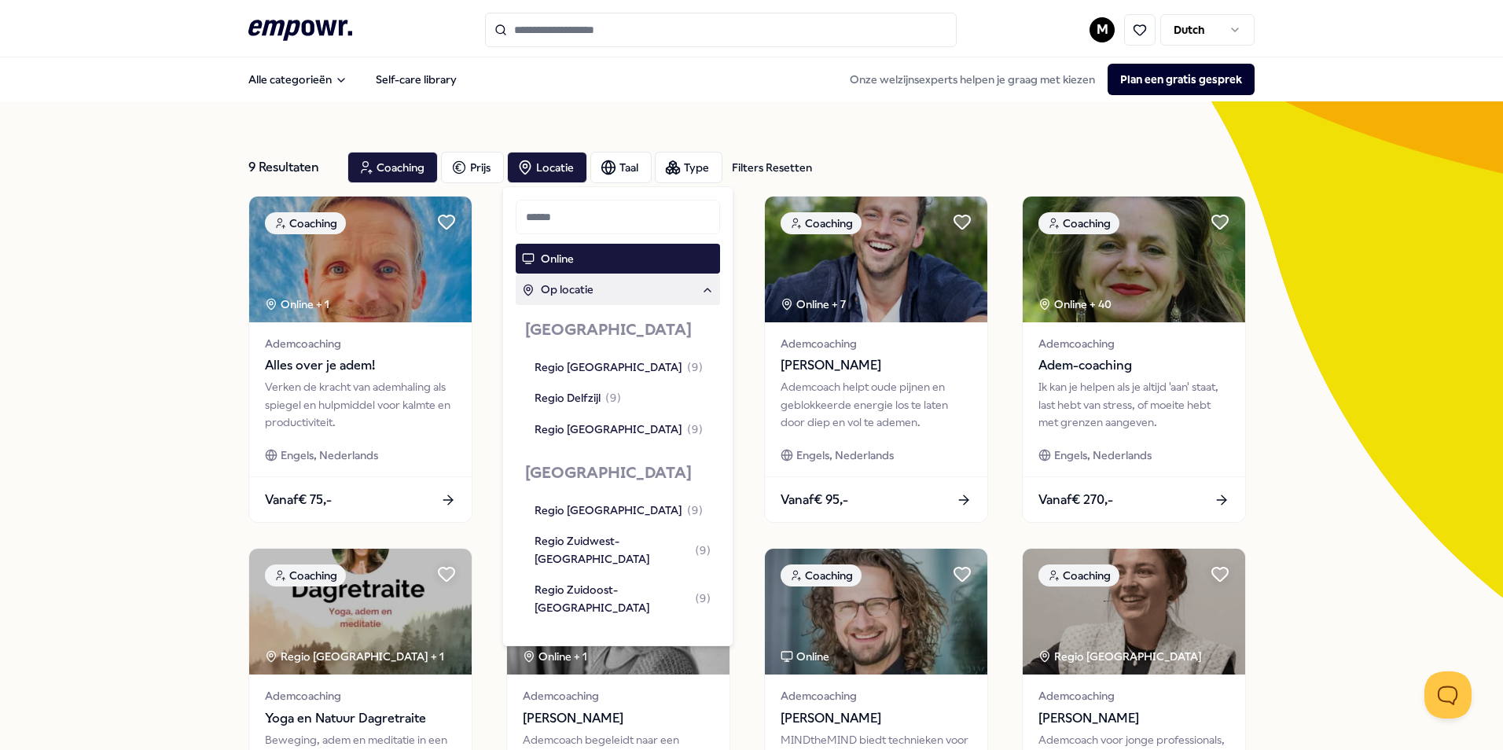
click at [132, 366] on div "9 Resultaten Filters Resetten Coaching Prijs Locatie Taal Type Filters Resetten…" at bounding box center [751, 714] width 1503 height 1227
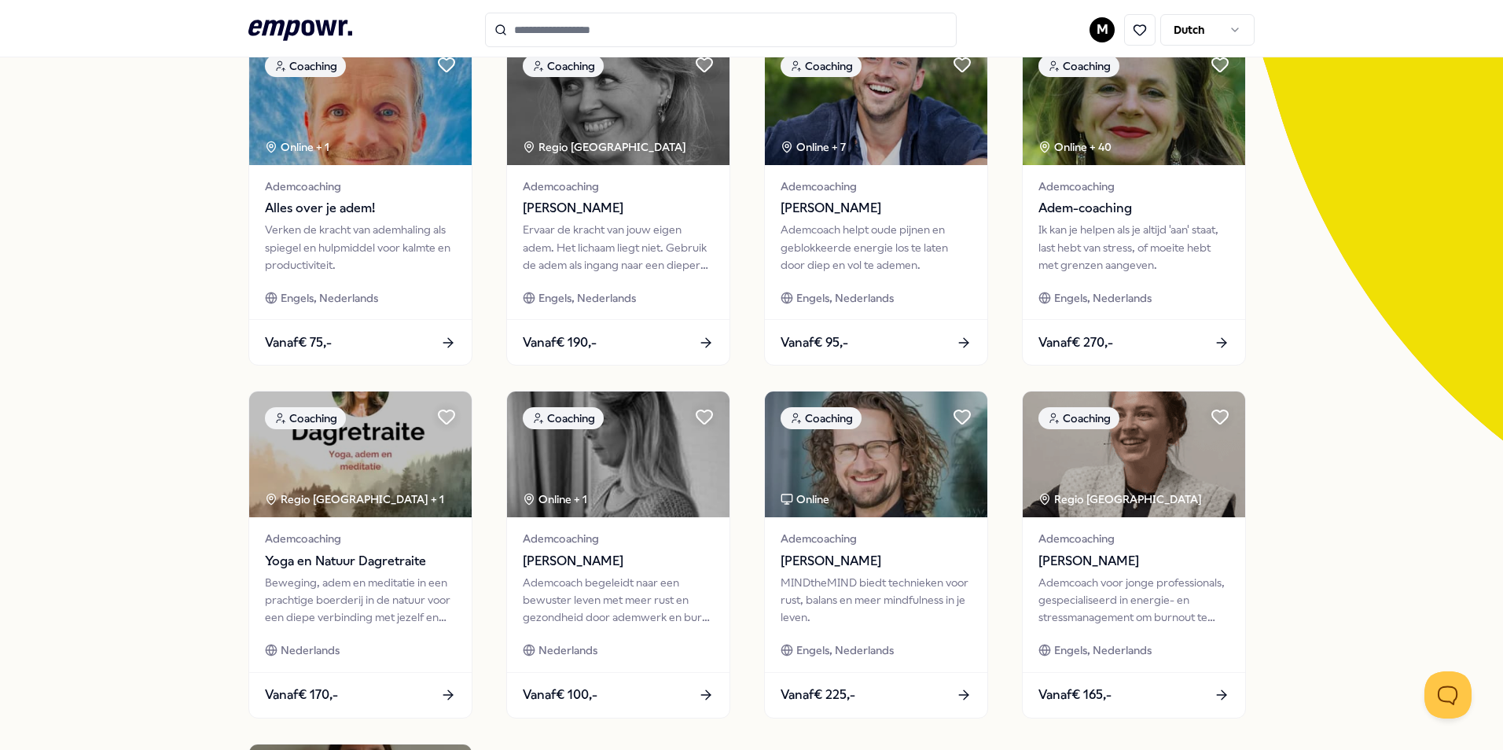
scroll to position [236, 0]
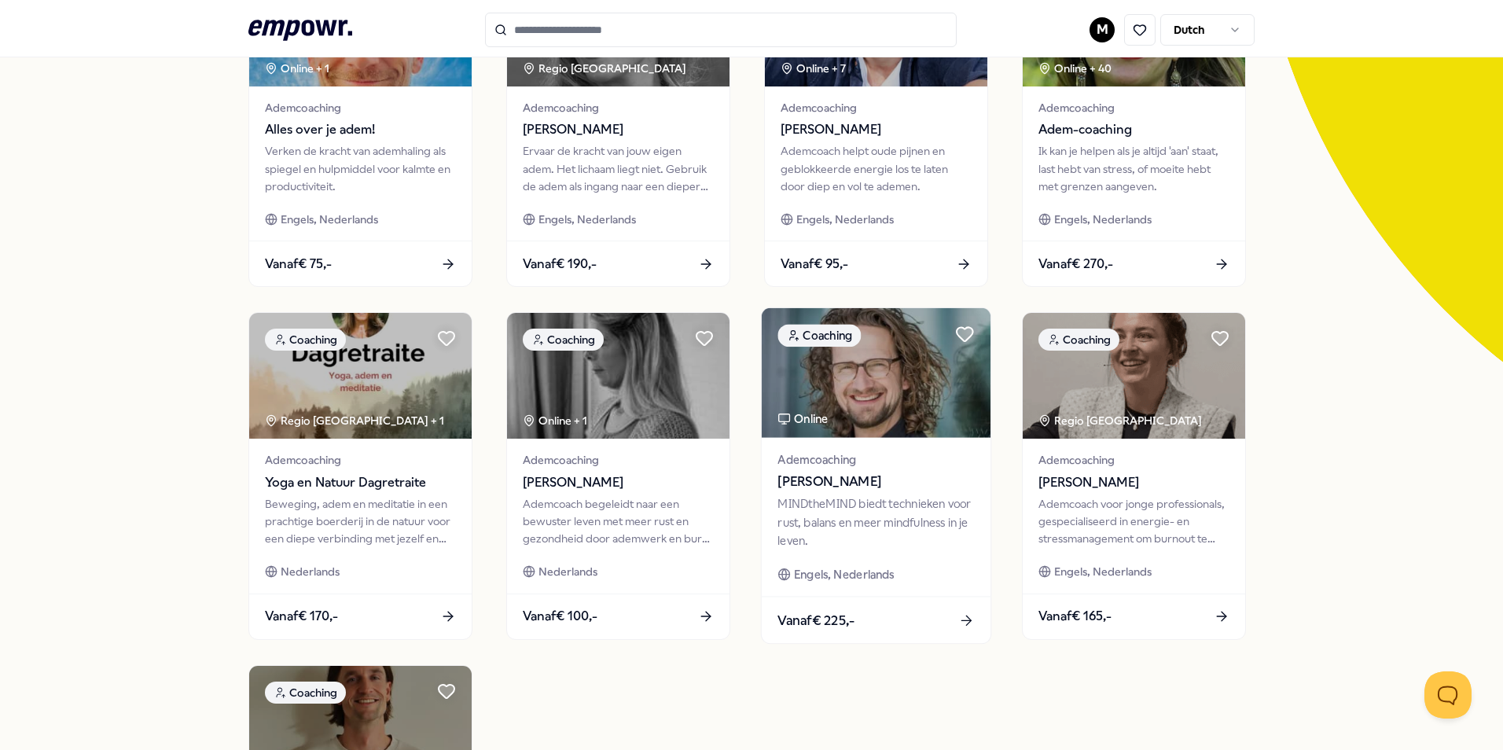
click at [883, 527] on div "MINDtheMIND biedt technieken voor rust, balans en meer mindfulness in je leven." at bounding box center [875, 522] width 196 height 54
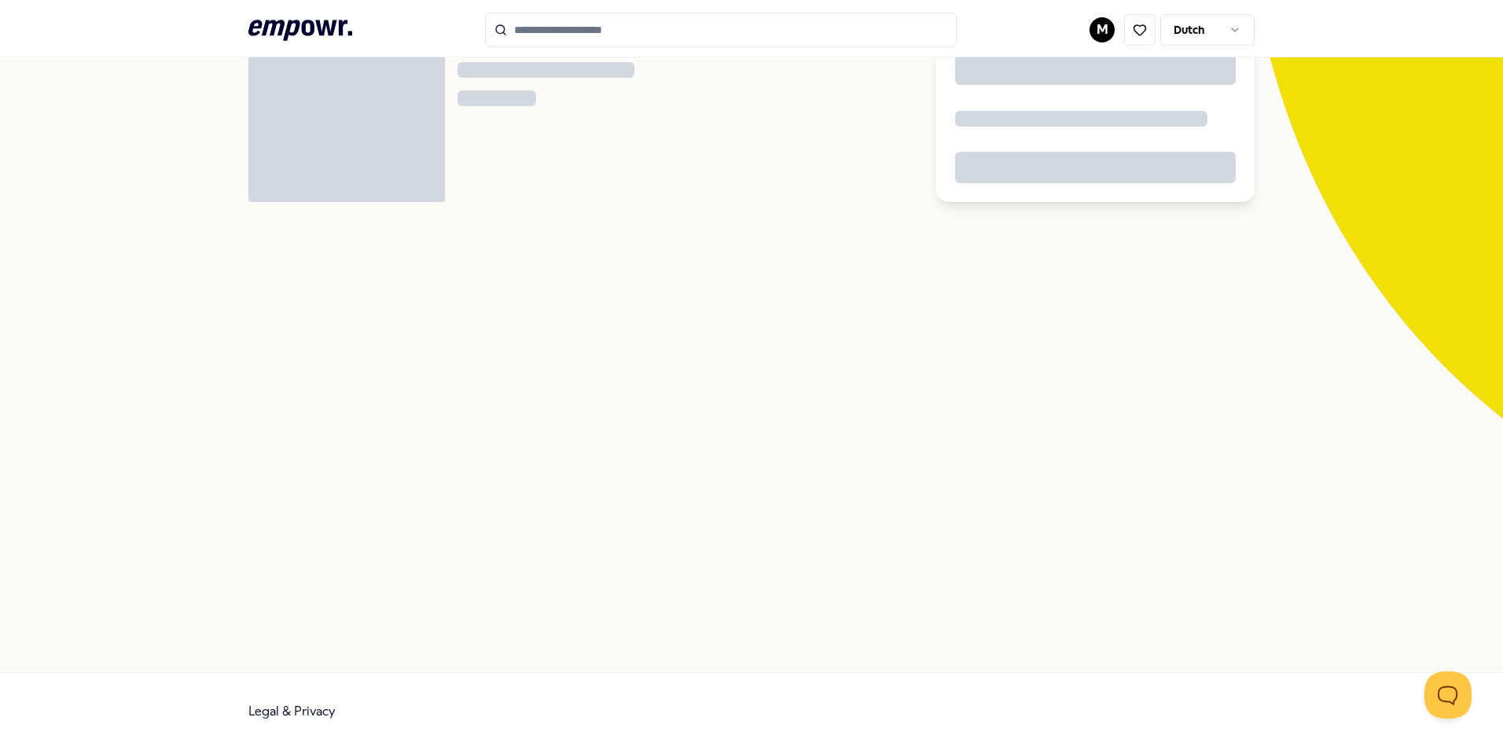
scroll to position [101, 0]
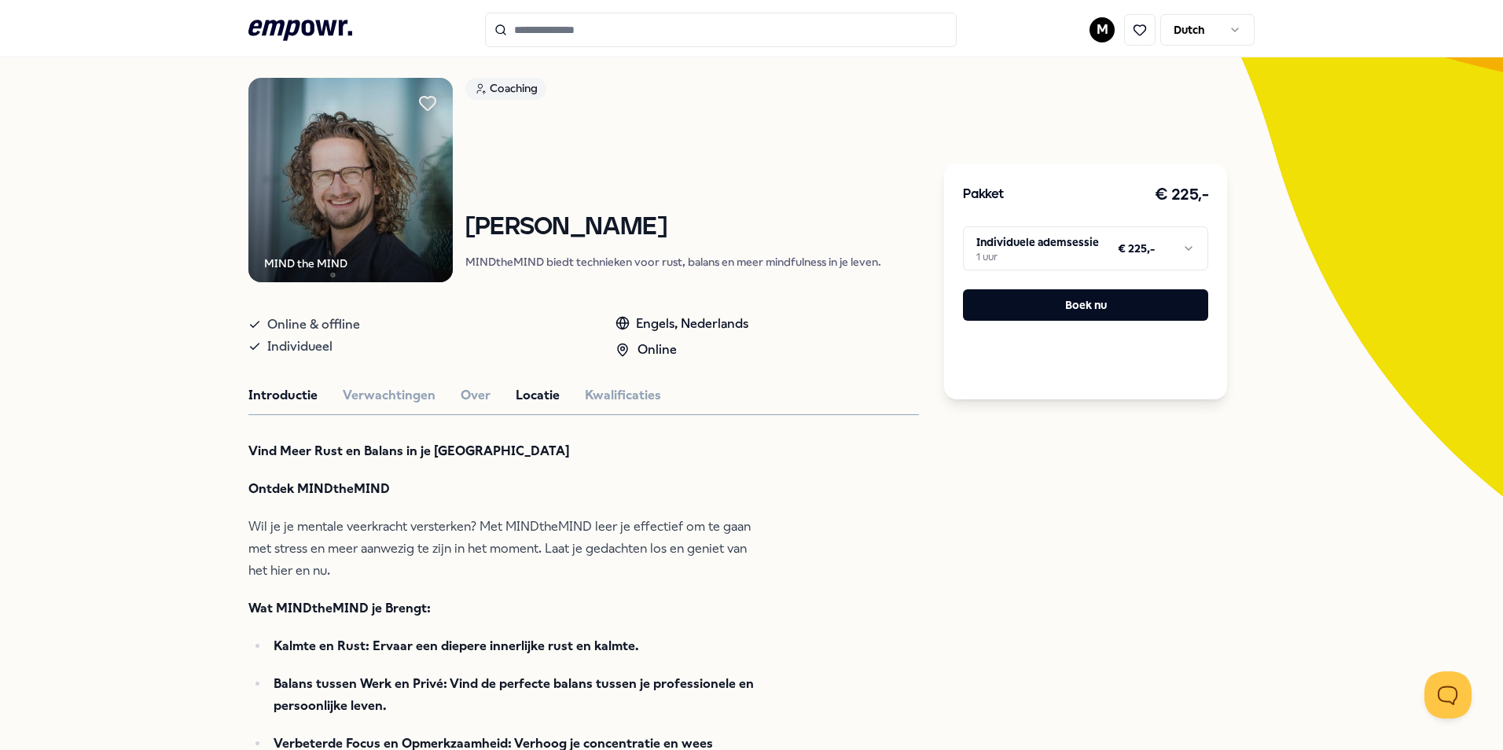
click at [516, 402] on button "Locatie" at bounding box center [538, 395] width 44 height 20
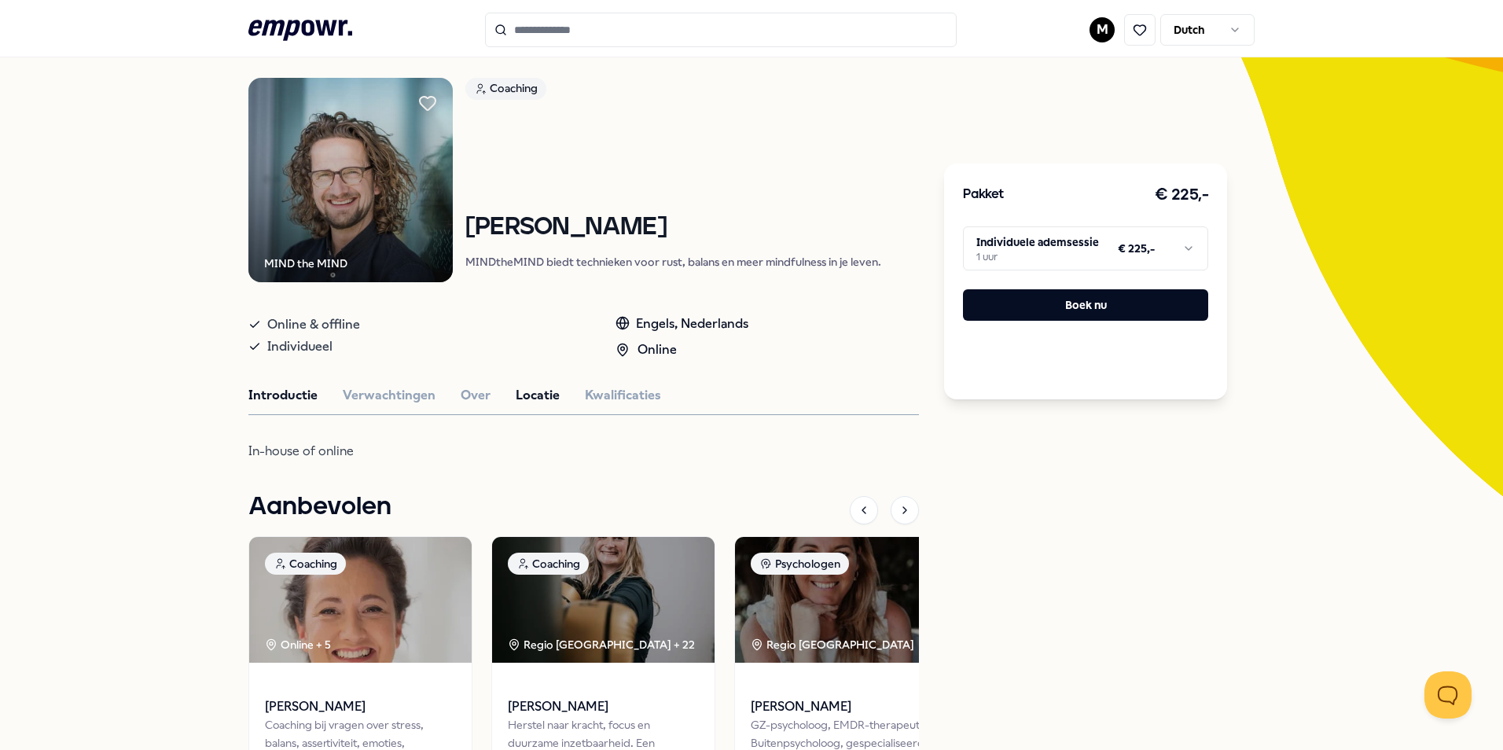
click at [281, 394] on button "Introductie" at bounding box center [282, 395] width 69 height 20
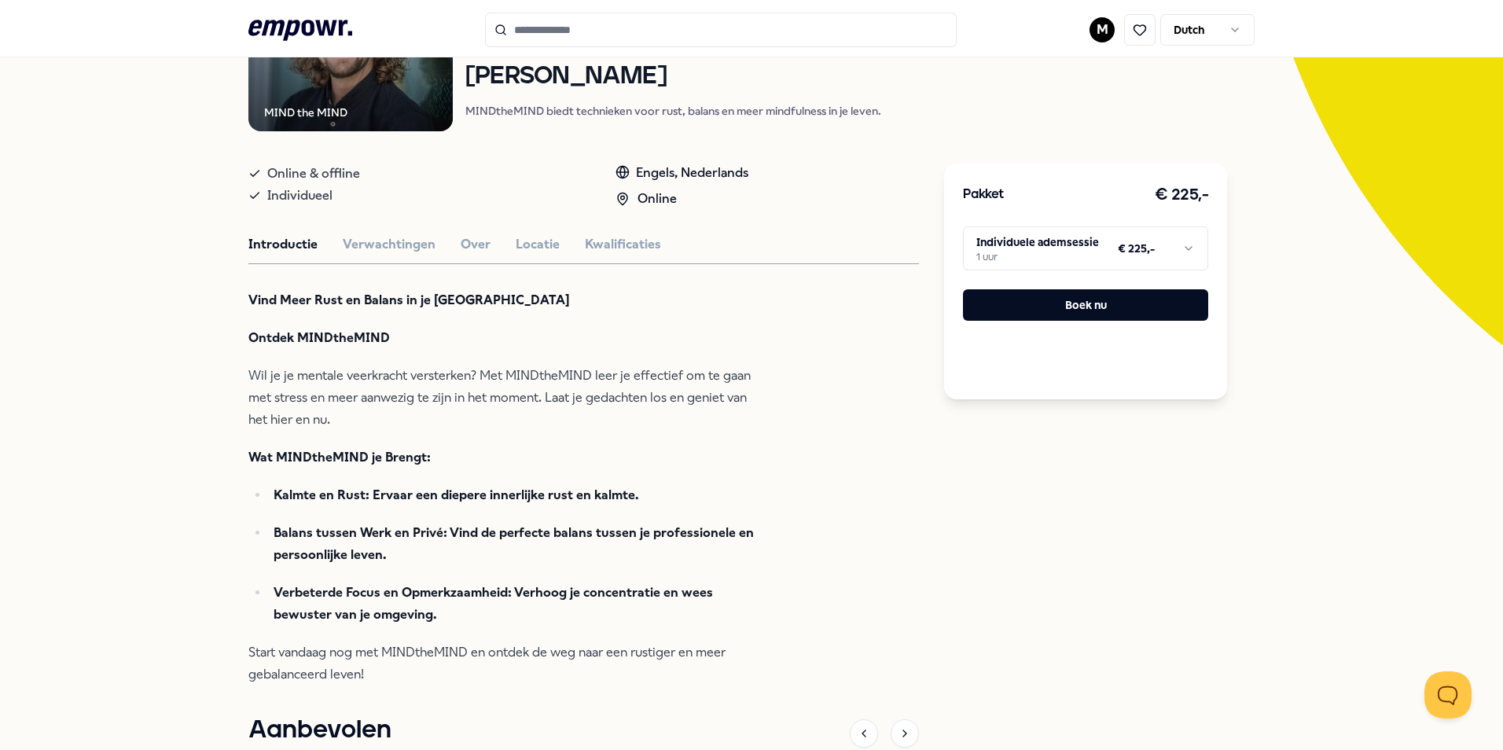
scroll to position [259, 0]
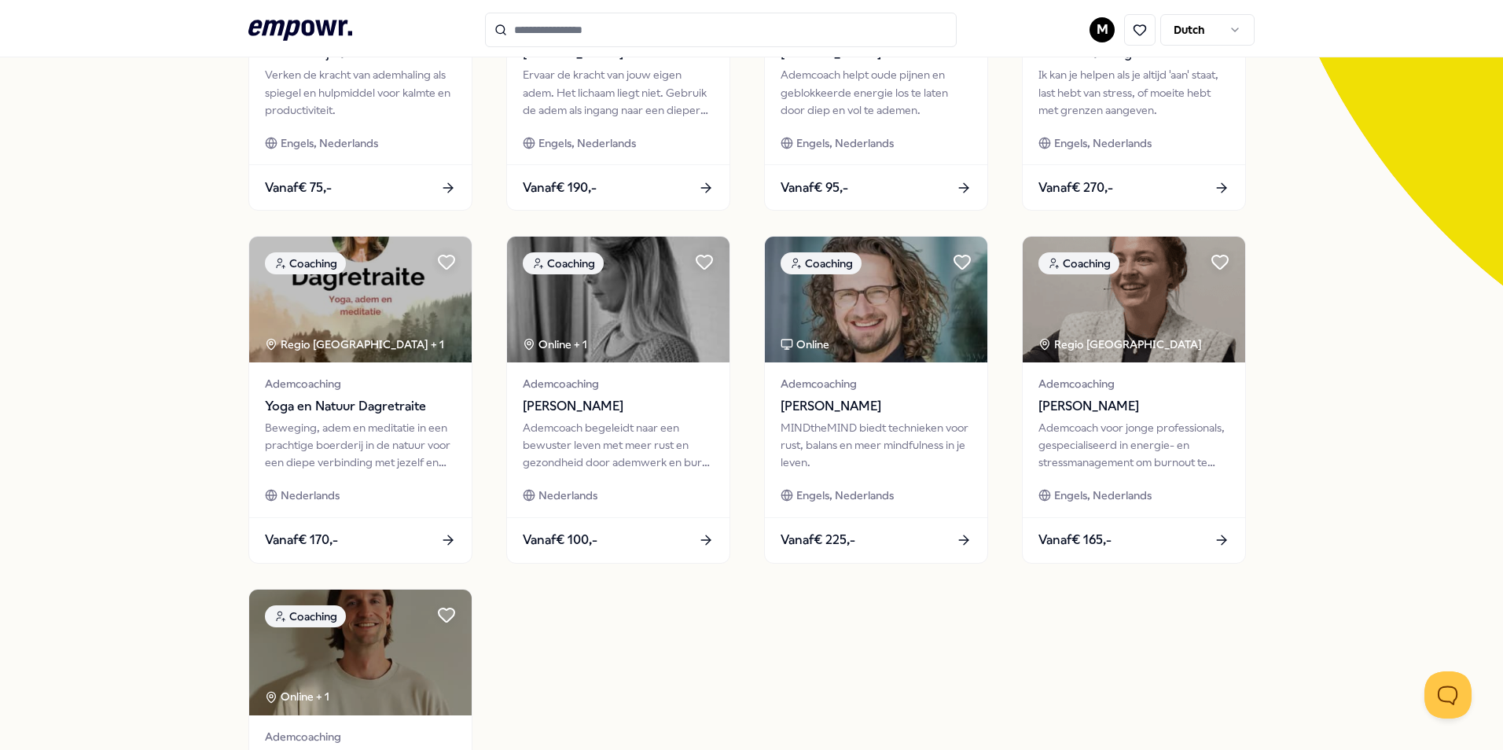
scroll to position [494, 0]
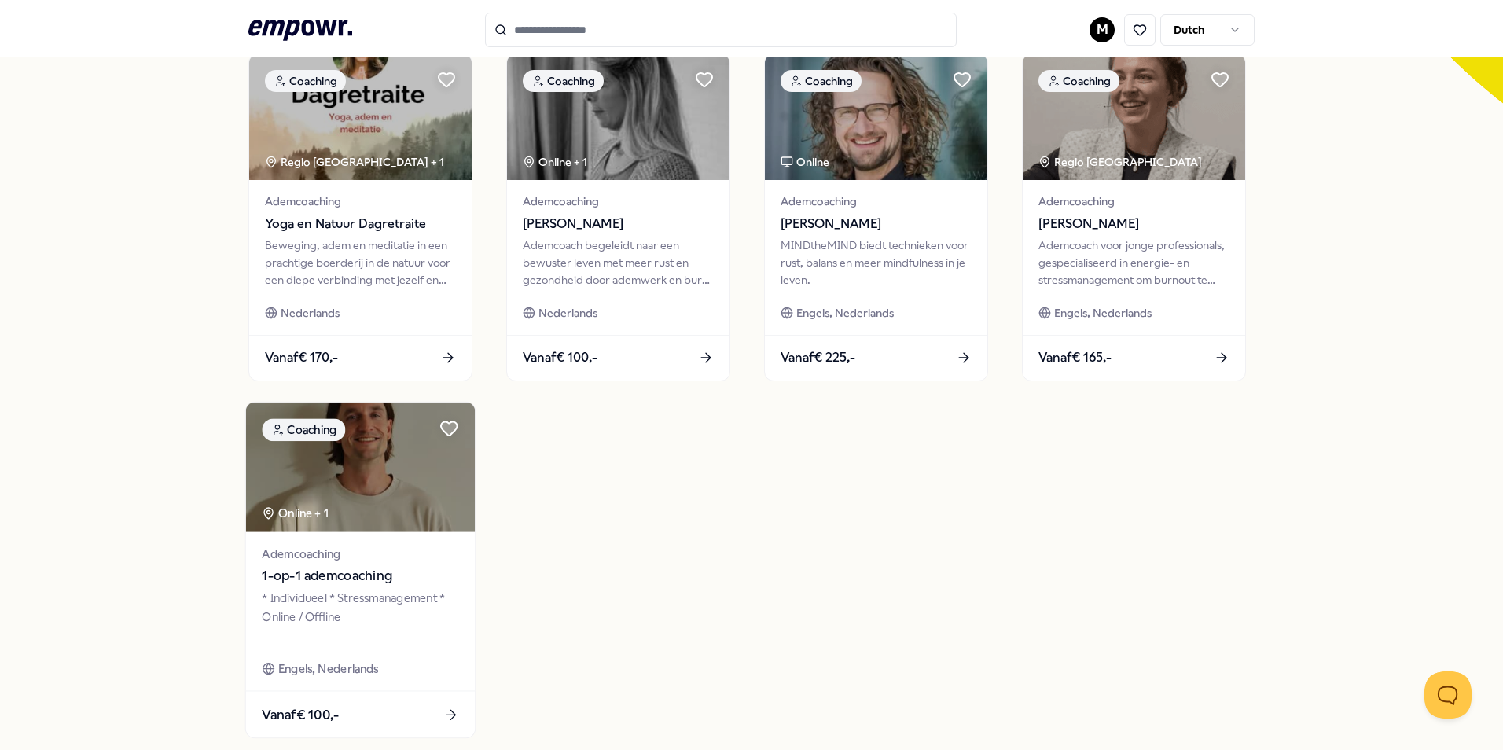
click at [421, 604] on div "* Individueel * Stressmanagement * Online / Offline" at bounding box center [360, 616] width 196 height 54
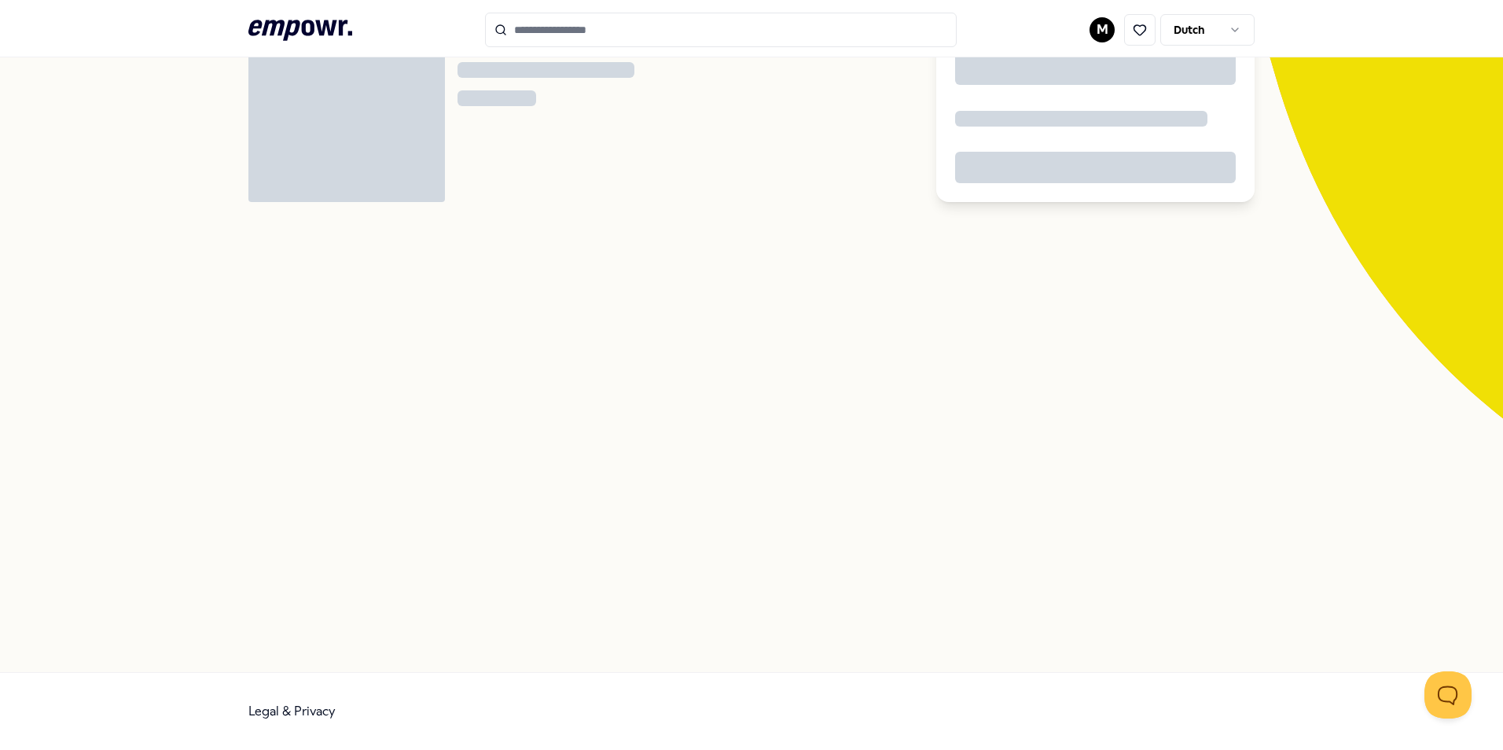
scroll to position [101, 0]
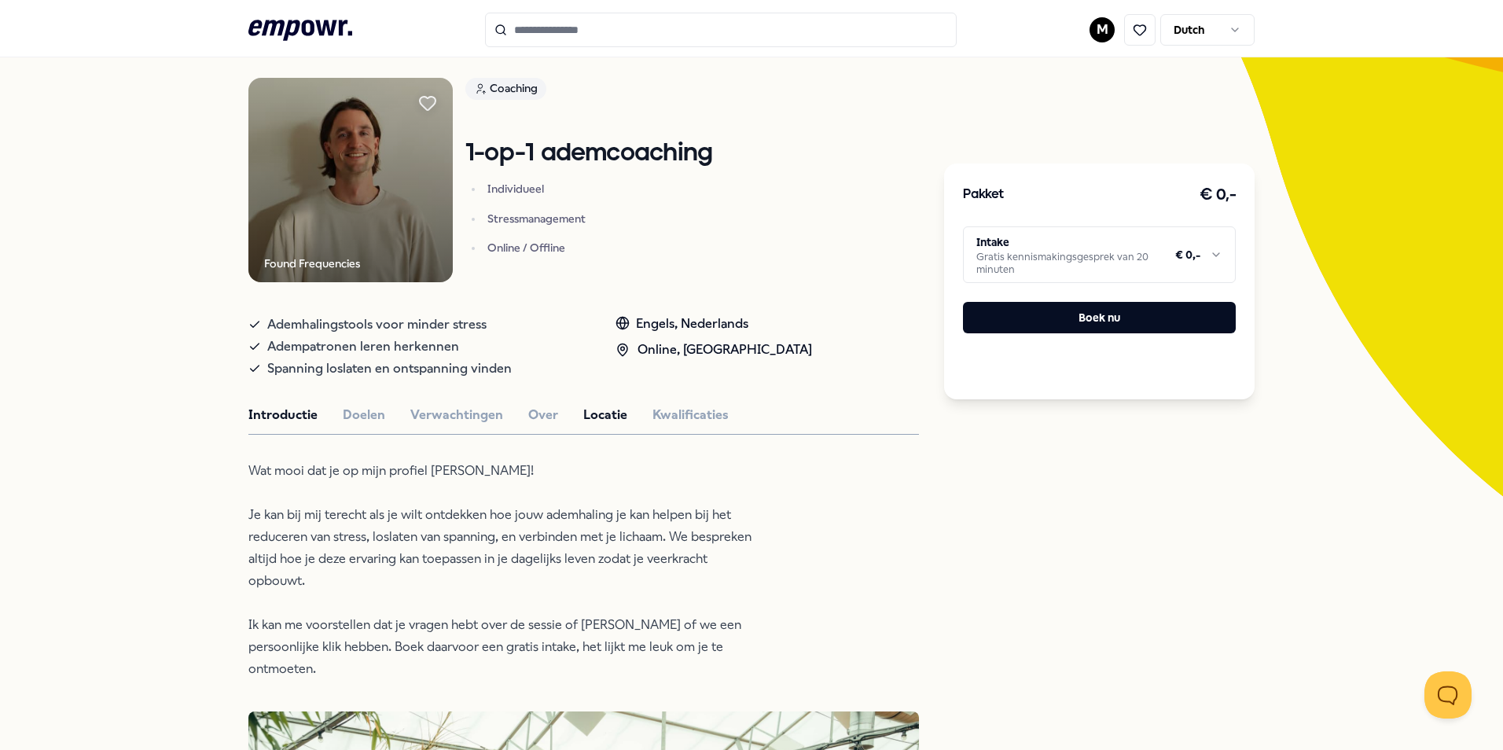
click at [583, 410] on button "Locatie" at bounding box center [605, 415] width 44 height 20
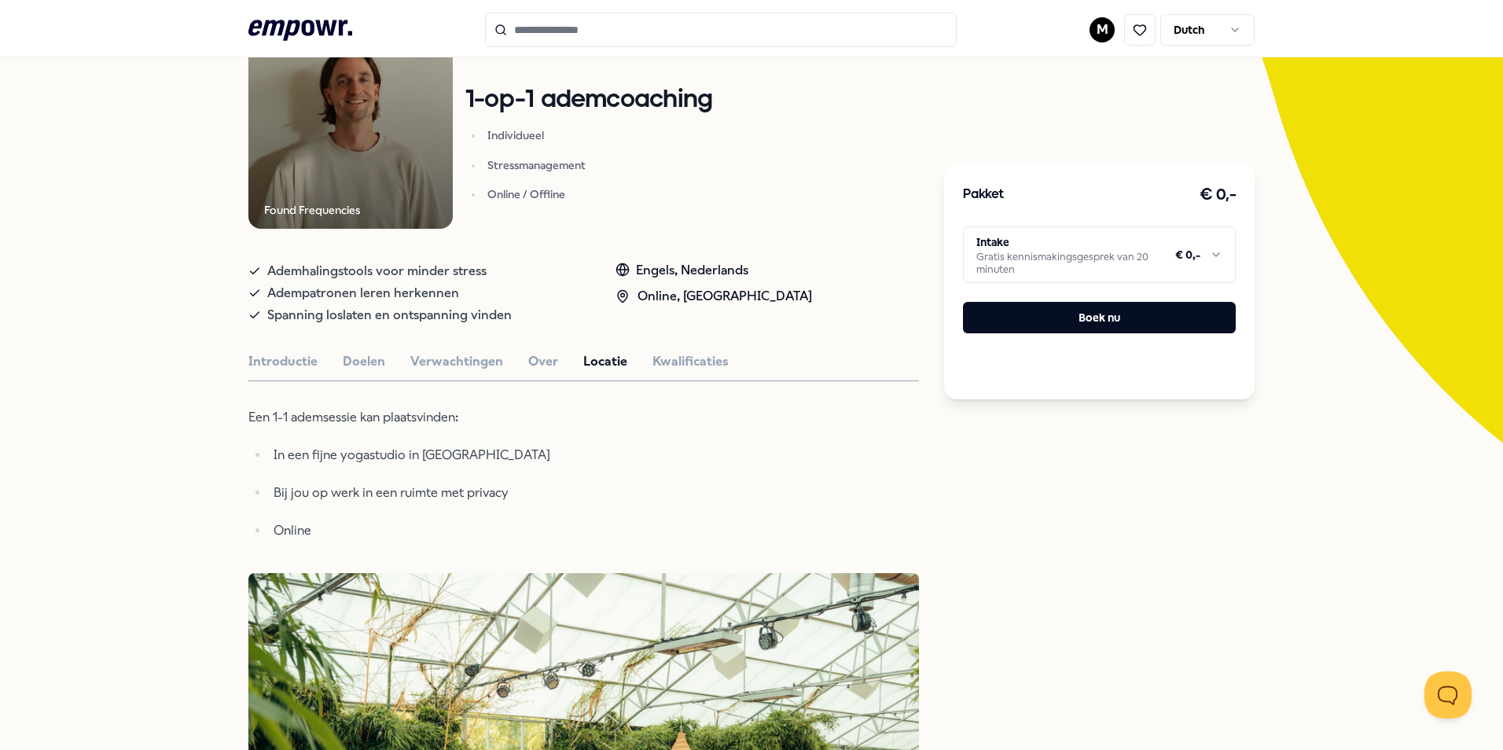
scroll to position [180, 0]
